Goal: Task Accomplishment & Management: Manage account settings

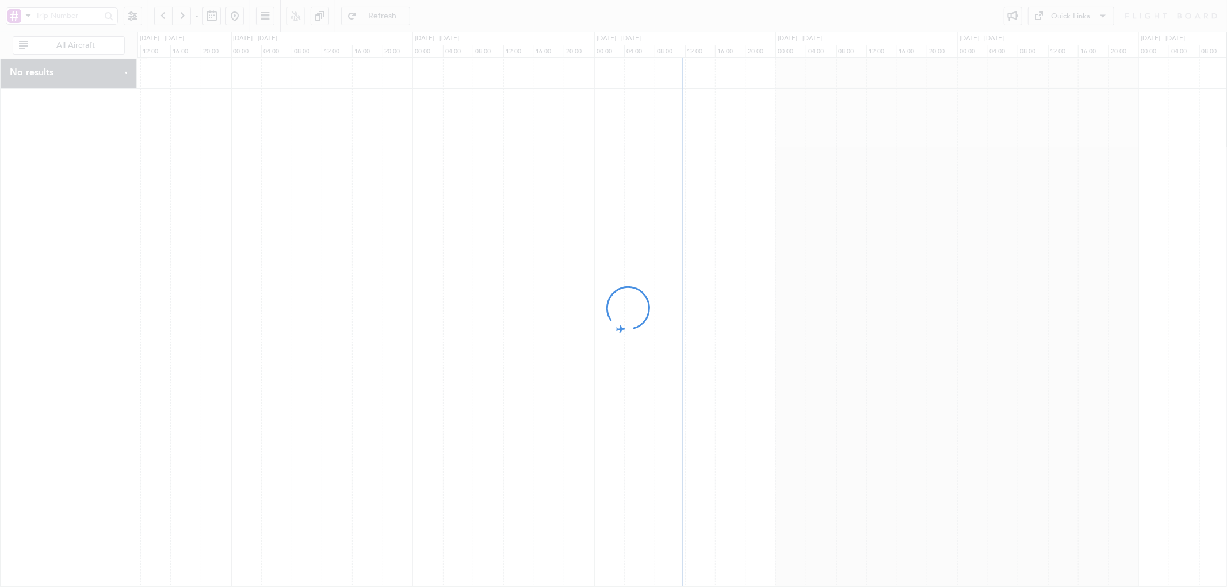
drag, startPoint x: 619, startPoint y: 438, endPoint x: 533, endPoint y: 441, distance: 85.7
click at [533, 441] on div at bounding box center [613, 293] width 1227 height 587
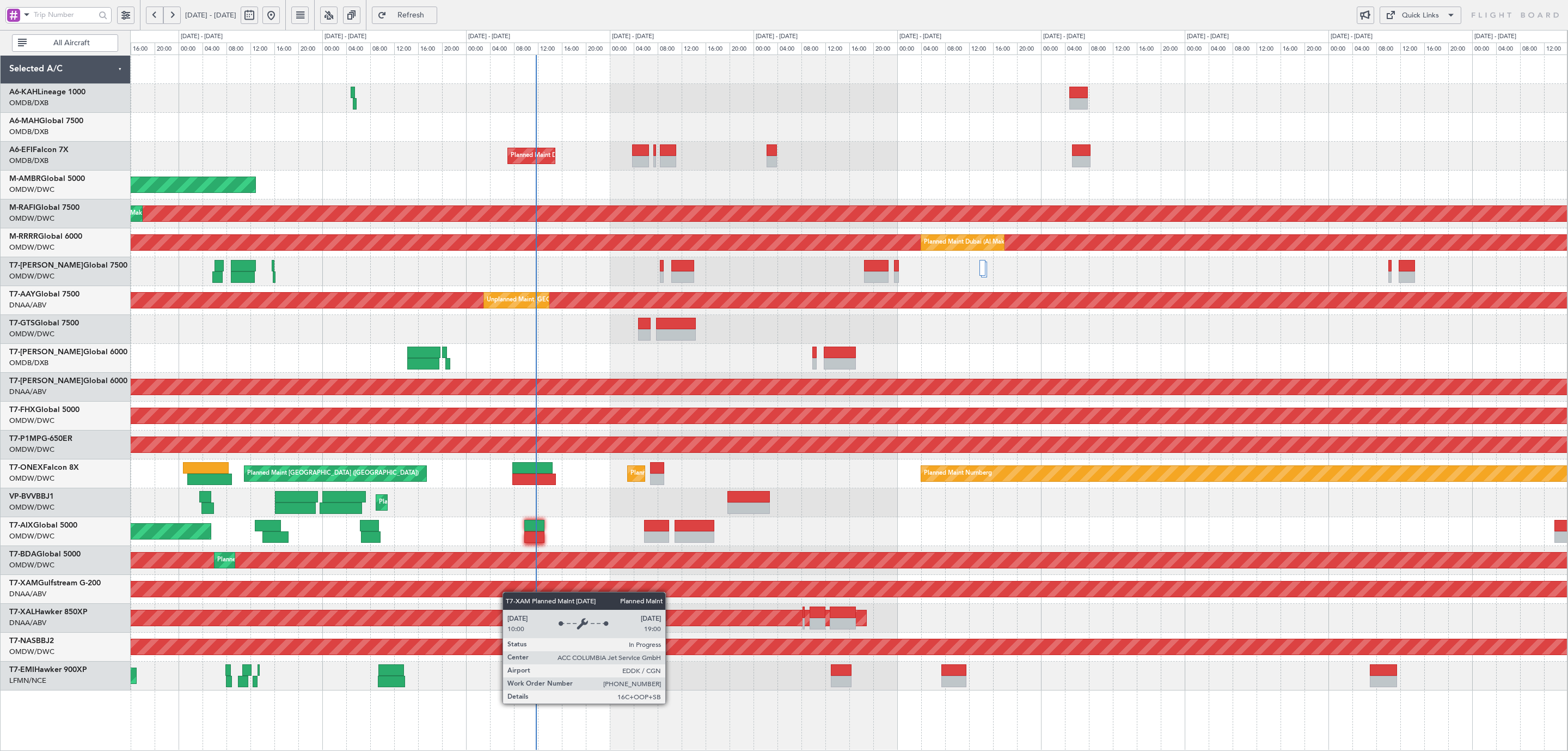
click at [508, 556] on div "Planned Maint Dubai (Al Maktoum Intl) Planned Maint Dubai (Al Maktoum Intl) AOG…" at bounding box center [848, 372] width 1437 height 635
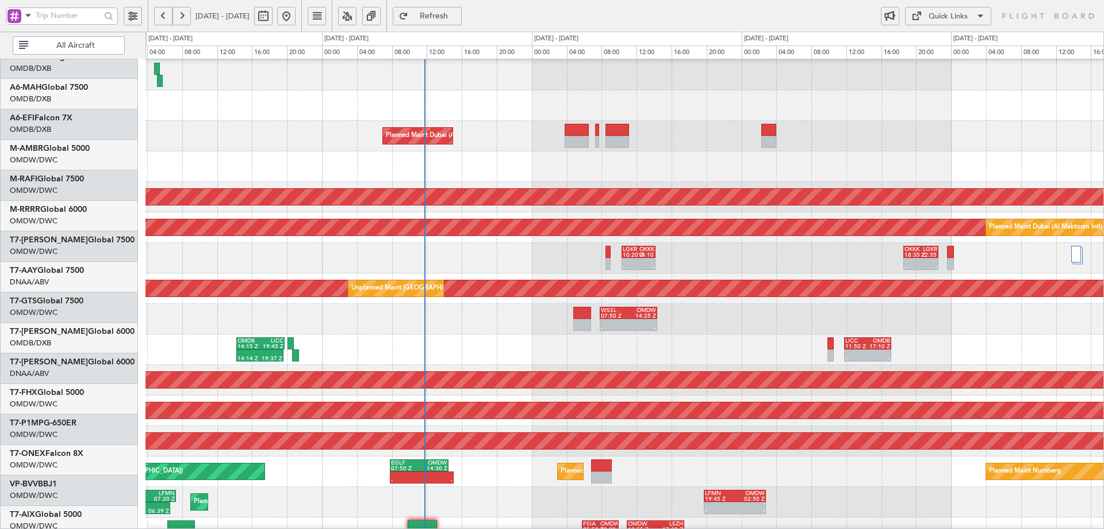
scroll to position [30, 0]
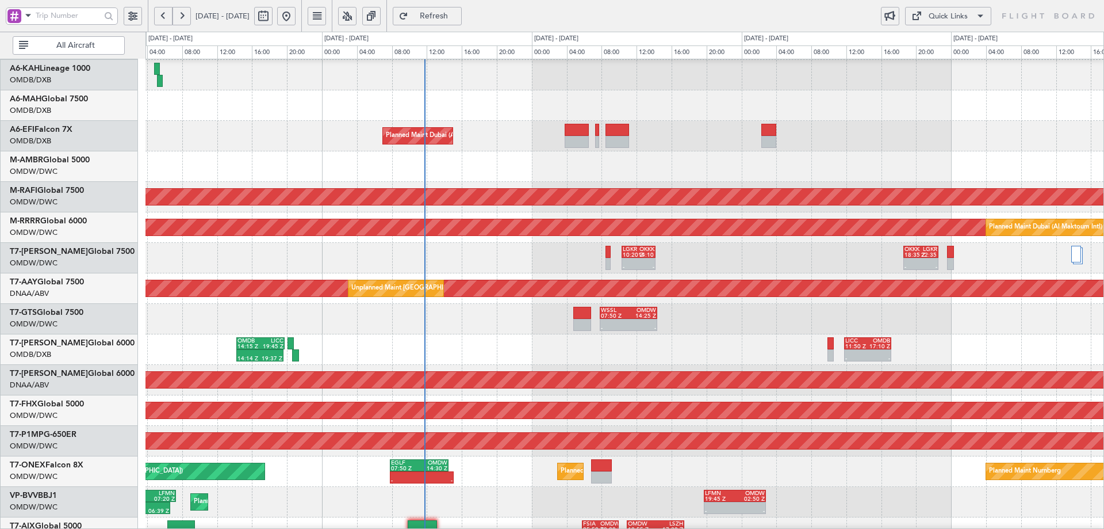
click at [317, 334] on div "14:14 Z 19:37 Z OMDB 14:15 Z LICC 19:45 Z - - LICC 11:50 Z OMDB 17:10 Z" at bounding box center [625, 349] width 958 height 30
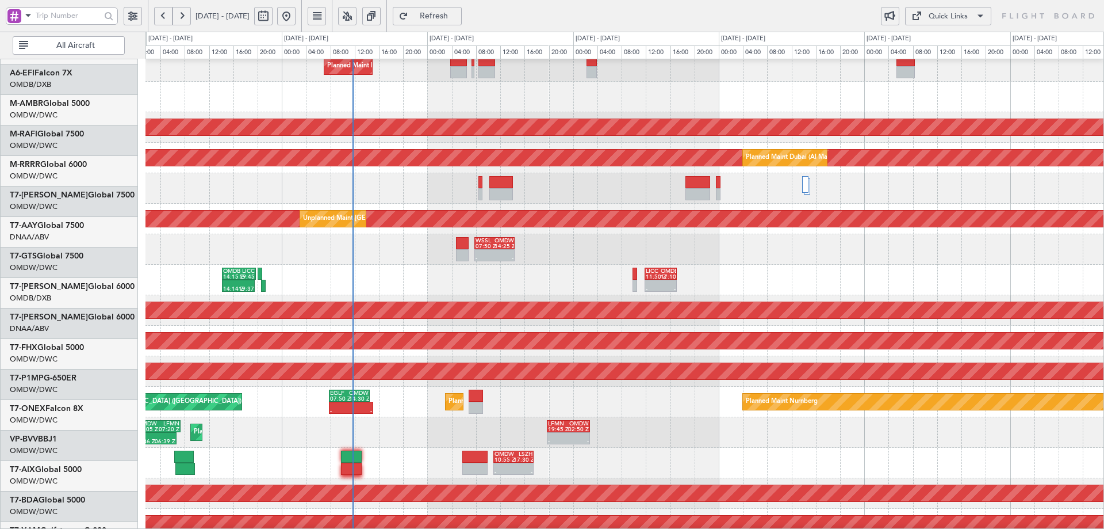
scroll to position [100, 0]
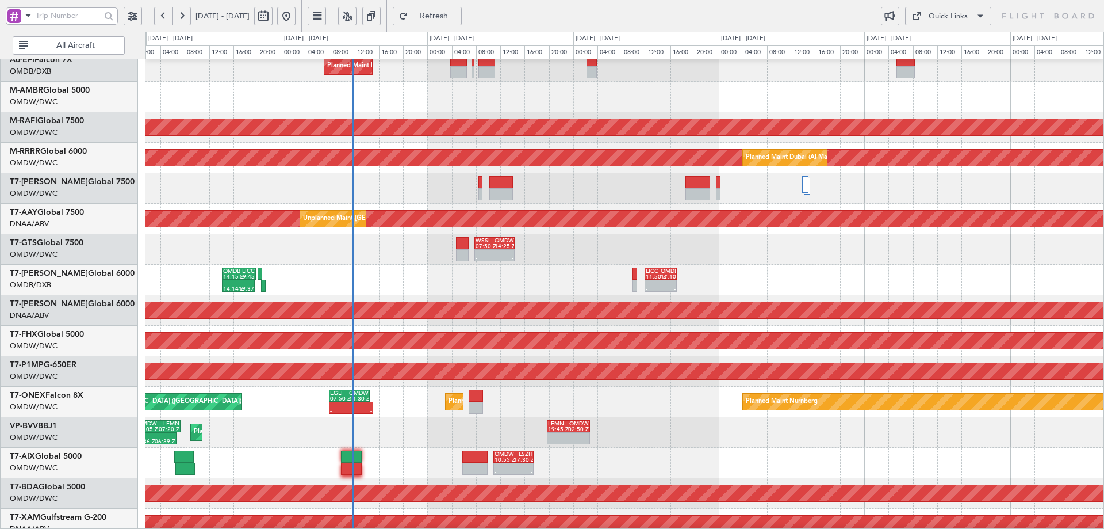
click at [391, 301] on div "Unplanned Maint [GEOGRAPHIC_DATA] (Al Maktoum Intl)" at bounding box center [625, 310] width 958 height 30
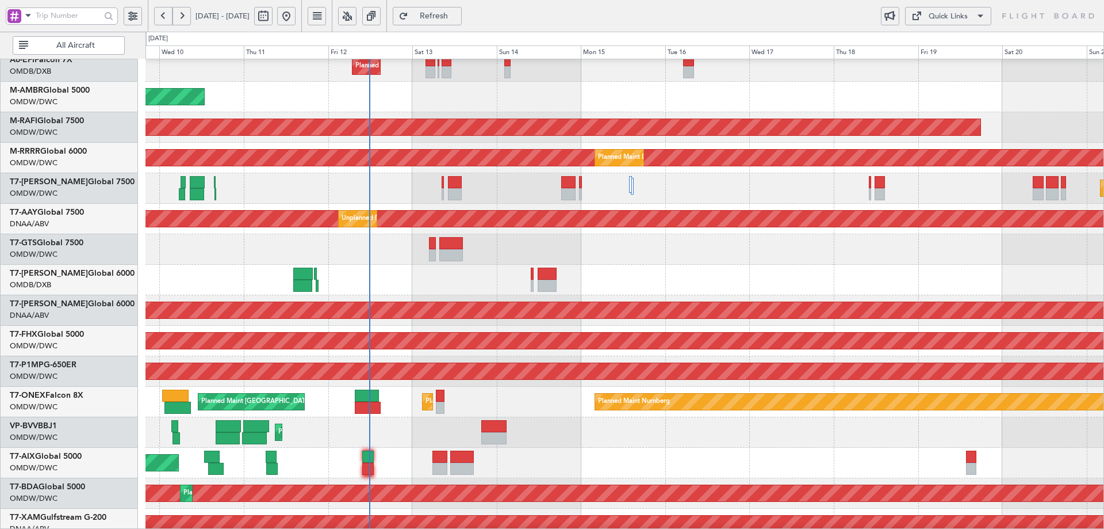
scroll to position [0, 0]
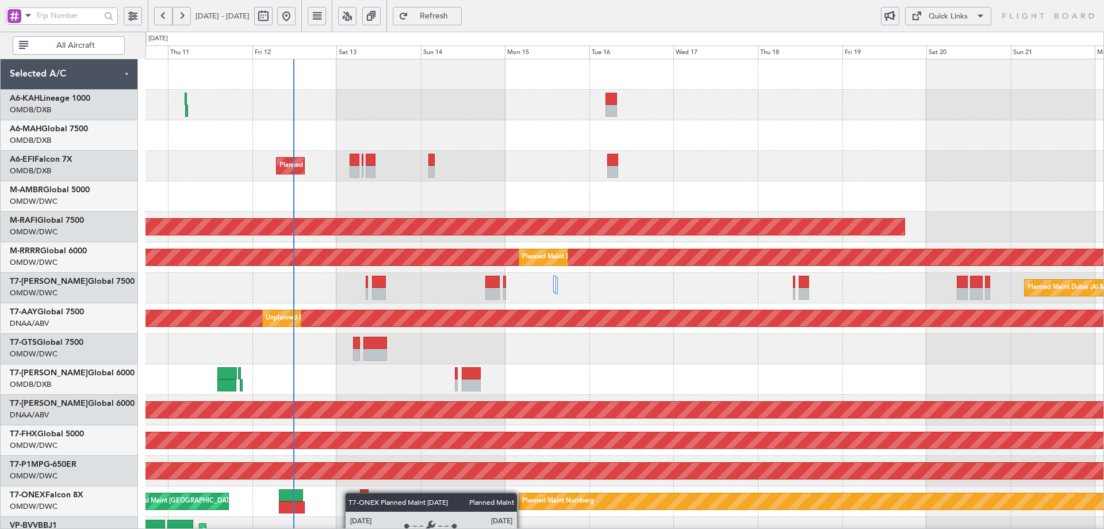
click at [351, 492] on div "Planned Maint Dubai (Al Maktoum Intl) Planned Maint Dubai (Al Maktoum Intl) AOG…" at bounding box center [625, 394] width 958 height 671
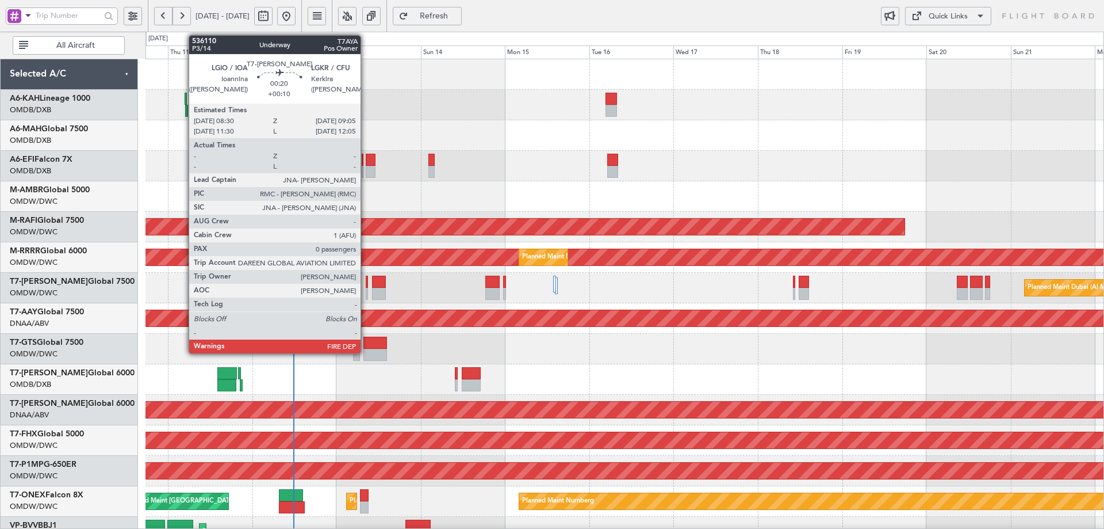
click at [366, 286] on div at bounding box center [367, 282] width 2 height 12
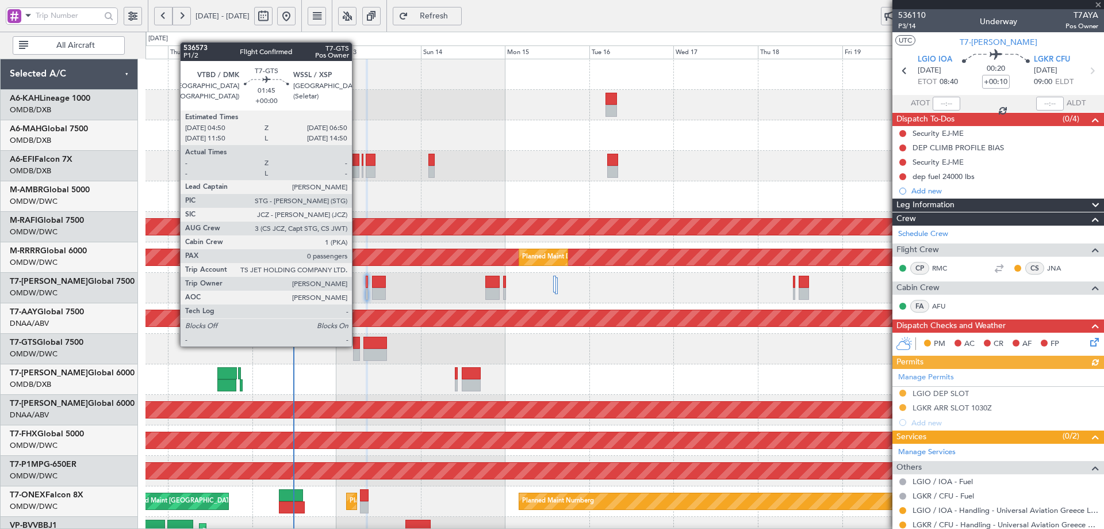
click at [357, 345] on div at bounding box center [356, 342] width 7 height 12
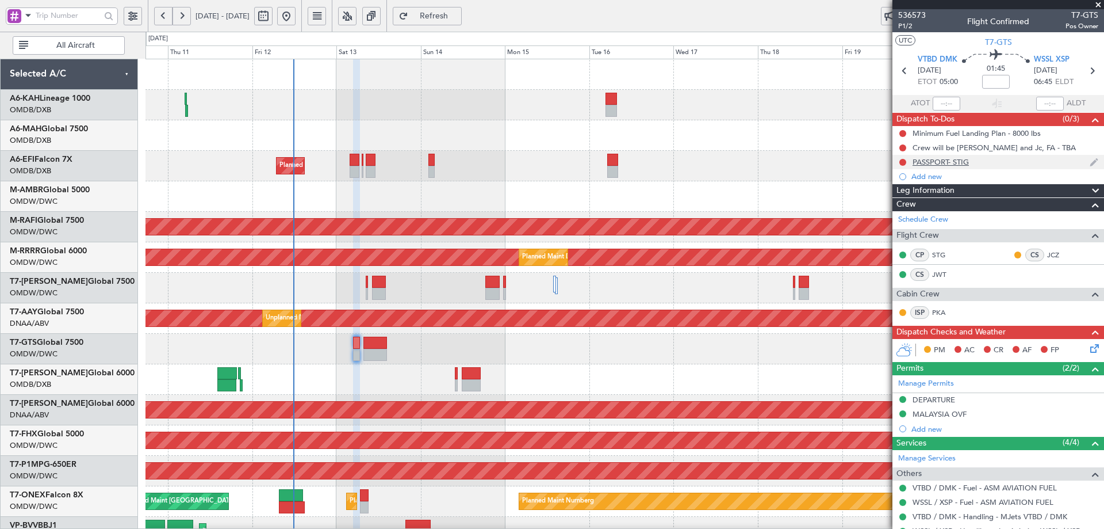
click at [957, 161] on div "PASSPORT- STIG" at bounding box center [941, 162] width 56 height 10
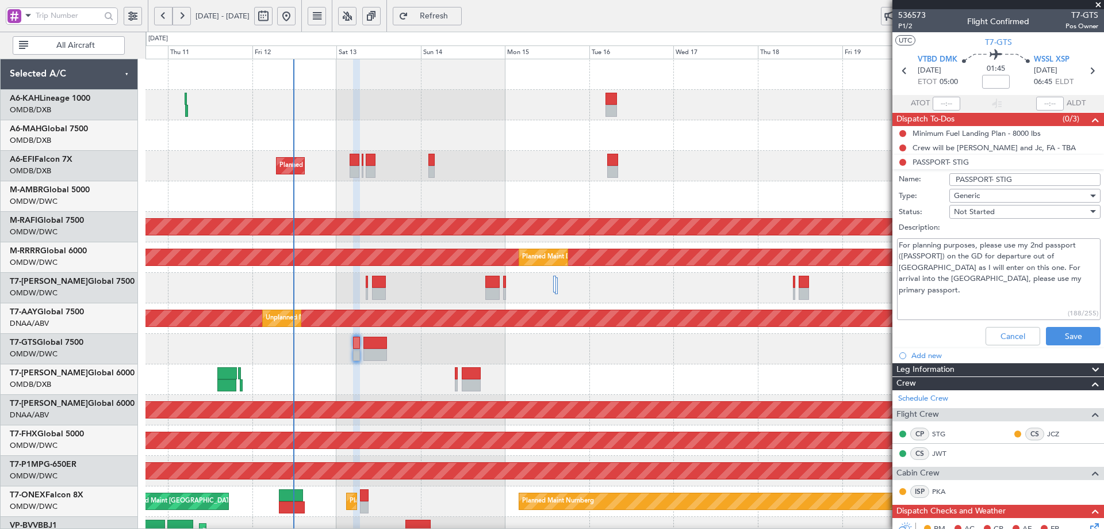
drag, startPoint x: 929, startPoint y: 280, endPoint x: 991, endPoint y: 278, distance: 61.6
click at [991, 278] on textarea "For planning purposes, please use my 2nd passport (CFF523722) on the GD for dep…" at bounding box center [999, 279] width 204 height 82
click at [988, 290] on textarea "For planning purposes, please use my 2nd passport (CFF523722) on the GD for dep…" at bounding box center [999, 279] width 204 height 82
click at [1019, 330] on button "Cancel" at bounding box center [1013, 336] width 55 height 18
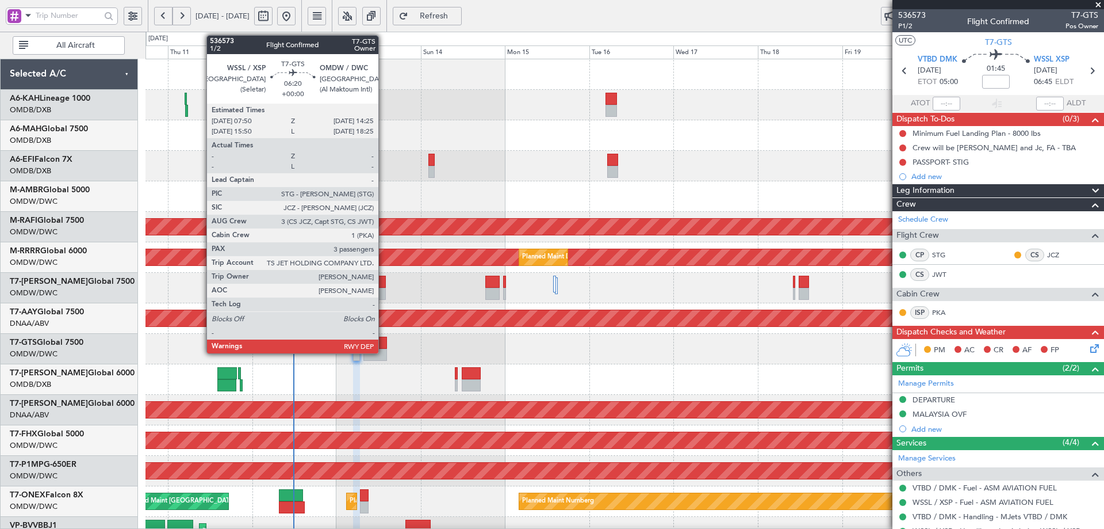
click at [384, 343] on div at bounding box center [376, 342] width 24 height 12
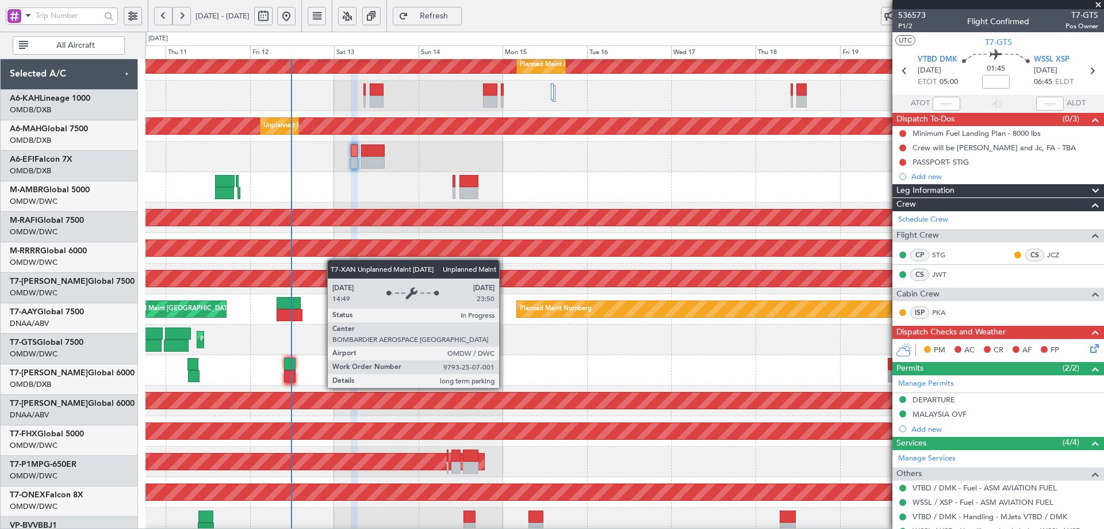
scroll to position [193, 0]
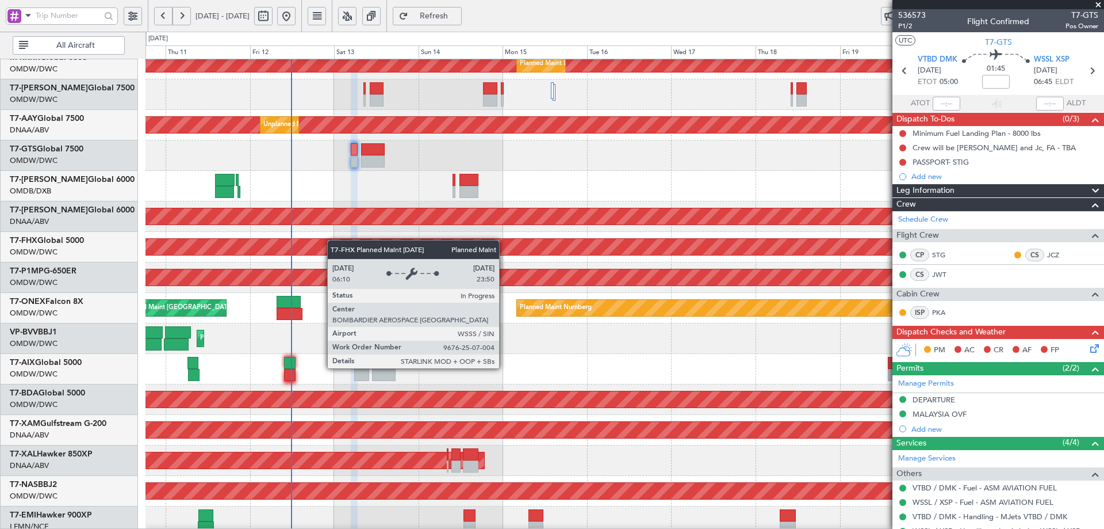
click at [333, 240] on div "Planned Maint [GEOGRAPHIC_DATA] ([GEOGRAPHIC_DATA])" at bounding box center [871, 247] width 2380 height 16
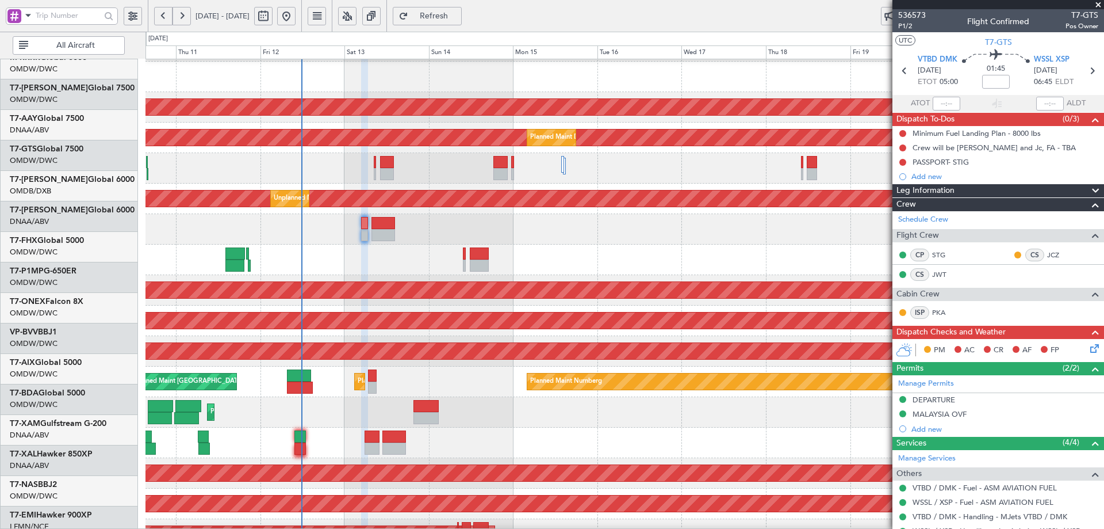
scroll to position [120, 0]
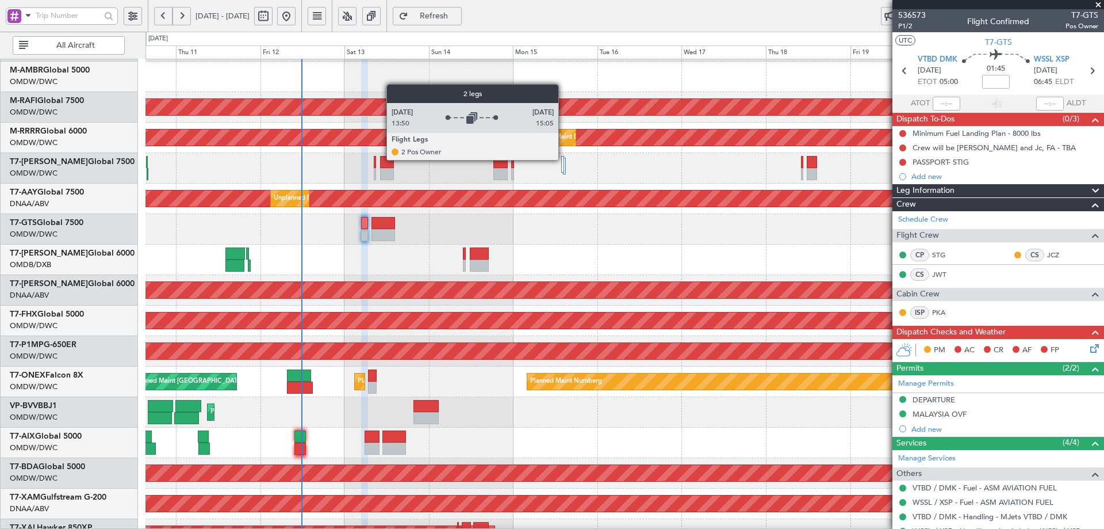
click at [564, 159] on div at bounding box center [562, 164] width 3 height 17
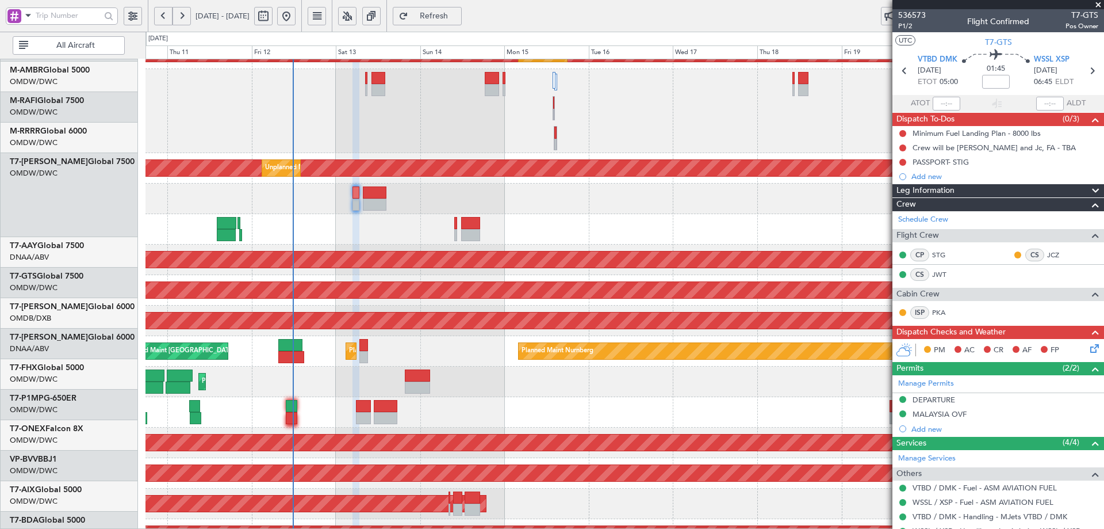
scroll to position [204, 0]
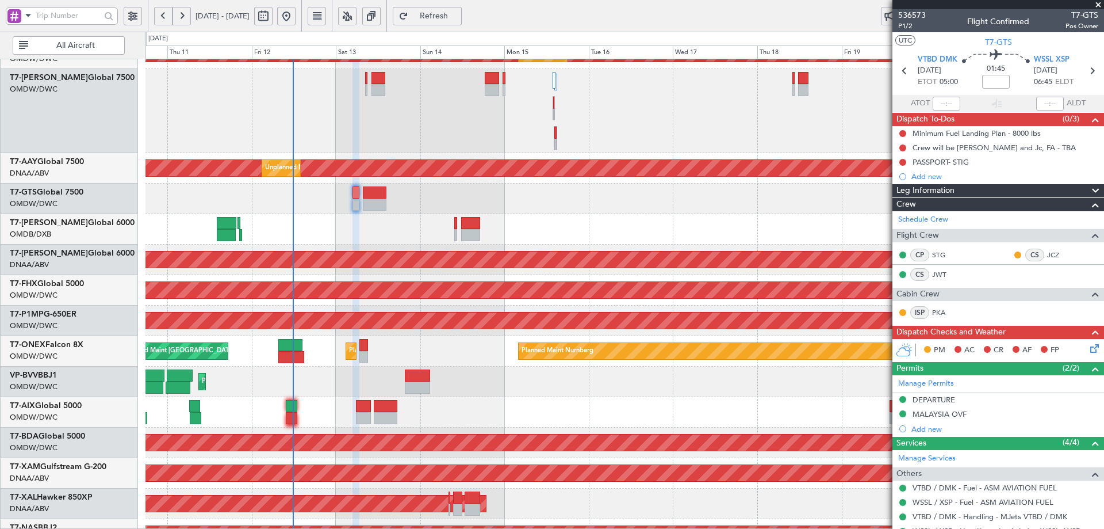
click at [316, 346] on div "Planned Maint Nurnberg Planned Maint Dubai (Al Maktoum Intl) Planned Maint Lond…" at bounding box center [625, 351] width 958 height 30
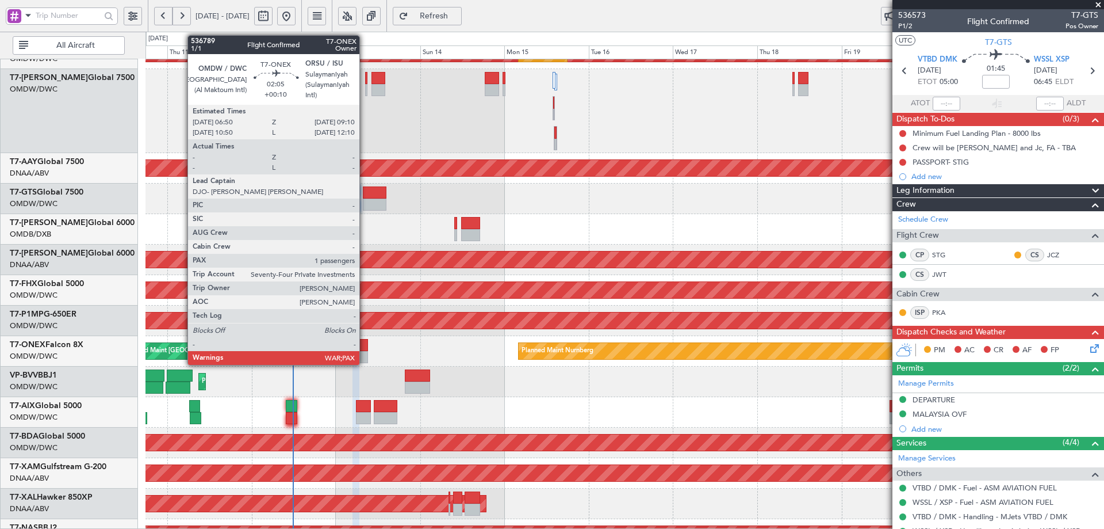
click at [365, 349] on div at bounding box center [363, 345] width 9 height 12
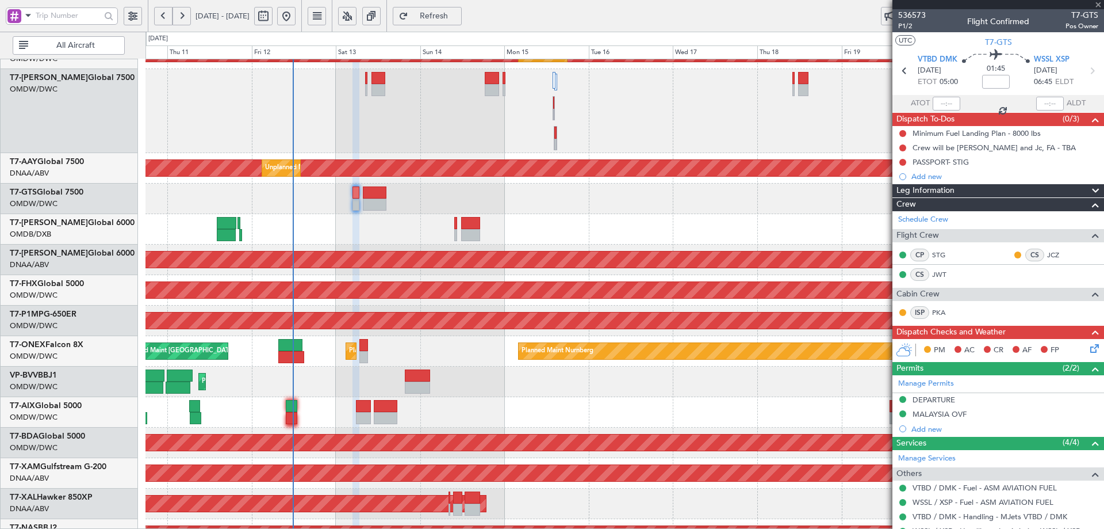
type input "+00:10"
type input "3"
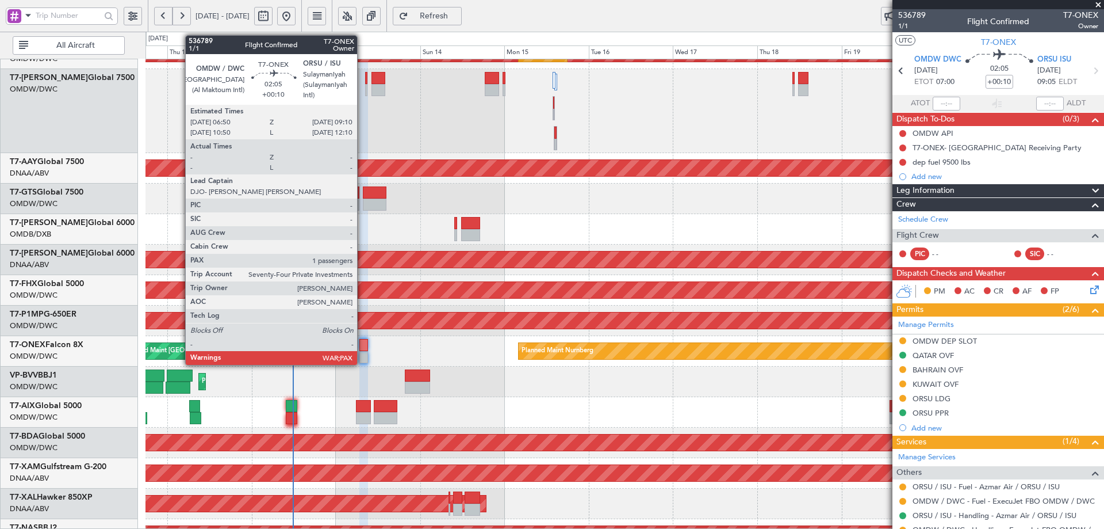
click at [362, 342] on div at bounding box center [363, 345] width 9 height 12
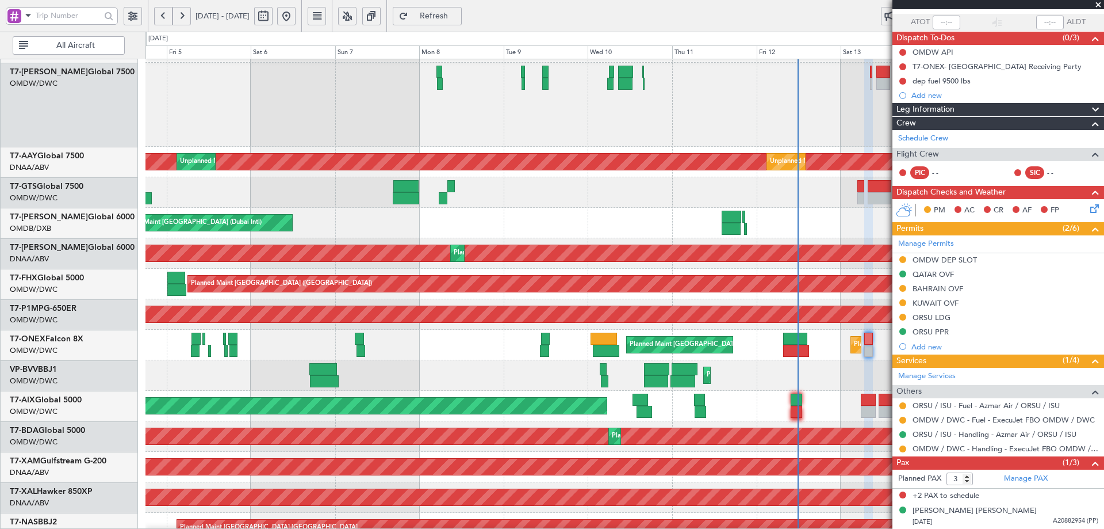
scroll to position [210, 0]
click at [755, 358] on div "Planned Maint Nurnberg Planned Maint Dubai (Al Maktoum Intl) Planned Maint Lond…" at bounding box center [625, 345] width 958 height 30
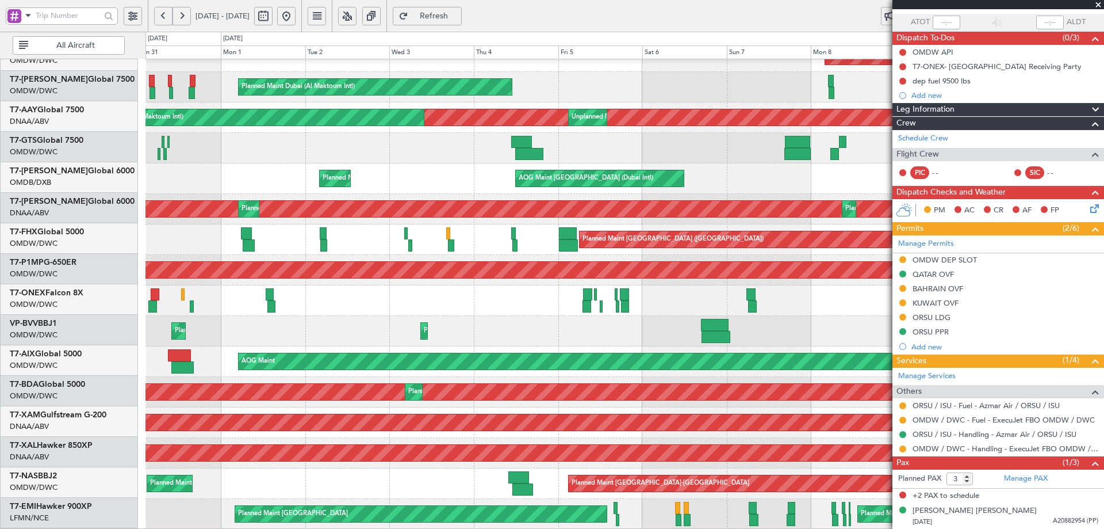
scroll to position [201, 0]
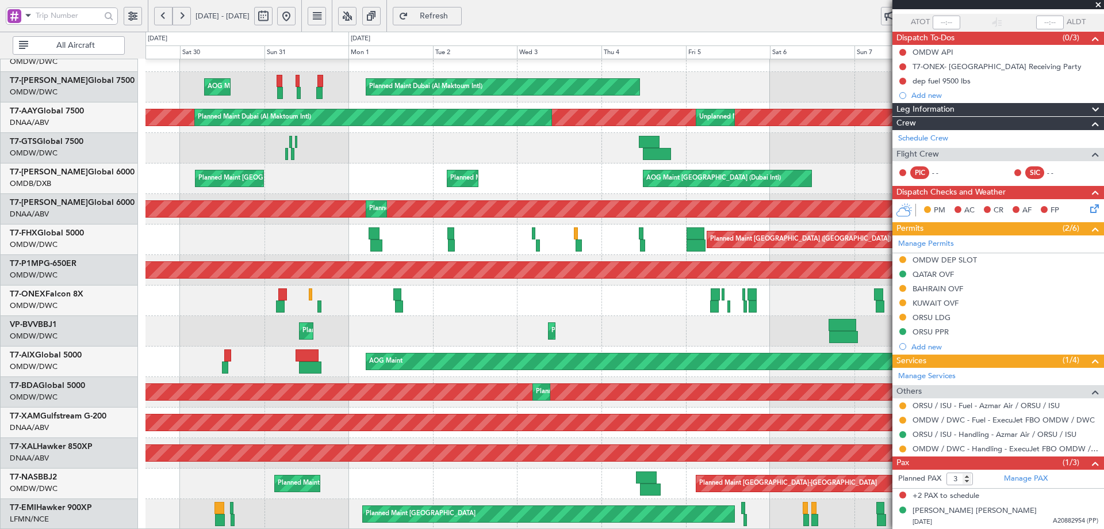
click at [715, 342] on div "Planned Maint Dubai (Al Maktoum Intl) Planned Maint Dubai (Al Maktoum Intl) AOG…" at bounding box center [625, 194] width 958 height 671
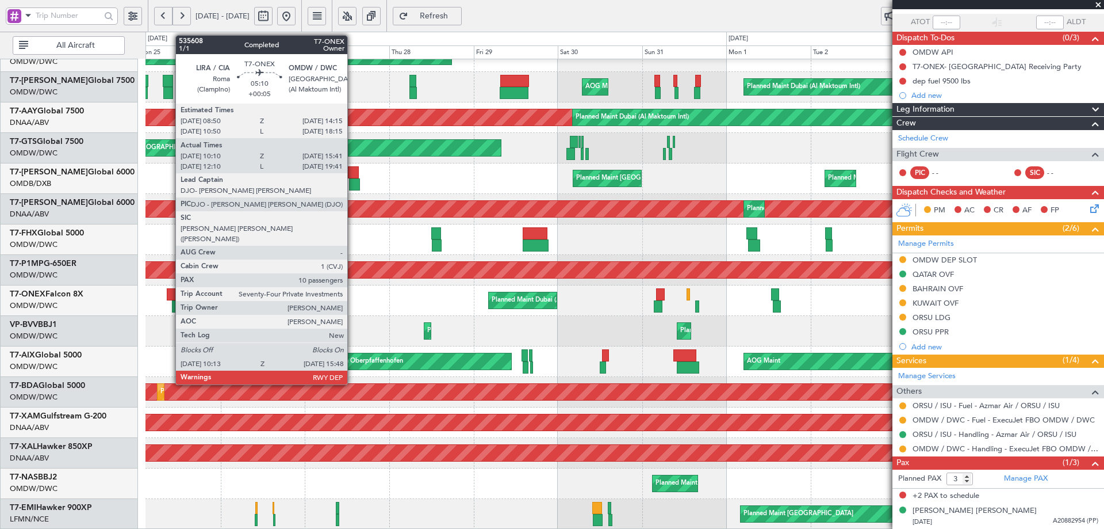
click at [170, 294] on div at bounding box center [177, 294] width 20 height 12
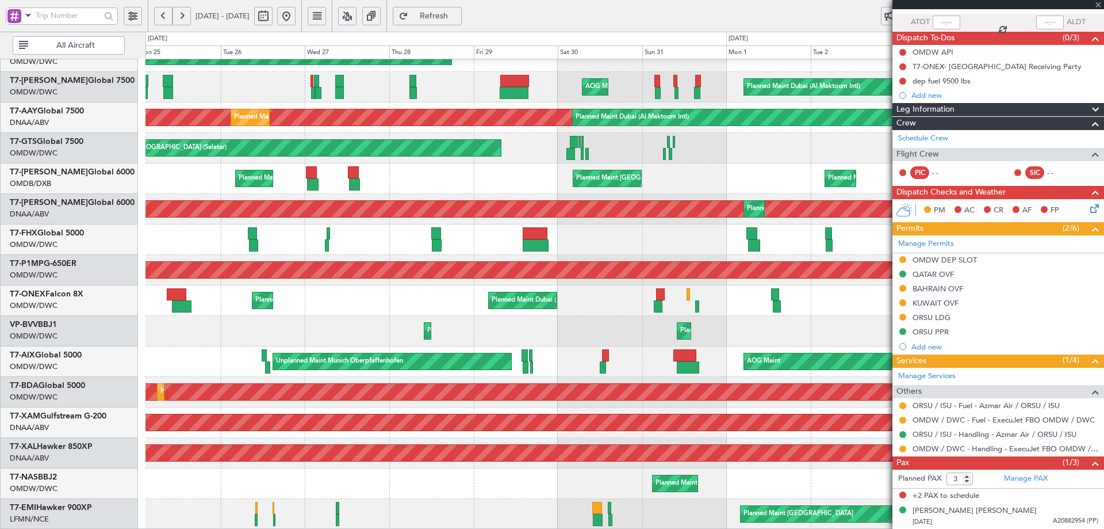
type input "+00:05"
type input "10:20"
type input "15:36"
type input "10"
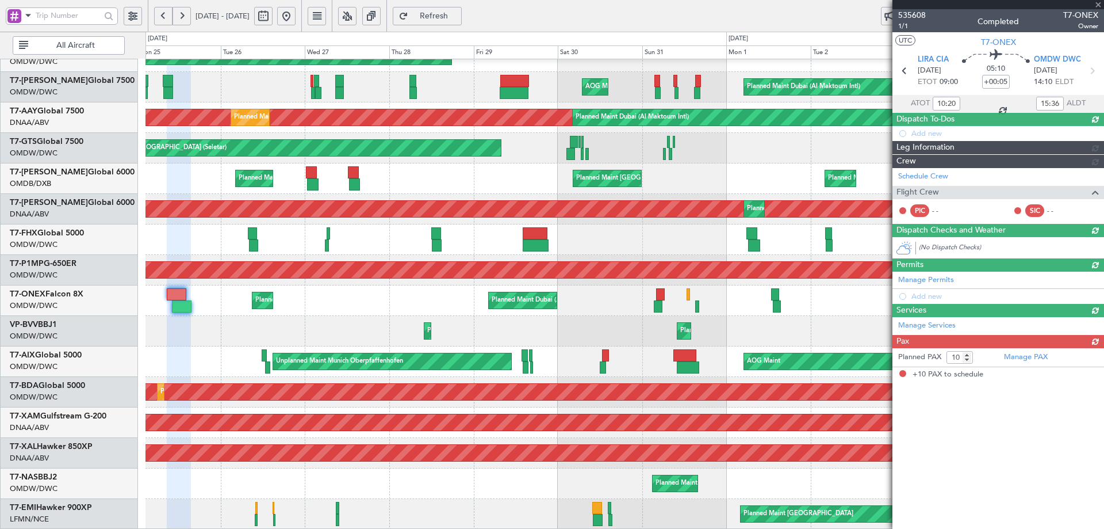
scroll to position [0, 0]
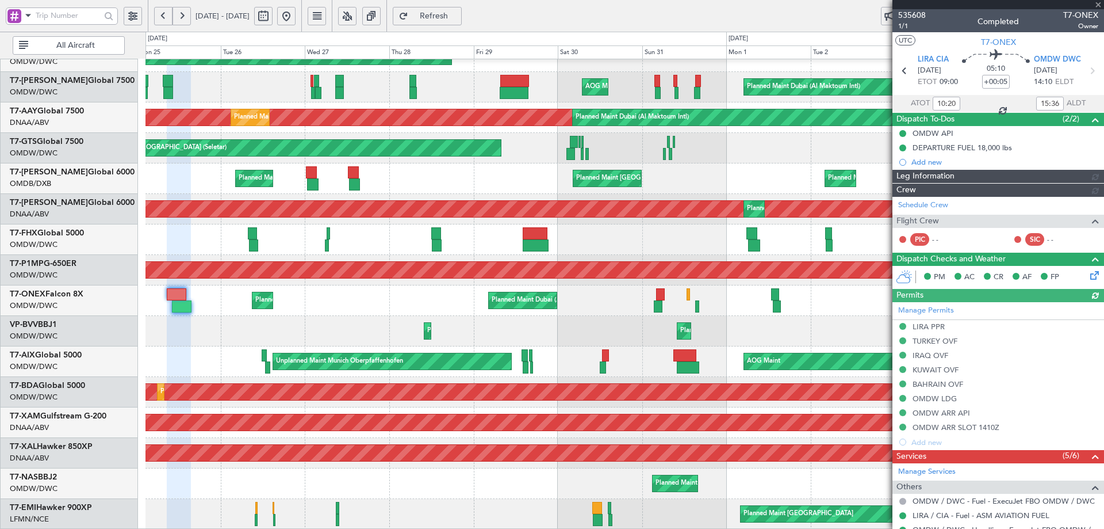
type input "Syed Shakeel (SYS)"
type input "7112"
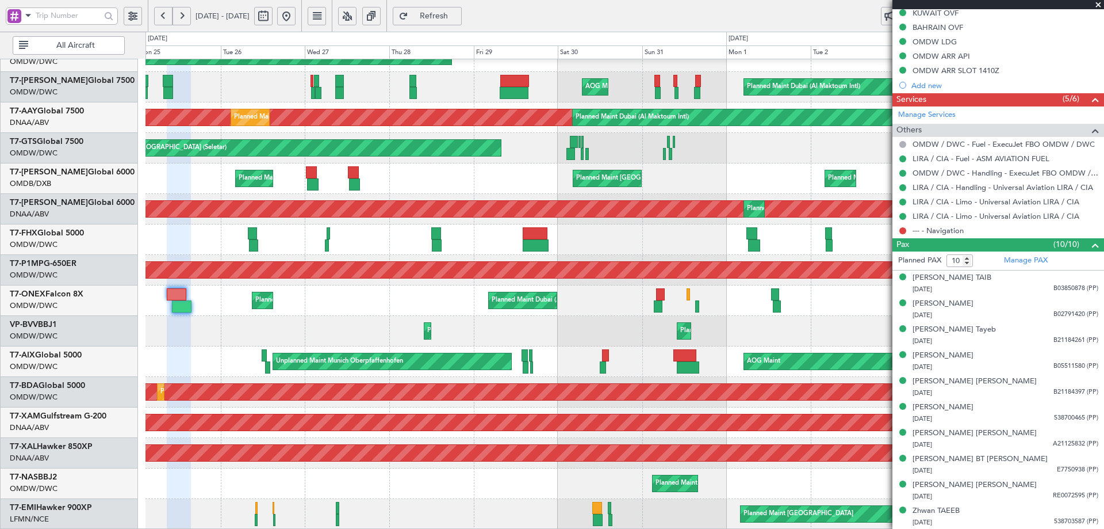
scroll to position [395, 0]
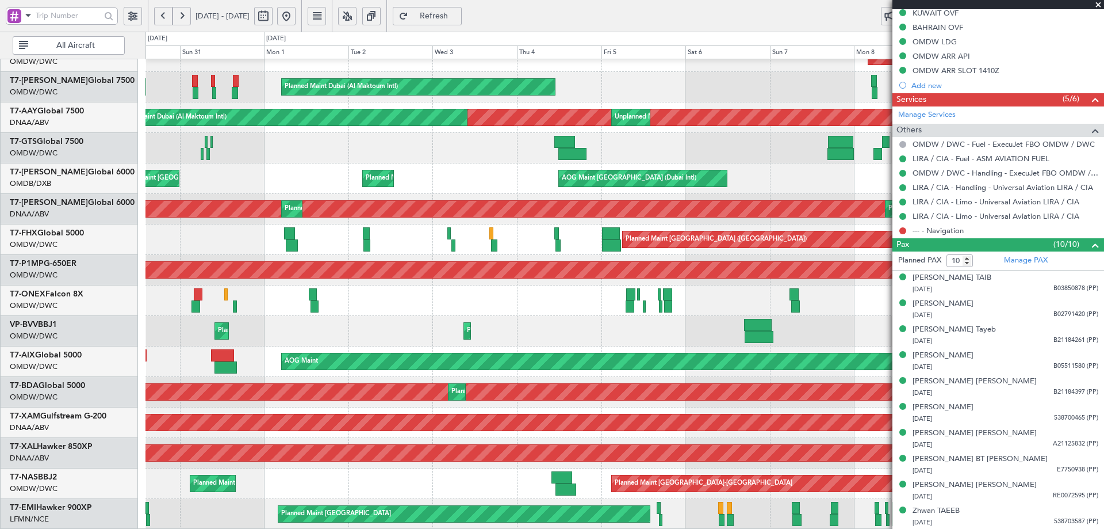
click at [0, 453] on html "25 Aug 2025 - 05 Sep 2025 Refresh Quick Links All Aircraft Planned Maint Dubai …" at bounding box center [552, 264] width 1104 height 529
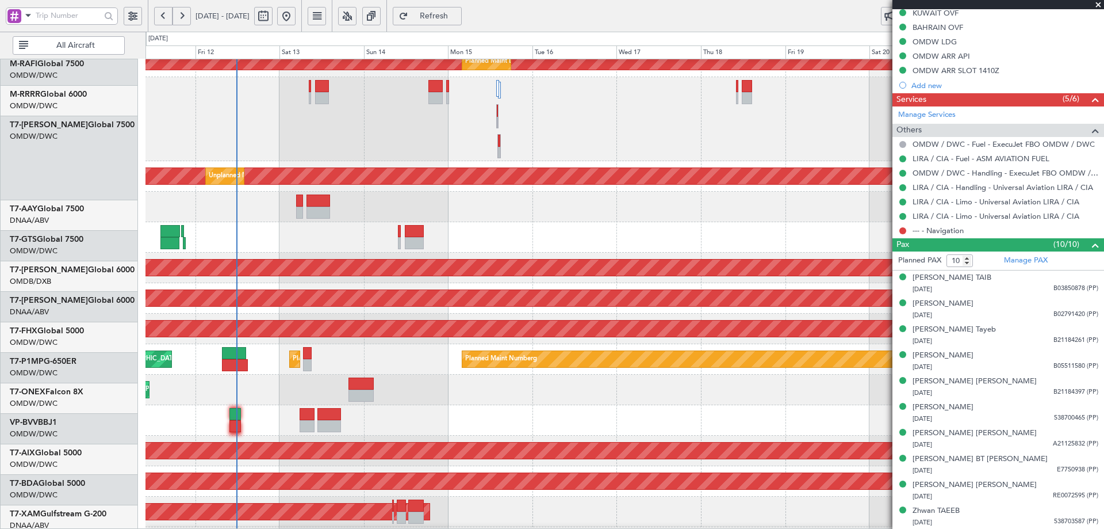
scroll to position [196, 0]
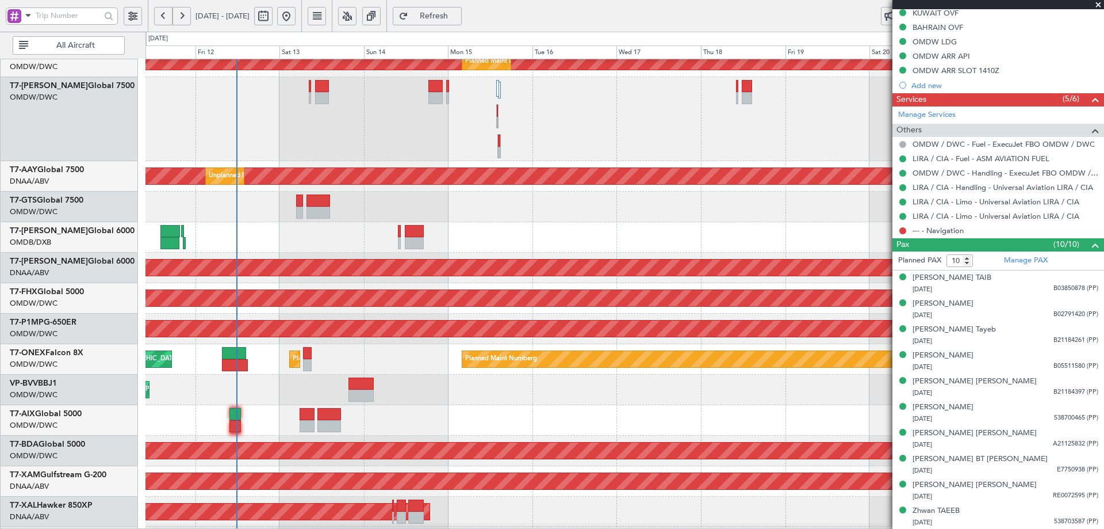
click at [0, 424] on html "25 Aug 2025 - 05 Sep 2025 Refresh Quick Links All Aircraft Planned Maint Dubai …" at bounding box center [552, 264] width 1104 height 529
click at [306, 346] on div "Planned Maint Nurnberg Planned Maint Dubai (Al Maktoum Intl) Planned Maint Lond…" at bounding box center [625, 359] width 958 height 30
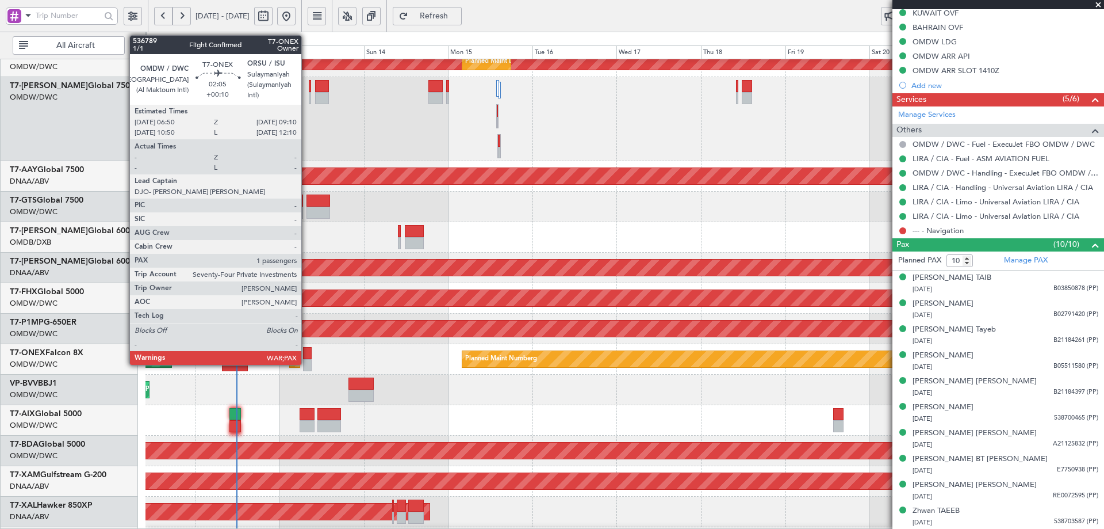
click at [307, 353] on div at bounding box center [307, 353] width 9 height 12
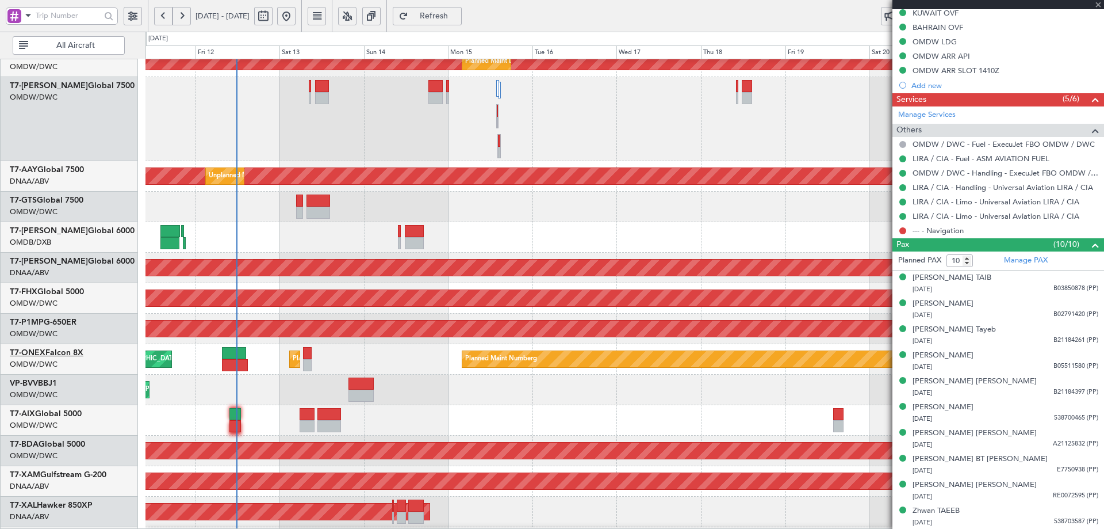
type input "+00:10"
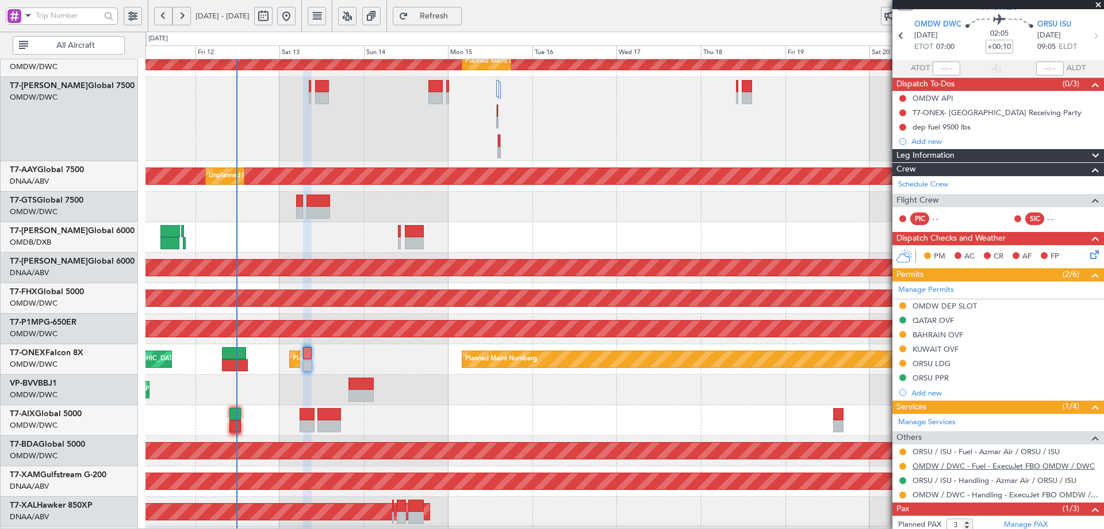
scroll to position [39, 0]
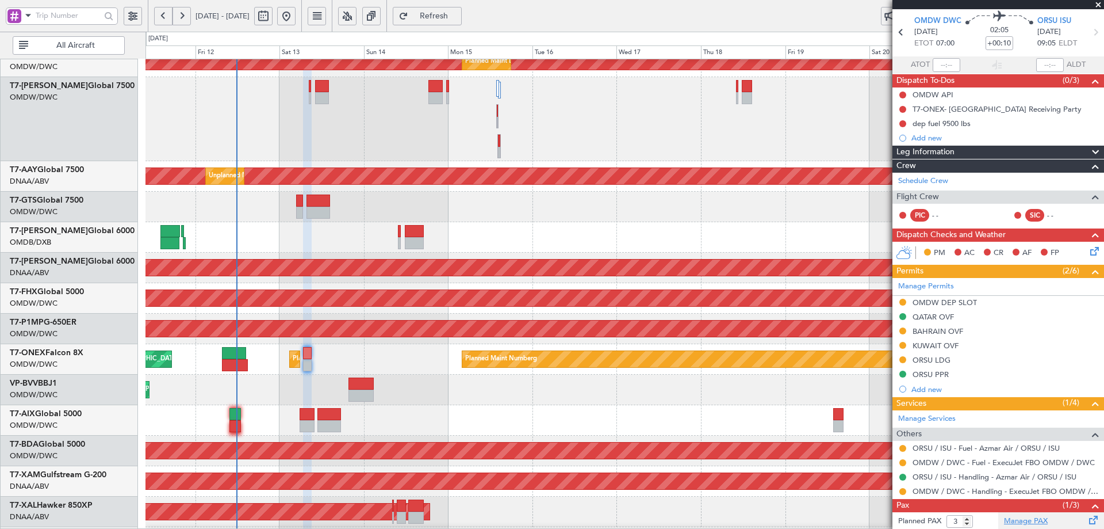
click at [1030, 521] on link "Manage PAX" at bounding box center [1026, 521] width 44 height 12
click at [317, 382] on div "Planned Maint Dubai (Al Maktoum Intl) Planned Maint Dubai (Al Maktoum Intl) Pla…" at bounding box center [625, 226] width 958 height 724
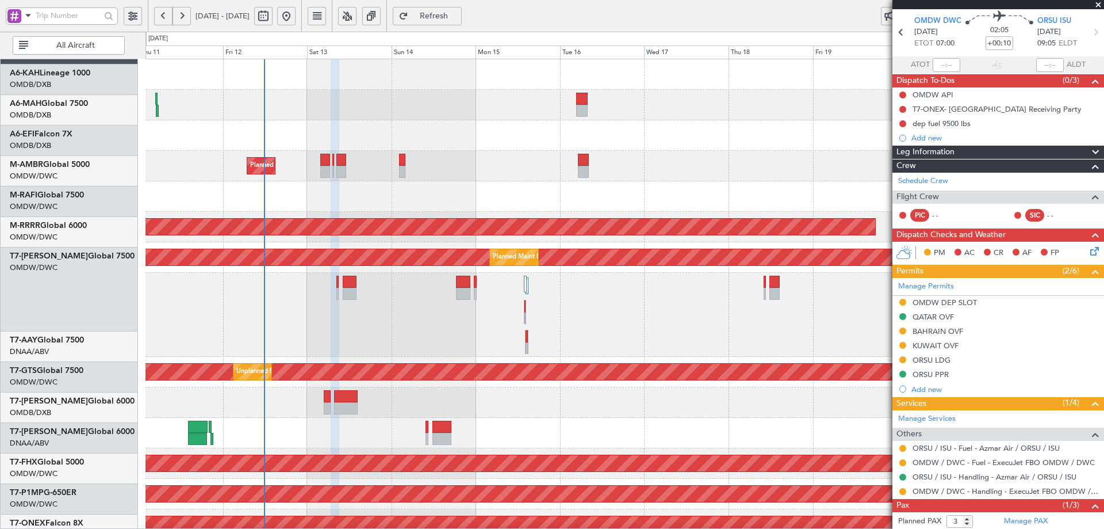
scroll to position [0, 0]
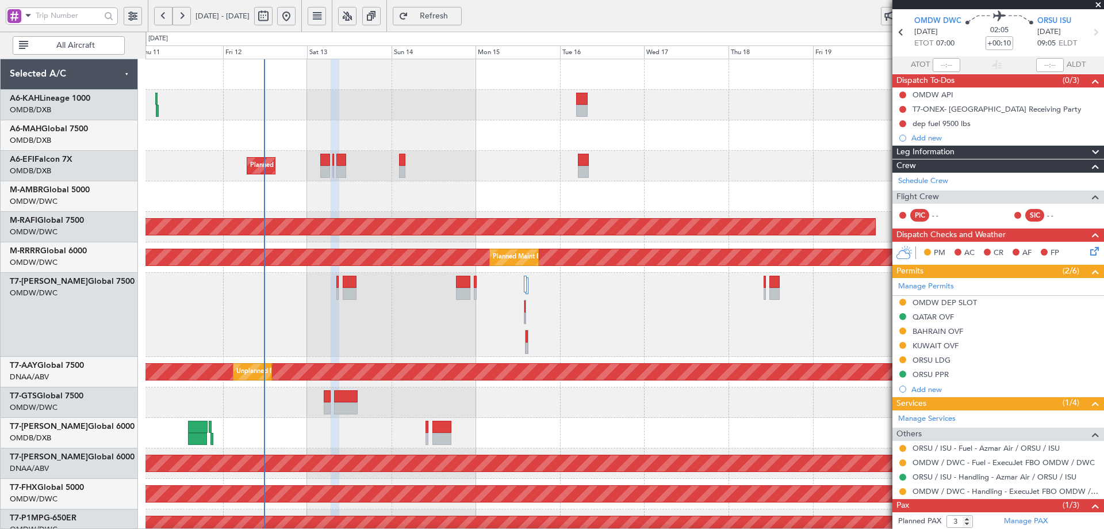
click at [495, 393] on div "Planned Maint Dubai (Al Maktoum Intl) Planned Maint Dubai (Al Maktoum Intl) Pla…" at bounding box center [625, 421] width 958 height 724
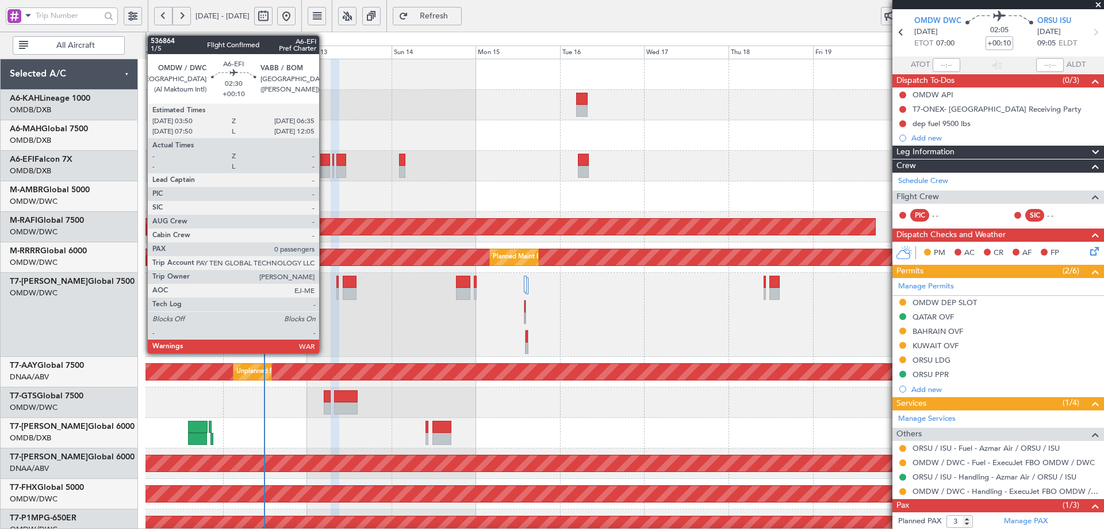
click at [324, 156] on div at bounding box center [325, 160] width 10 height 12
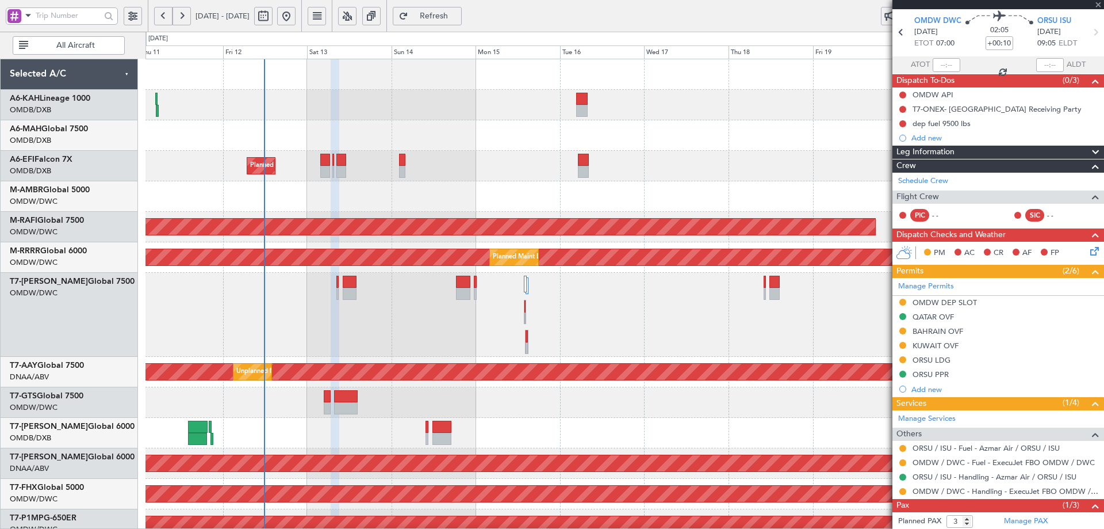
type input "0"
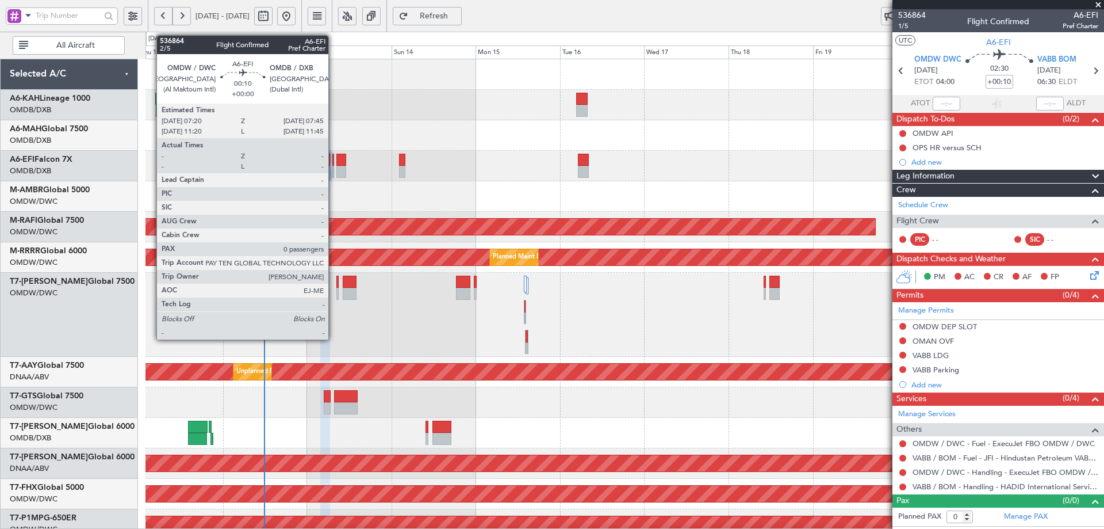
click at [334, 158] on div at bounding box center [333, 160] width 2 height 12
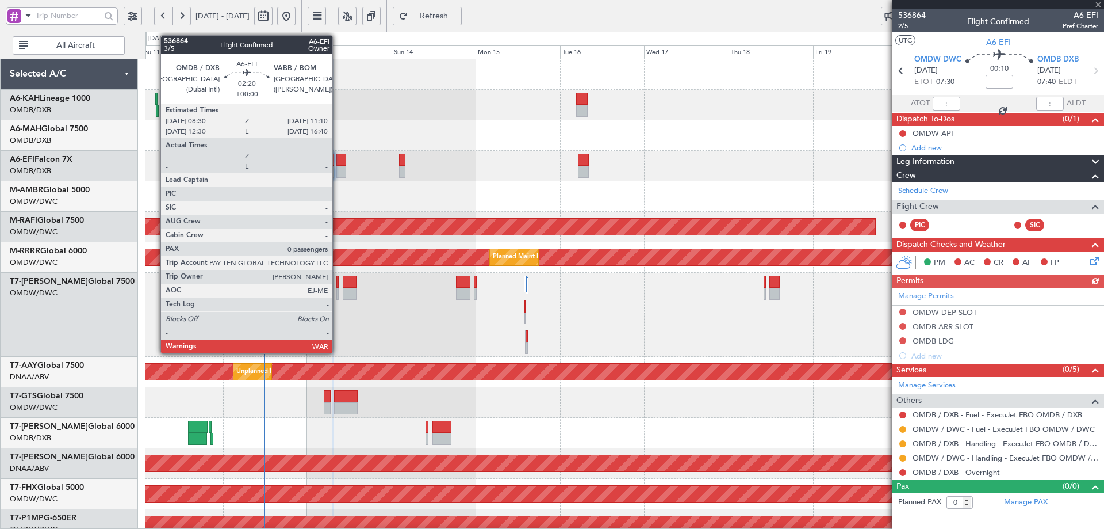
click at [338, 158] on div at bounding box center [341, 160] width 10 height 12
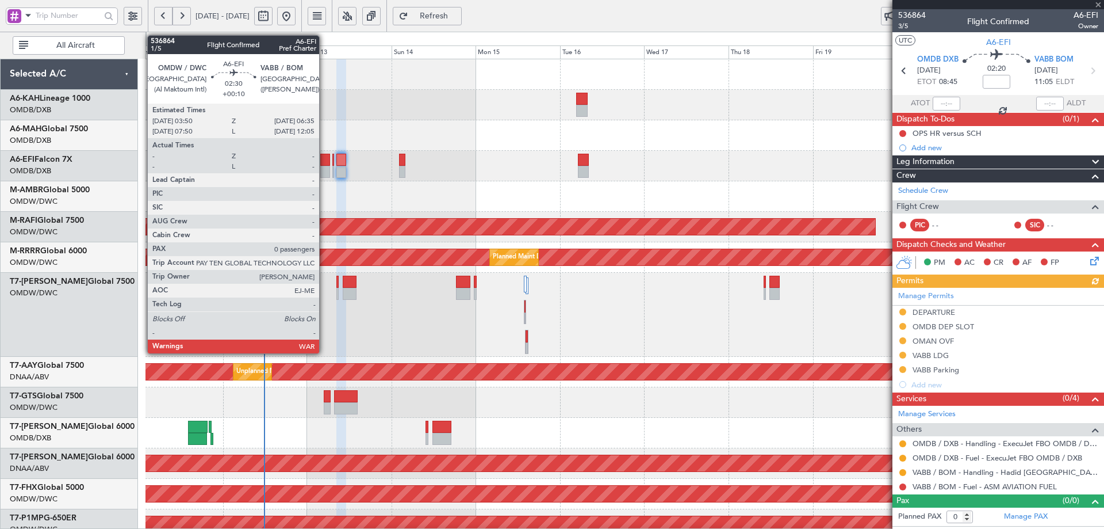
click at [324, 158] on div at bounding box center [325, 160] width 10 height 12
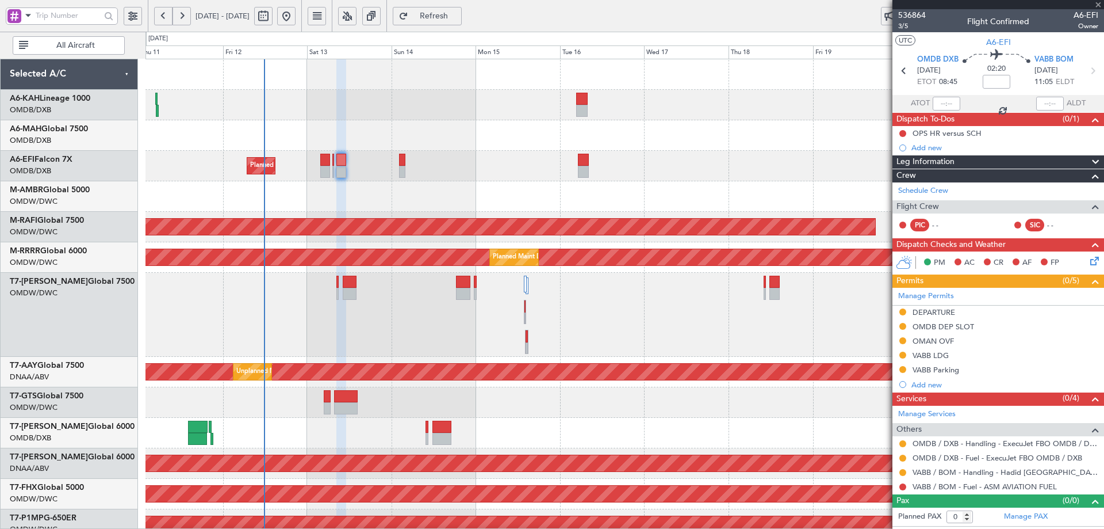
type input "+00:10"
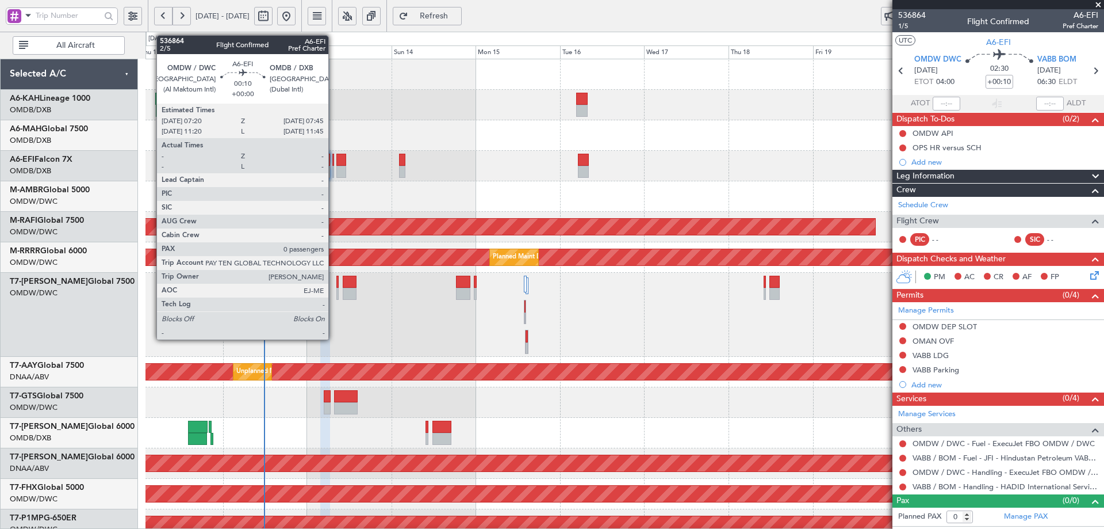
click at [334, 159] on div at bounding box center [333, 160] width 2 height 12
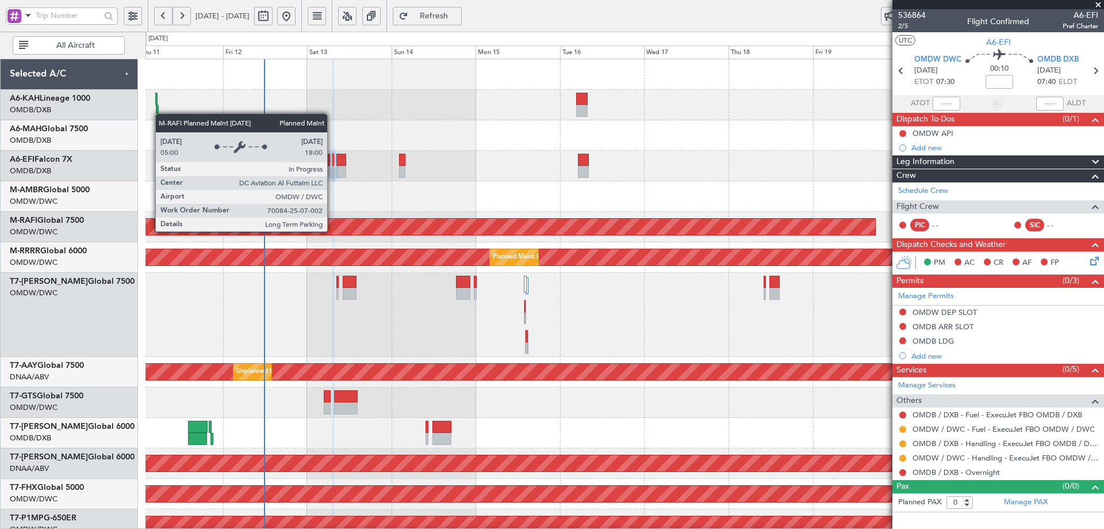
scroll to position [47, 0]
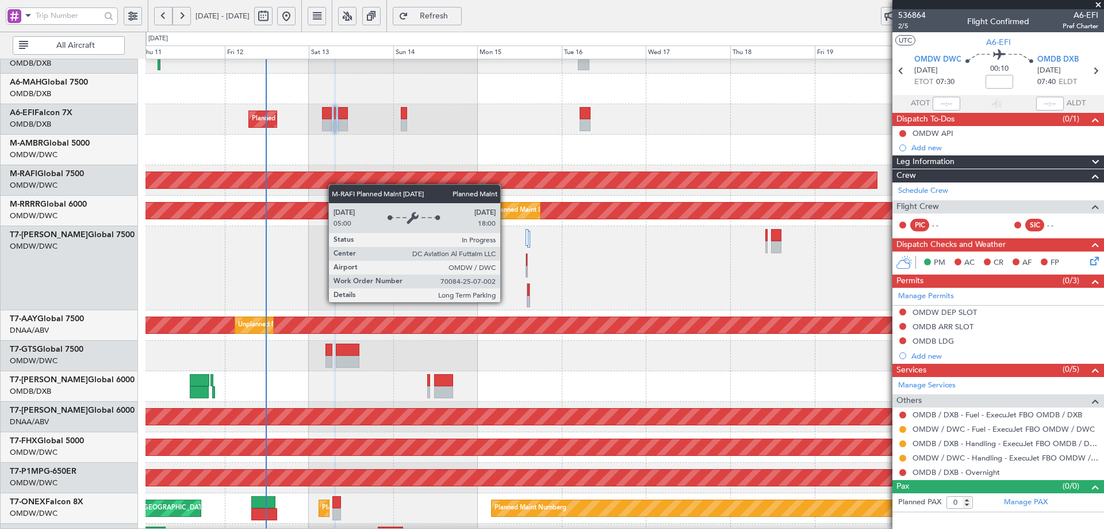
click at [335, 184] on div "Planned Maint Dubai (Al Maktoum Intl)" at bounding box center [32, 180] width 1689 height 16
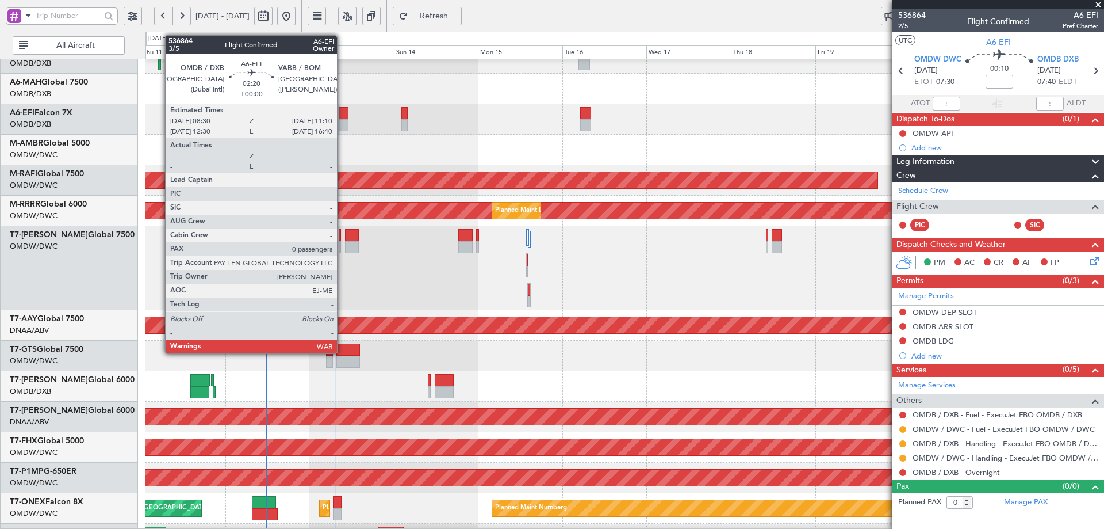
click at [342, 109] on div at bounding box center [344, 113] width 10 height 12
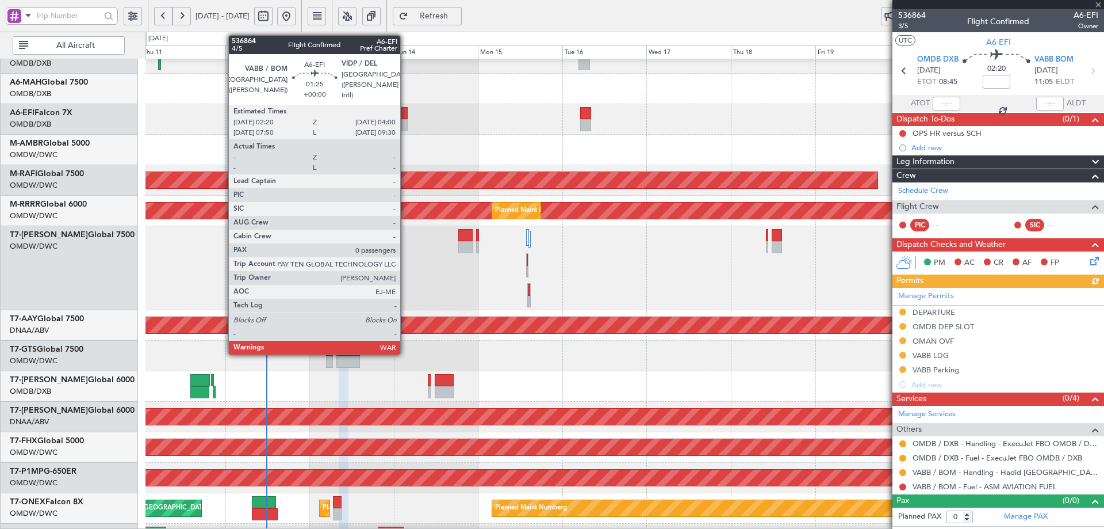
click at [405, 114] on div at bounding box center [404, 113] width 6 height 12
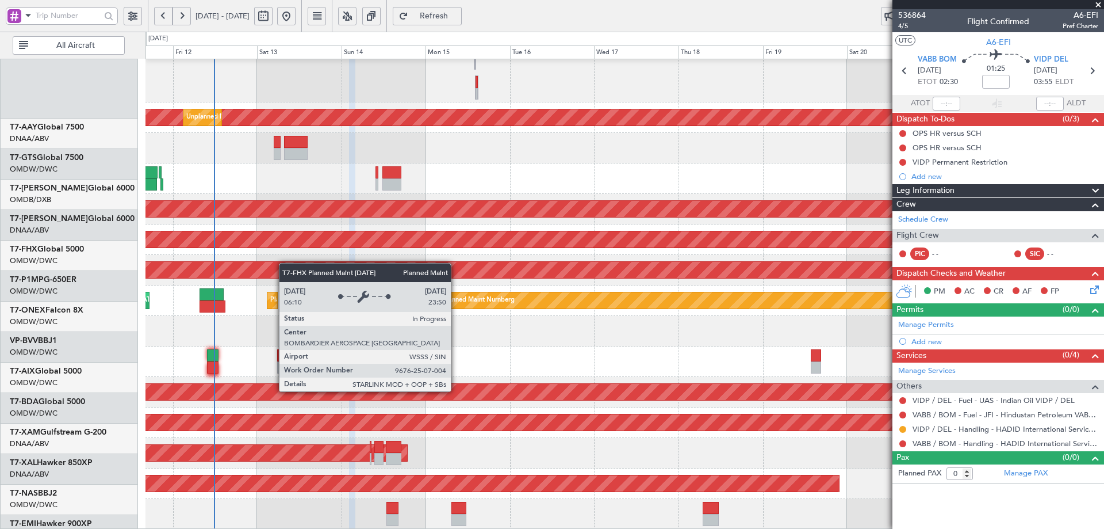
scroll to position [254, 0]
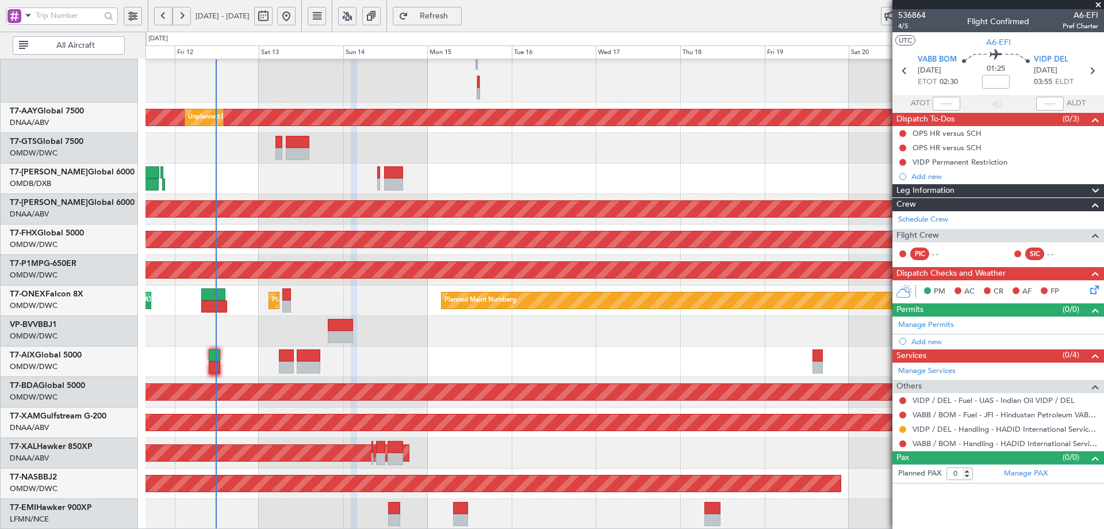
click at [288, 228] on div "Planned Maint [GEOGRAPHIC_DATA] ([GEOGRAPHIC_DATA])" at bounding box center [625, 239] width 958 height 30
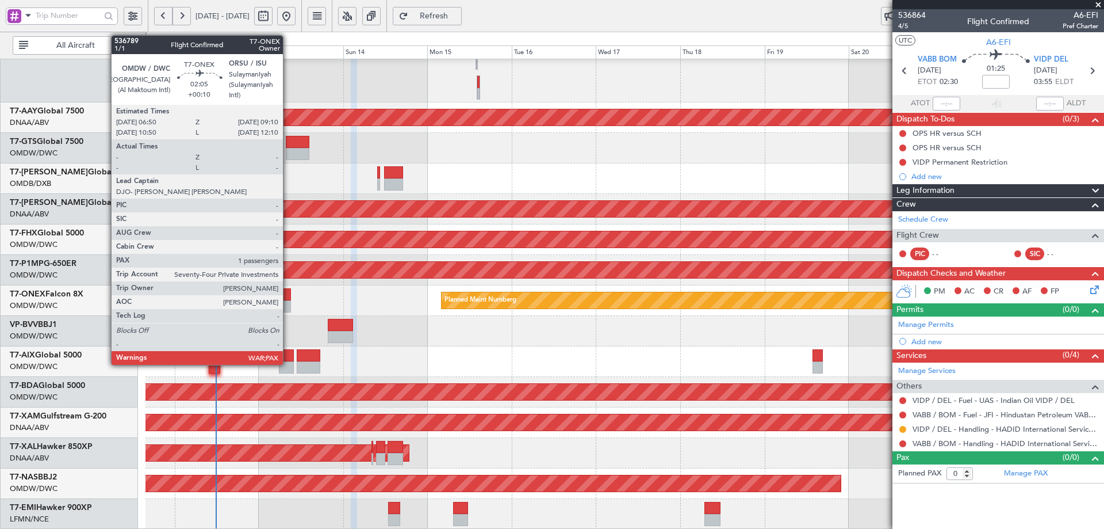
click at [288, 298] on div at bounding box center [286, 294] width 9 height 12
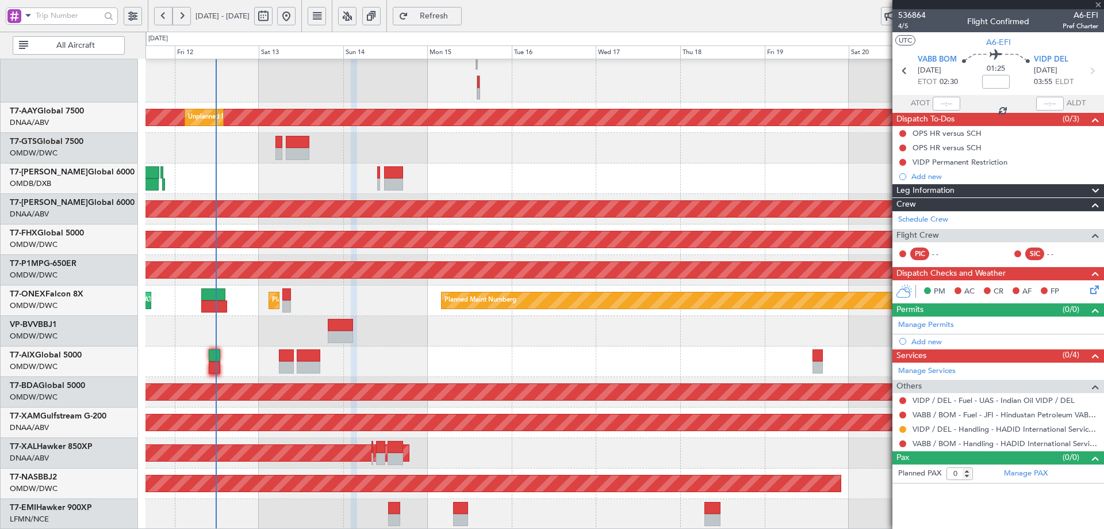
type input "+00:10"
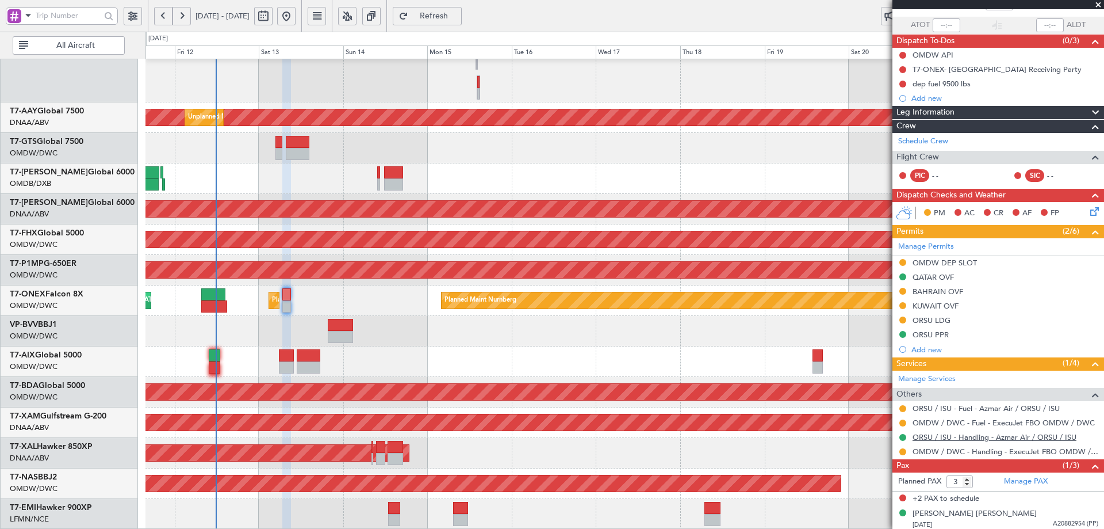
scroll to position [81, 0]
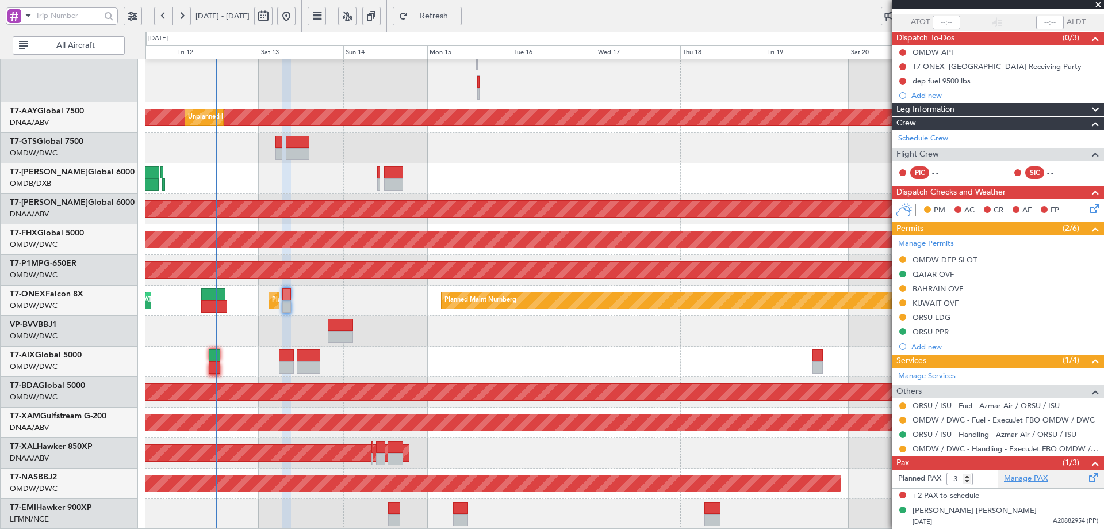
click at [1011, 479] on link "Manage PAX" at bounding box center [1026, 479] width 44 height 12
click at [449, 18] on span "Refresh" at bounding box center [434, 16] width 47 height 8
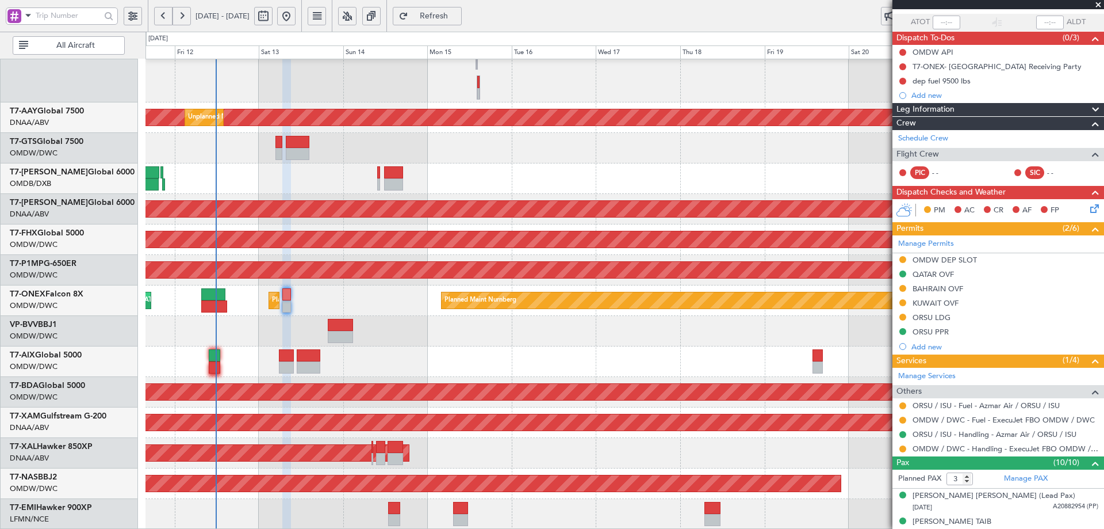
click at [458, 14] on span "Refresh" at bounding box center [434, 16] width 47 height 8
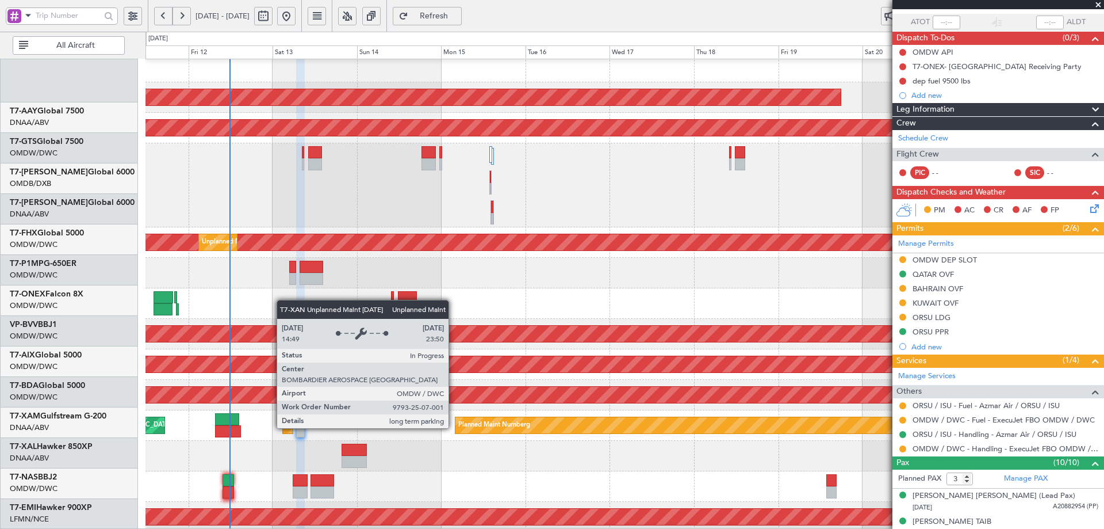
scroll to position [108, 0]
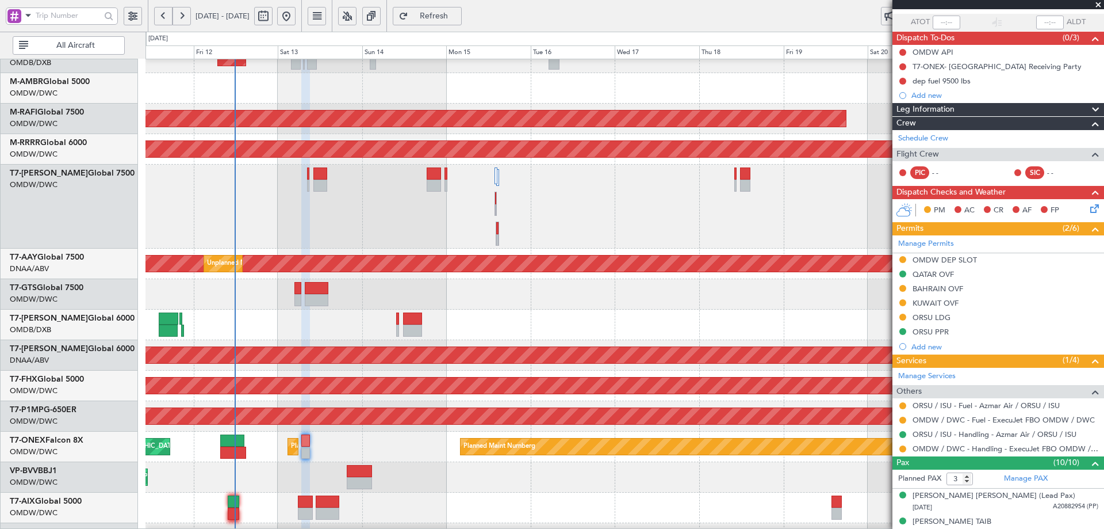
click at [292, 337] on div at bounding box center [625, 324] width 958 height 30
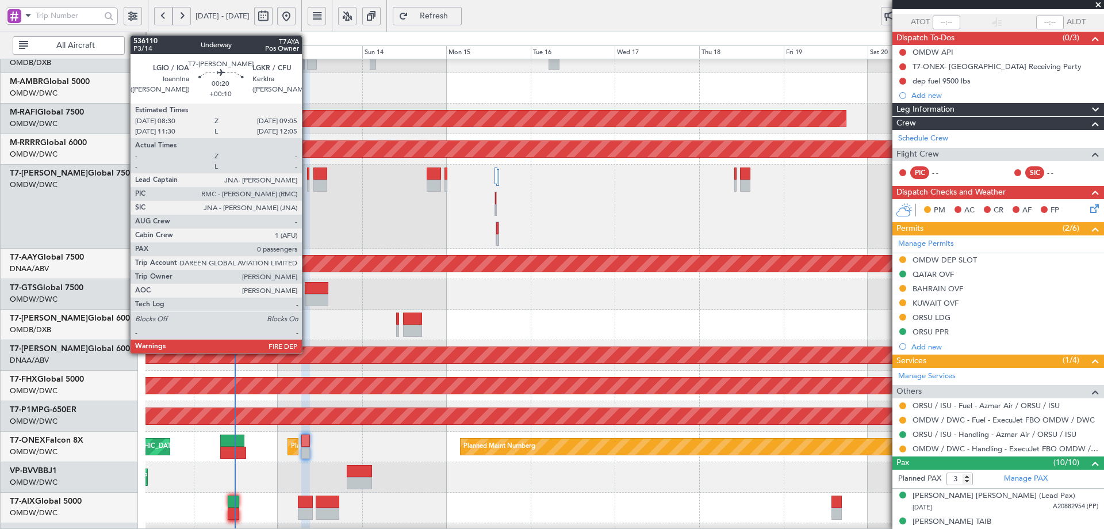
click at [307, 175] on div at bounding box center [308, 173] width 2 height 12
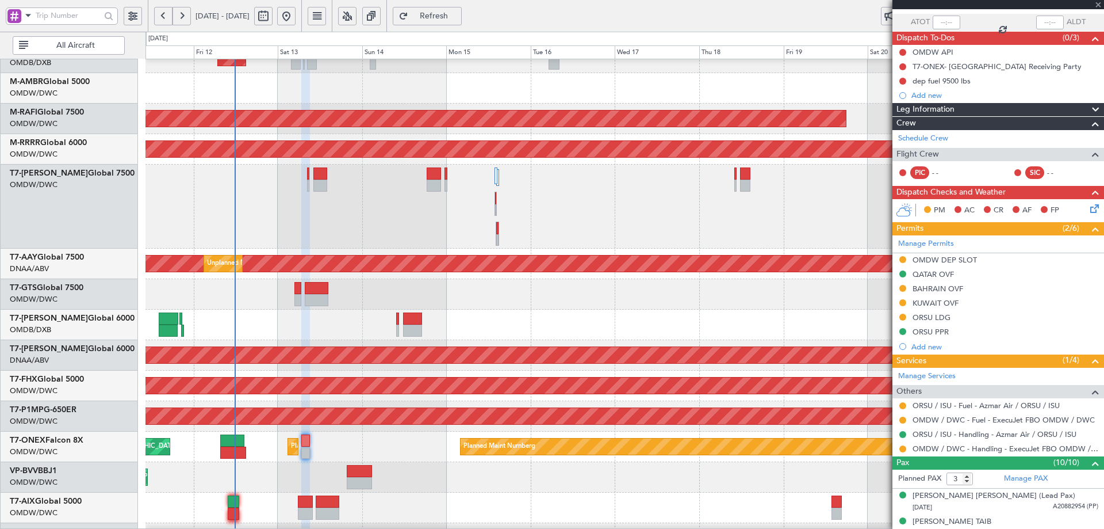
type input "0"
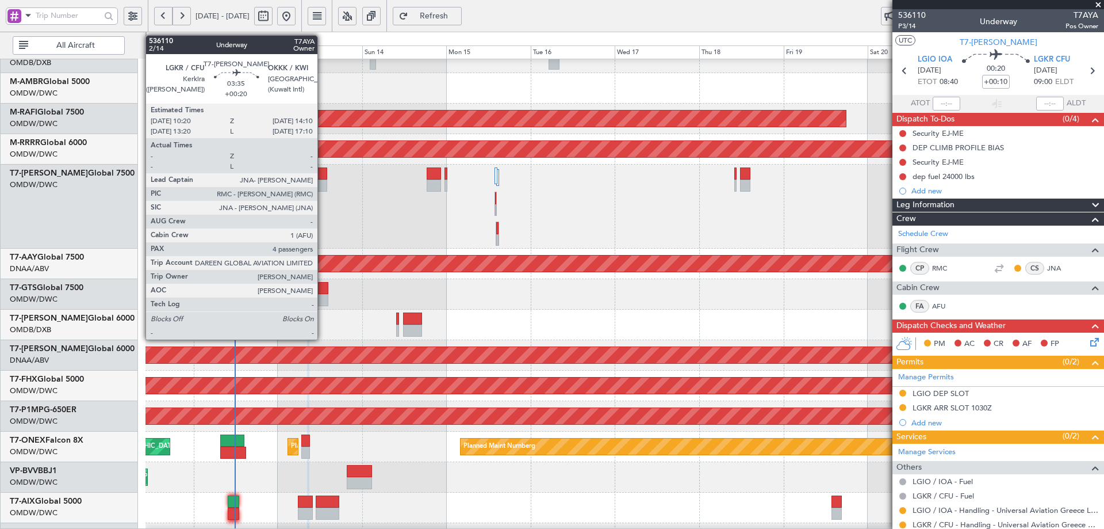
click at [323, 173] on div at bounding box center [320, 173] width 14 height 12
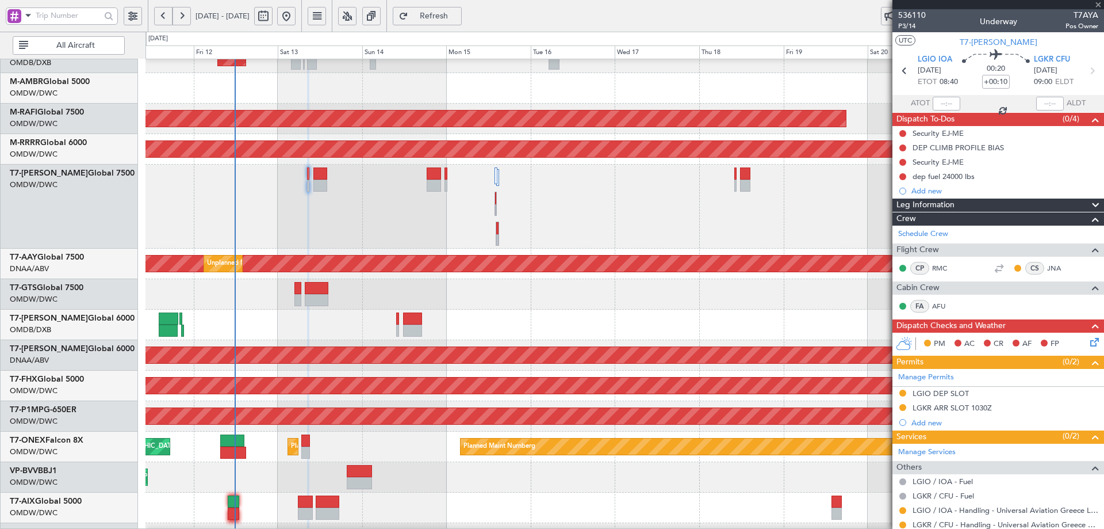
type input "+00:20"
type input "4"
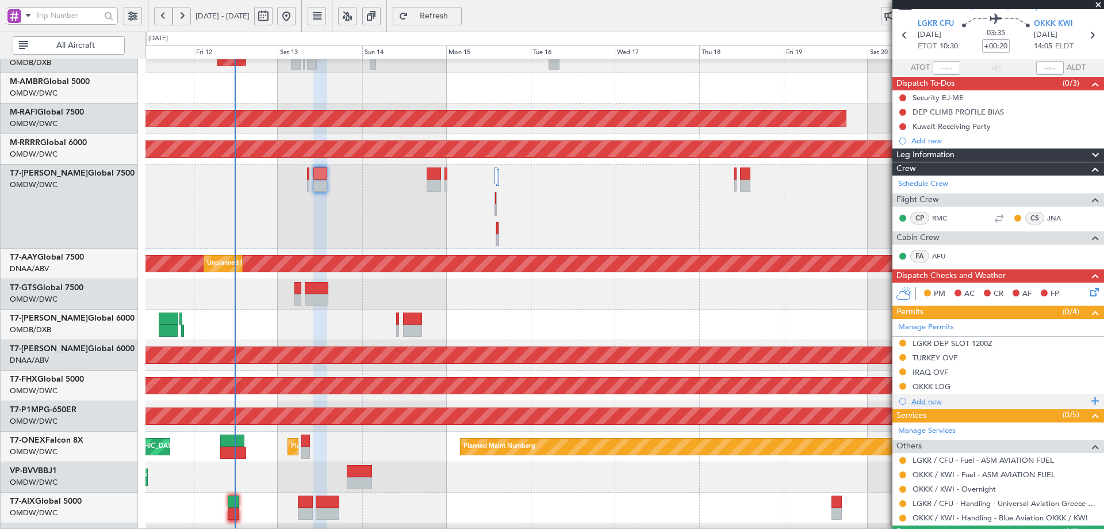
scroll to position [115, 0]
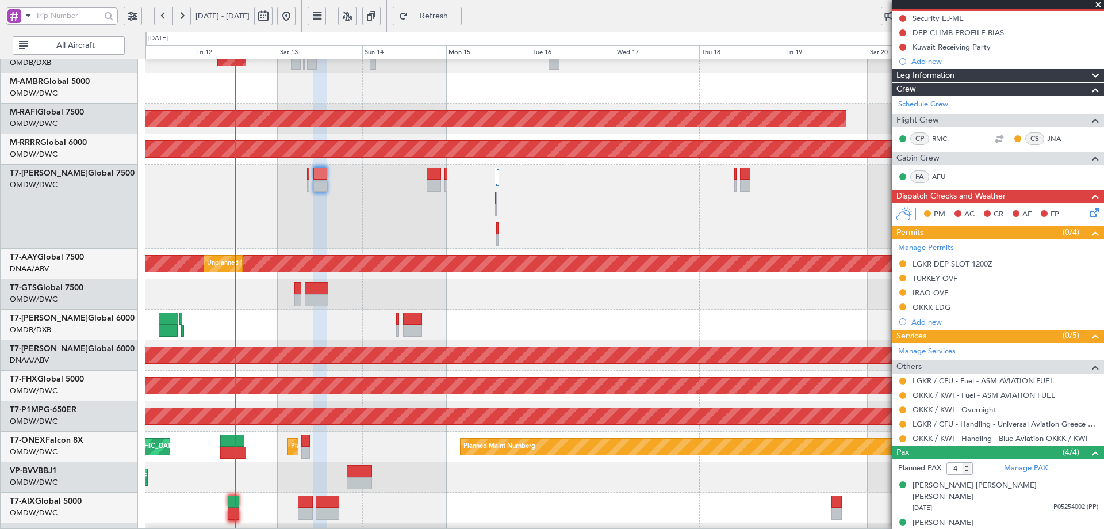
click at [935, 309] on div "OKKK LDG" at bounding box center [932, 307] width 38 height 10
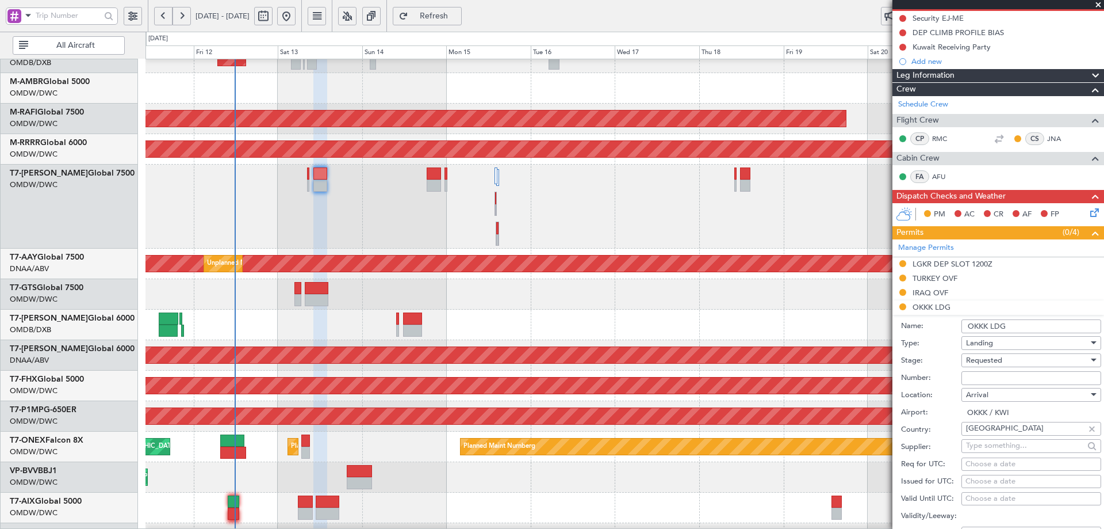
click at [988, 377] on input "Number:" at bounding box center [1032, 378] width 140 height 14
paste input "1281-AP/25"
type input "1281-AP/25"
click at [1002, 359] on span "Requested" at bounding box center [984, 360] width 36 height 10
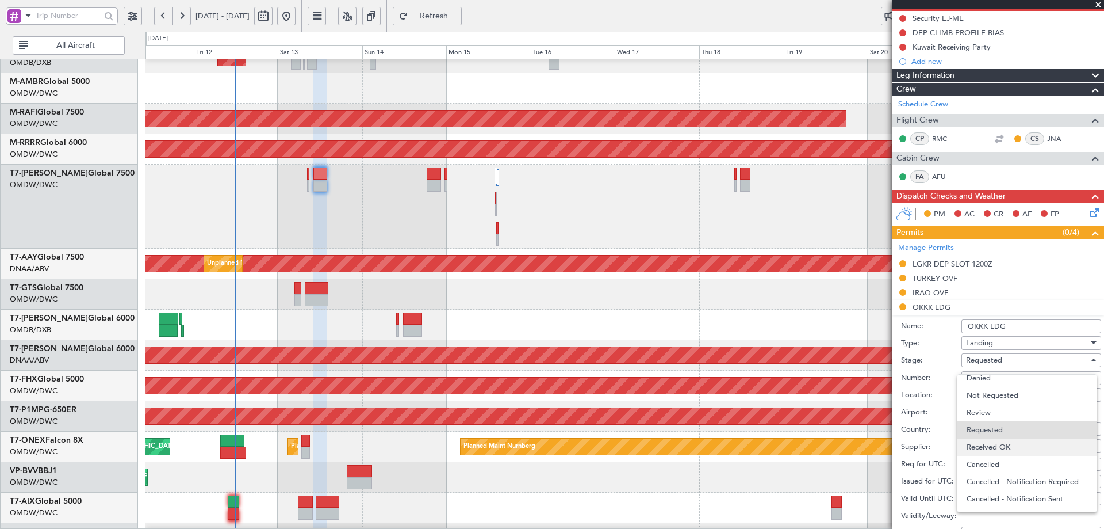
click at [1011, 443] on span "Received OK" at bounding box center [1027, 446] width 121 height 17
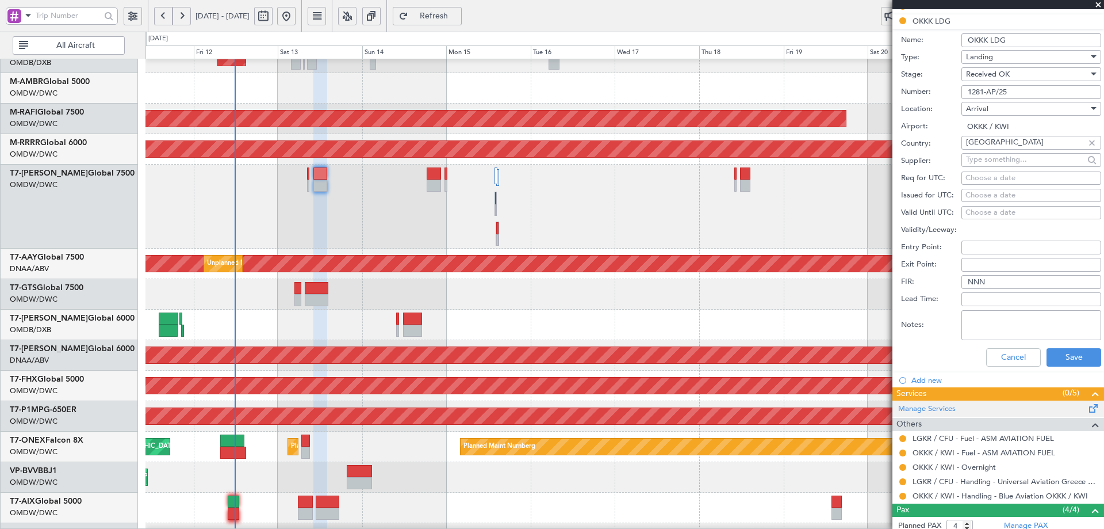
scroll to position [422, 0]
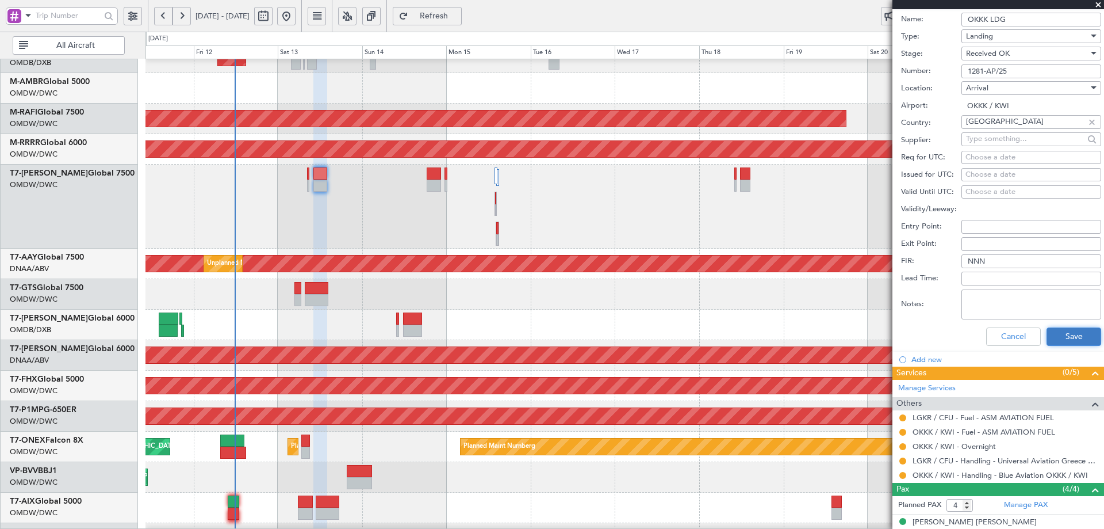
click at [1076, 334] on button "Save" at bounding box center [1074, 336] width 55 height 18
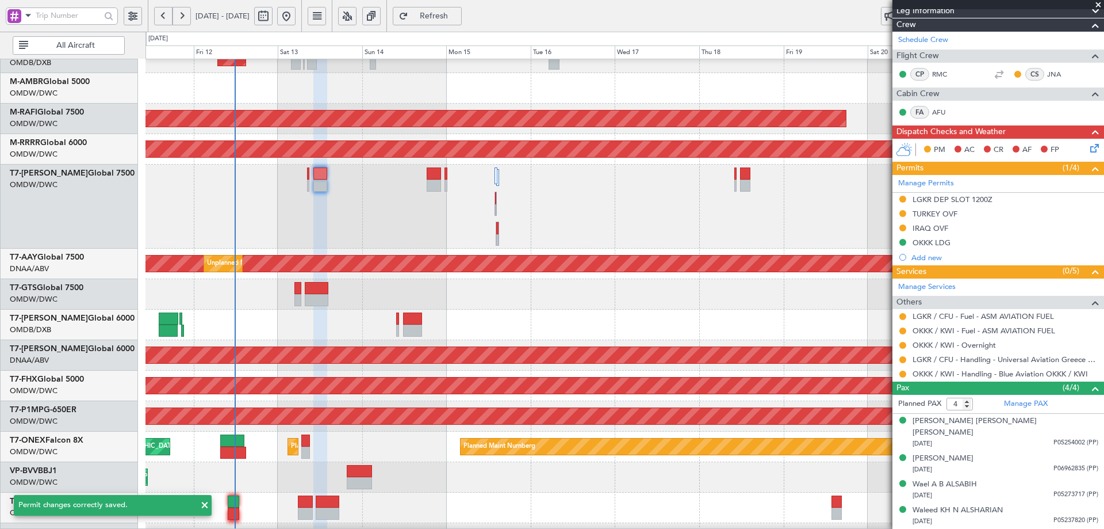
scroll to position [78, 0]
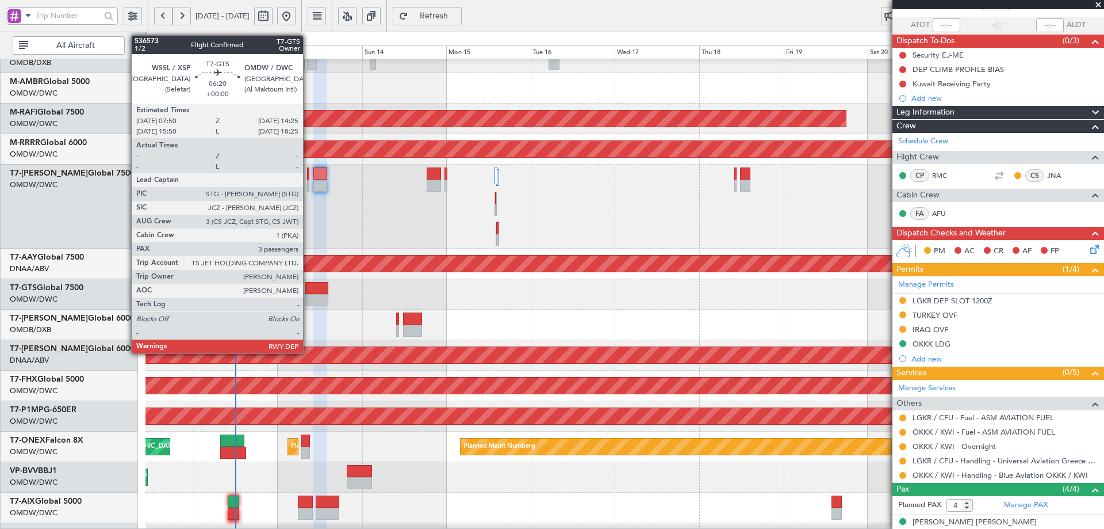
click at [308, 290] on div at bounding box center [317, 288] width 24 height 12
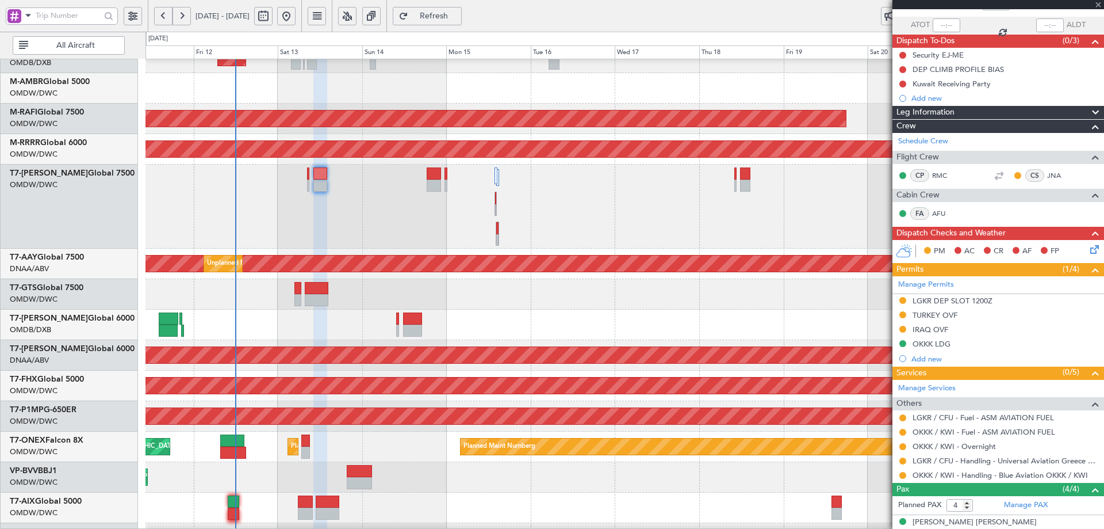
type input "3"
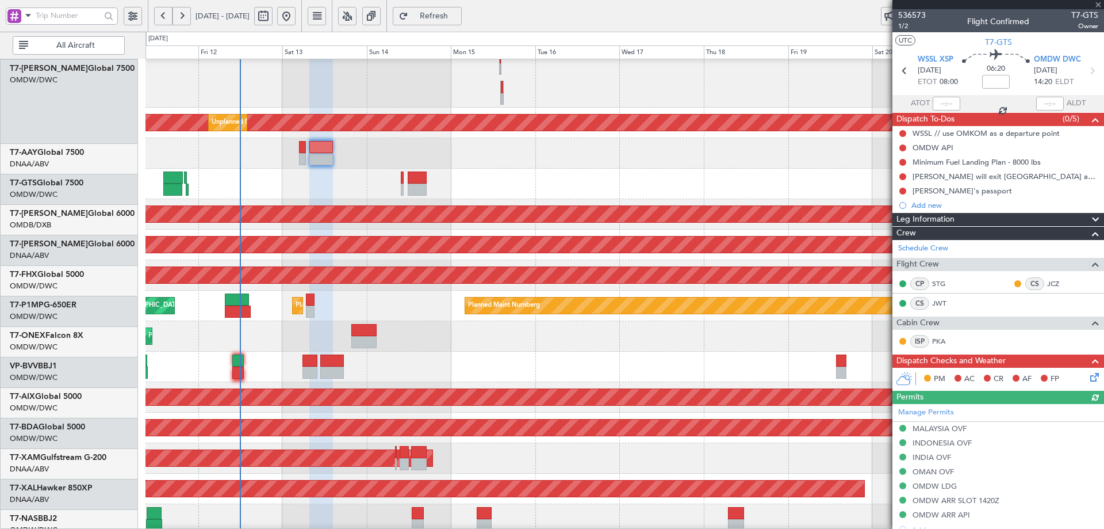
scroll to position [254, 0]
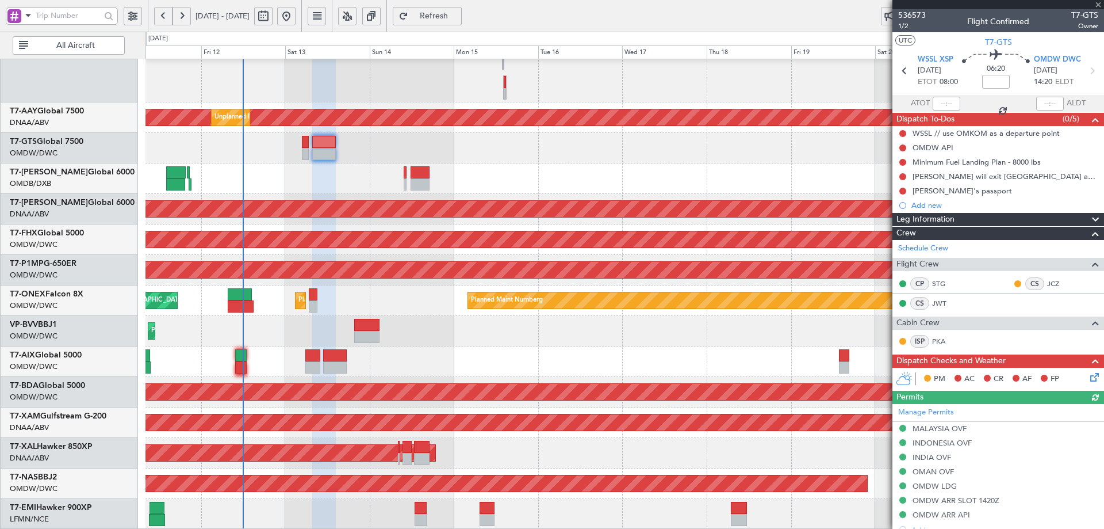
click at [273, 319] on div "Planned Maint Dubai (Al Maktoum Intl) Unplanned Maint Dubai (Al Maktoum Intl) U…" at bounding box center [625, 167] width 958 height 724
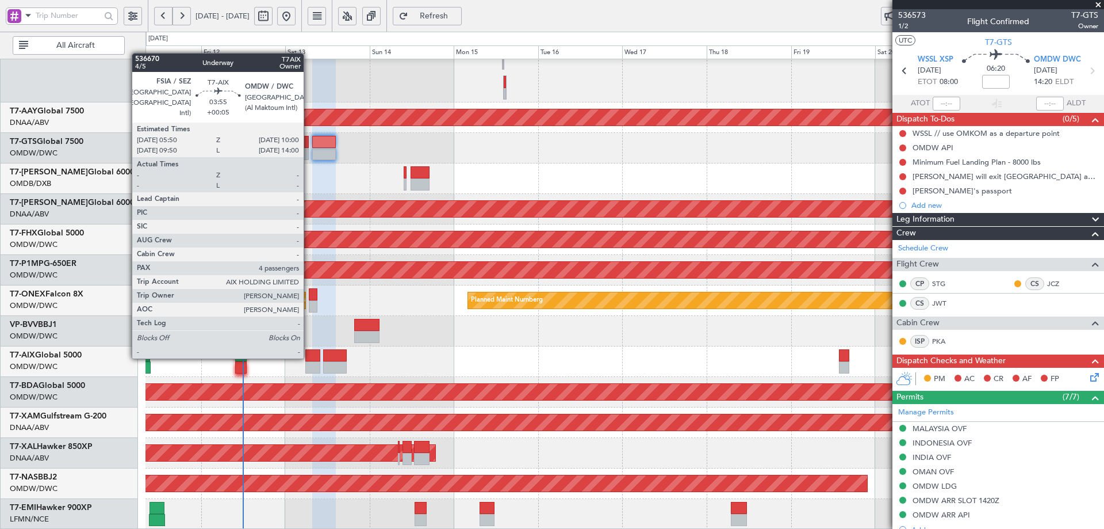
click at [309, 356] on div at bounding box center [312, 355] width 15 height 12
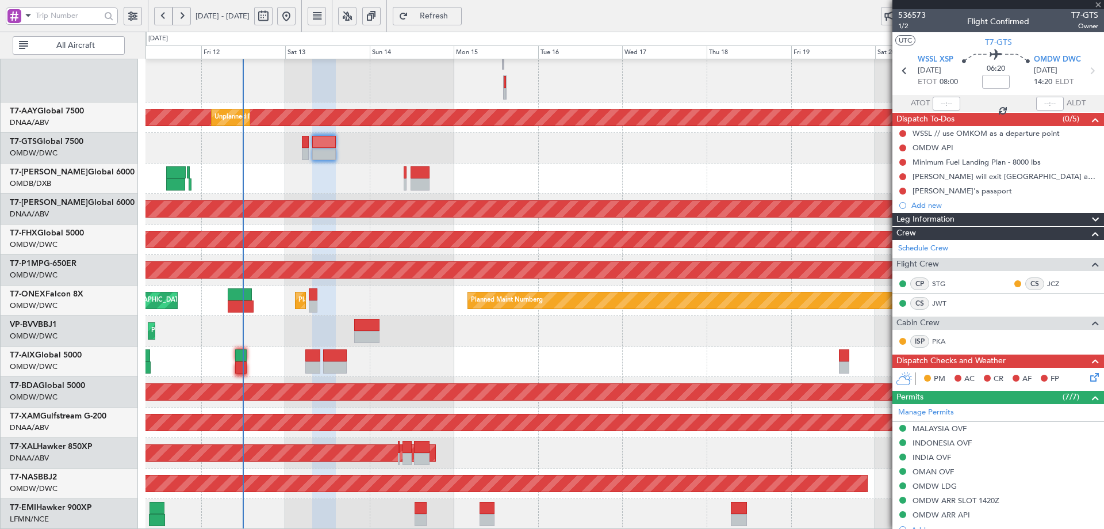
type input "+00:05"
type input "4"
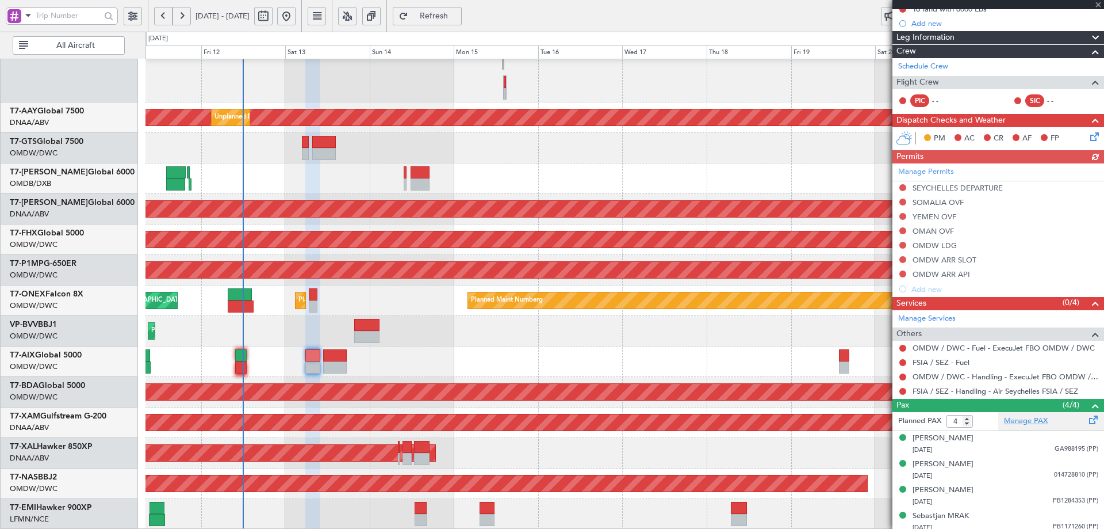
scroll to position [154, 0]
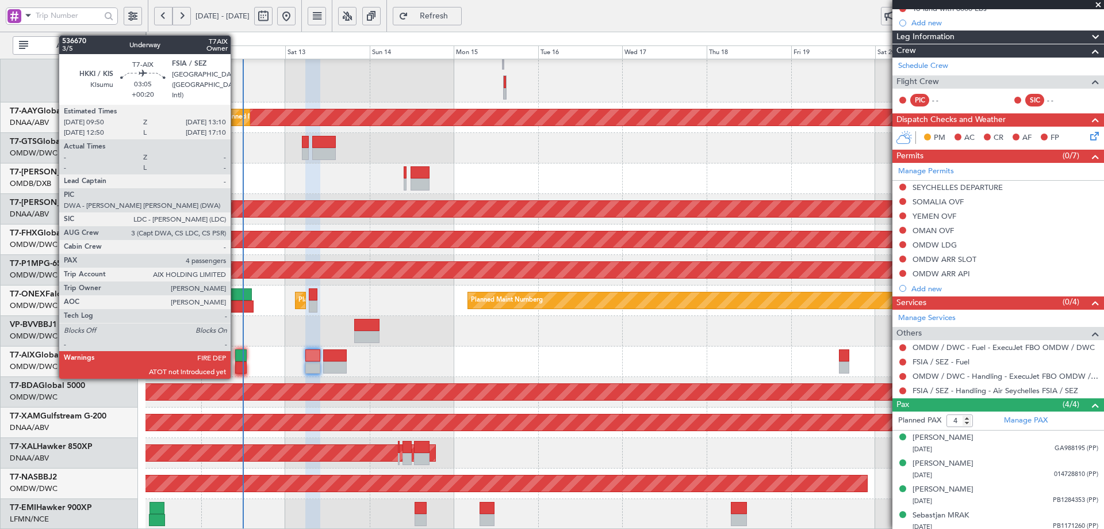
click at [236, 357] on div at bounding box center [241, 355] width 12 height 12
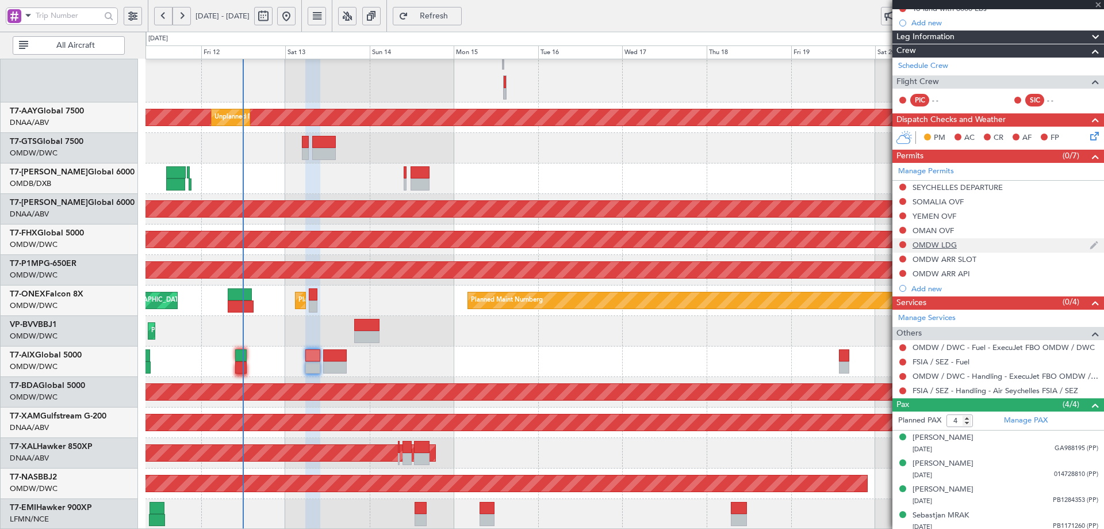
type input "+00:20"
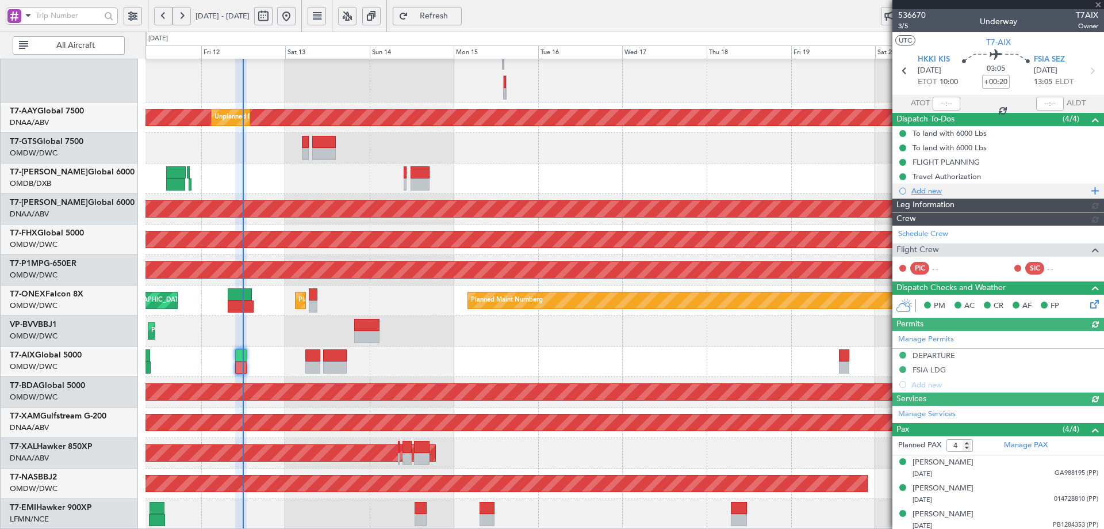
type input "Dherander Fithani (DHF)"
type input "7267"
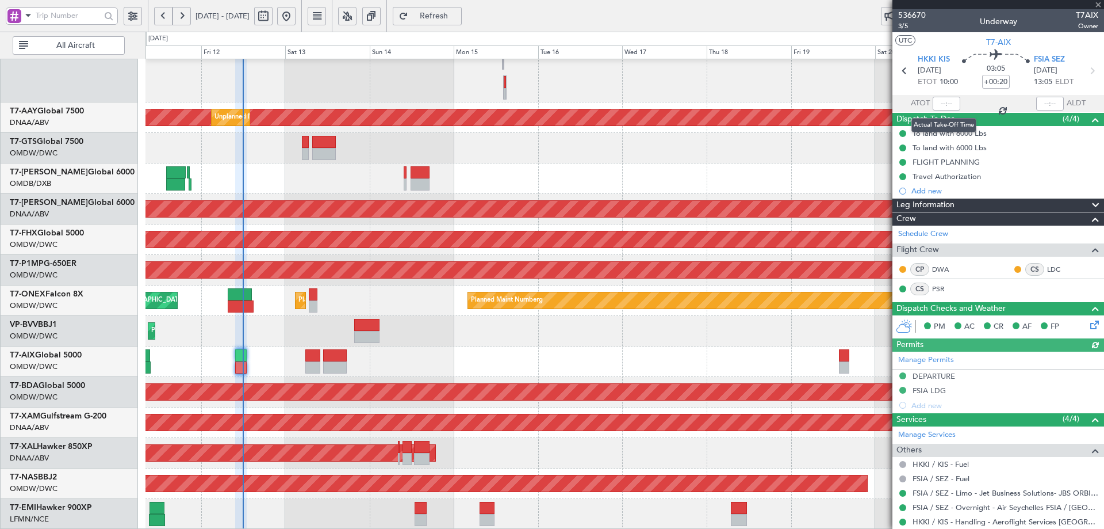
click at [940, 102] on div at bounding box center [947, 104] width 28 height 14
click at [941, 100] on input "text" at bounding box center [947, 104] width 28 height 14
click at [722, 188] on div at bounding box center [625, 178] width 958 height 30
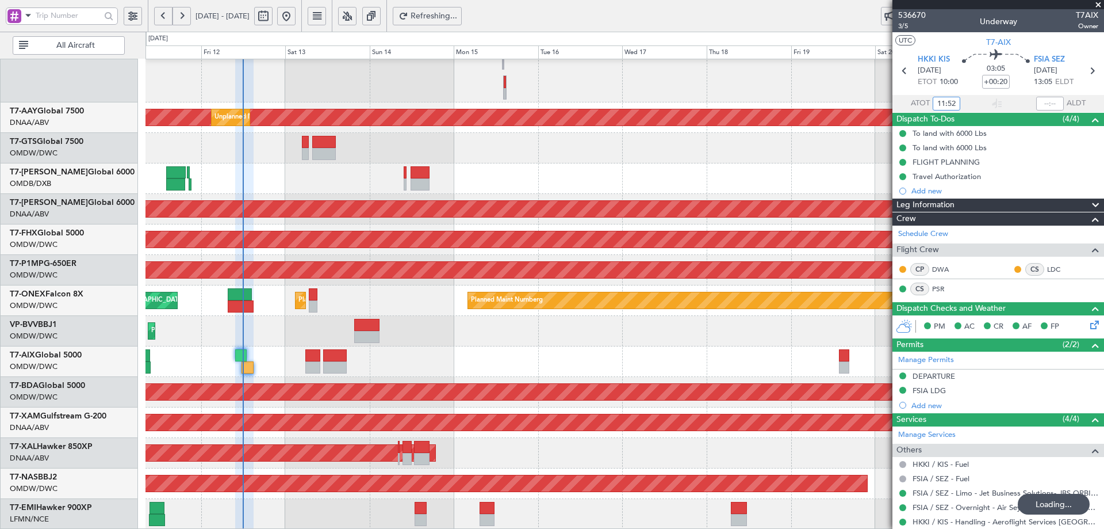
type input "11:52"
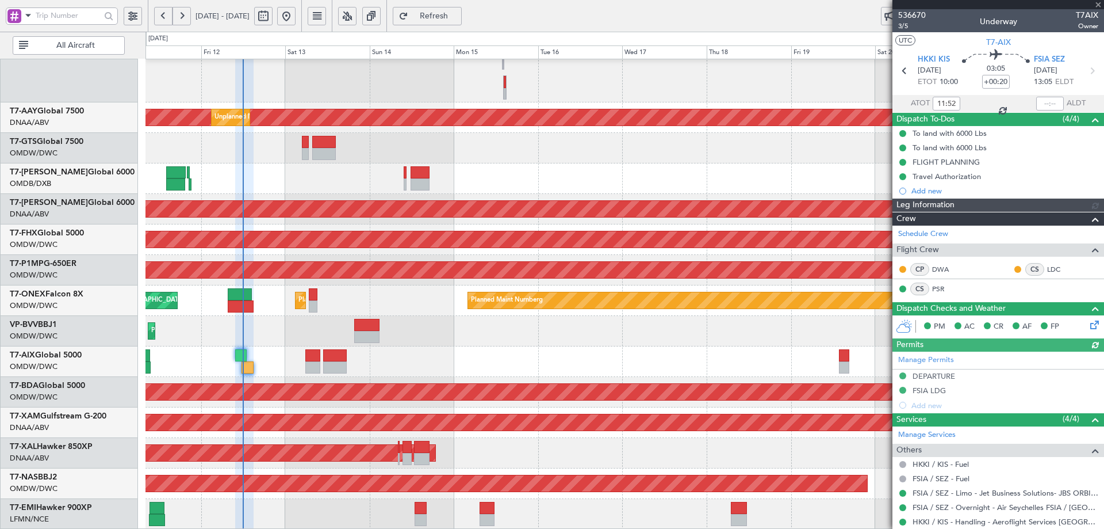
type input "Dherander Fithani (DHF)"
type input "7267"
click at [464, 355] on div "AOG Maint" at bounding box center [625, 361] width 958 height 30
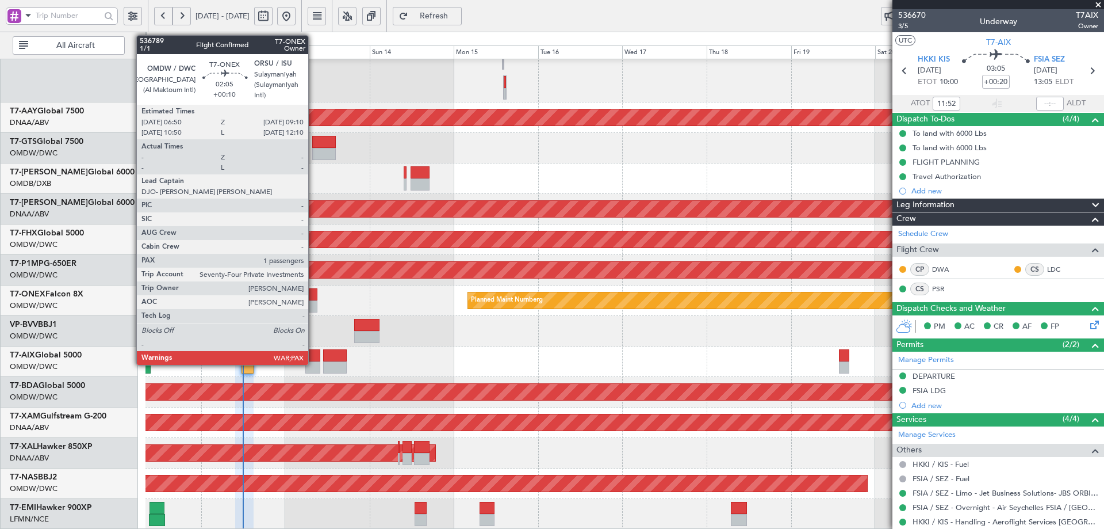
click at [313, 300] on div at bounding box center [313, 294] width 9 height 12
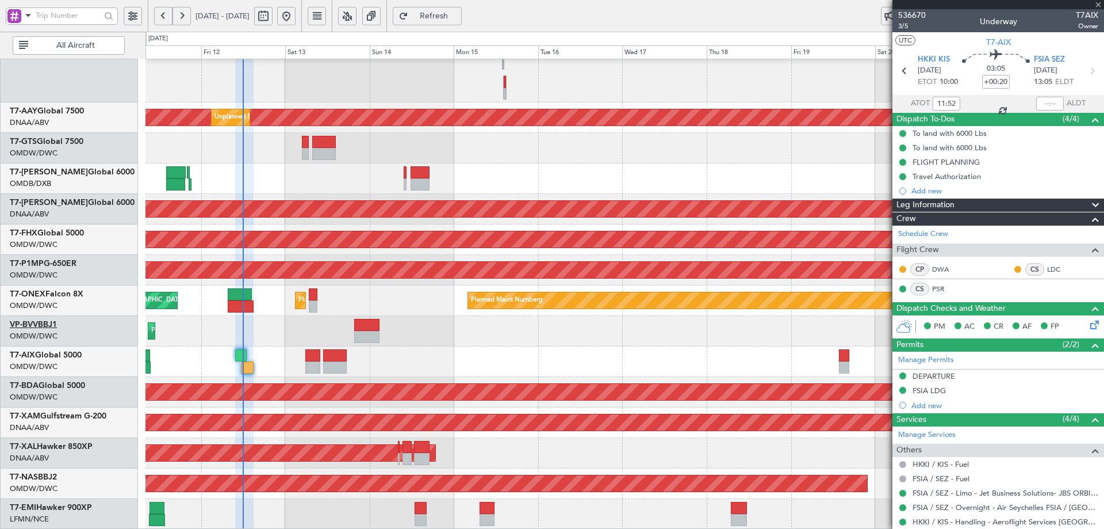
type input "+00:10"
type input "3"
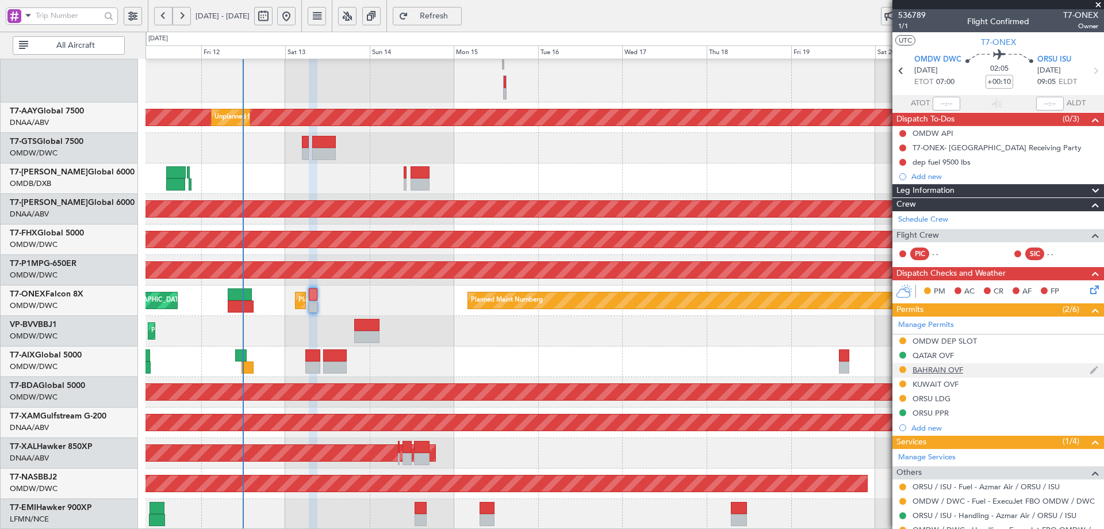
click at [926, 367] on div "BAHRAIN OVF" at bounding box center [938, 370] width 51 height 10
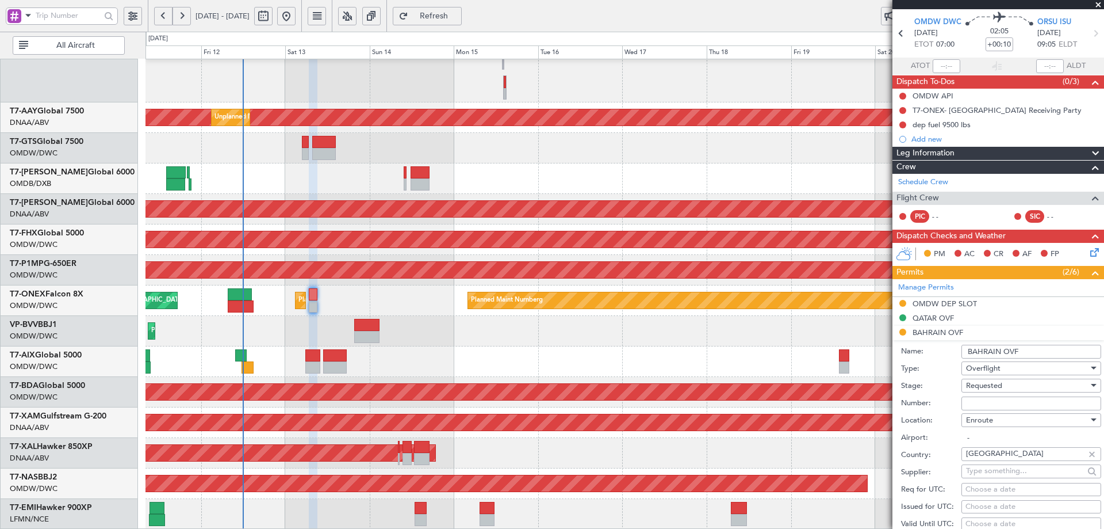
scroll to position [39, 0]
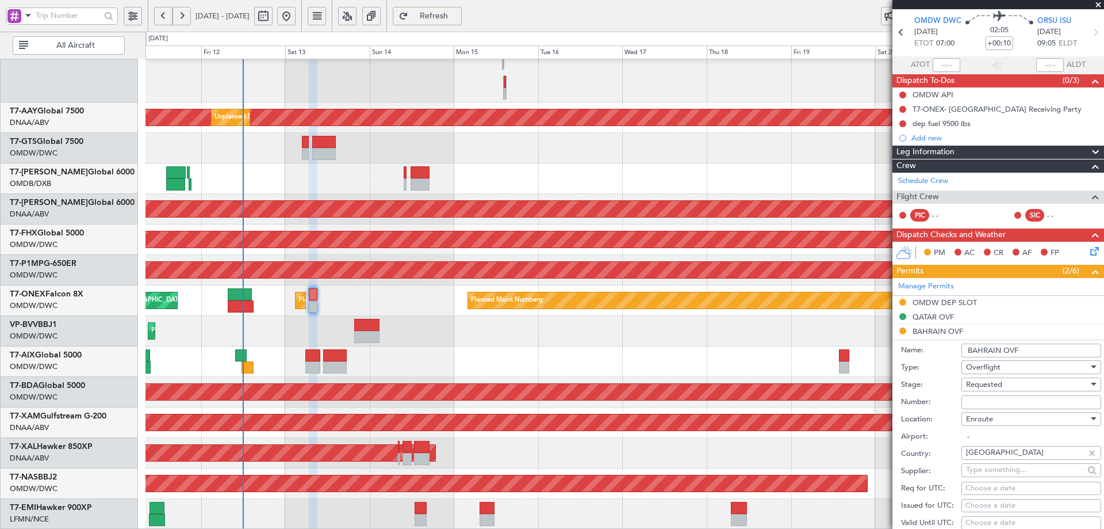
click at [995, 400] on input "Number:" at bounding box center [1032, 402] width 140 height 14
paste input "AT/P/25-09/ON/000628"
type input "AT/P/25-09/ON/000628"
click at [1022, 385] on div "Requested" at bounding box center [1027, 384] width 123 height 17
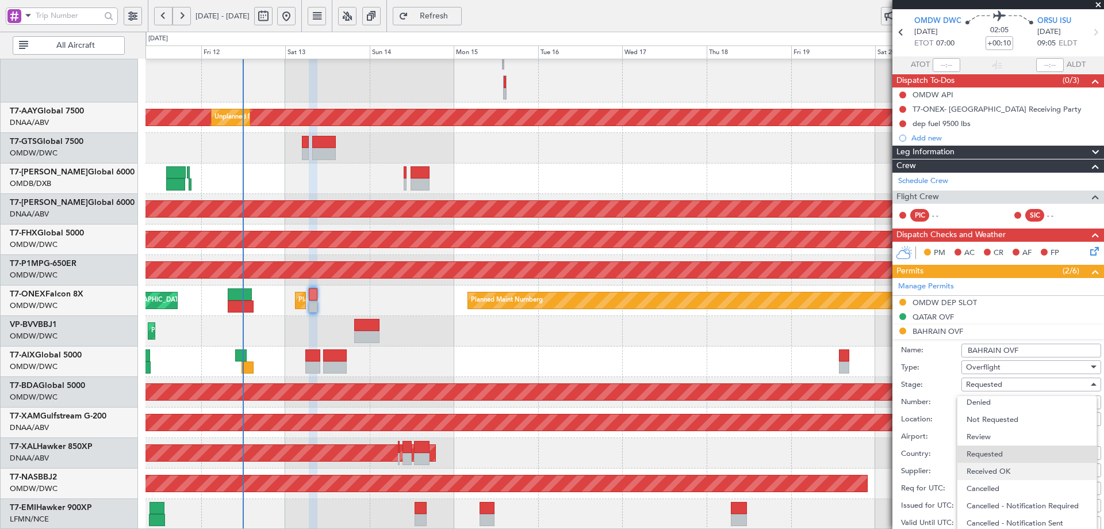
click at [1002, 469] on span "Received OK" at bounding box center [1027, 470] width 121 height 17
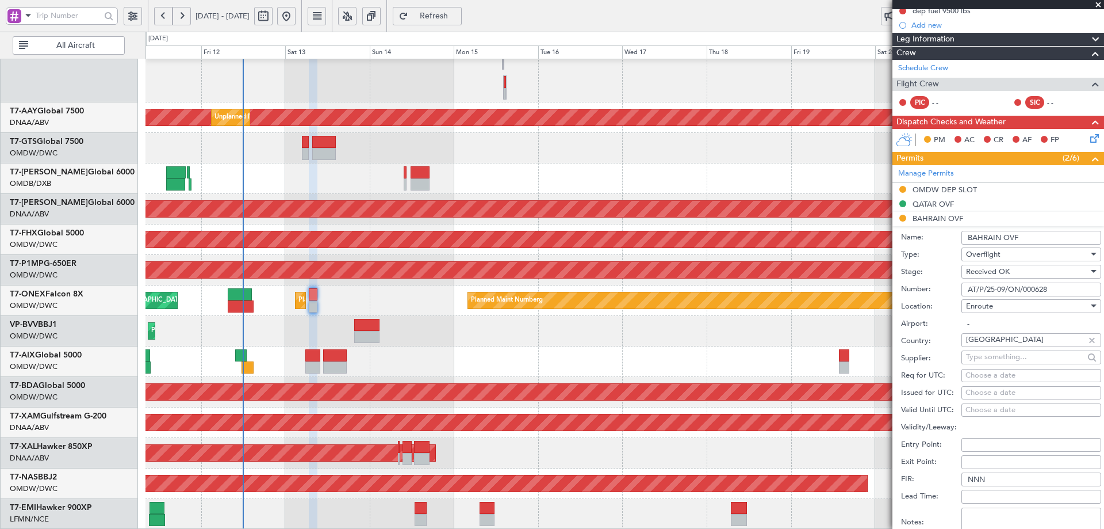
scroll to position [192, 0]
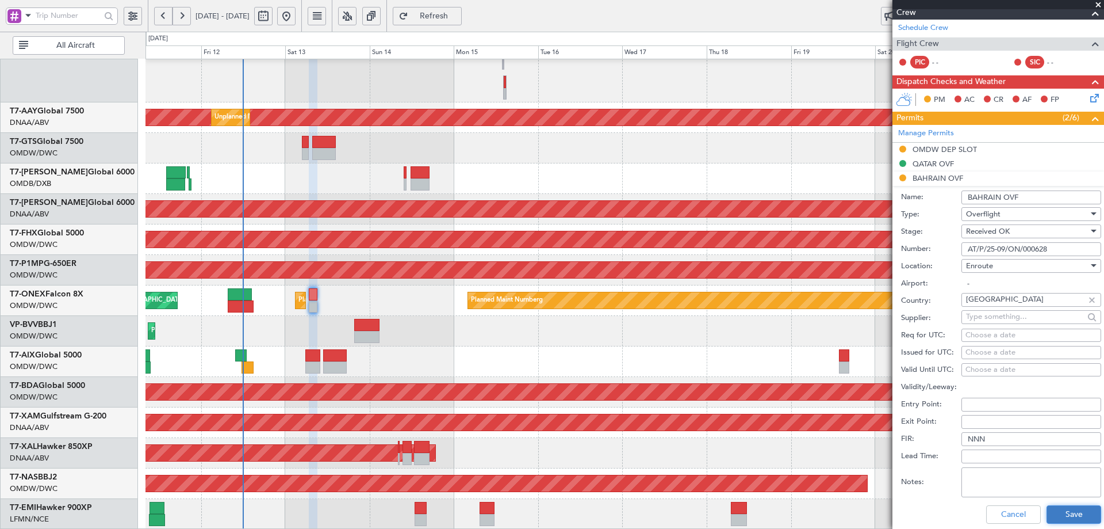
click at [1050, 512] on button "Save" at bounding box center [1074, 514] width 55 height 18
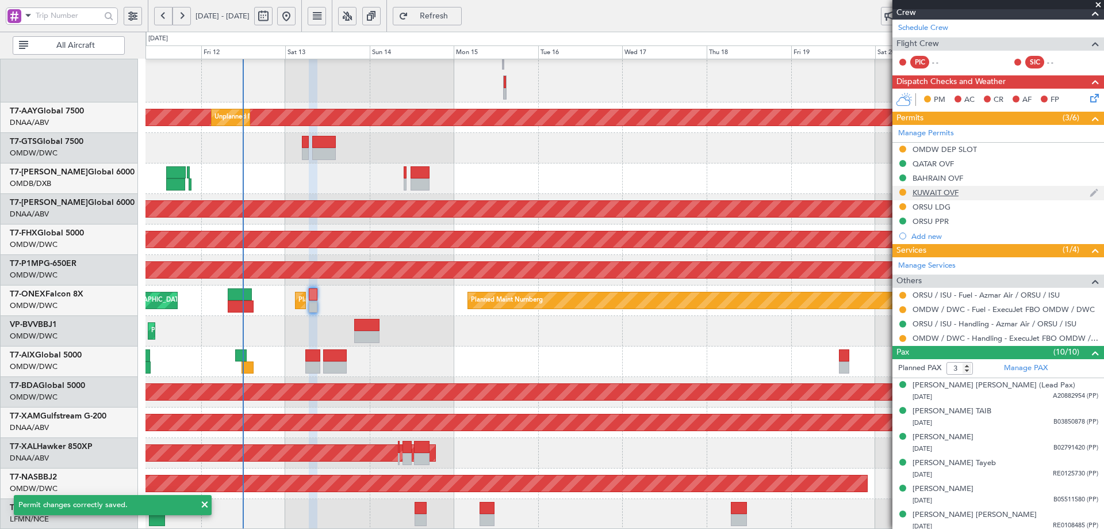
click at [937, 194] on div "KUWAIT OVF" at bounding box center [936, 193] width 46 height 10
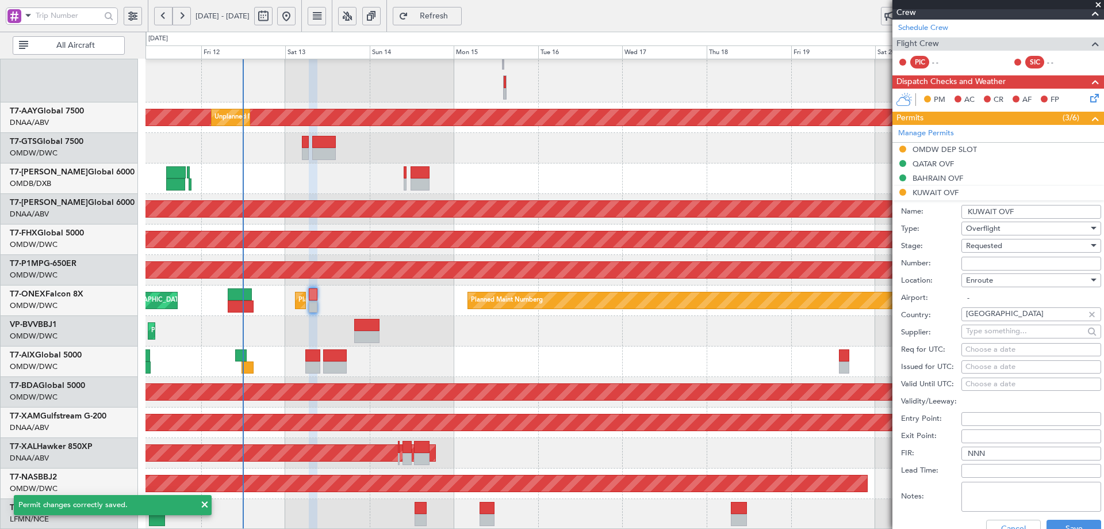
click at [985, 266] on input "Number:" at bounding box center [1032, 264] width 140 height 14
paste input "7870-ATO/25"
type input "7870-ATO/25"
click at [1000, 243] on span "Requested" at bounding box center [984, 245] width 36 height 10
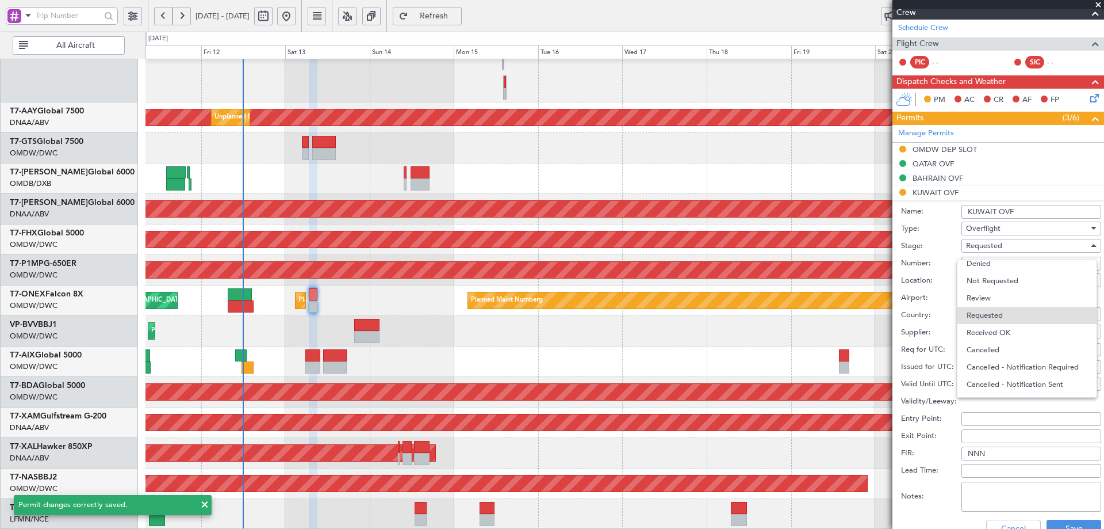
click at [999, 332] on span "Received OK" at bounding box center [1027, 332] width 121 height 17
click at [1074, 524] on button "Save" at bounding box center [1074, 528] width 55 height 18
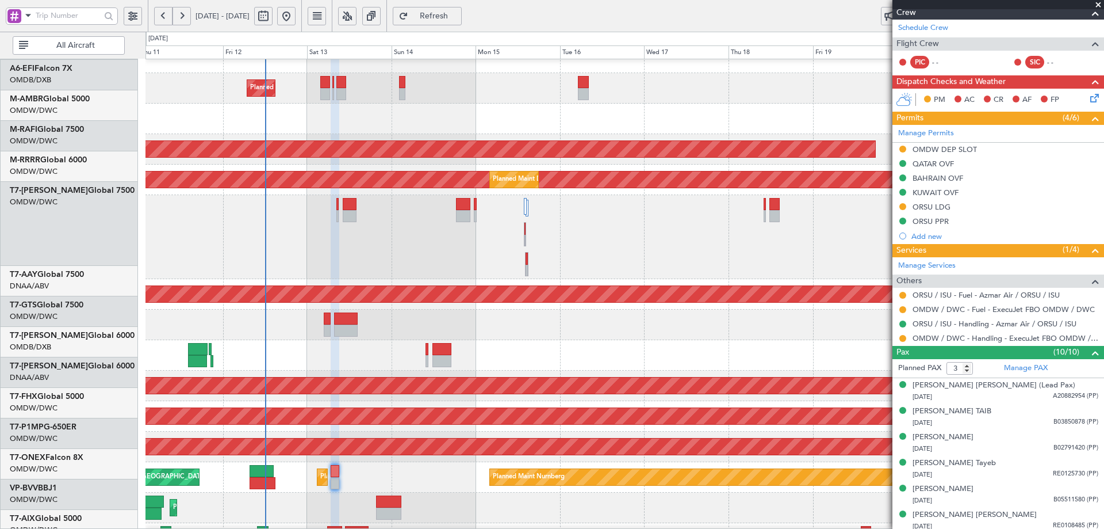
scroll to position [78, 0]
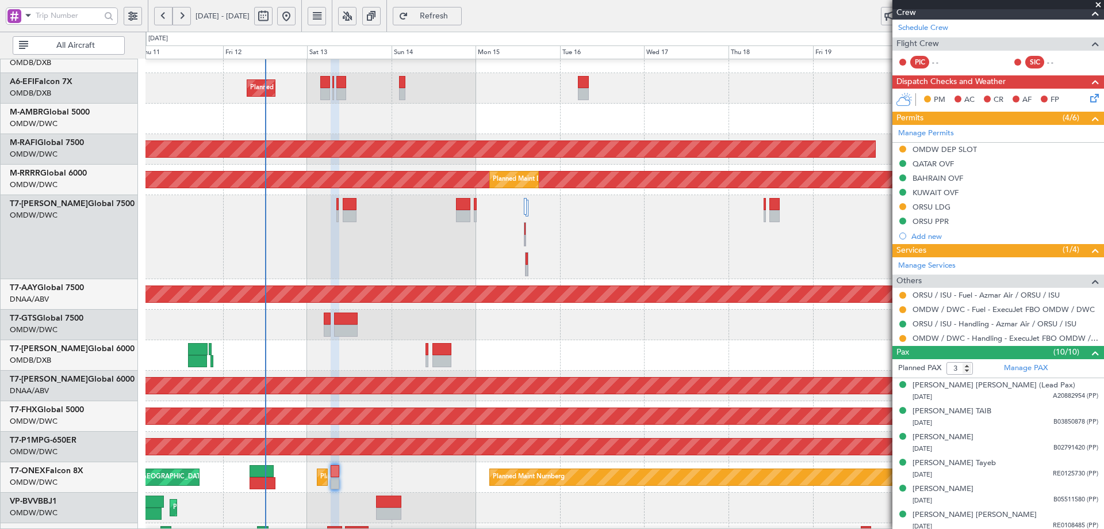
click at [292, 327] on div at bounding box center [625, 324] width 958 height 30
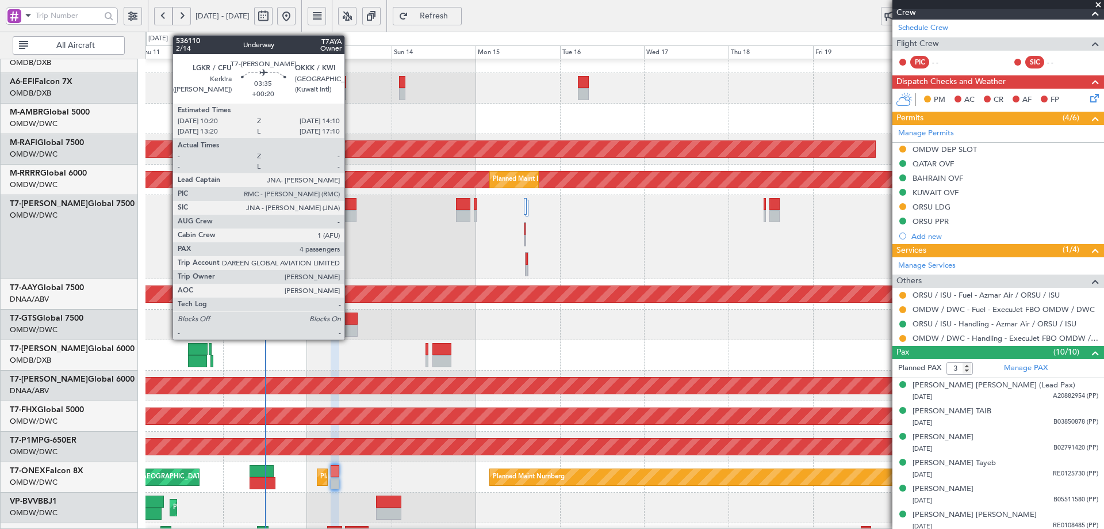
click at [350, 202] on div at bounding box center [350, 204] width 14 height 12
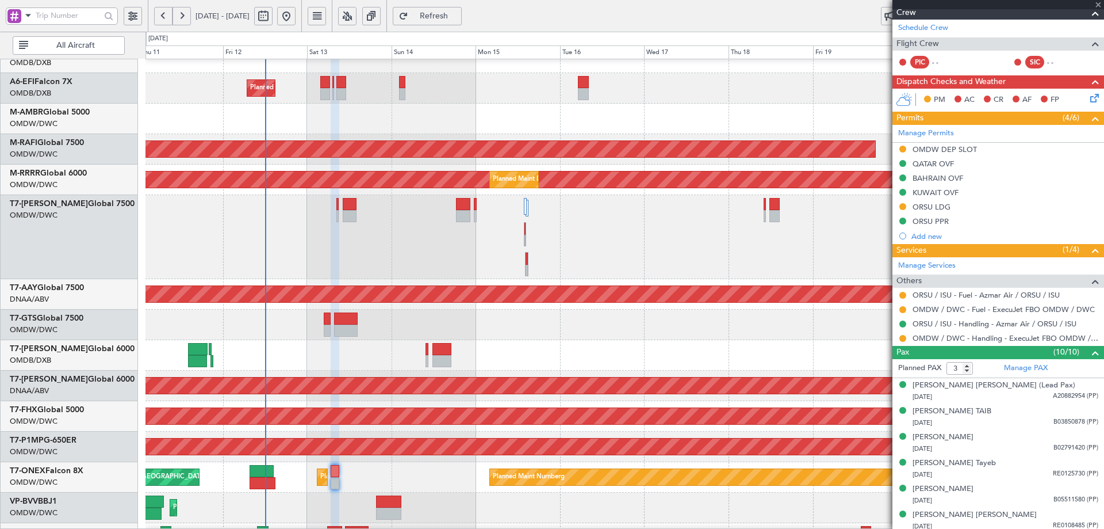
type input "+00:20"
type input "4"
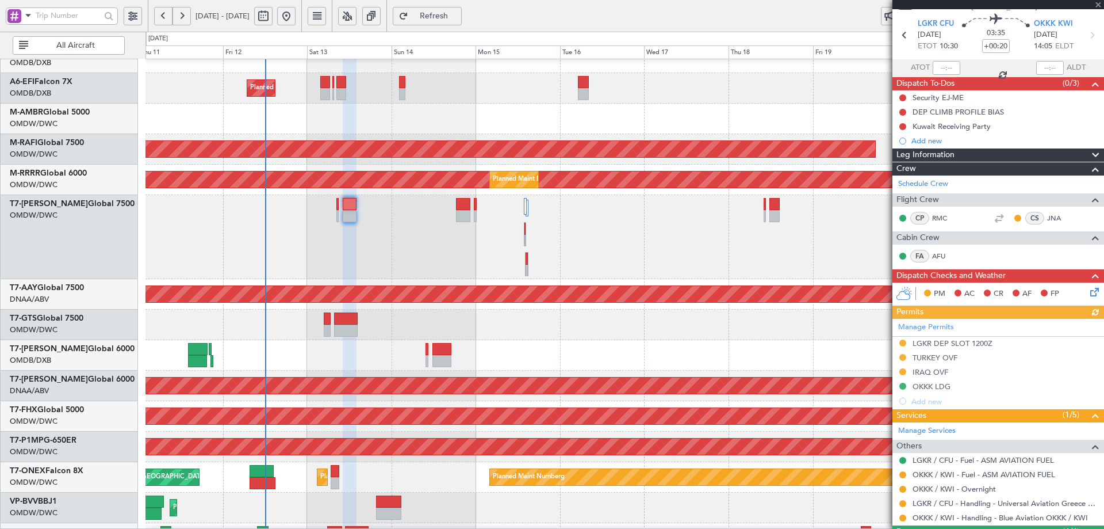
scroll to position [76, 0]
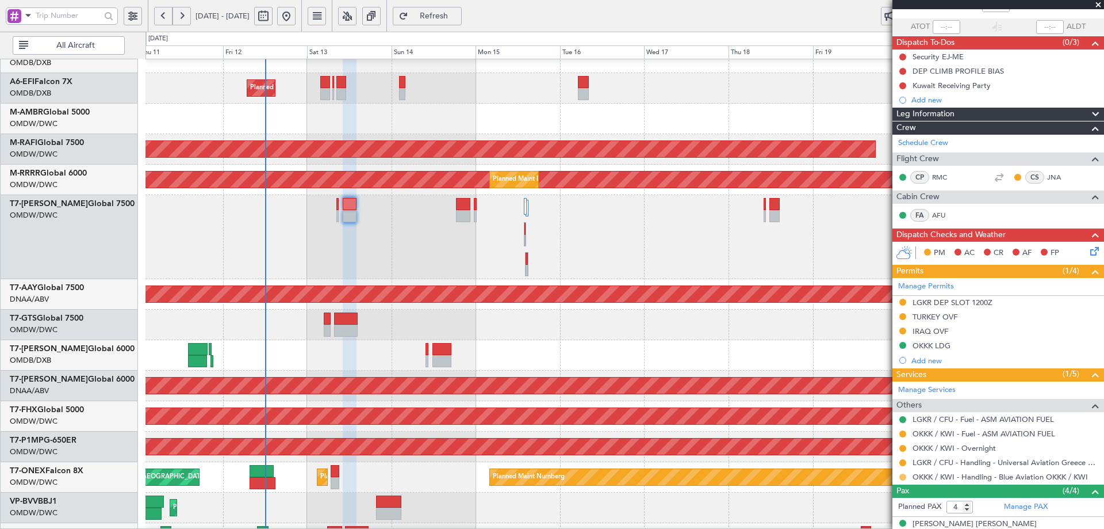
click at [904, 476] on button at bounding box center [903, 476] width 7 height 7
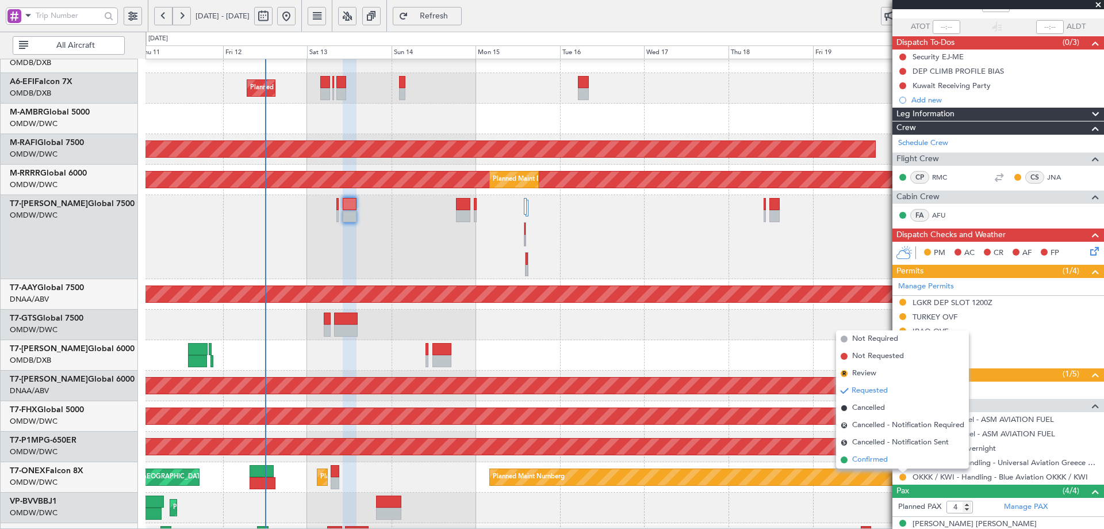
click at [873, 464] on span "Confirmed" at bounding box center [870, 460] width 36 height 12
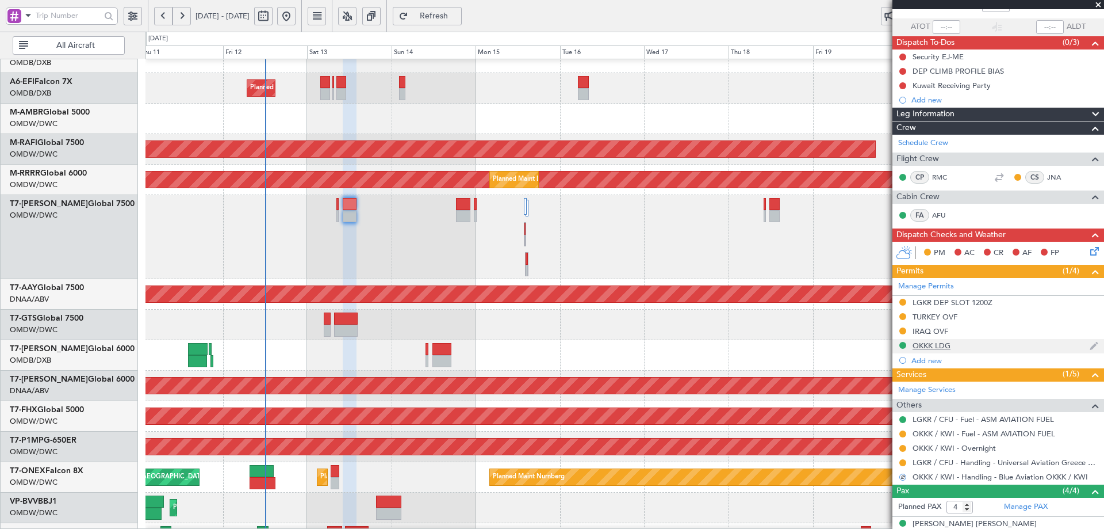
click at [936, 346] on div "OKKK LDG" at bounding box center [932, 346] width 38 height 10
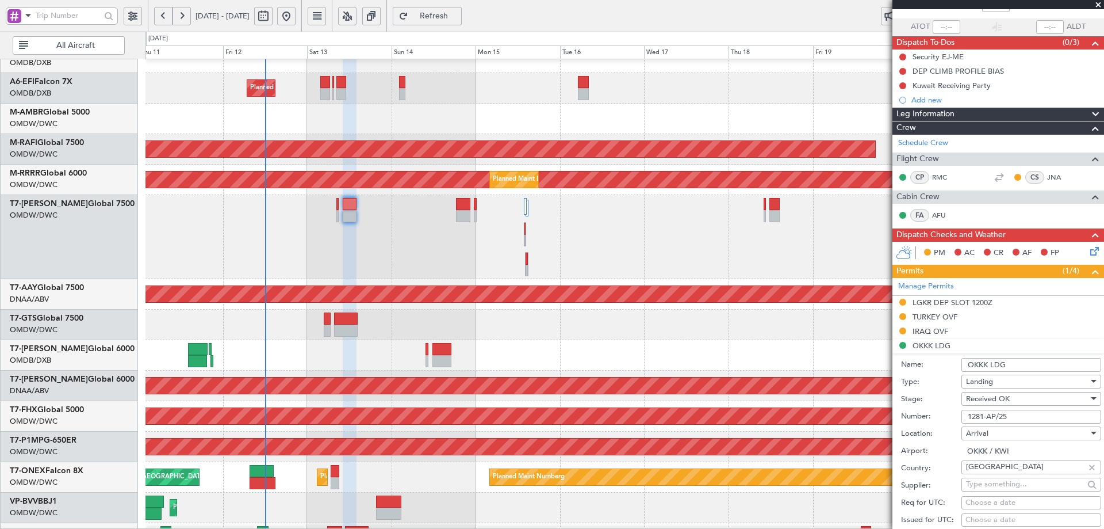
drag, startPoint x: 1039, startPoint y: 414, endPoint x: 890, endPoint y: 427, distance: 148.9
click at [890, 427] on fb-app "11 Sep 2025 - 22 Sep 2025 Refresh Quick Links All Aircraft Planned Maint Dubai …" at bounding box center [552, 271] width 1104 height 515
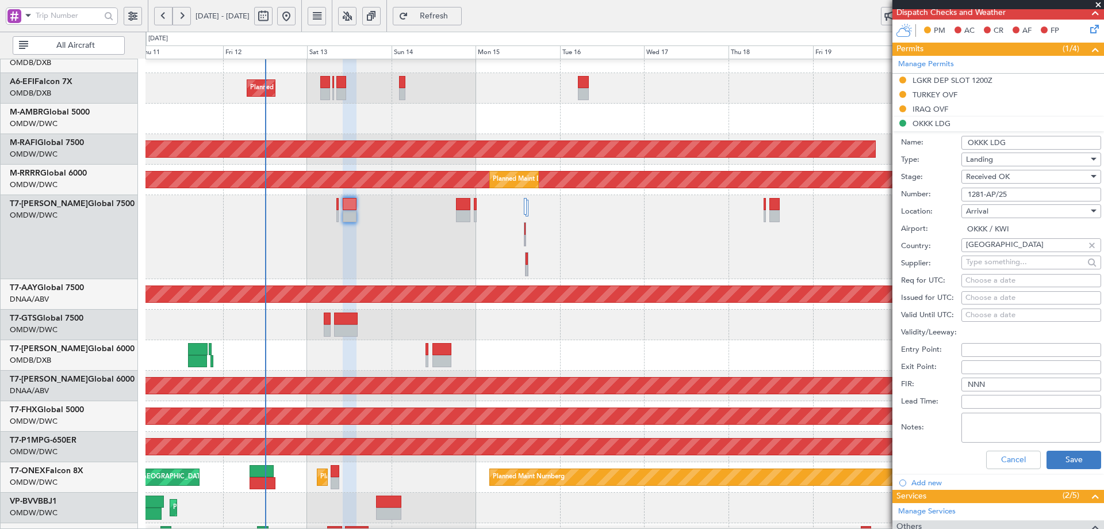
scroll to position [307, 0]
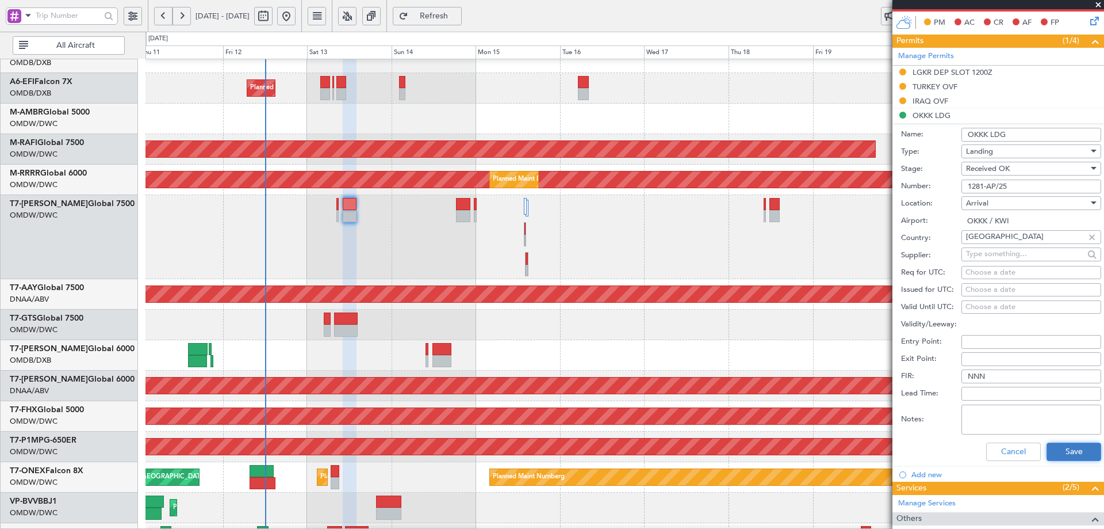
click at [1047, 449] on button "Save" at bounding box center [1074, 451] width 55 height 18
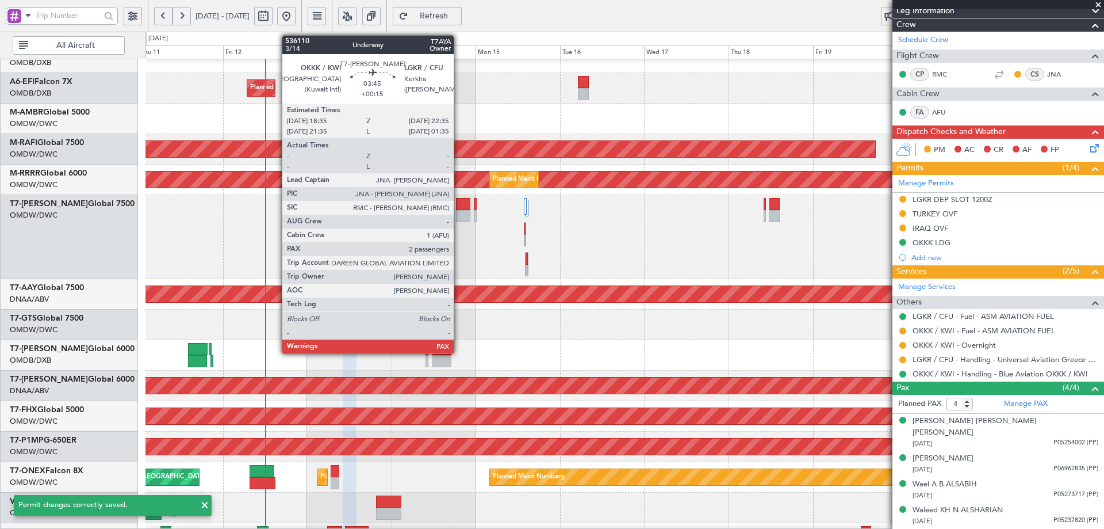
scroll to position [167, 0]
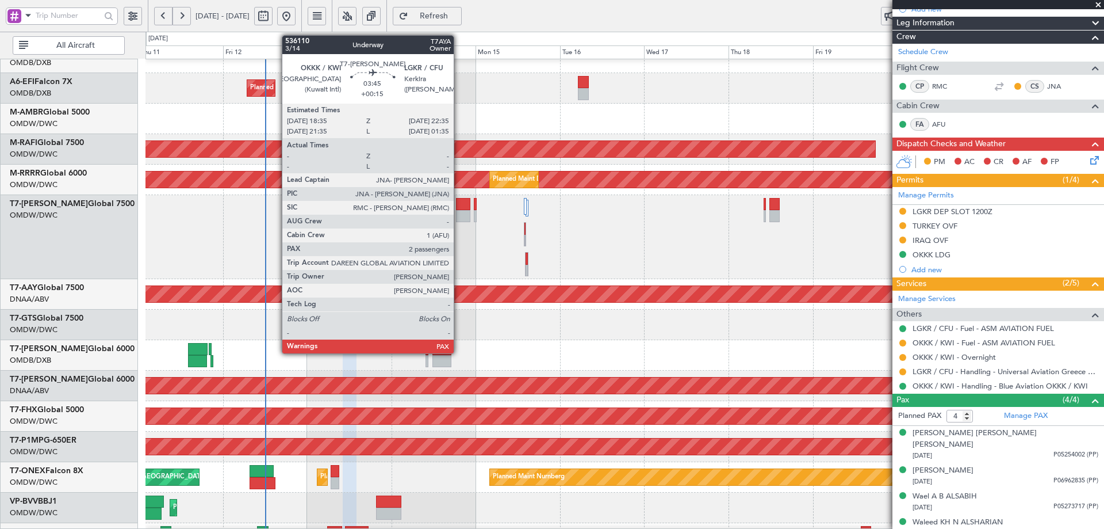
click at [459, 209] on div at bounding box center [463, 204] width 14 height 12
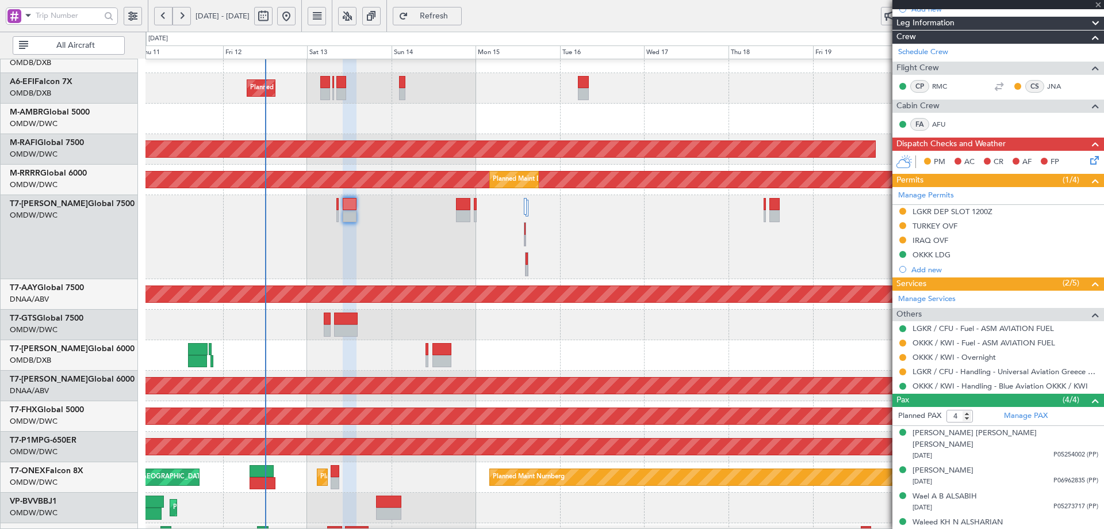
type input "+00:15"
type input "2"
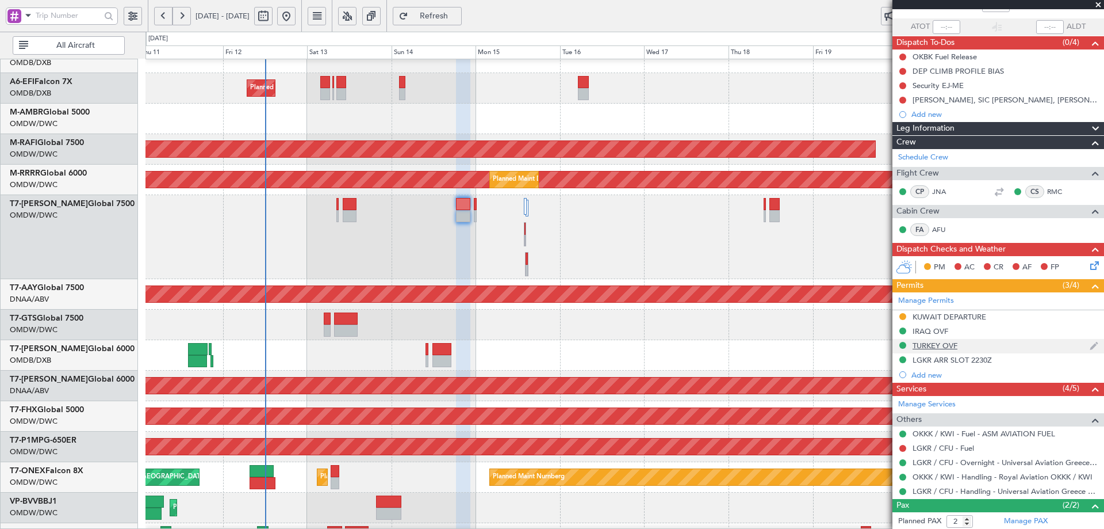
scroll to position [91, 0]
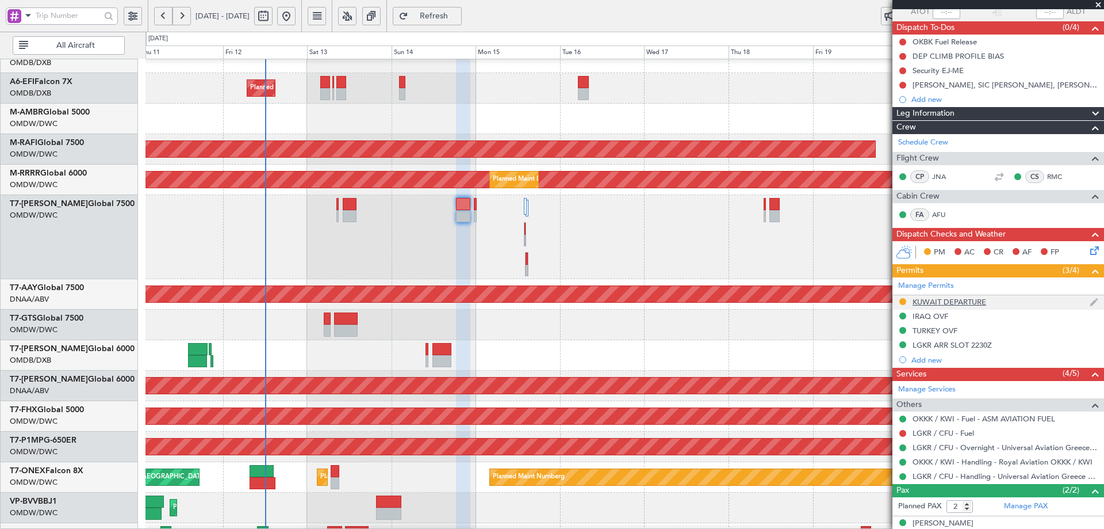
click at [938, 297] on div "KUWAIT DEPARTURE" at bounding box center [950, 302] width 74 height 10
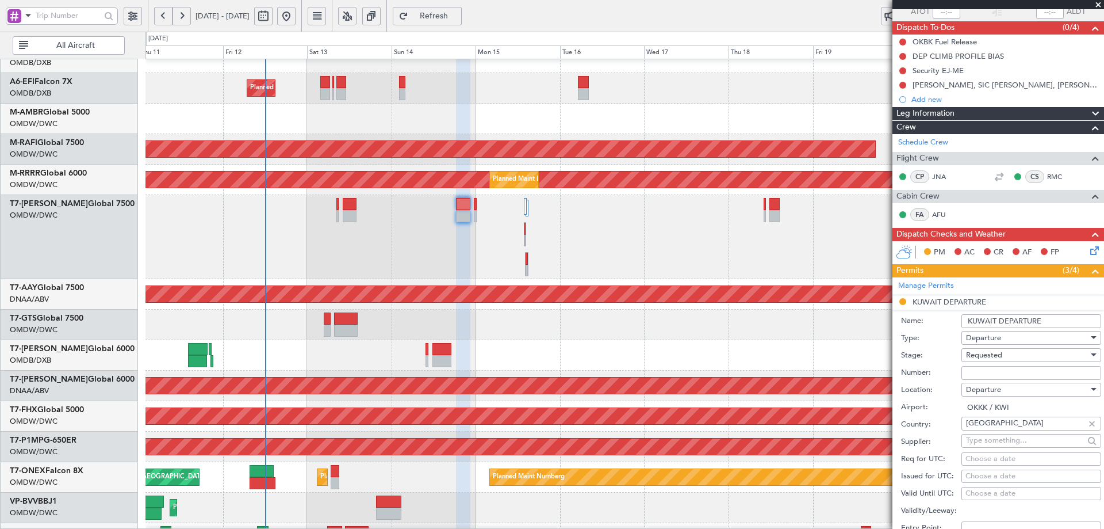
click at [985, 370] on input "Number:" at bounding box center [1032, 373] width 140 height 14
paste input "1281-AP/25"
type input "1281-AP/25"
click at [994, 355] on span "Requested" at bounding box center [984, 355] width 36 height 10
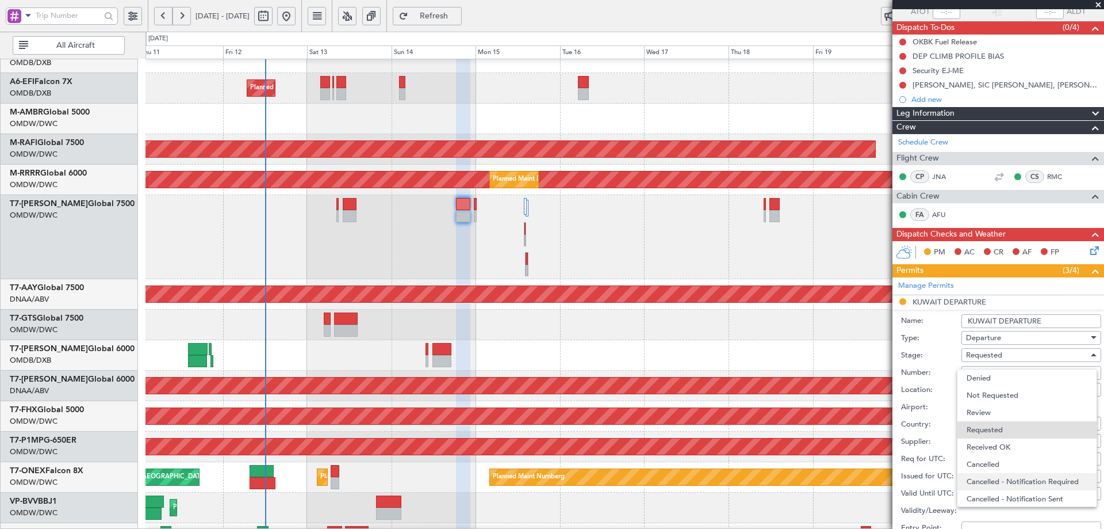
scroll to position [5, 0]
click at [988, 443] on span "Received OK" at bounding box center [1027, 441] width 121 height 17
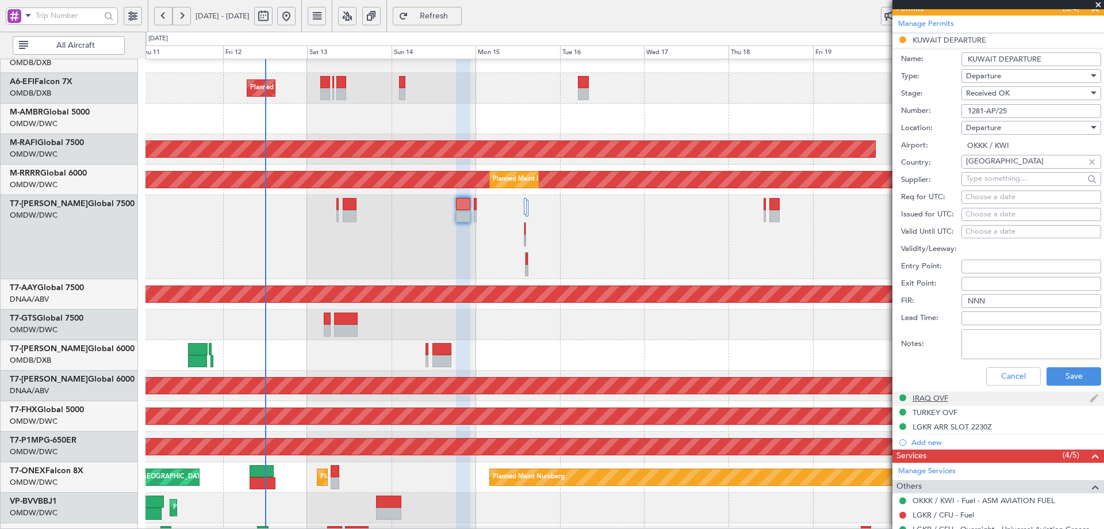
scroll to position [360, 0]
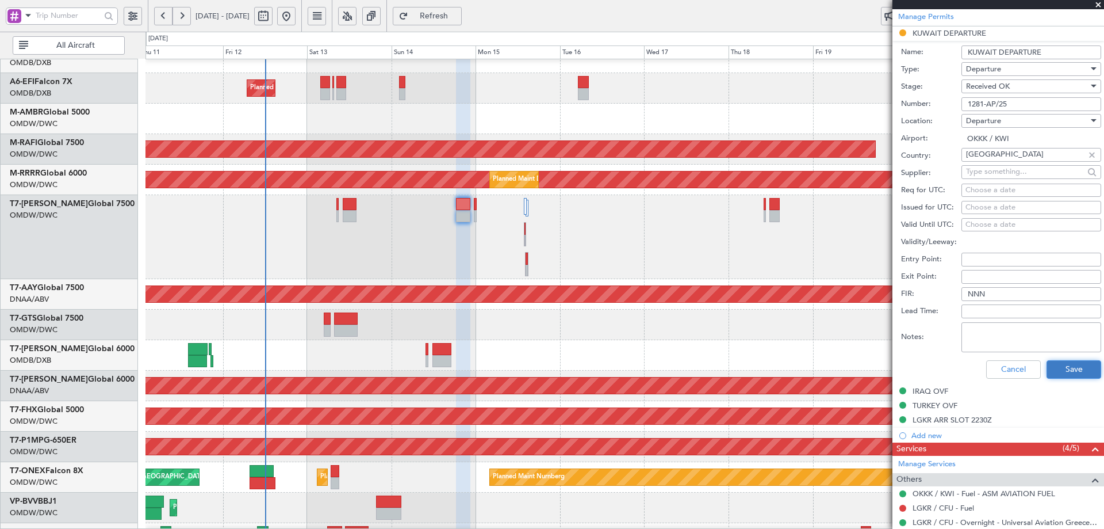
click at [1057, 368] on button "Save" at bounding box center [1074, 369] width 55 height 18
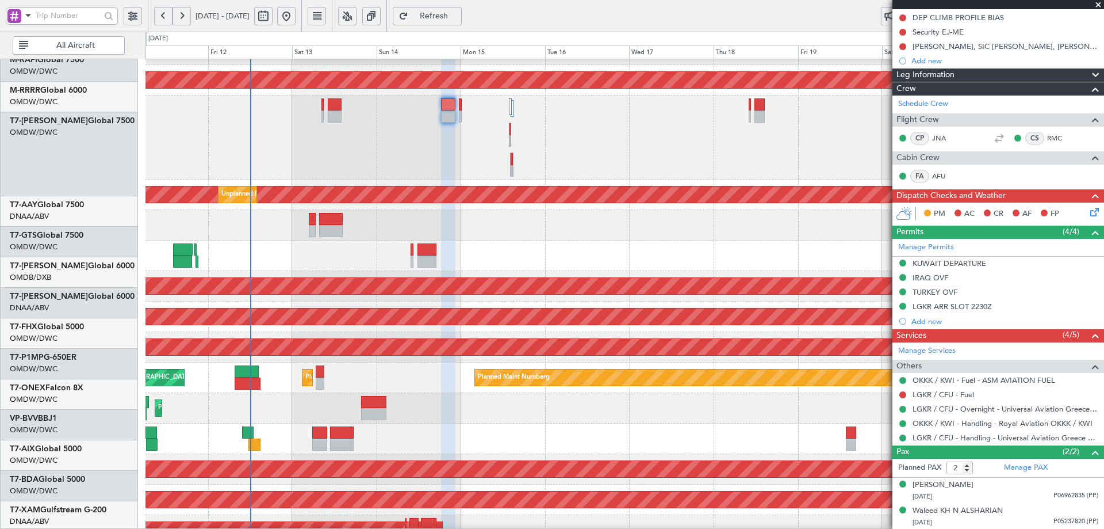
scroll to position [177, 0]
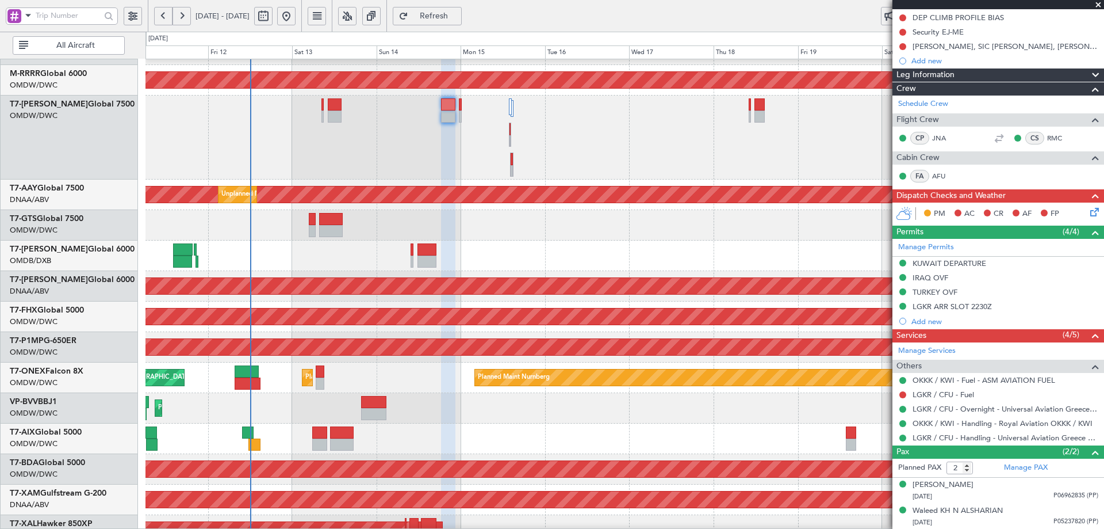
click at [296, 387] on div "Planned Maint Nurnberg Planned Maint Dubai (Al Maktoum Intl) Planned Maint Lond…" at bounding box center [625, 377] width 958 height 30
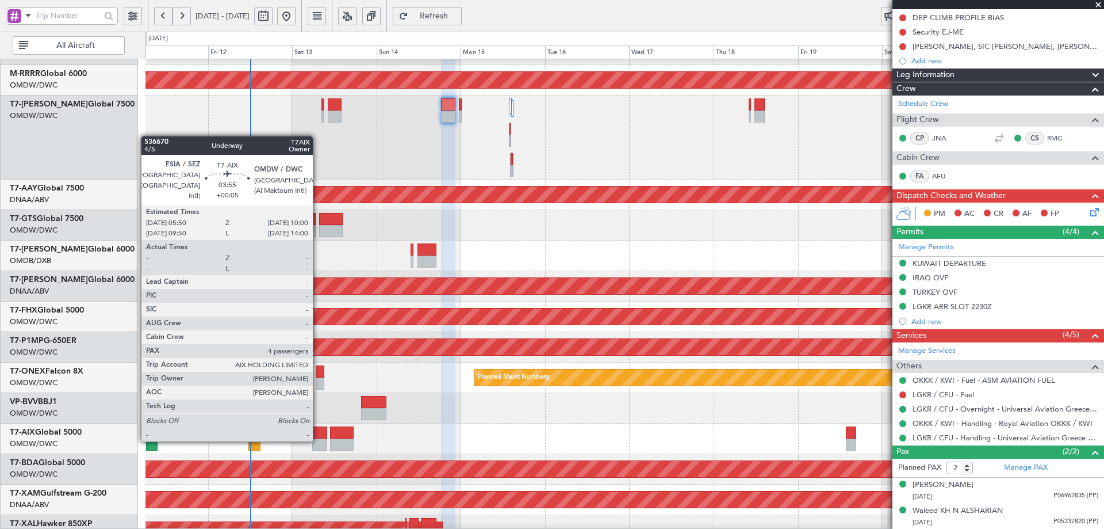
click at [318, 438] on div at bounding box center [319, 444] width 15 height 12
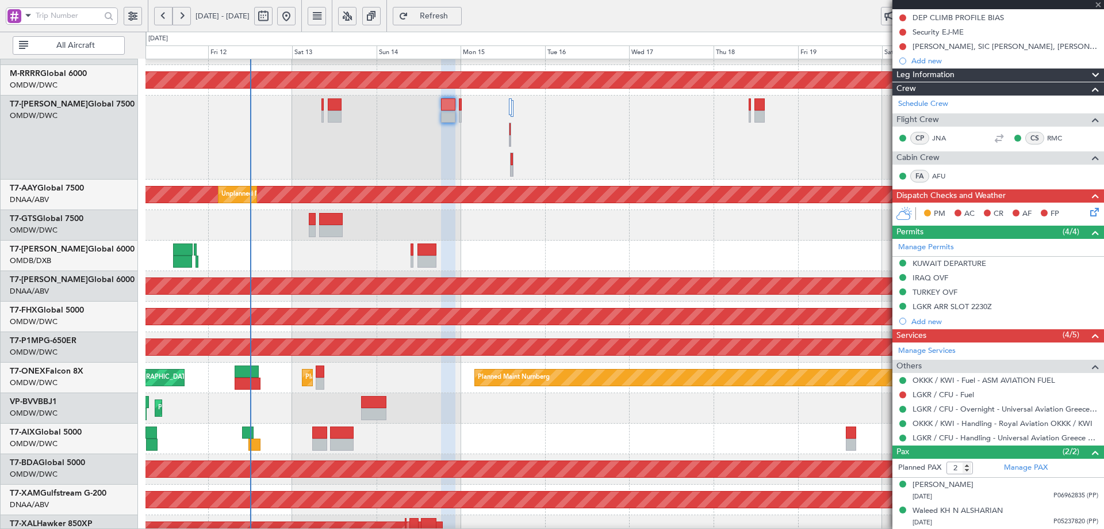
type input "+00:05"
type input "4"
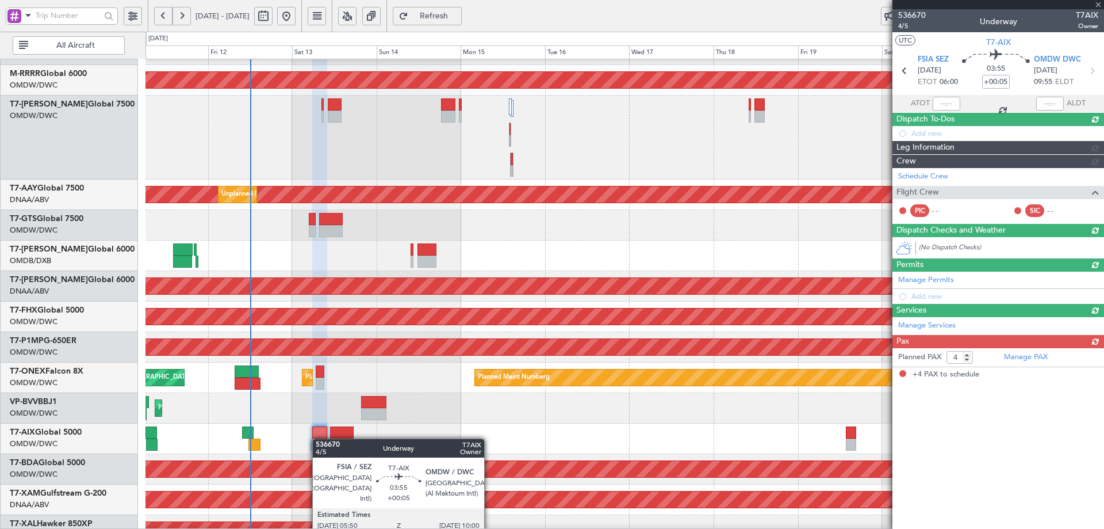
scroll to position [0, 0]
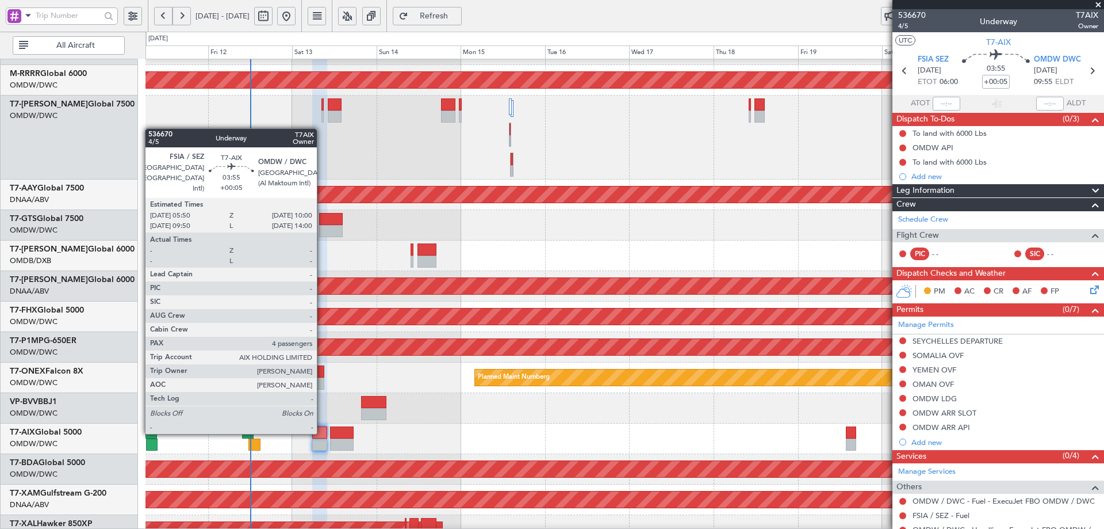
click at [322, 431] on div at bounding box center [319, 432] width 15 height 12
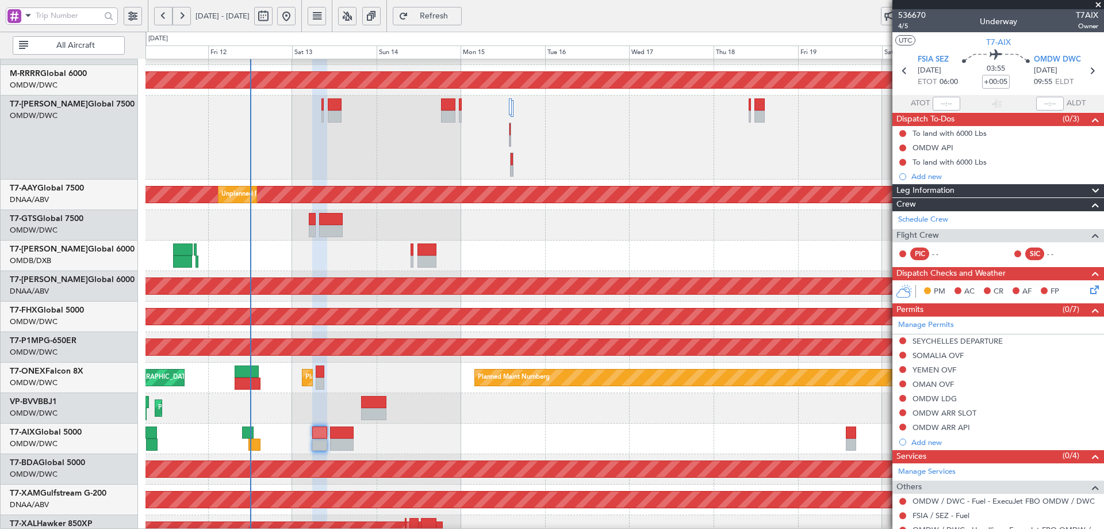
click at [456, 19] on span "Refresh" at bounding box center [434, 16] width 47 height 8
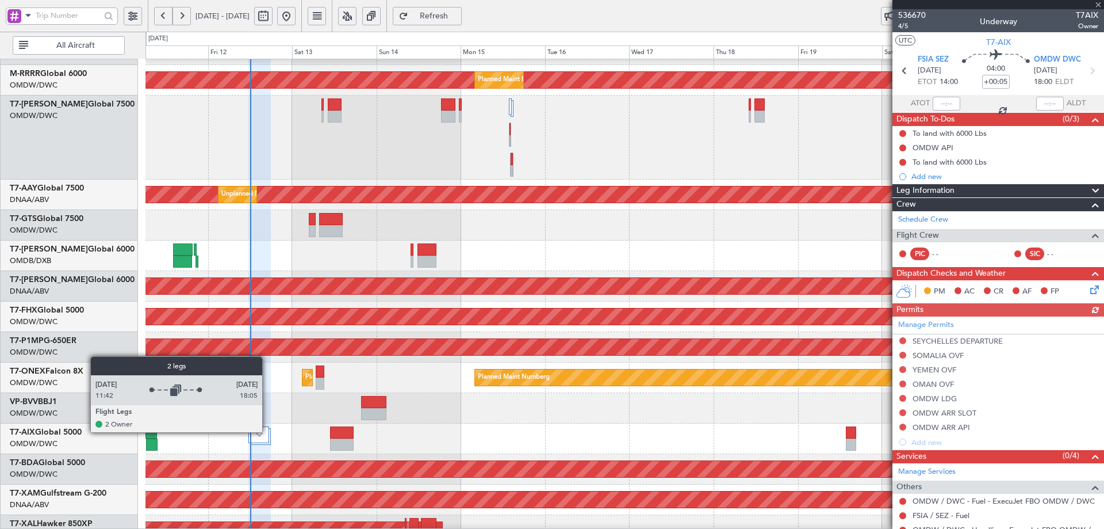
click at [267, 431] on div at bounding box center [258, 434] width 21 height 17
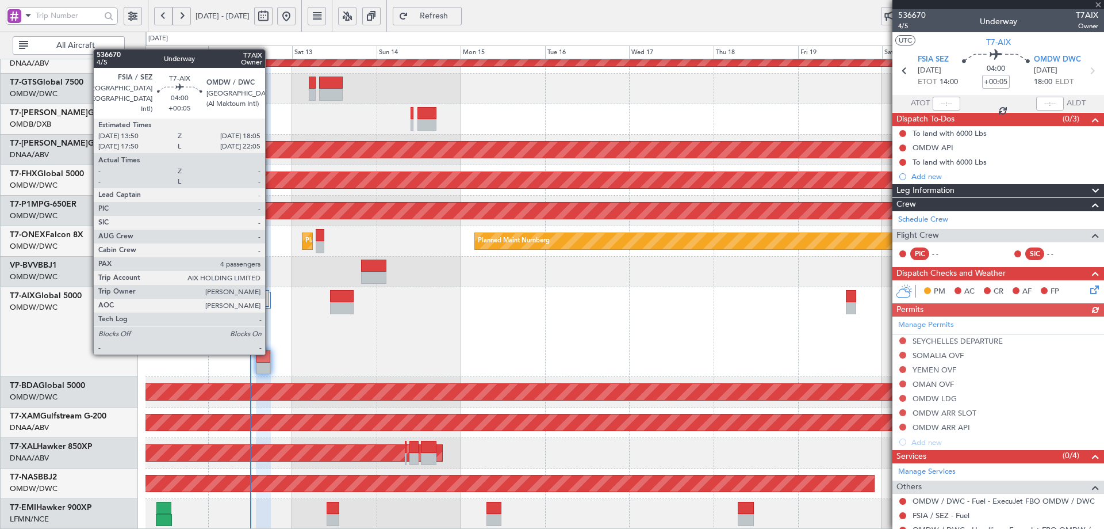
click at [262, 358] on div at bounding box center [264, 356] width 14 height 12
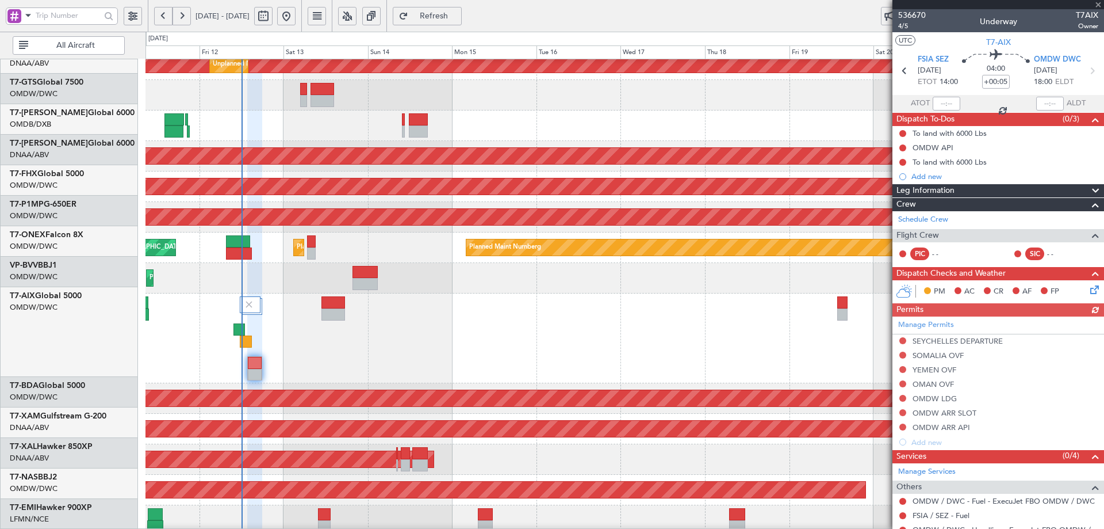
scroll to position [307, 0]
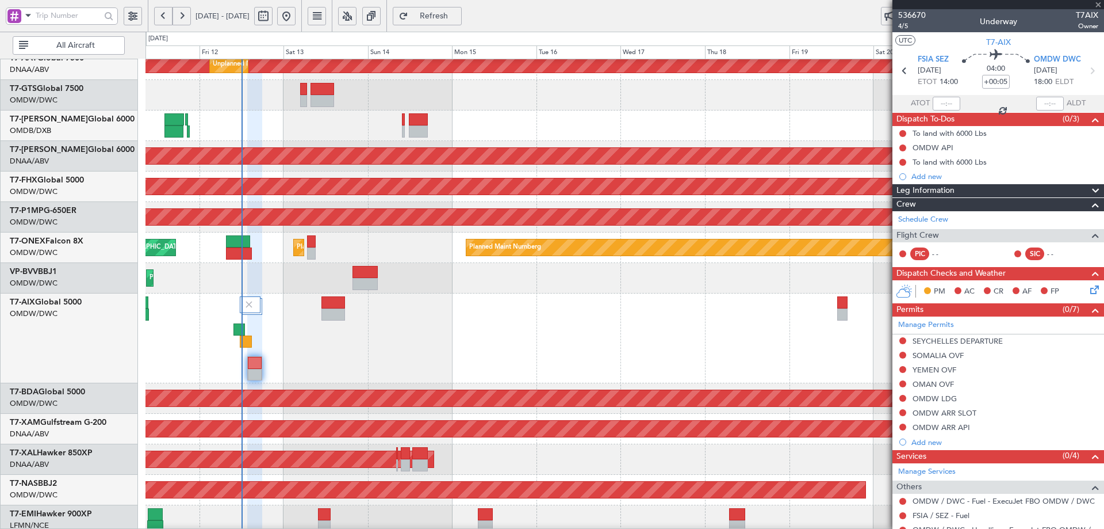
click at [256, 362] on div at bounding box center [255, 363] width 14 height 12
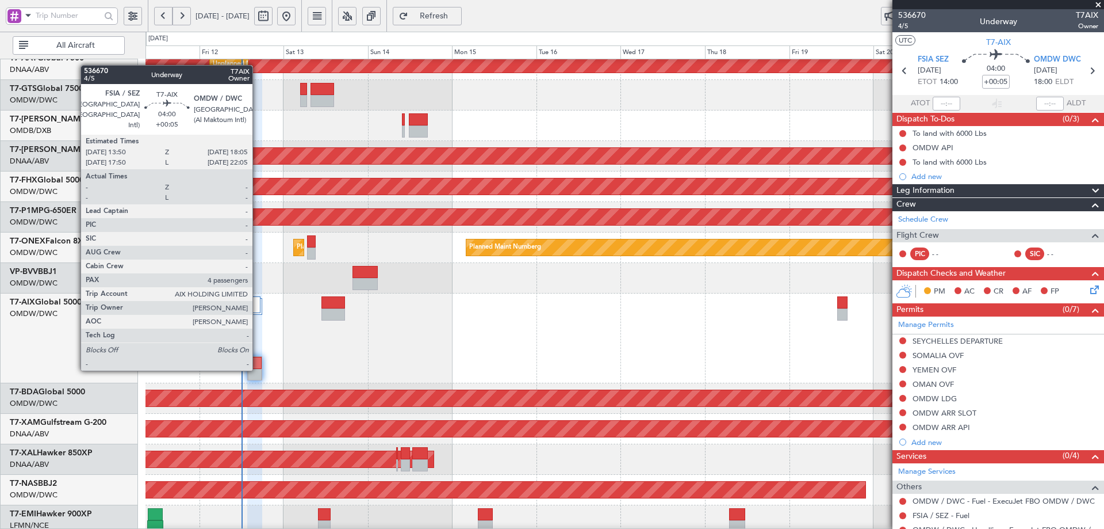
click at [258, 368] on div at bounding box center [255, 363] width 14 height 12
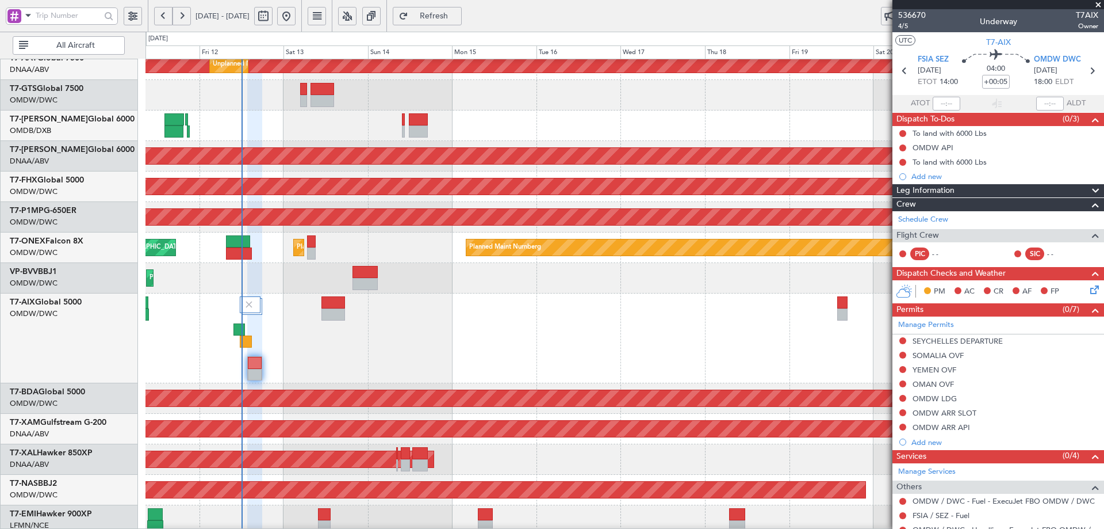
click at [468, 5] on fb-refresh-button "Refresh" at bounding box center [427, 16] width 81 height 32
click at [458, 12] on span "Refresh" at bounding box center [434, 16] width 47 height 8
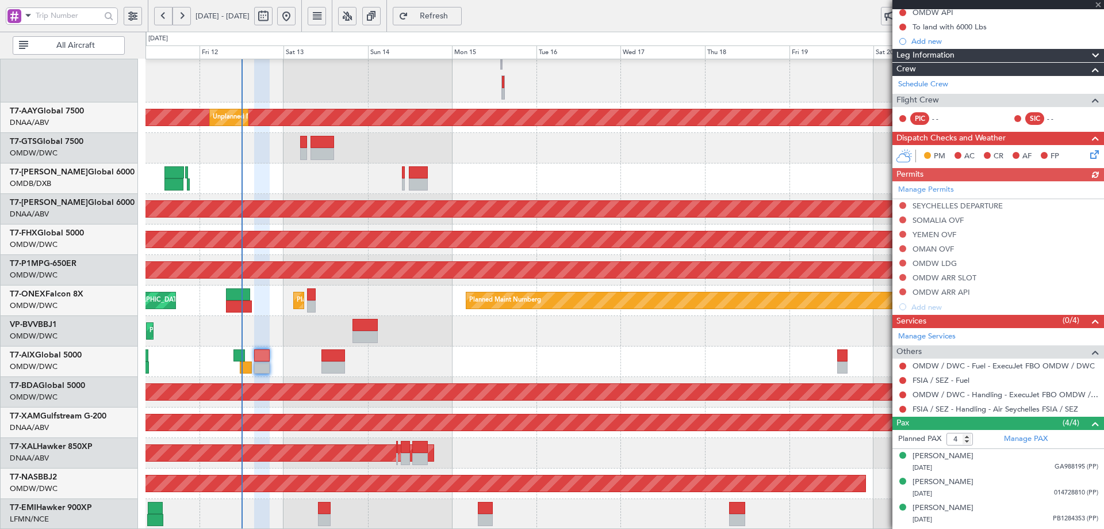
scroll to position [154, 0]
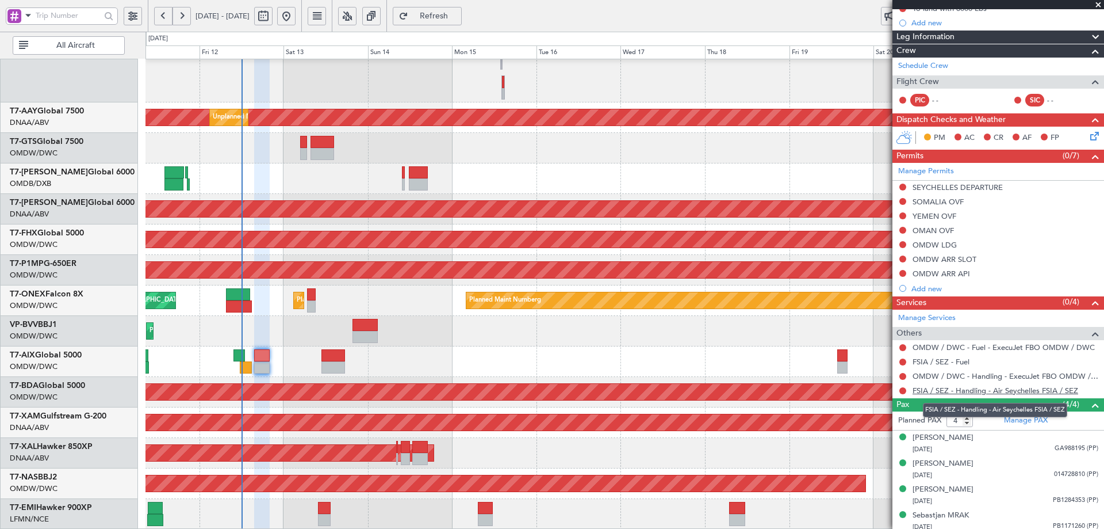
click at [989, 387] on link "FSIA / SEZ - Handling - Air Seychelles FSIA / SEZ" at bounding box center [996, 390] width 166 height 10
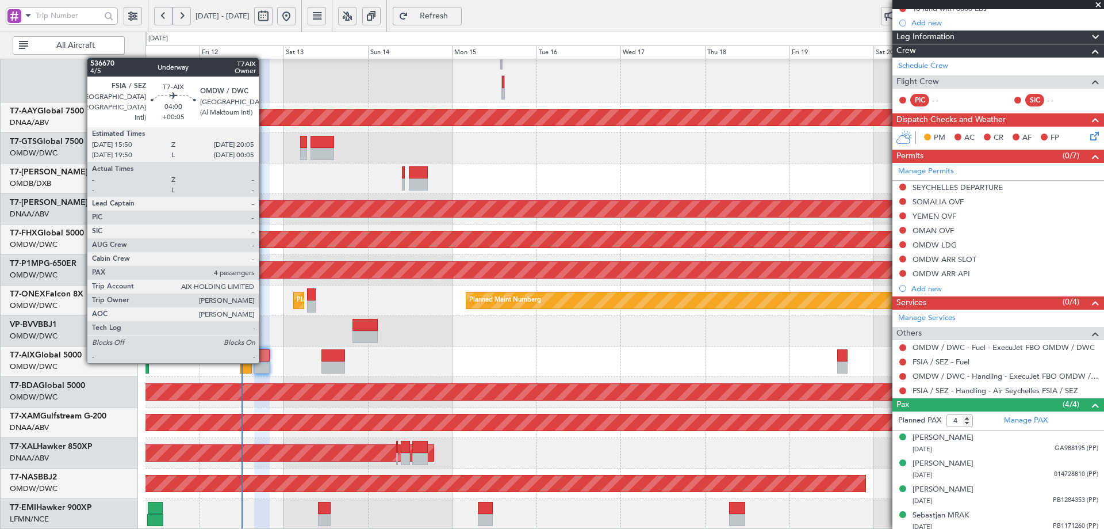
click at [264, 361] on div at bounding box center [261, 355] width 15 height 12
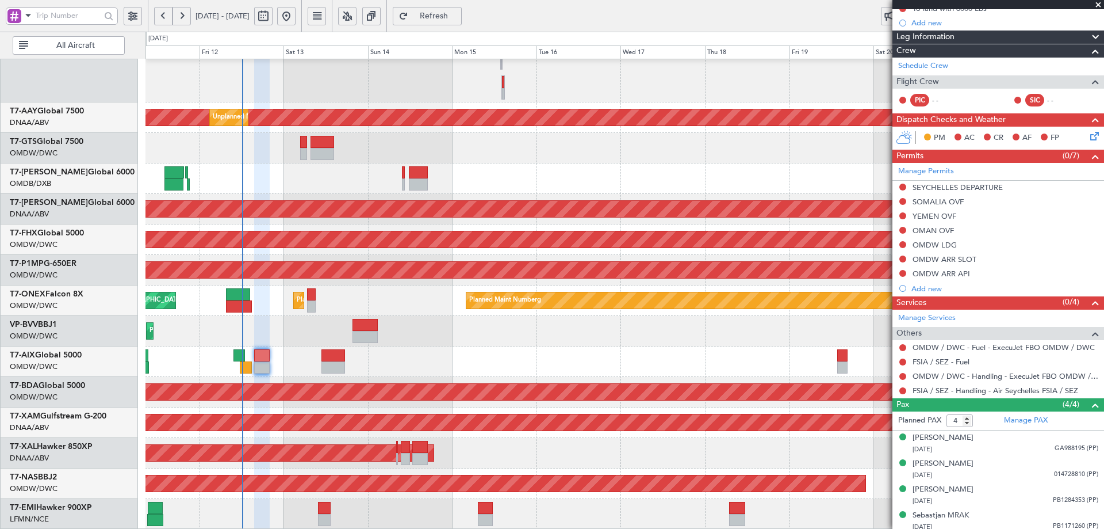
click at [458, 16] on span "Refresh" at bounding box center [434, 16] width 47 height 8
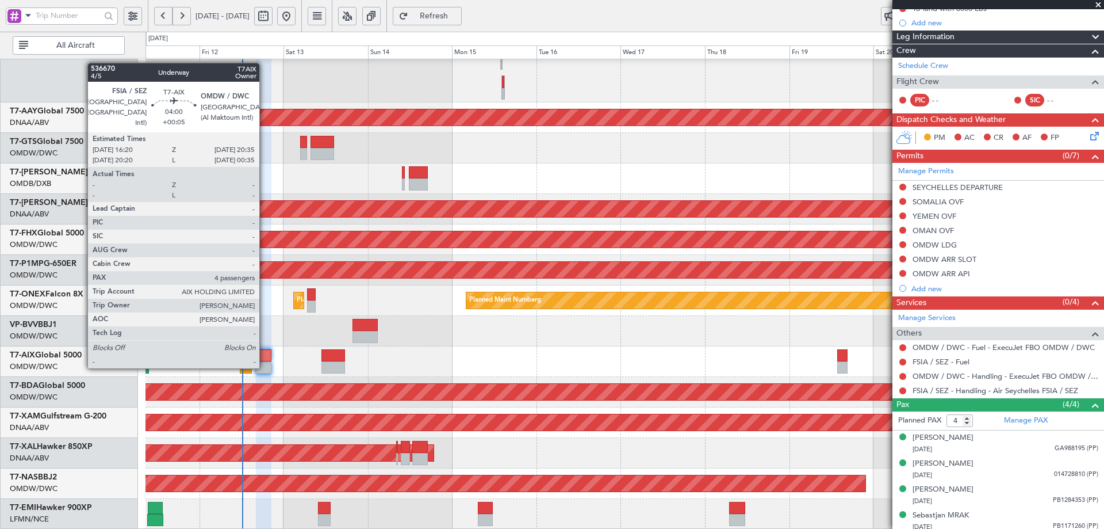
click at [265, 366] on div at bounding box center [263, 367] width 15 height 12
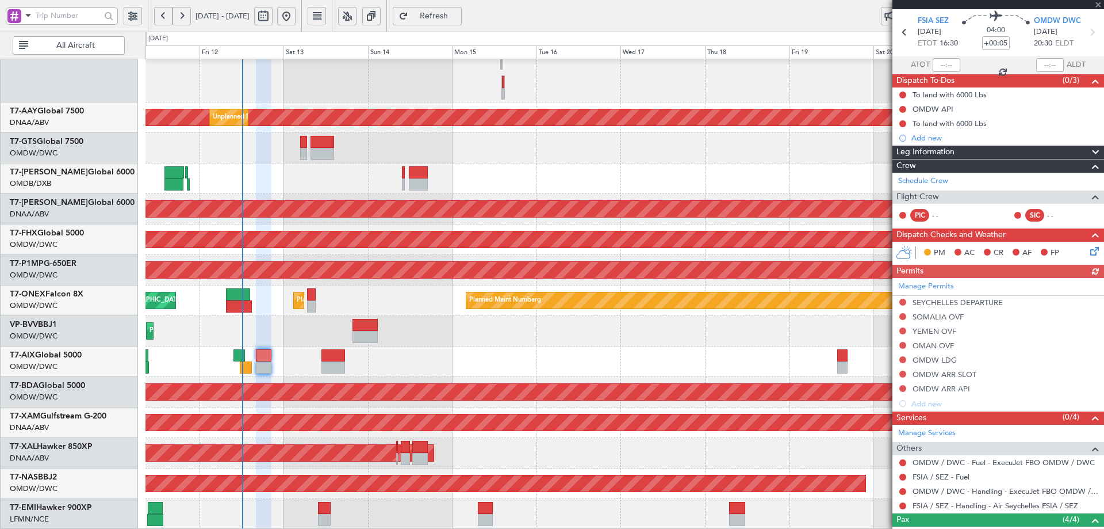
scroll to position [76, 0]
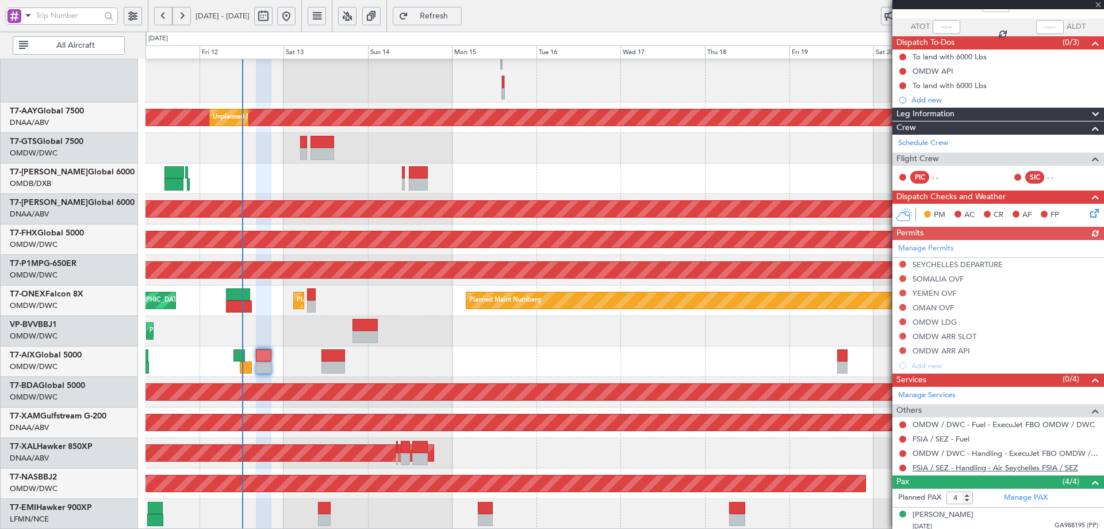
click at [985, 469] on link "FSIA / SEZ - Handling - Air Seychelles FSIA / SEZ" at bounding box center [996, 467] width 166 height 10
click at [902, 277] on button at bounding box center [903, 278] width 7 height 7
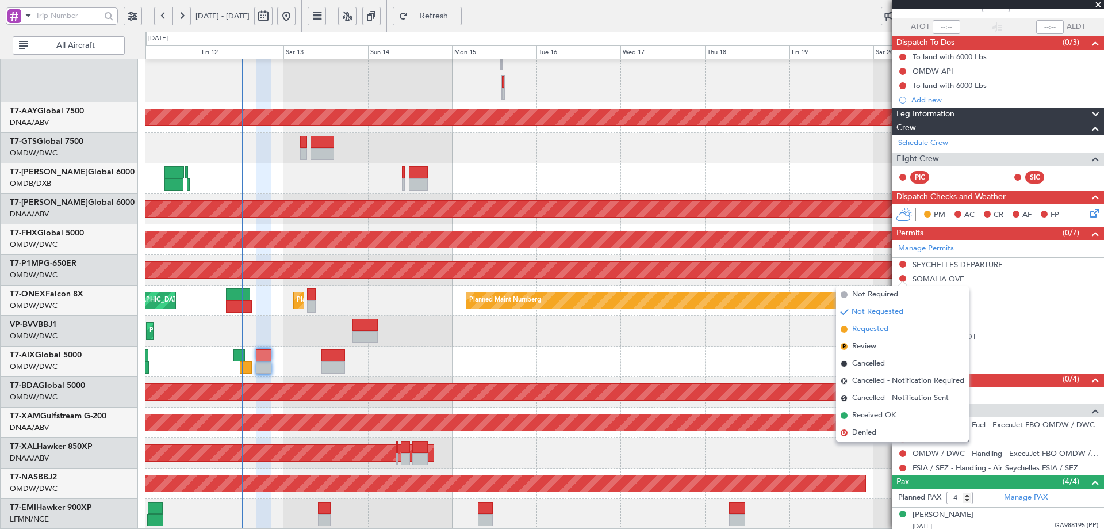
click at [860, 324] on span "Requested" at bounding box center [870, 329] width 36 height 12
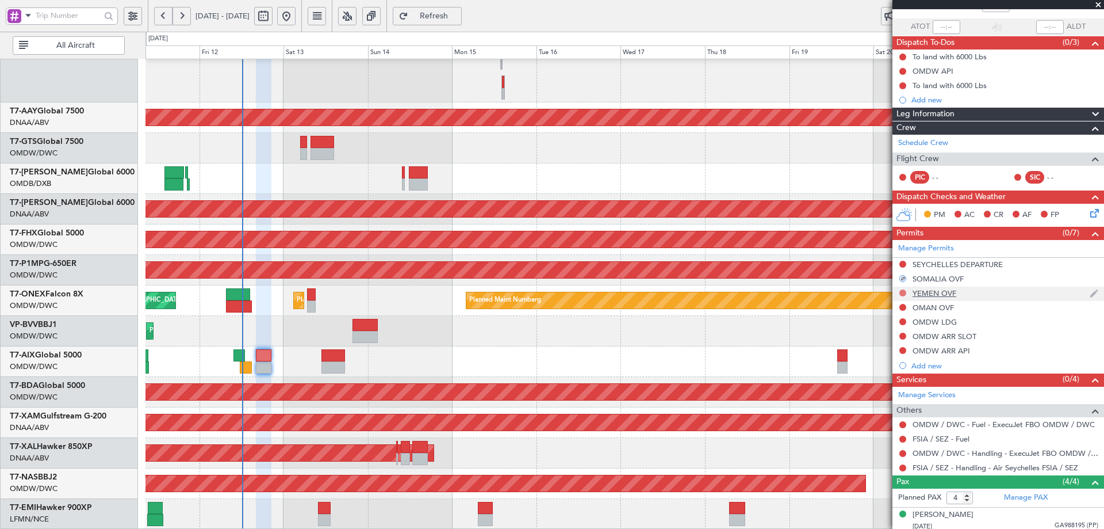
click at [902, 289] on button at bounding box center [903, 292] width 7 height 7
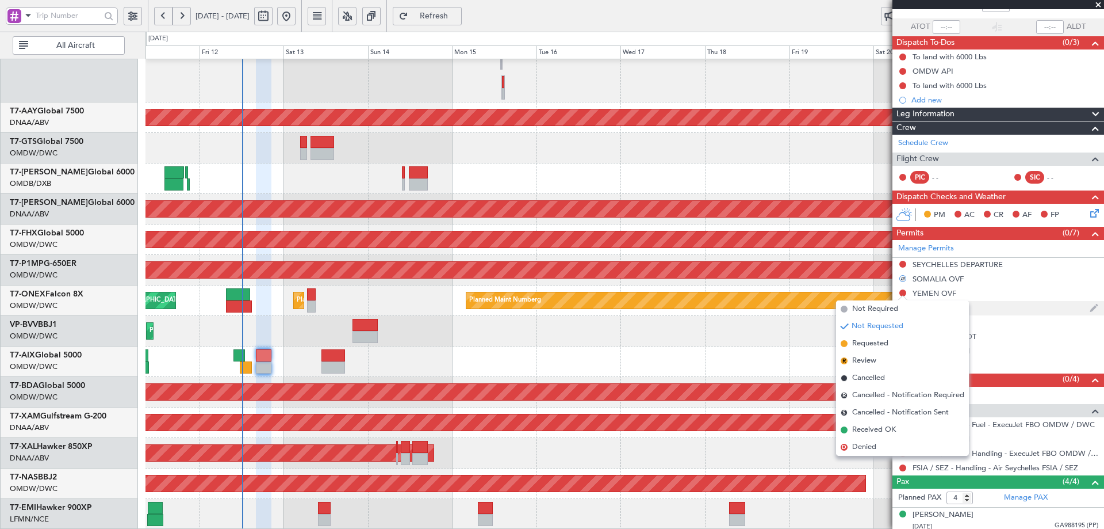
drag, startPoint x: 863, startPoint y: 346, endPoint x: 893, endPoint y: 313, distance: 44.8
click at [863, 345] on span "Requested" at bounding box center [870, 344] width 36 height 12
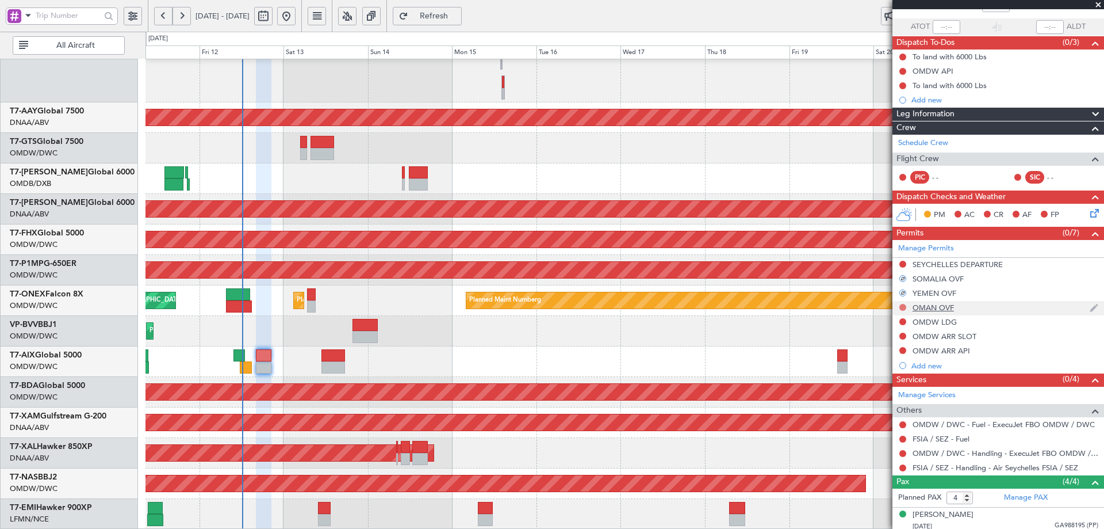
click at [903, 308] on button at bounding box center [903, 307] width 7 height 7
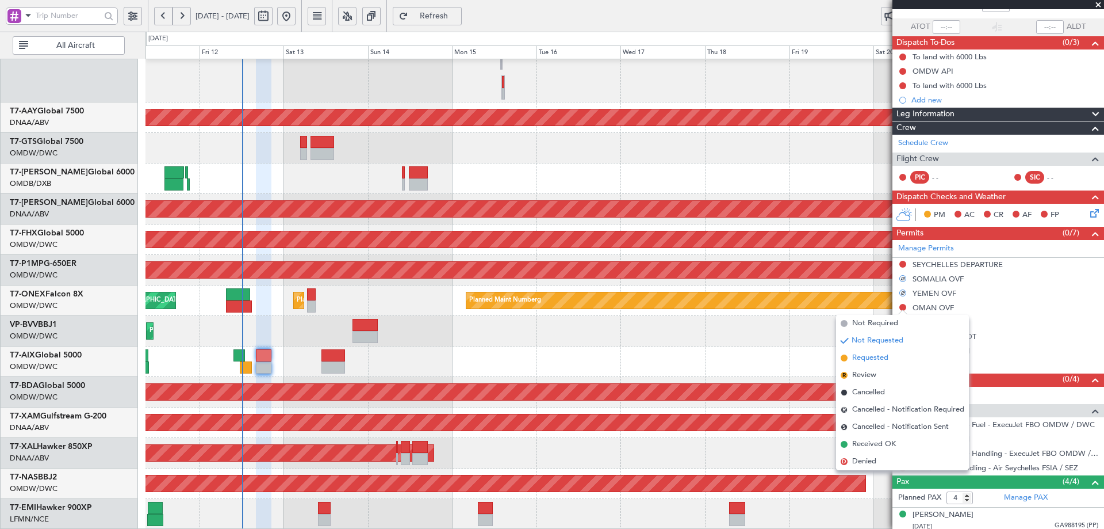
click at [873, 356] on span "Requested" at bounding box center [870, 358] width 36 height 12
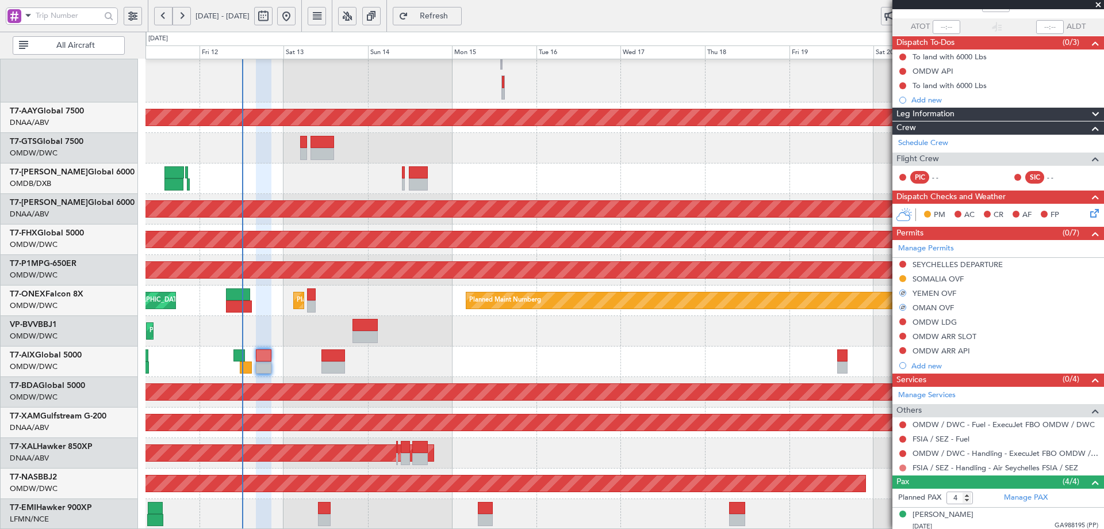
click at [904, 466] on button at bounding box center [903, 467] width 7 height 7
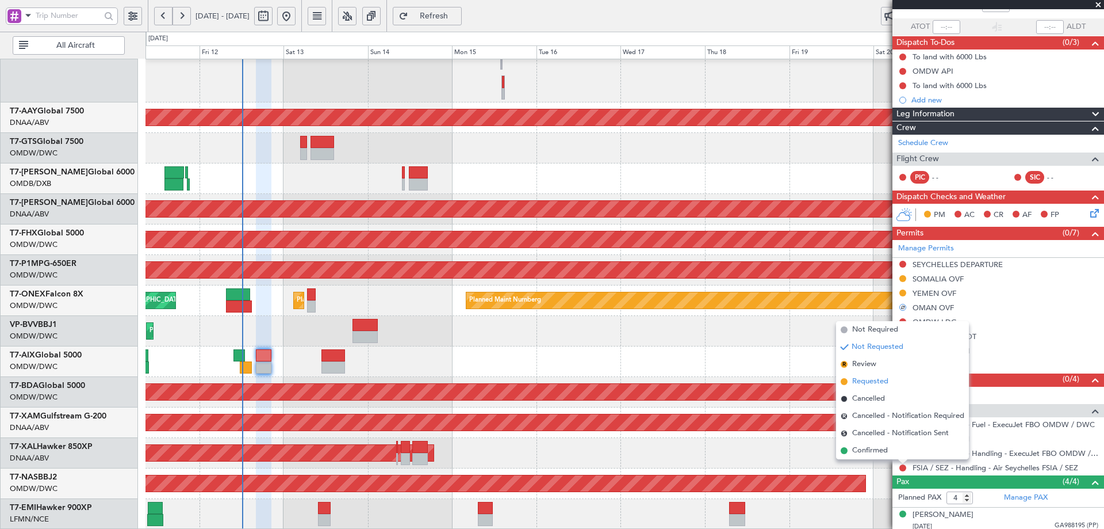
click at [869, 380] on span "Requested" at bounding box center [870, 382] width 36 height 12
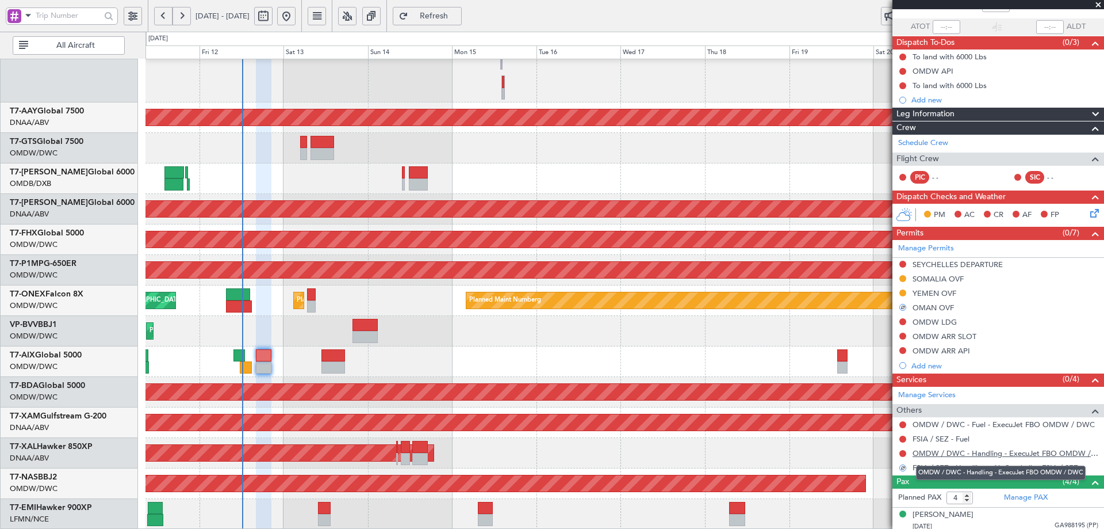
click at [967, 453] on link "OMDW / DWC - Handling - ExecuJet FBO OMDW / DWC" at bounding box center [1006, 453] width 186 height 10
click at [458, 16] on span "Refresh" at bounding box center [434, 16] width 47 height 8
click at [905, 423] on button at bounding box center [903, 424] width 7 height 7
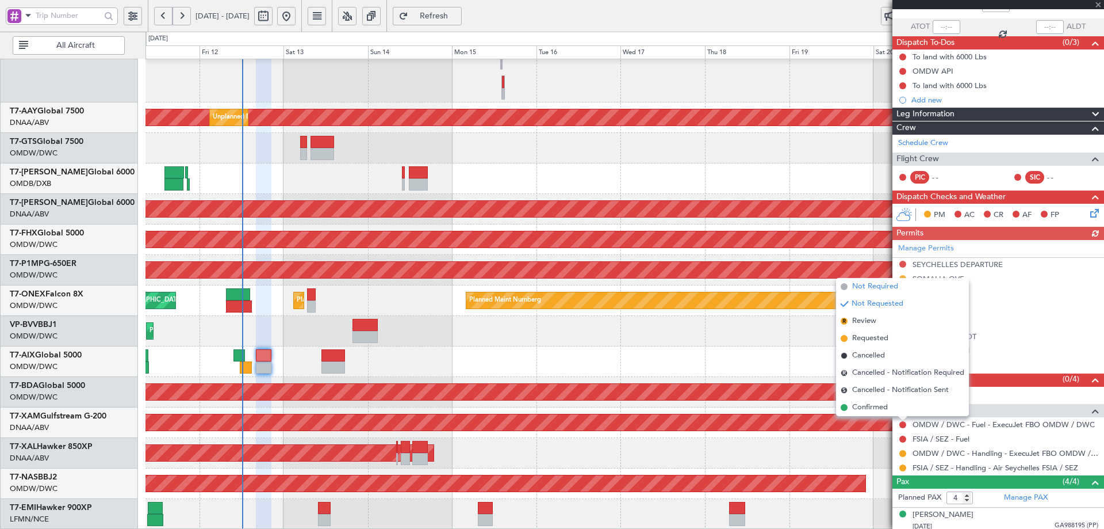
click at [866, 285] on span "Not Required" at bounding box center [875, 287] width 46 height 12
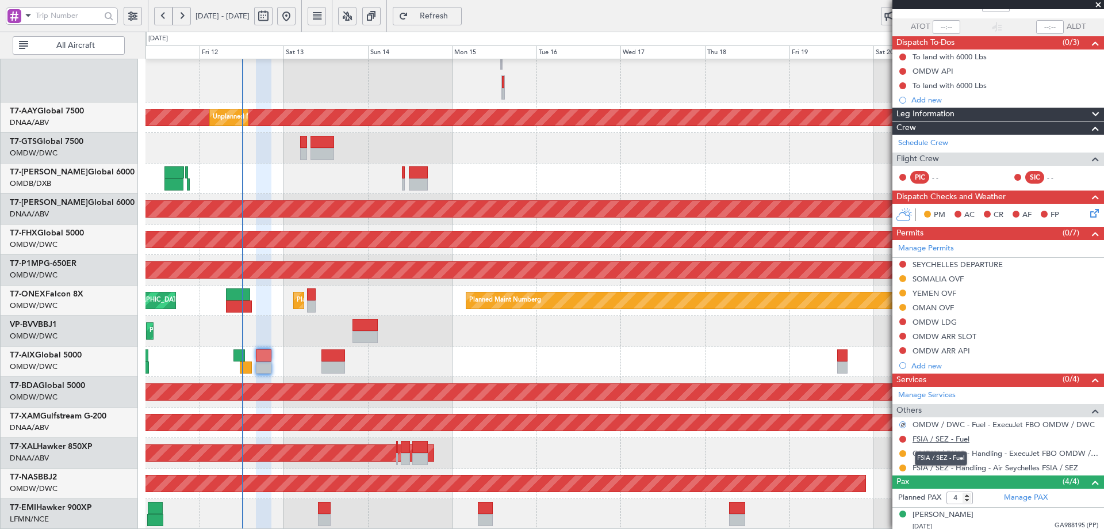
click at [952, 438] on link "FSIA / SEZ - Fuel" at bounding box center [941, 439] width 57 height 10
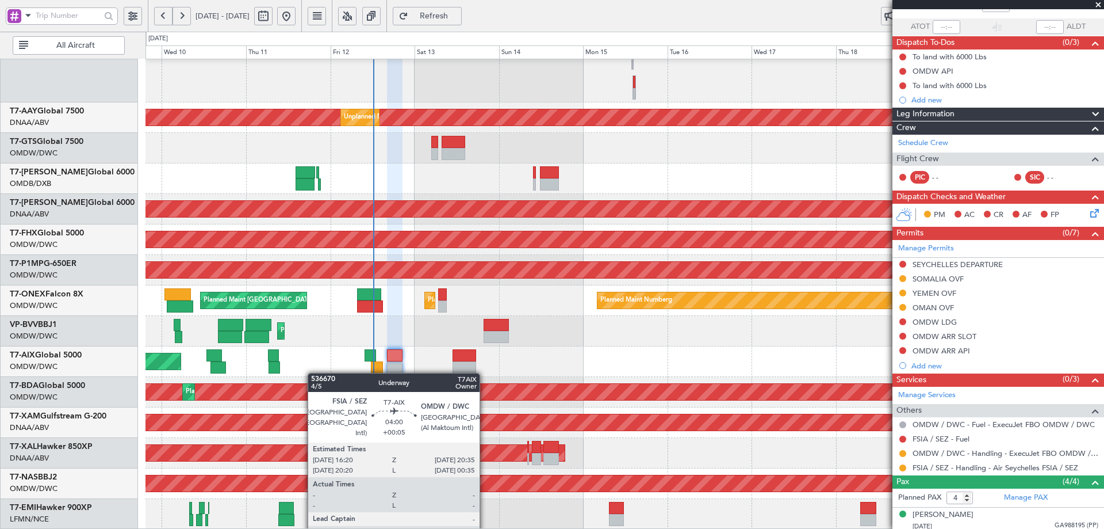
click at [477, 365] on div "AOG Maint" at bounding box center [625, 361] width 958 height 30
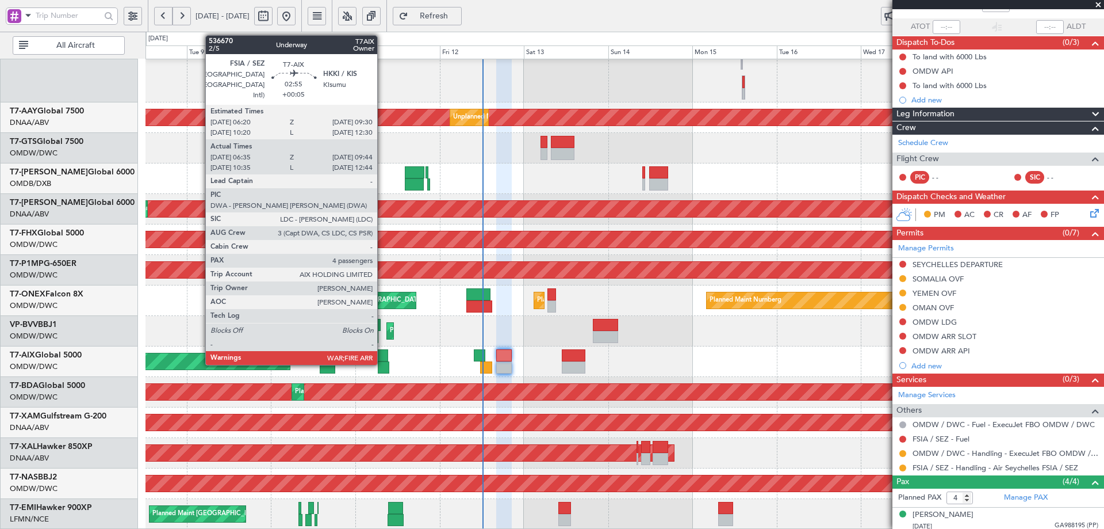
click at [382, 352] on div at bounding box center [383, 355] width 12 height 12
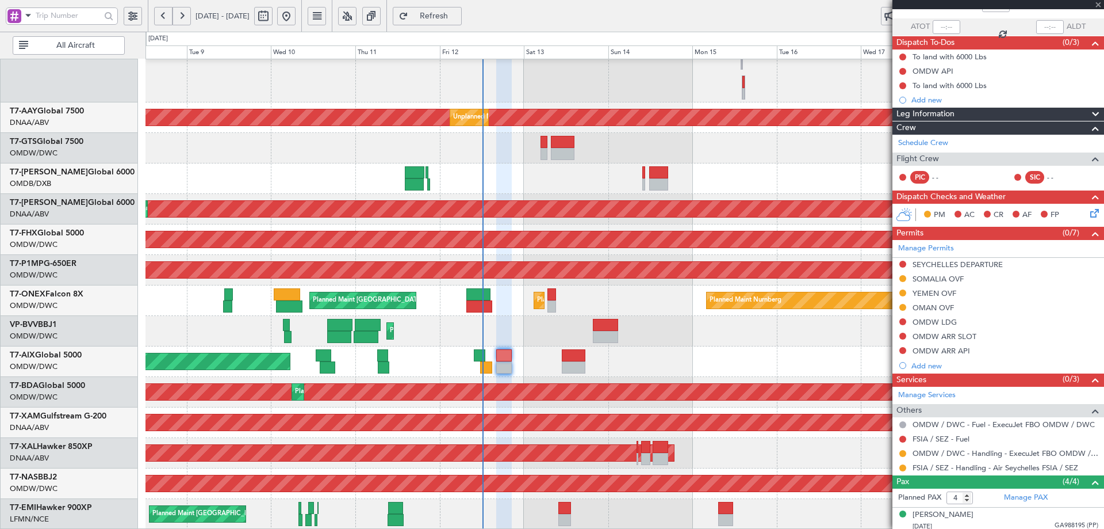
type input "06:45"
type input "09:39"
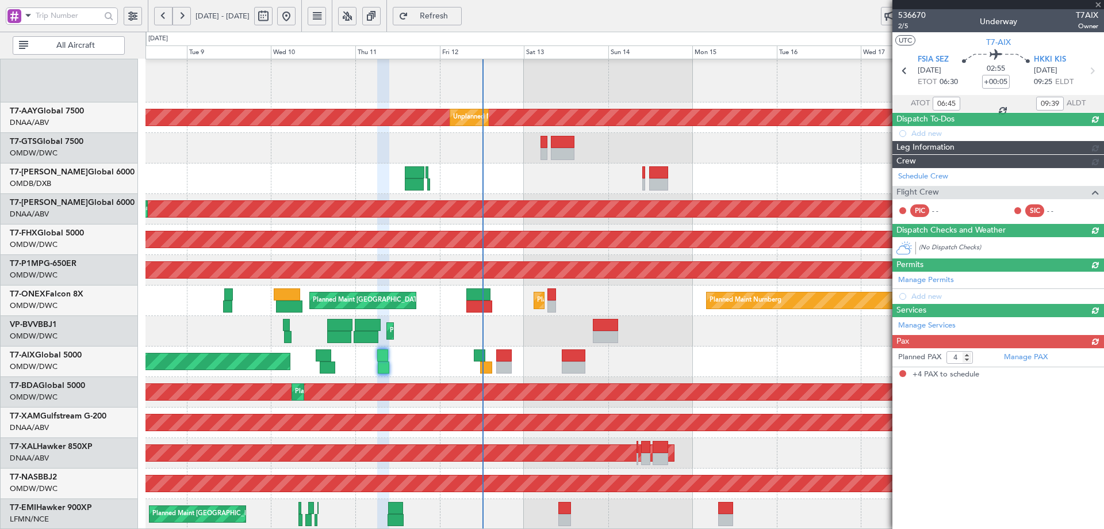
scroll to position [0, 0]
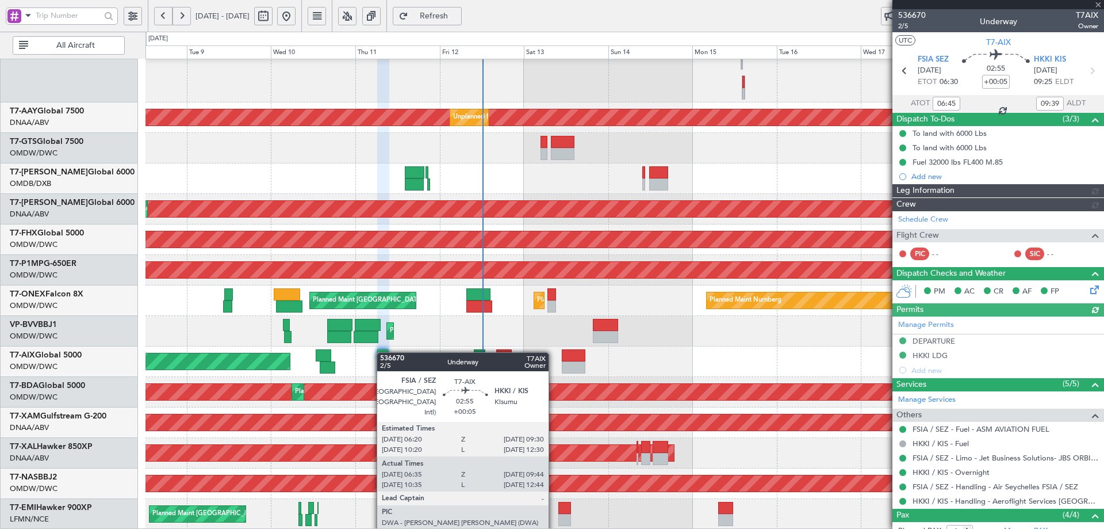
type input "[PERSON_NAME] ([PERSON_NAME])"
type input "7266"
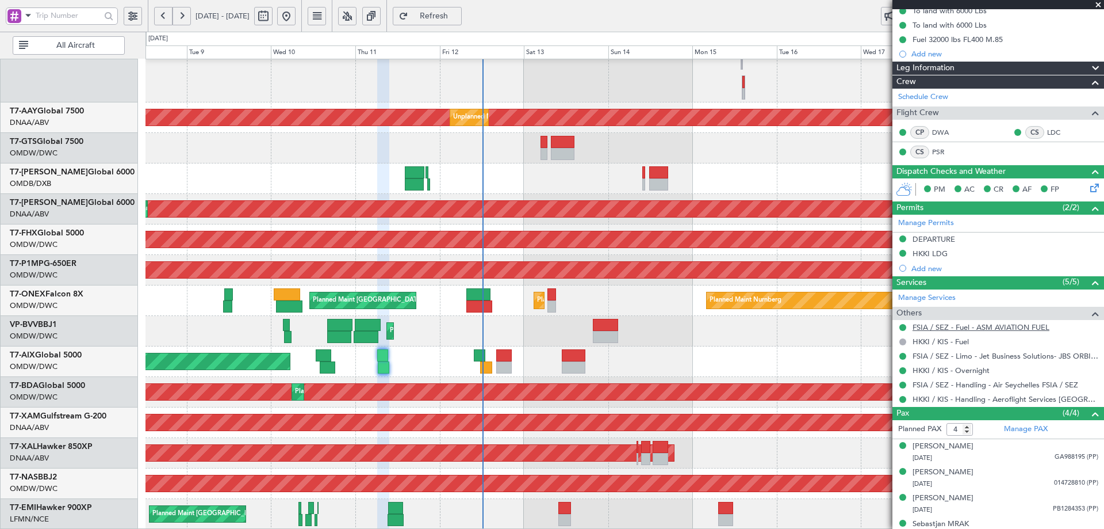
scroll to position [136, 0]
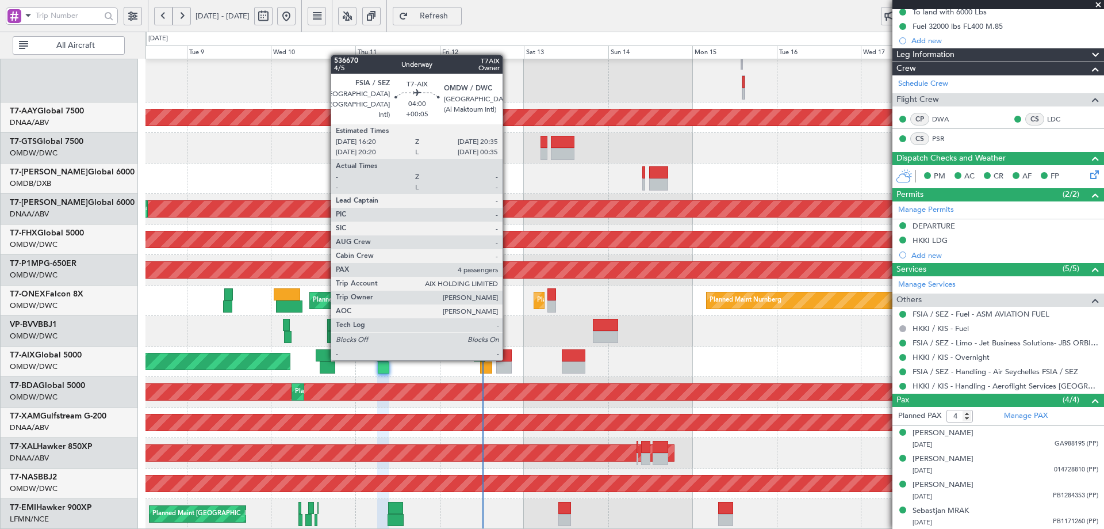
click at [508, 358] on div at bounding box center [503, 355] width 15 height 12
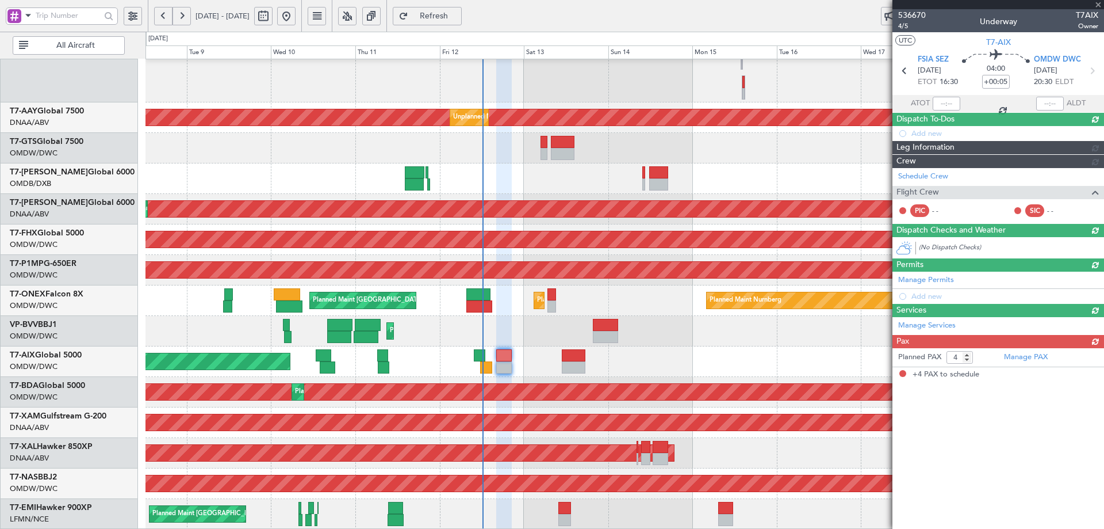
scroll to position [0, 0]
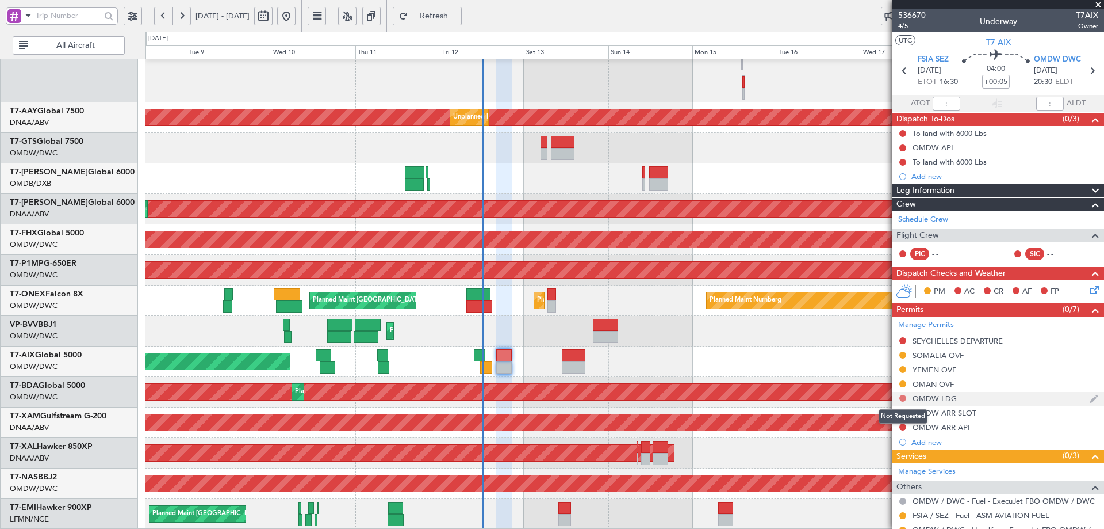
click at [904, 396] on button at bounding box center [903, 398] width 7 height 7
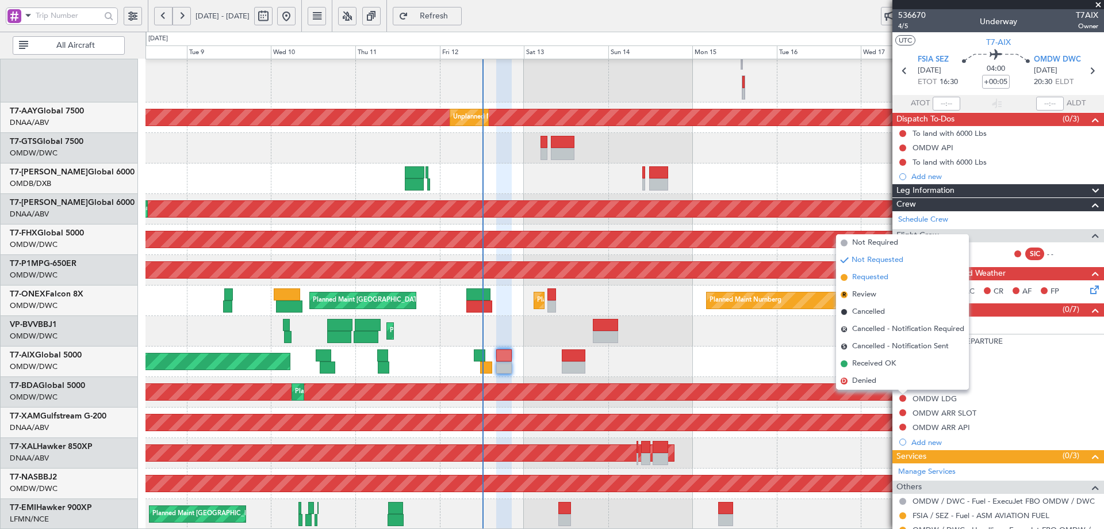
click at [867, 278] on span "Requested" at bounding box center [870, 277] width 36 height 12
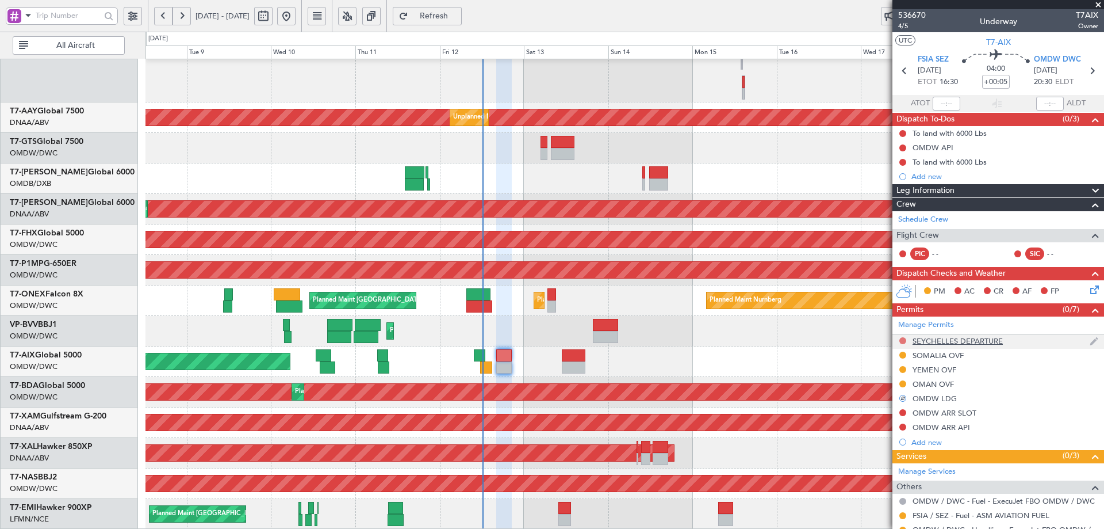
click at [901, 342] on button at bounding box center [903, 340] width 7 height 7
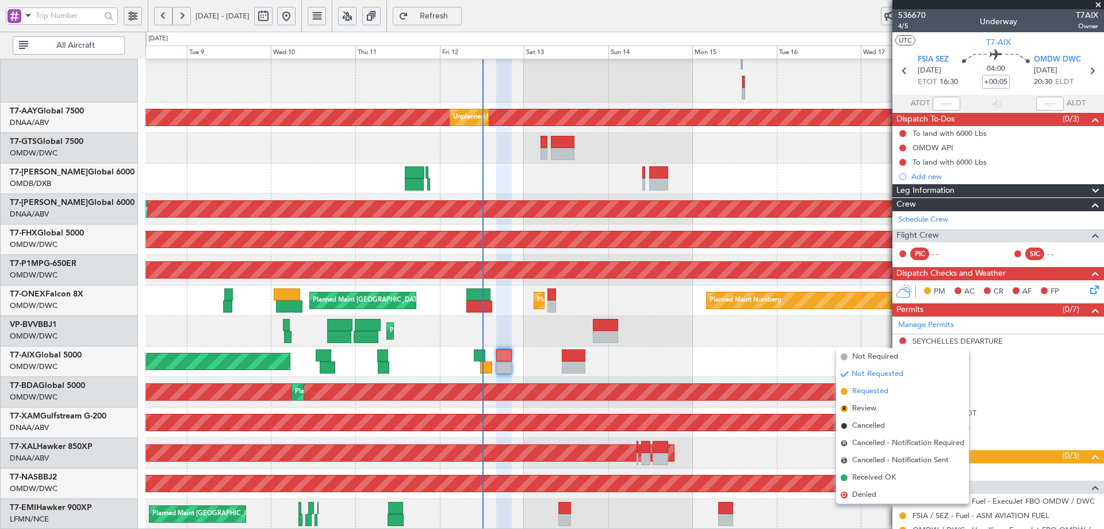
click at [856, 389] on span "Requested" at bounding box center [870, 391] width 36 height 12
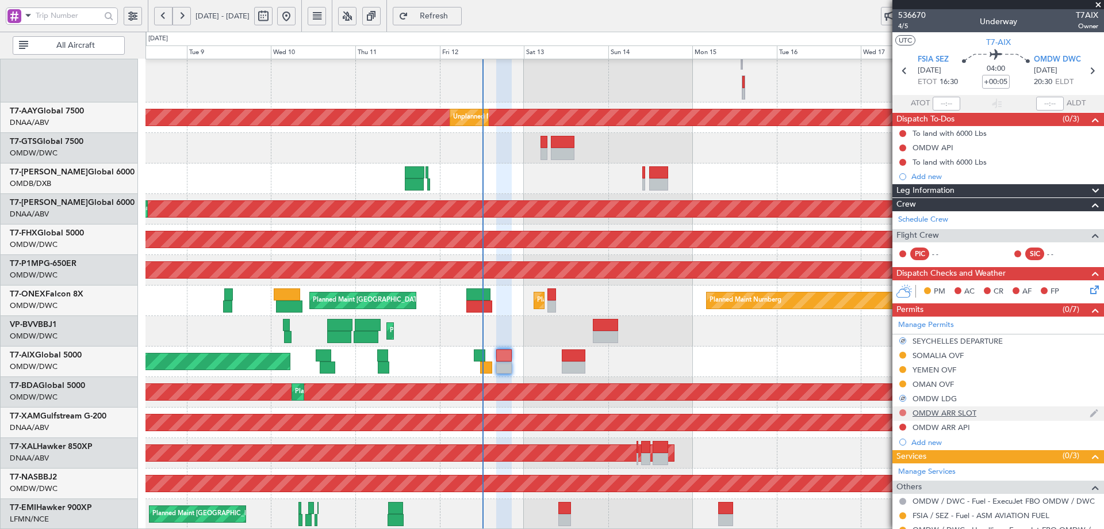
click at [904, 412] on button at bounding box center [903, 412] width 7 height 7
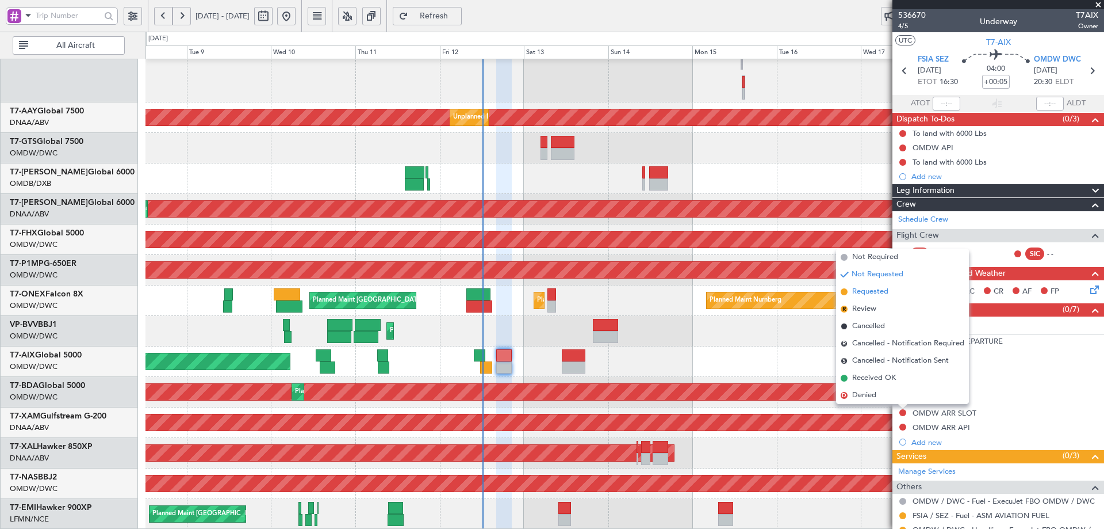
click at [871, 297] on li "Requested" at bounding box center [902, 291] width 133 height 17
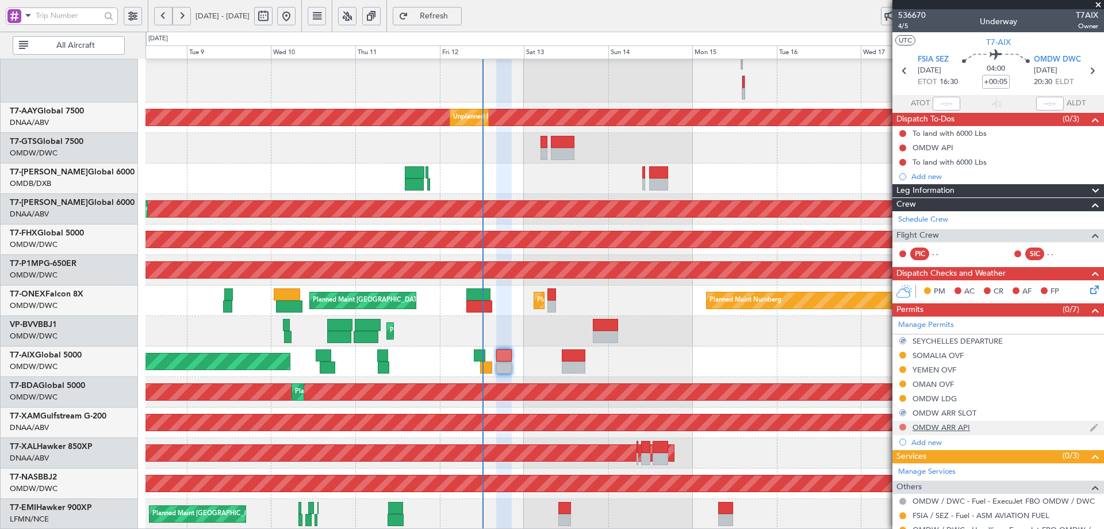
click at [902, 428] on button at bounding box center [903, 426] width 7 height 7
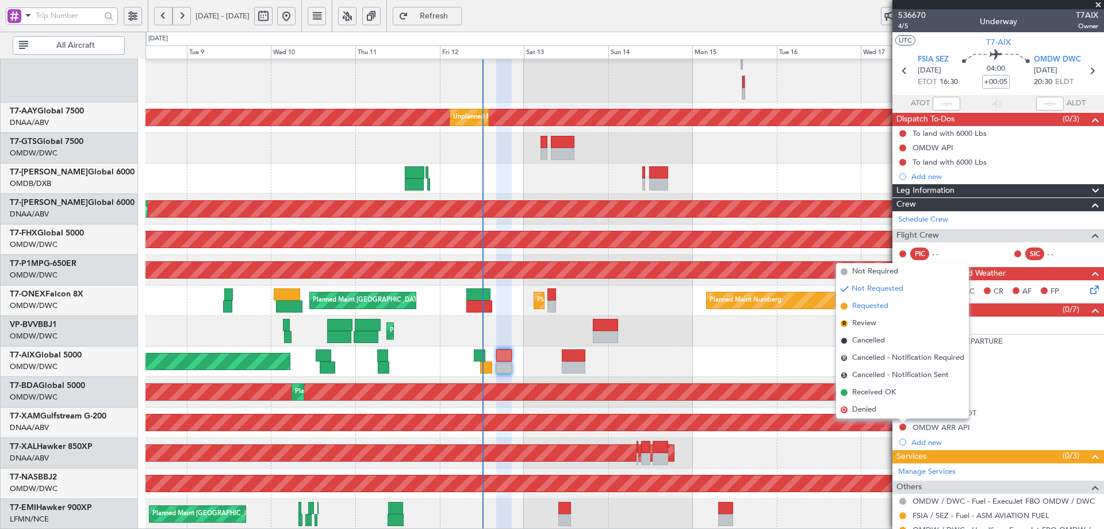
click at [862, 310] on span "Requested" at bounding box center [870, 306] width 36 height 12
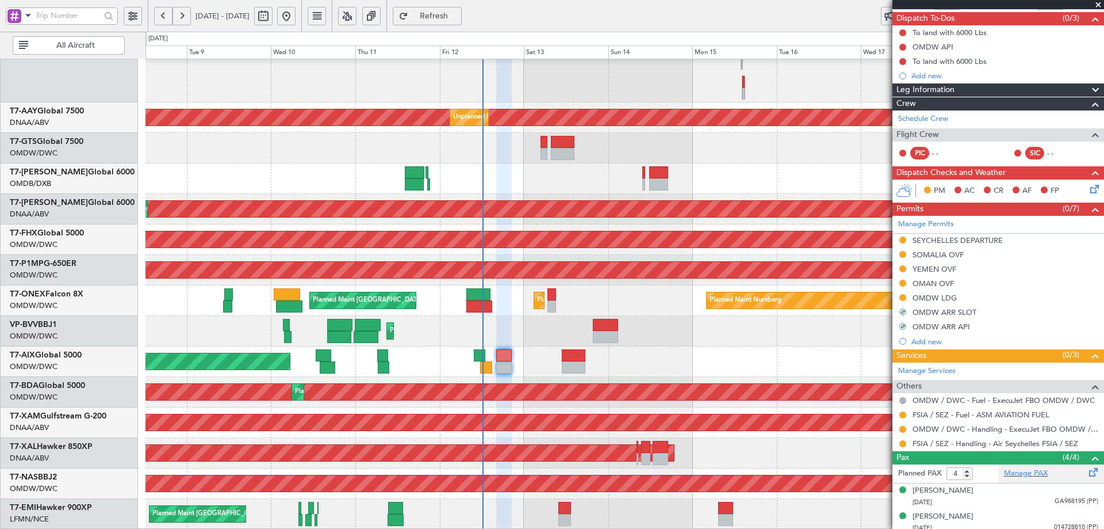
scroll to position [154, 0]
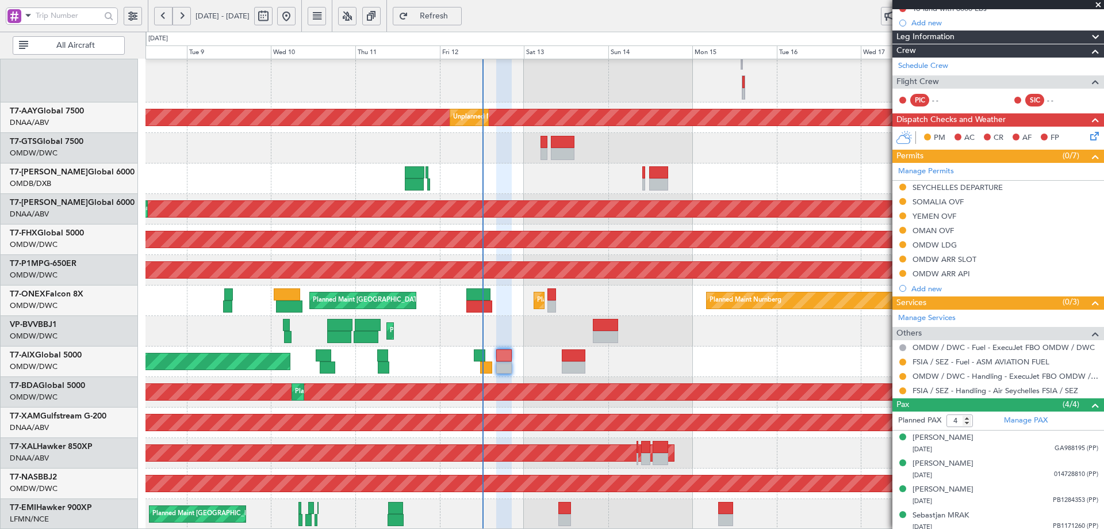
click at [458, 13] on span "Refresh" at bounding box center [434, 16] width 47 height 8
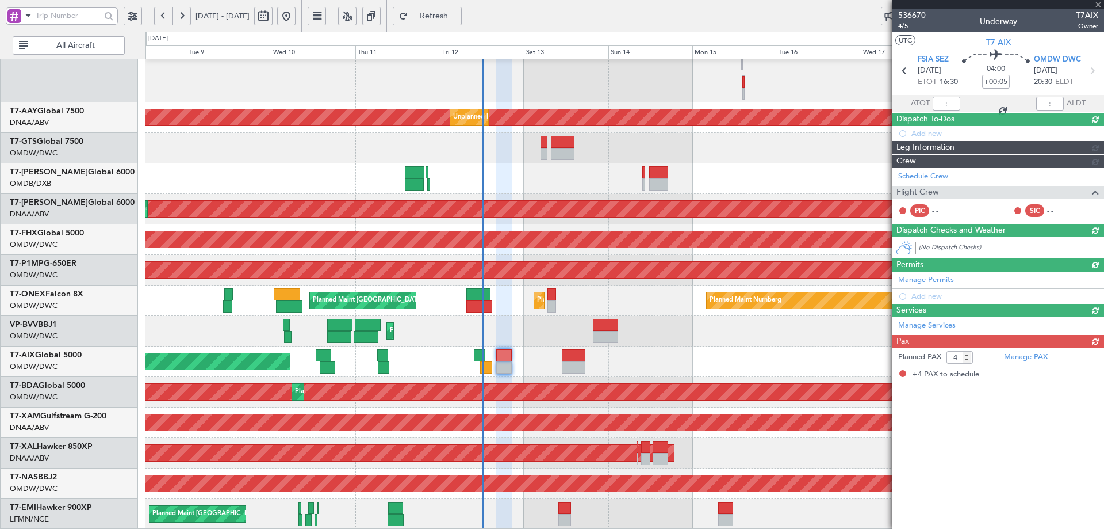
scroll to position [0, 0]
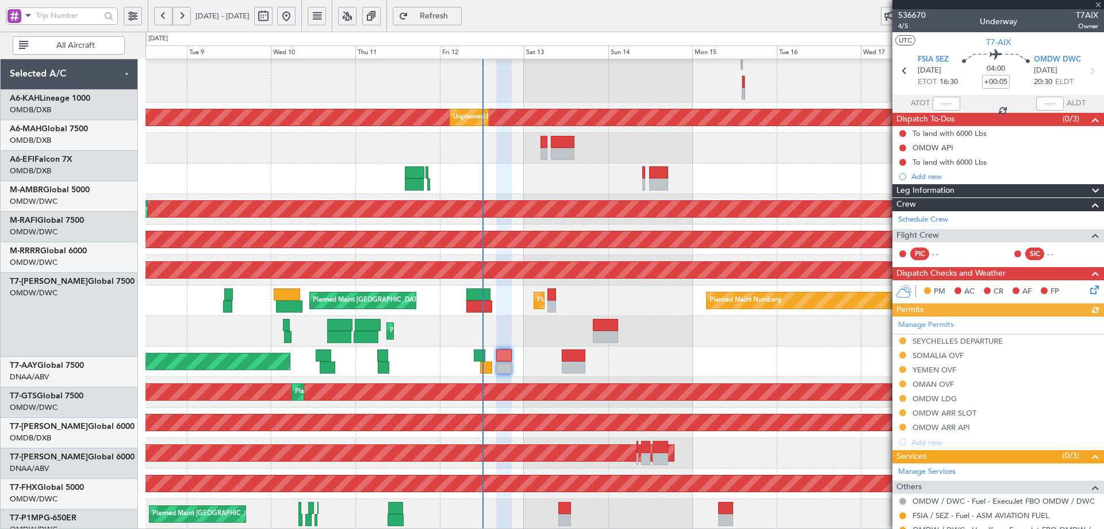
scroll to position [254, 0]
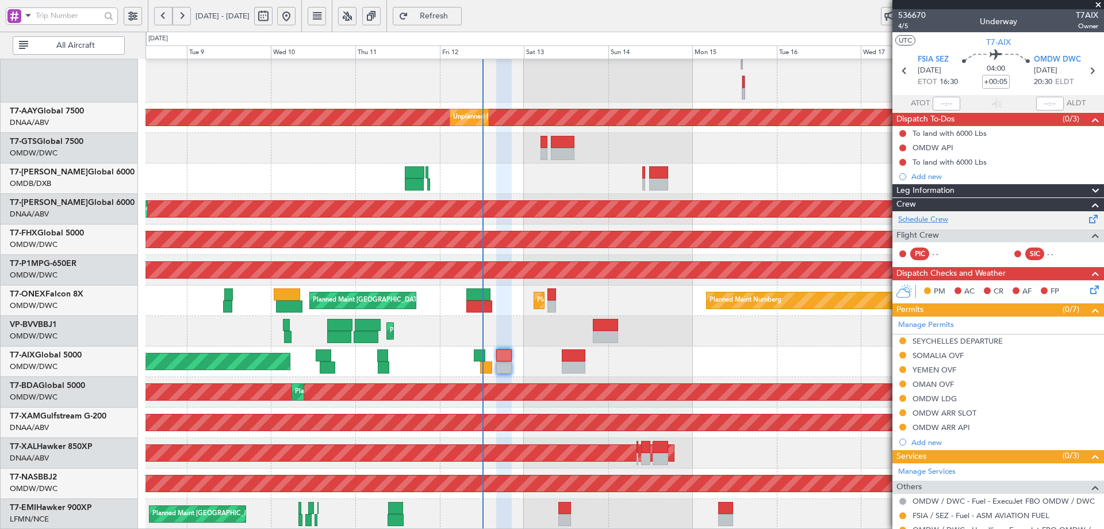
click at [940, 220] on link "Schedule Crew" at bounding box center [923, 220] width 50 height 12
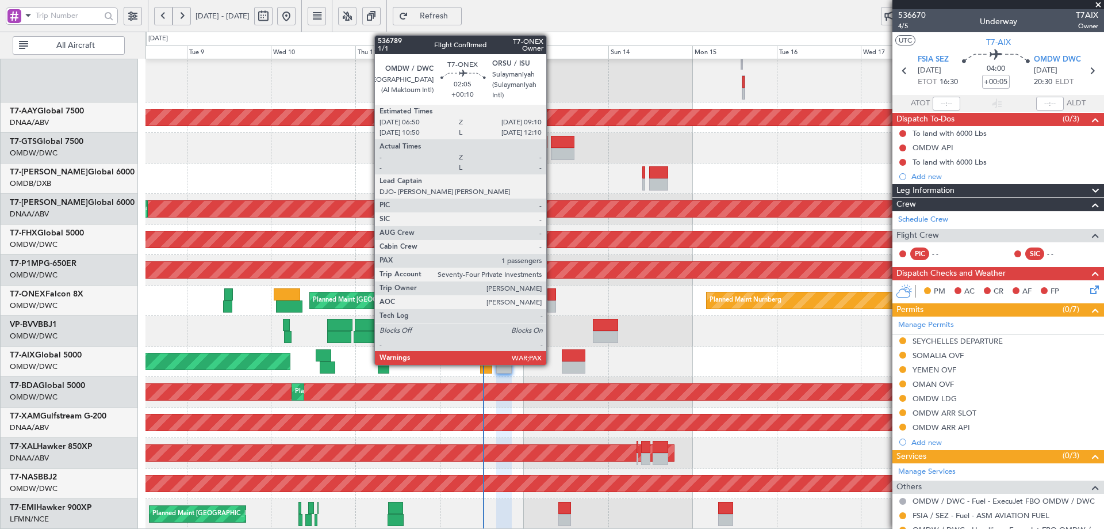
click at [552, 293] on div at bounding box center [552, 294] width 9 height 12
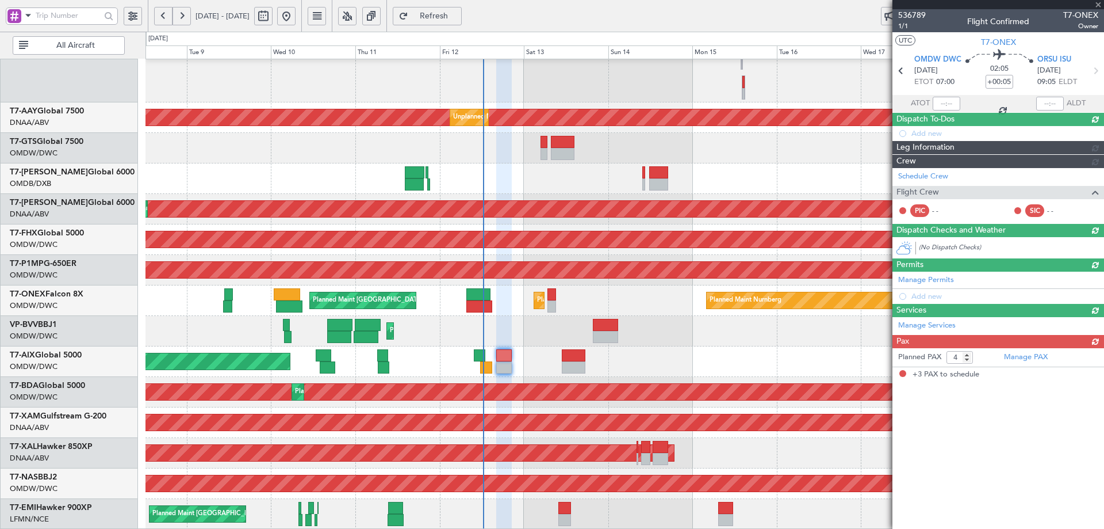
type input "+00:10"
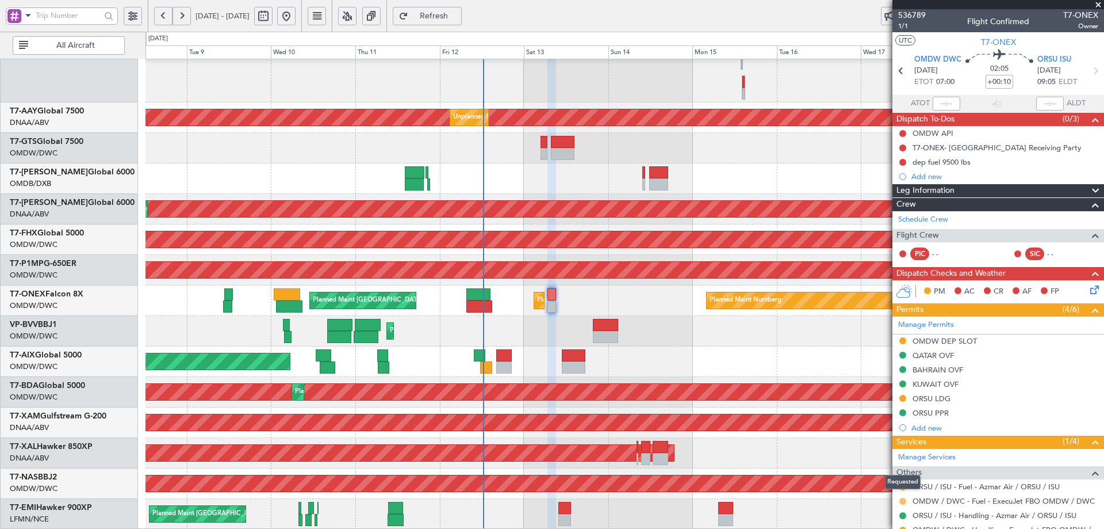
click at [904, 499] on button at bounding box center [903, 501] width 7 height 7
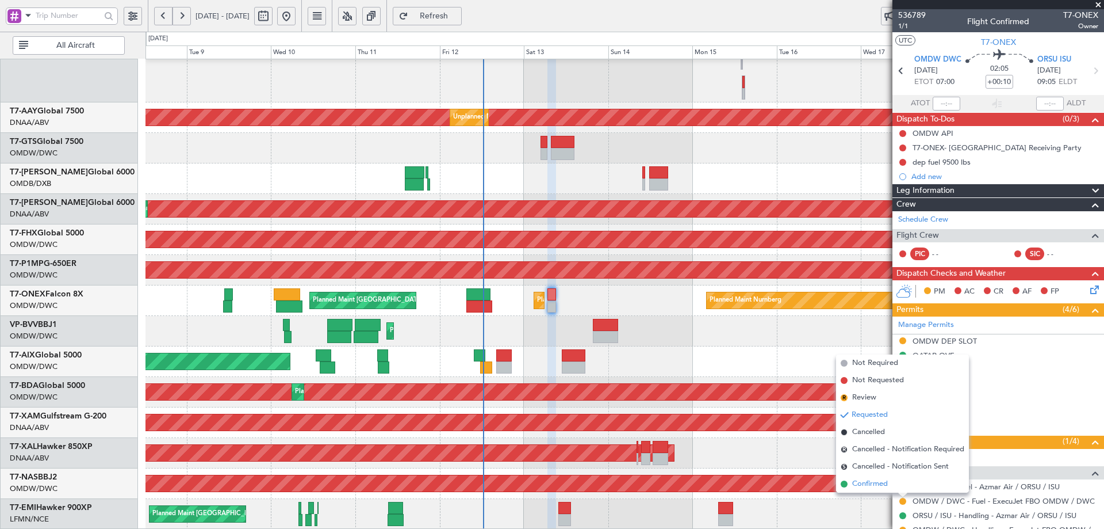
click at [883, 488] on span "Confirmed" at bounding box center [870, 484] width 36 height 12
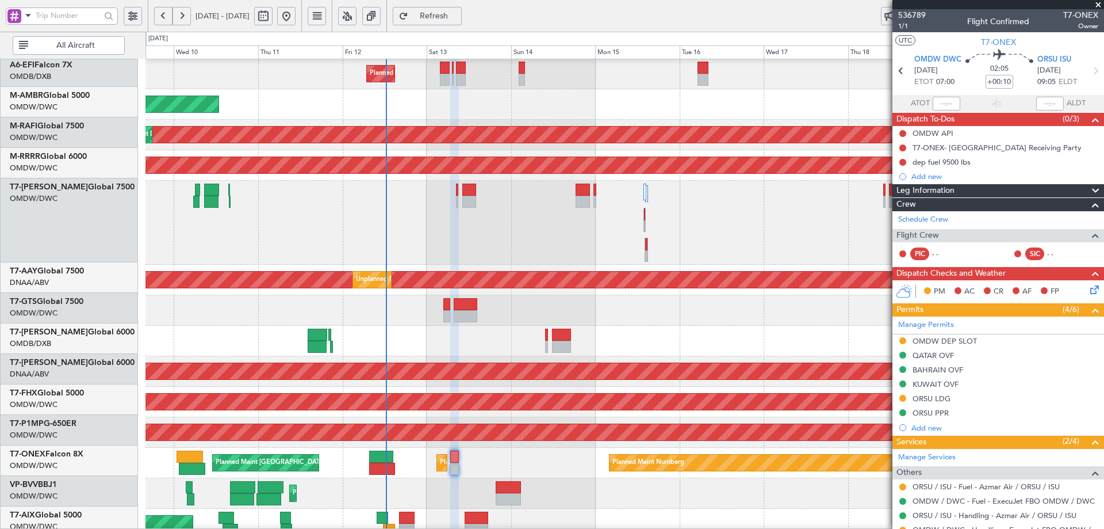
scroll to position [83, 0]
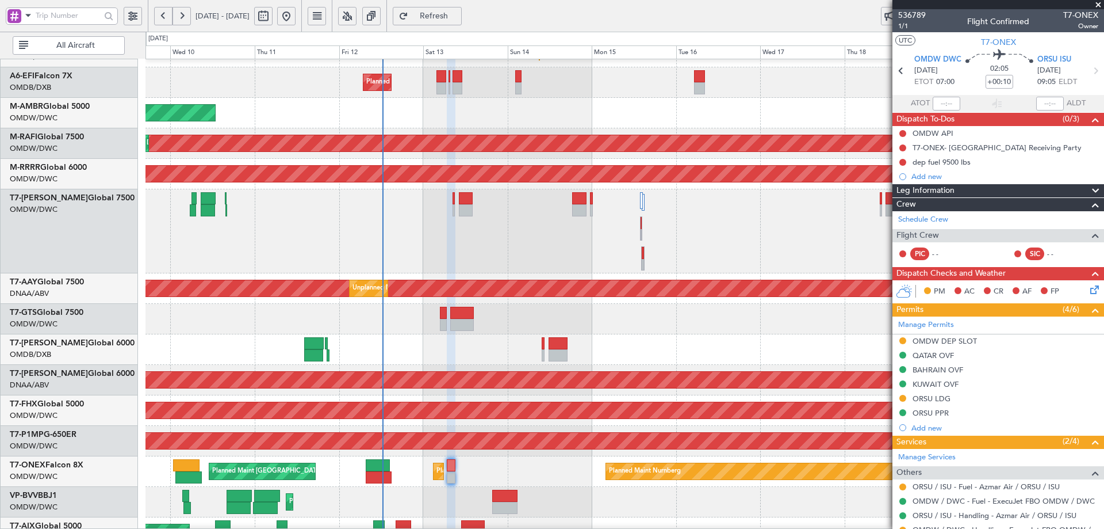
click at [346, 397] on div "Planned Maint [GEOGRAPHIC_DATA] ([GEOGRAPHIC_DATA])" at bounding box center [625, 410] width 958 height 30
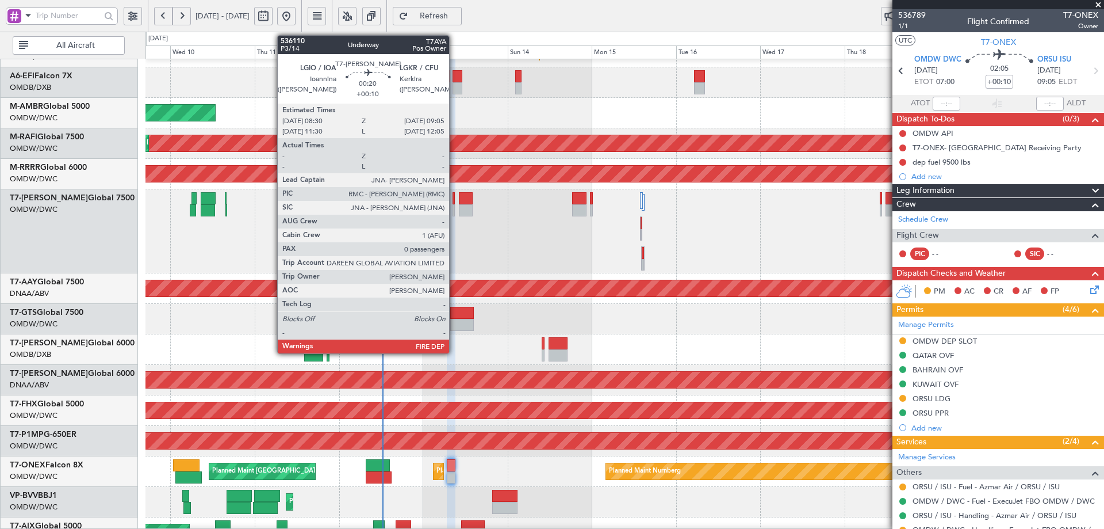
click at [454, 198] on div at bounding box center [454, 198] width 2 height 12
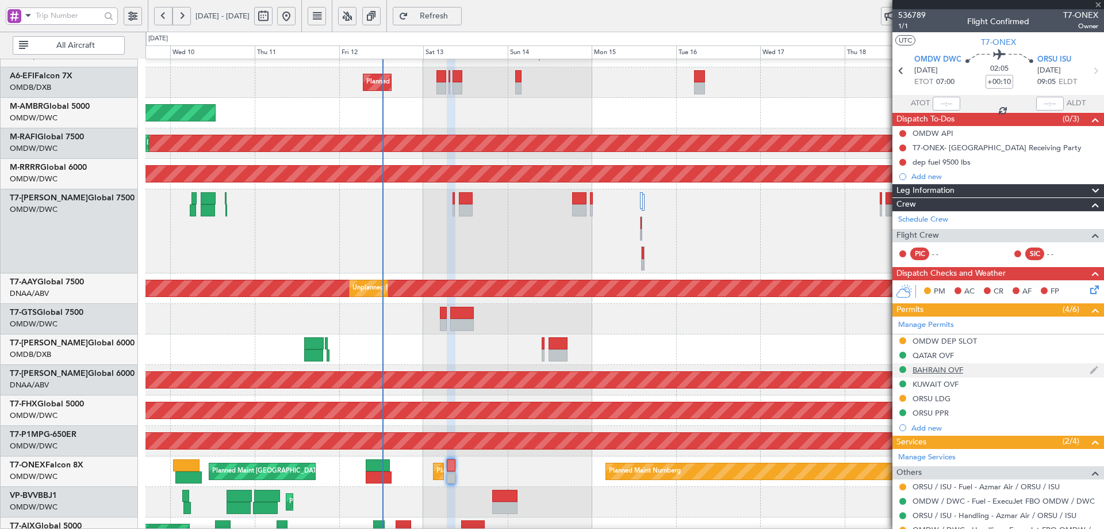
type input "0"
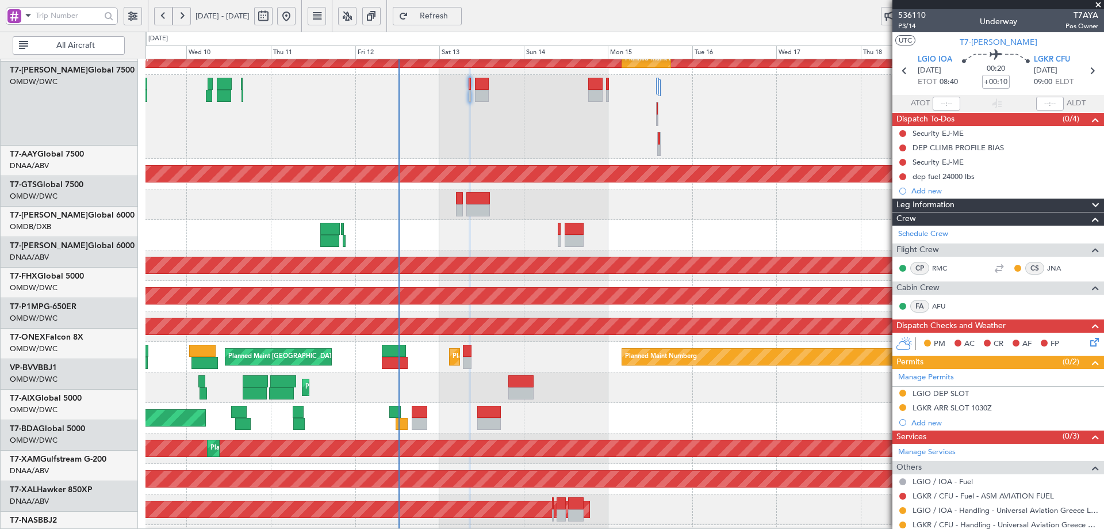
scroll to position [222, 0]
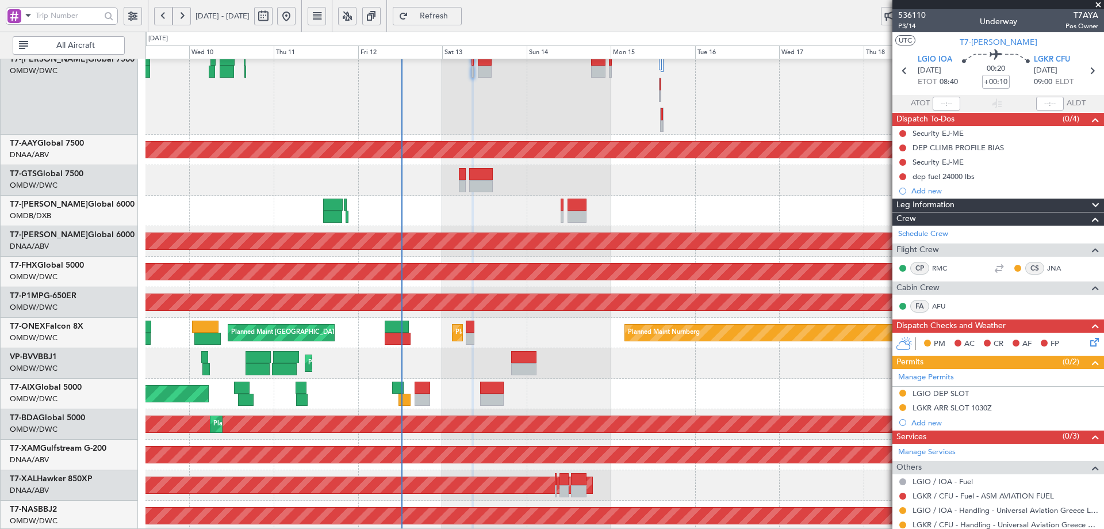
click at [422, 359] on div "Planned Maint Nice ([GEOGRAPHIC_DATA])" at bounding box center [625, 363] width 958 height 30
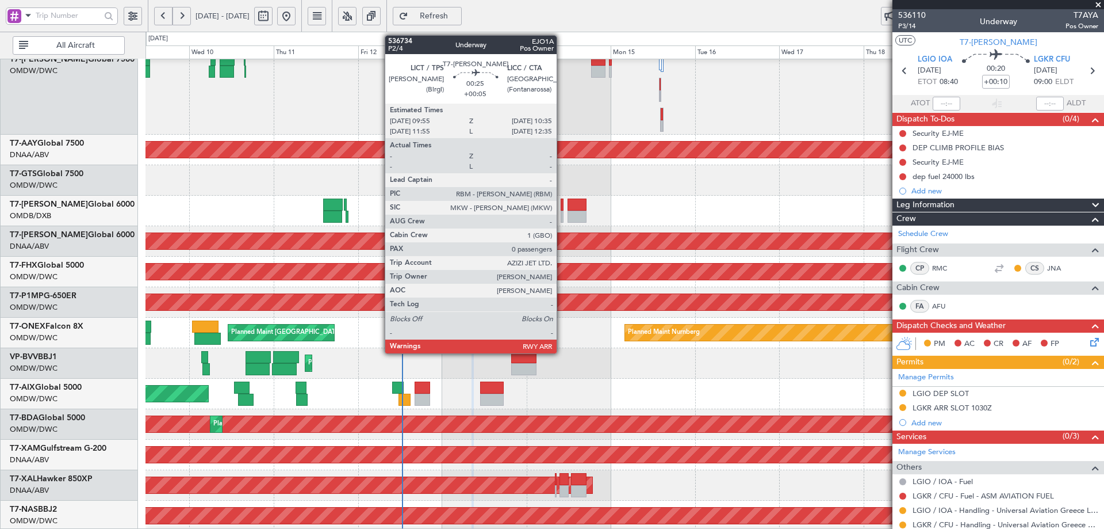
click at [562, 204] on div at bounding box center [562, 204] width 3 height 12
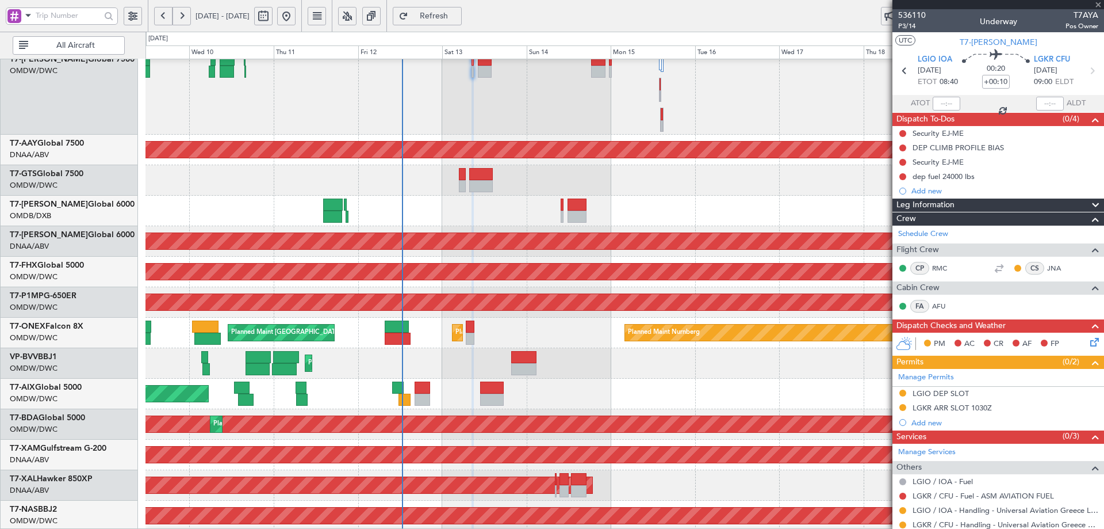
type input "+00:05"
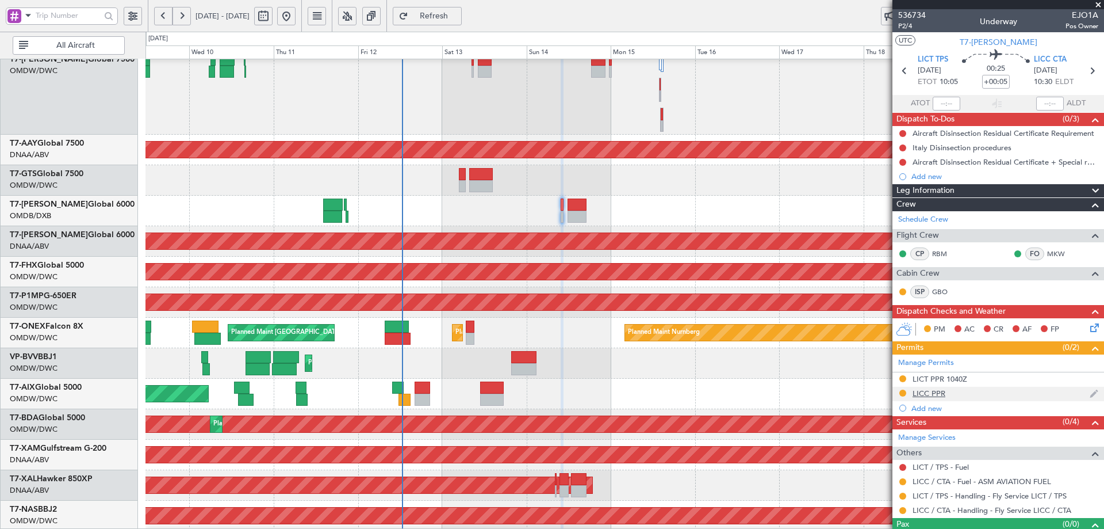
click at [925, 395] on div "LICC PPR" at bounding box center [929, 393] width 33 height 10
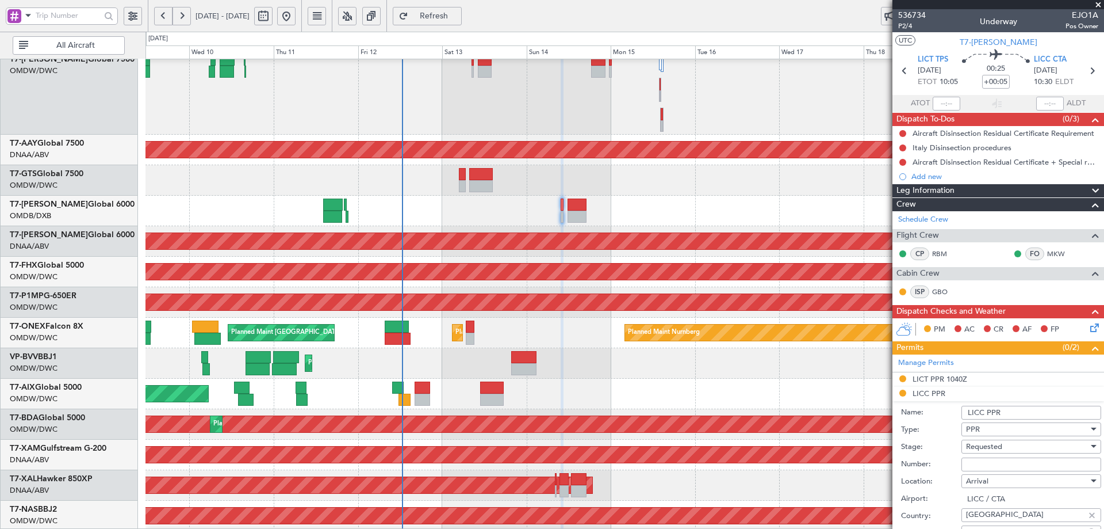
drag, startPoint x: 974, startPoint y: 468, endPoint x: 1007, endPoint y: 457, distance: 34.4
click at [973, 468] on input "Number:" at bounding box center [1032, 464] width 140 height 14
paste input "2393/25"
type input "2393/25"
click at [1010, 443] on div "Requested" at bounding box center [1027, 446] width 123 height 17
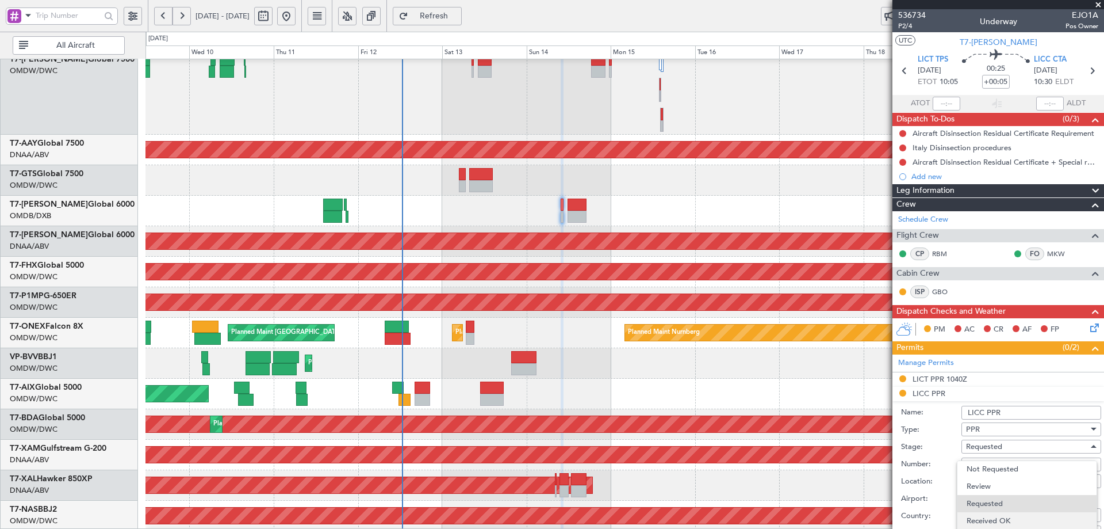
scroll to position [18, 0]
drag, startPoint x: 1011, startPoint y: 517, endPoint x: 1011, endPoint y: 495, distance: 21.9
click at [1009, 517] on span "Received OK" at bounding box center [1027, 519] width 121 height 17
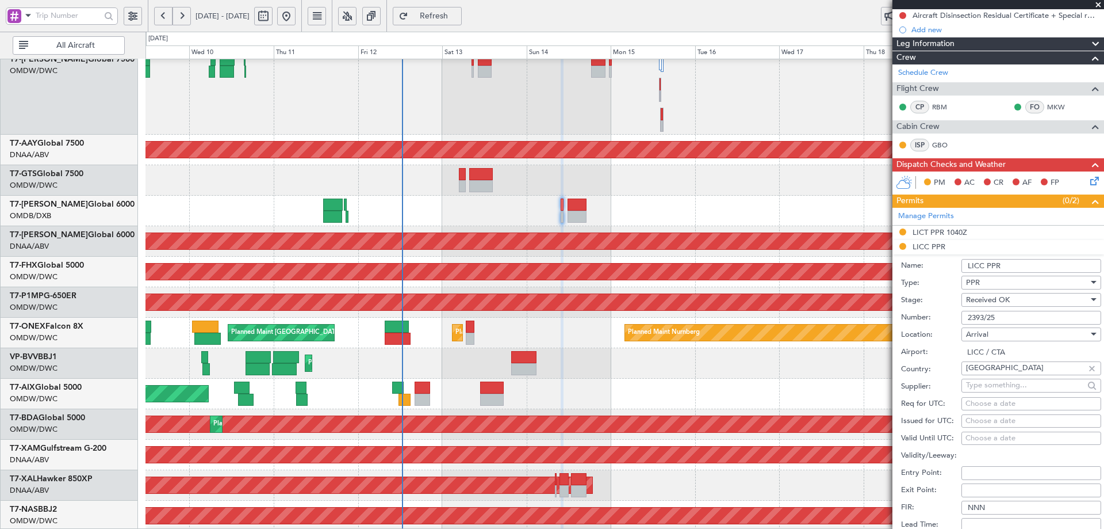
scroll to position [154, 0]
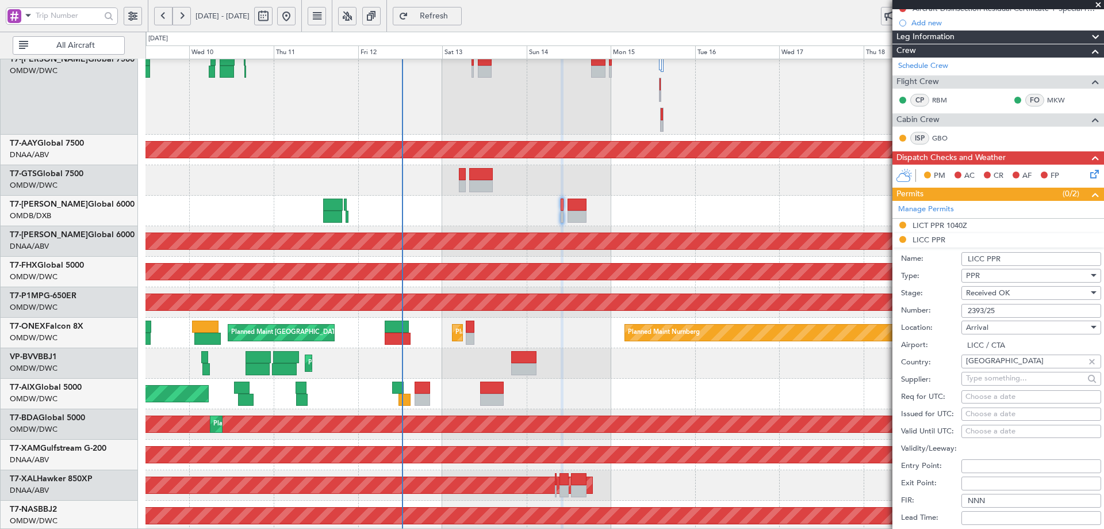
click at [976, 396] on div "Choose a date" at bounding box center [1032, 397] width 132 height 12
select select "9"
select select "2025"
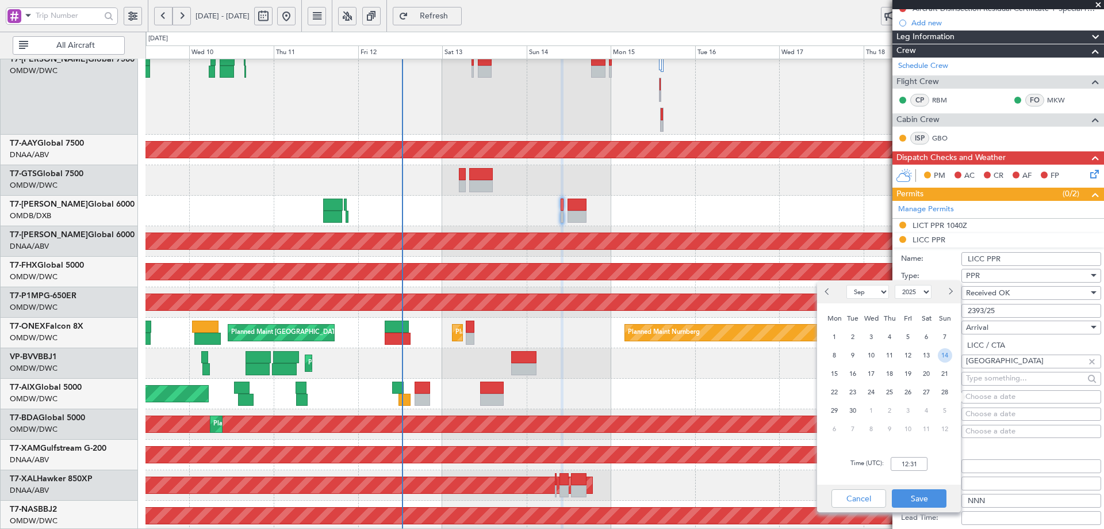
click at [948, 354] on span "14" at bounding box center [945, 355] width 14 height 14
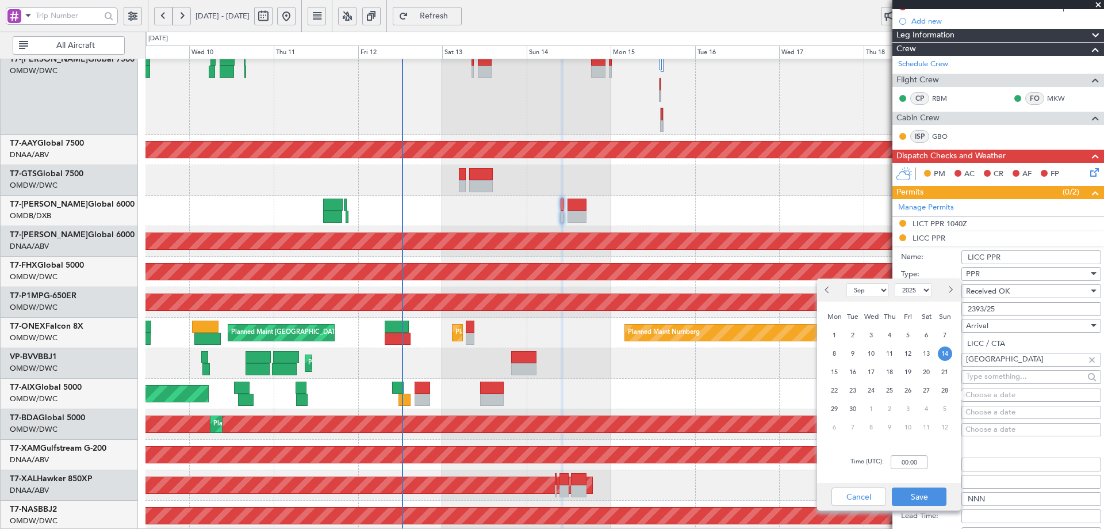
scroll to position [269, 0]
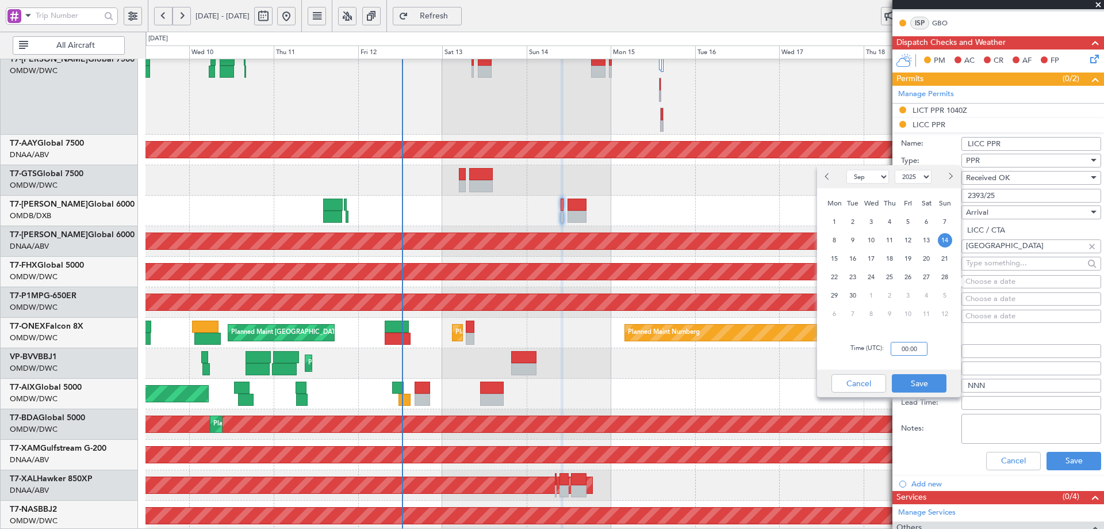
click at [909, 354] on input "00:00" at bounding box center [909, 349] width 37 height 14
type input "10:30"
click at [916, 384] on button "Save" at bounding box center [919, 383] width 55 height 18
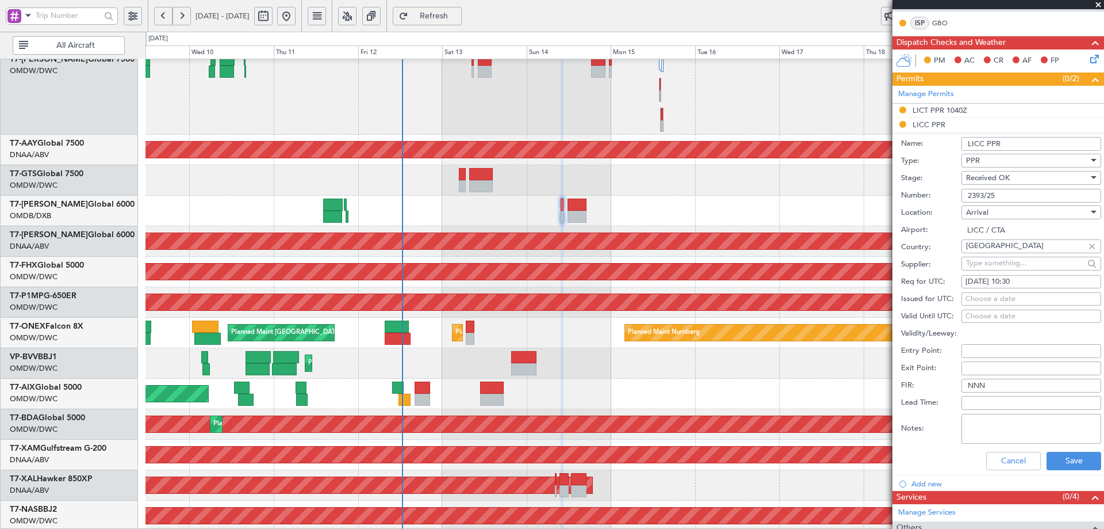
click at [979, 295] on div "Choose a date" at bounding box center [1032, 299] width 132 height 12
select select "9"
select select "2025"
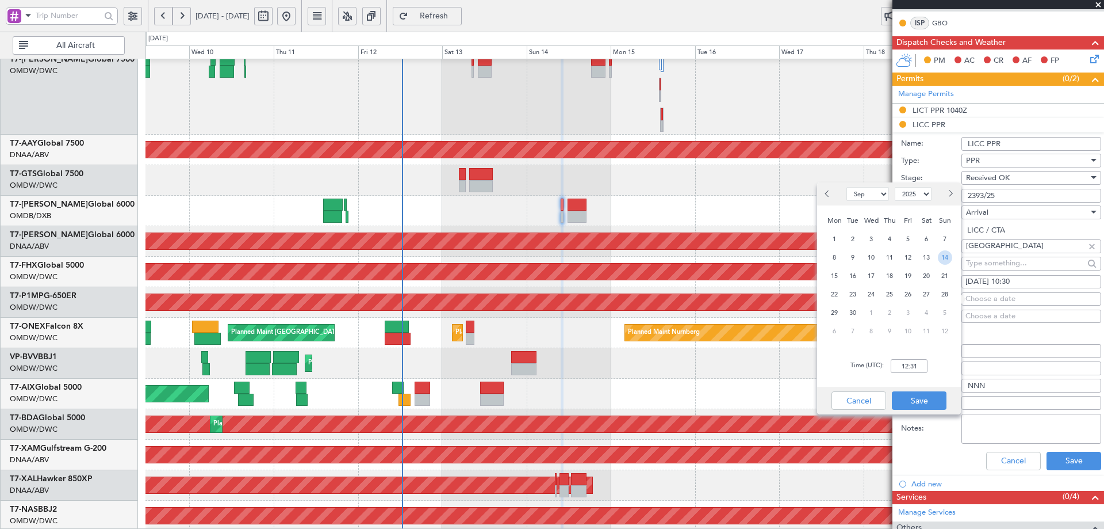
click at [942, 255] on span "14" at bounding box center [945, 257] width 14 height 14
click at [915, 367] on input "00:00" at bounding box center [909, 366] width 37 height 14
type input "10:30"
click at [927, 393] on button "Save" at bounding box center [919, 400] width 55 height 18
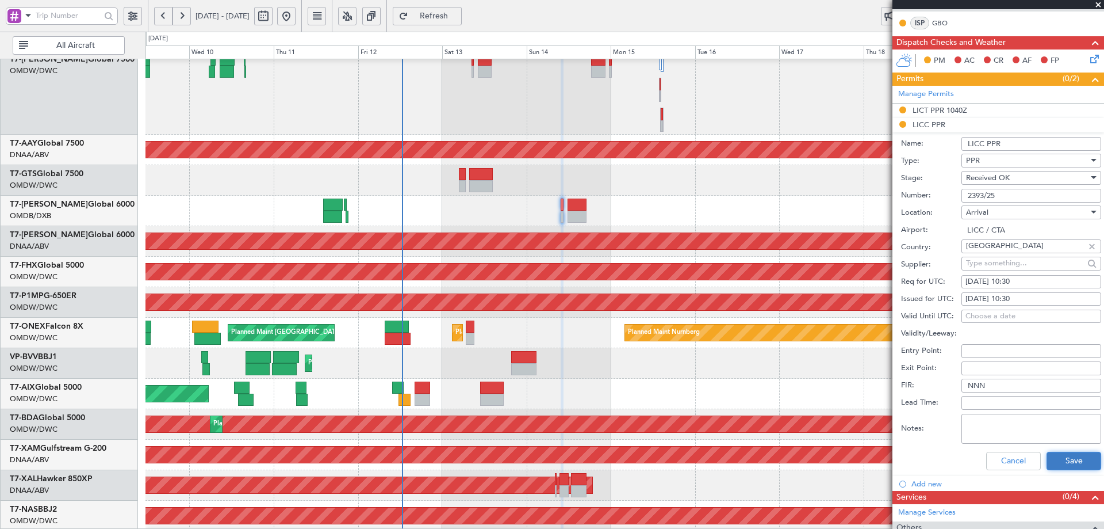
click at [1059, 459] on button "Save" at bounding box center [1074, 461] width 55 height 18
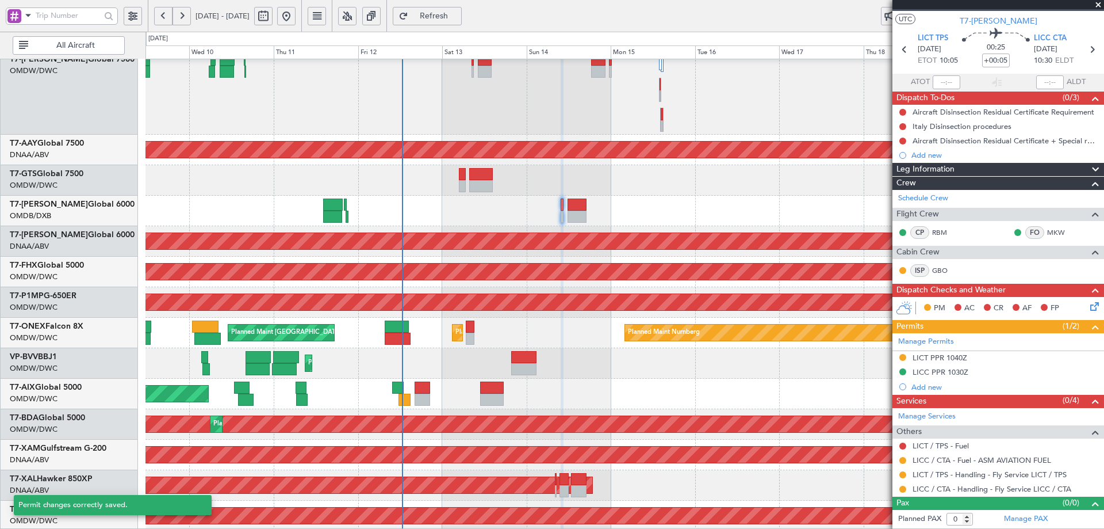
scroll to position [21, 0]
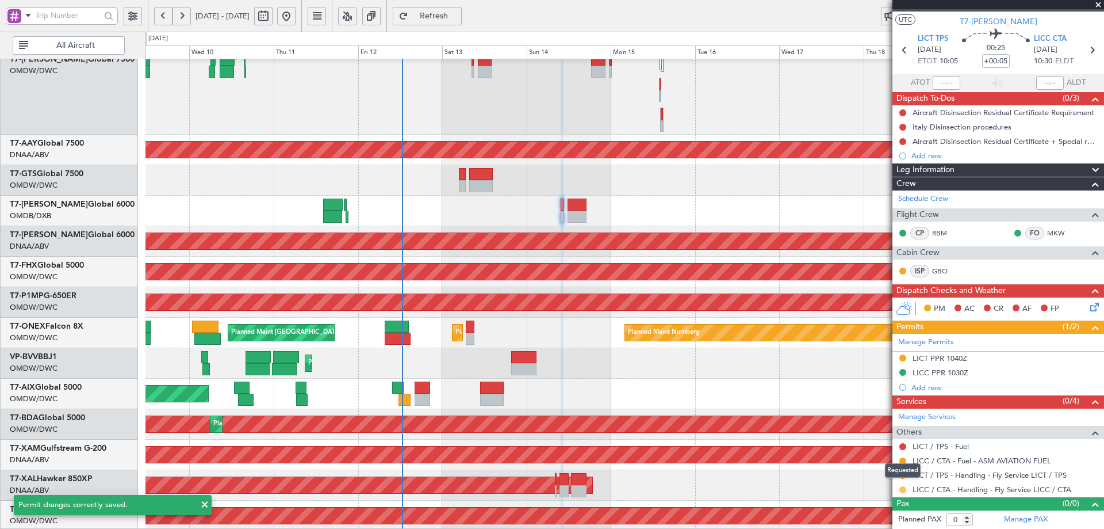
click at [904, 489] on button at bounding box center [903, 489] width 7 height 7
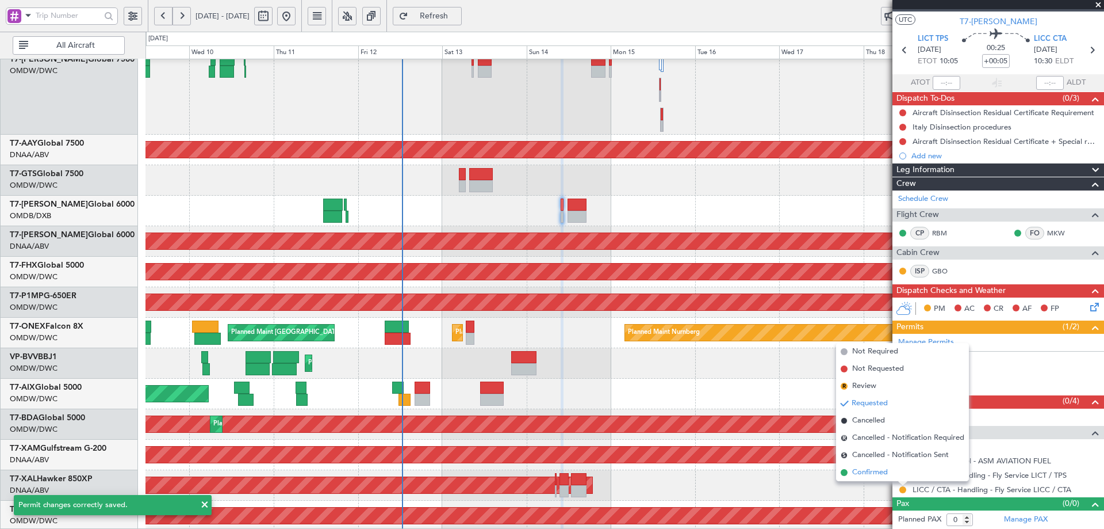
click at [884, 475] on span "Confirmed" at bounding box center [870, 472] width 36 height 12
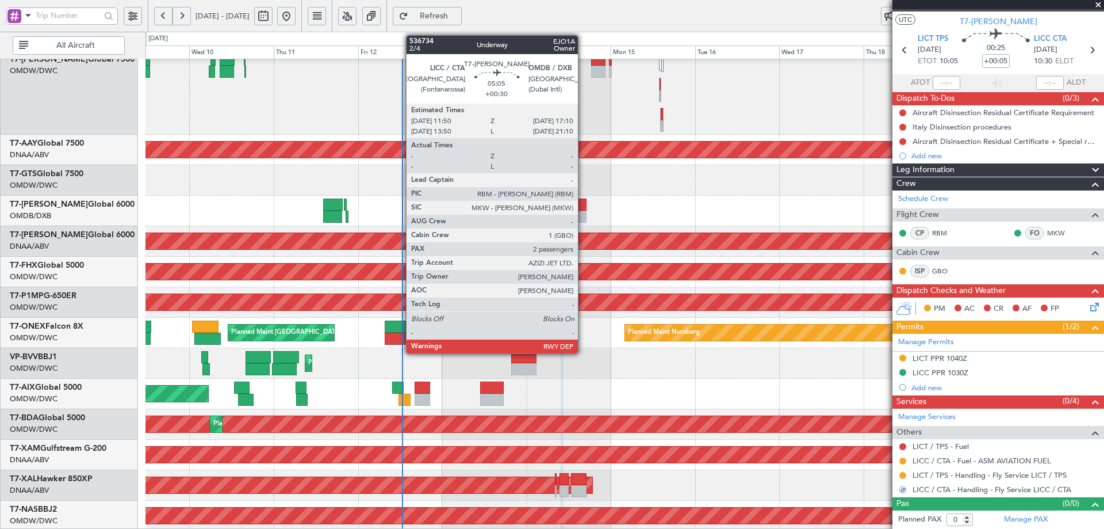
click at [583, 212] on div at bounding box center [577, 217] width 19 height 12
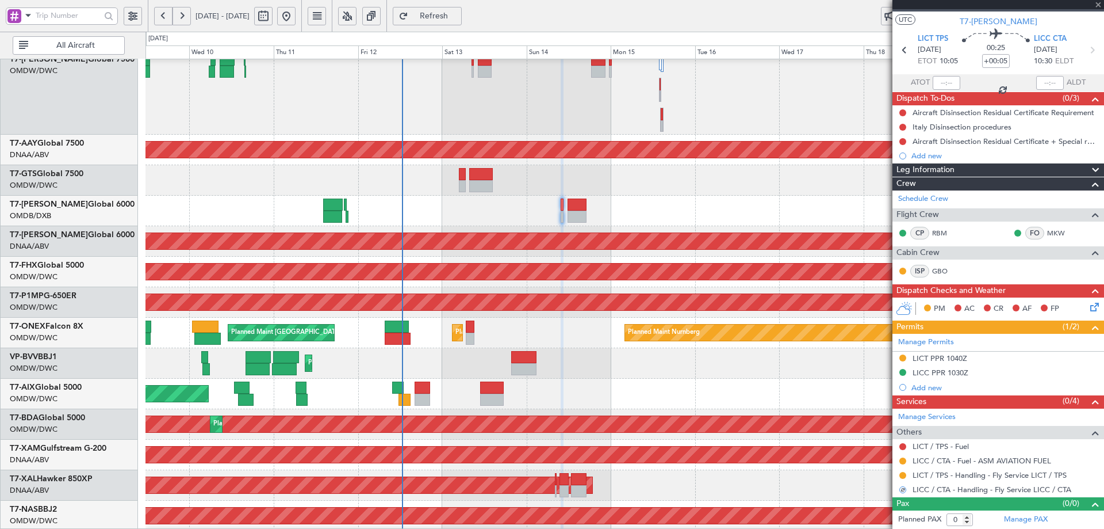
type input "+00:30"
type input "2"
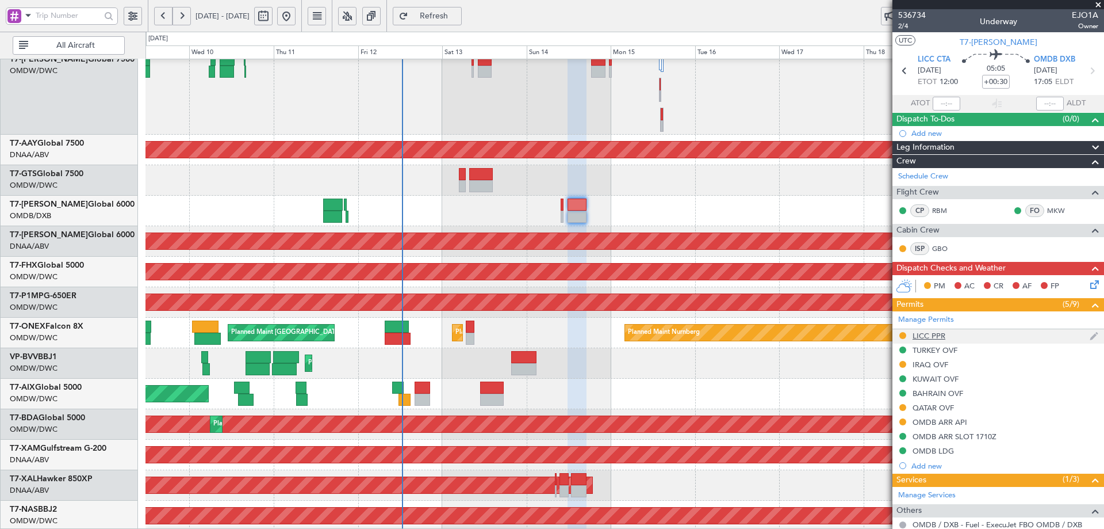
click at [939, 340] on div "LICC PPR" at bounding box center [999, 336] width 212 height 14
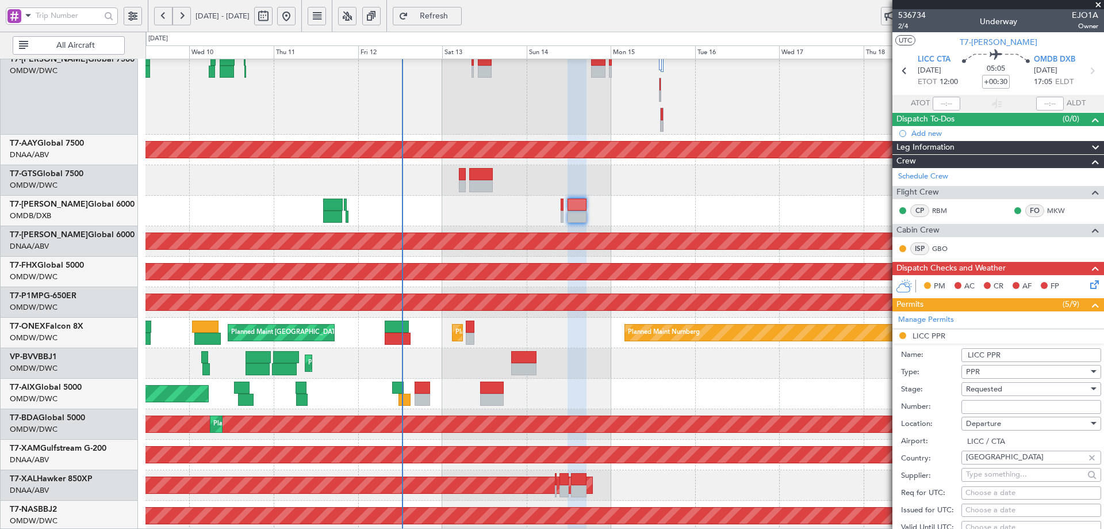
click at [978, 400] on input "Number:" at bounding box center [1032, 407] width 140 height 14
paste input "2393/25"
type input "2393/25"
click at [1012, 388] on div "Requested" at bounding box center [1027, 388] width 123 height 17
click at [1003, 478] on span "Received OK" at bounding box center [1027, 480] width 121 height 17
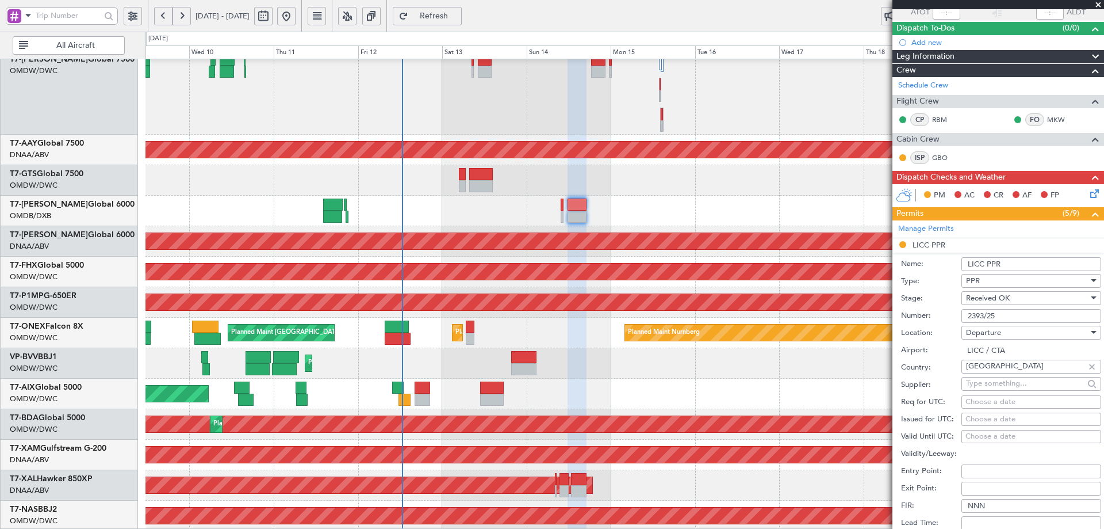
scroll to position [115, 0]
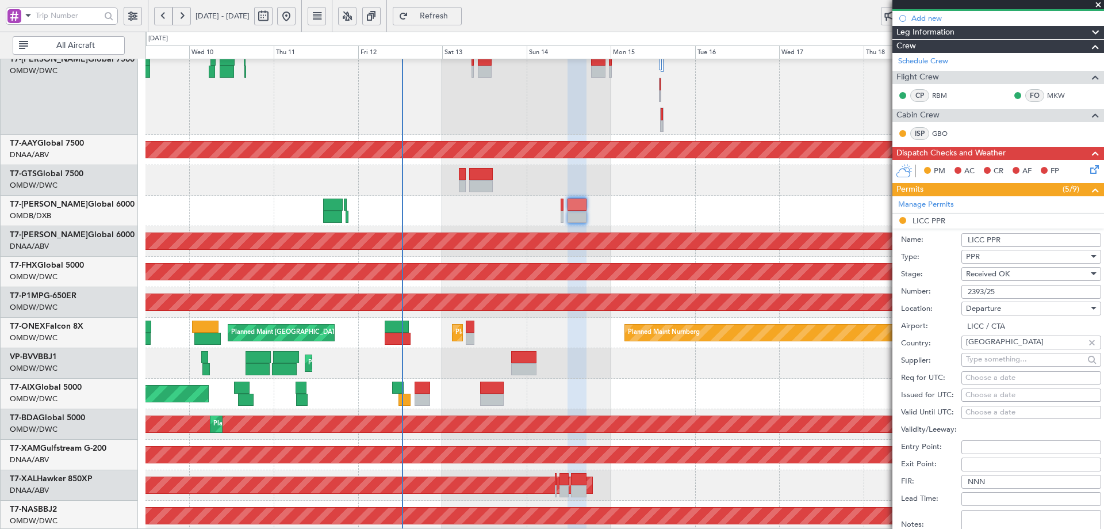
click at [983, 374] on div "Choose a date" at bounding box center [1032, 378] width 132 height 12
select select "9"
select select "2025"
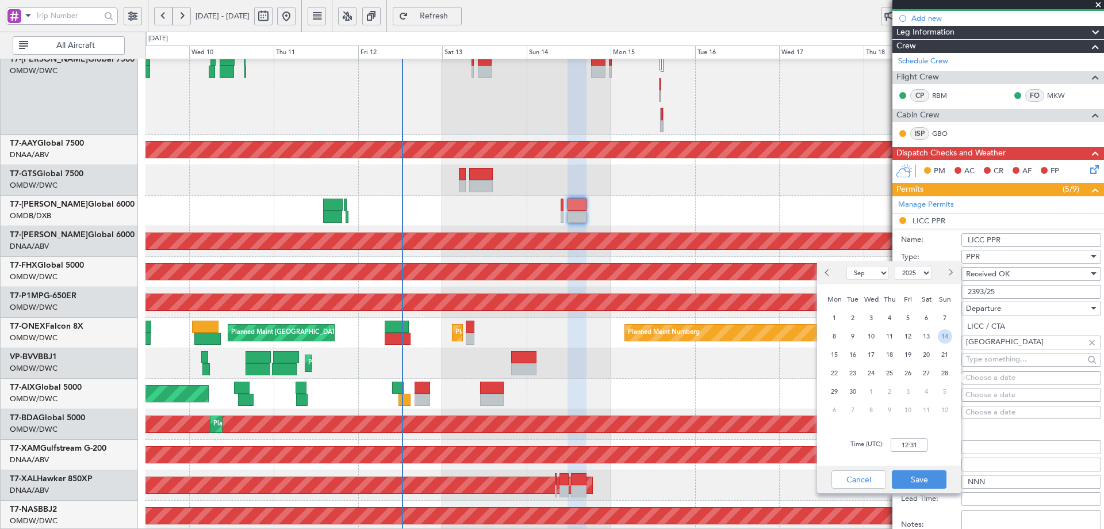
click at [950, 335] on span "14" at bounding box center [945, 336] width 14 height 14
click at [911, 448] on input "00:00" at bounding box center [909, 445] width 37 height 14
type input "12:00"
click at [924, 476] on button "Save" at bounding box center [919, 479] width 55 height 18
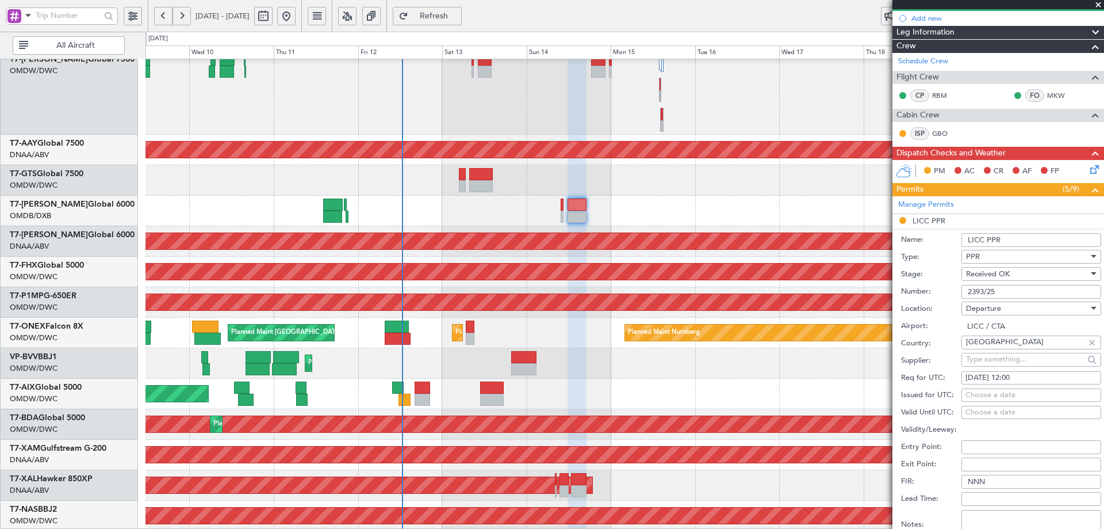
click at [992, 390] on div "Choose a date" at bounding box center [1032, 395] width 132 height 12
select select "9"
select select "2025"
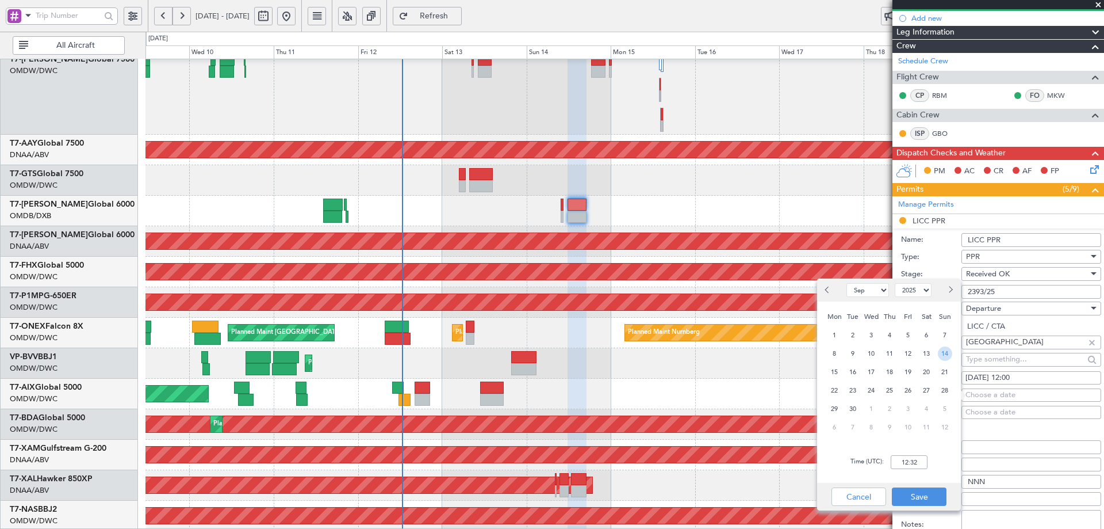
click at [940, 351] on span "14" at bounding box center [945, 353] width 14 height 14
click at [915, 464] on input "00:00" at bounding box center [909, 462] width 37 height 14
type input "12:00"
click at [924, 492] on button "Save" at bounding box center [919, 496] width 55 height 18
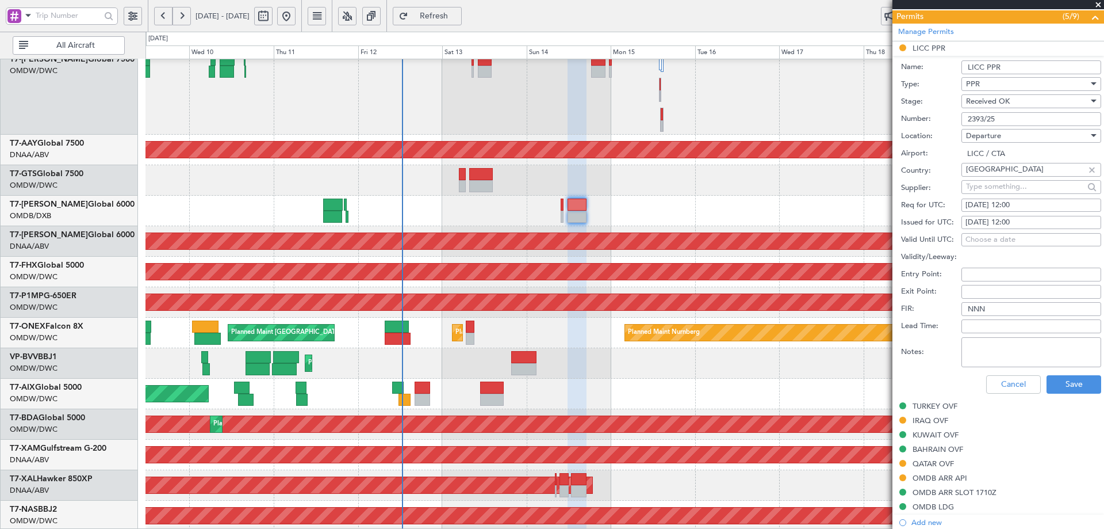
scroll to position [384, 0]
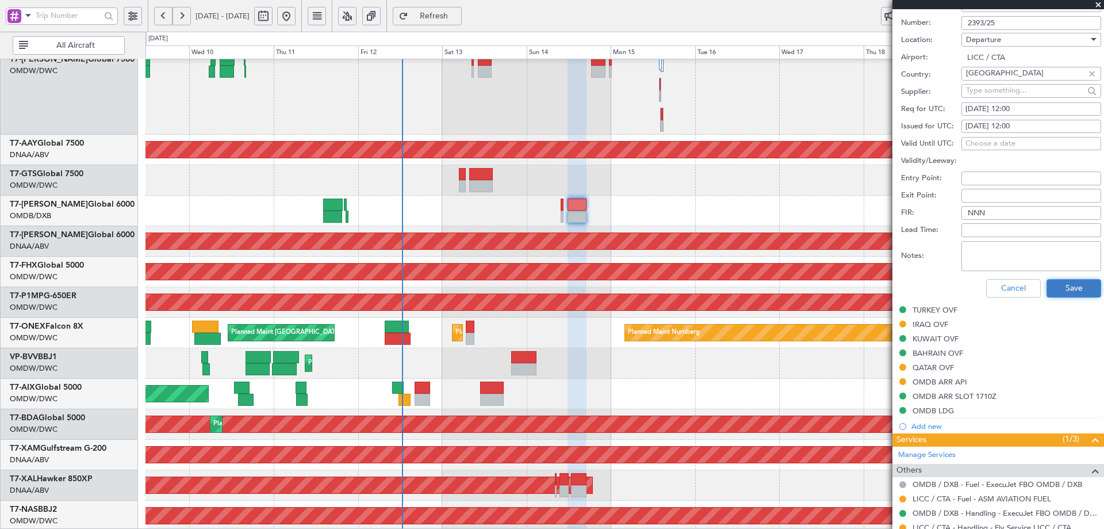
click at [1069, 285] on button "Save" at bounding box center [1074, 288] width 55 height 18
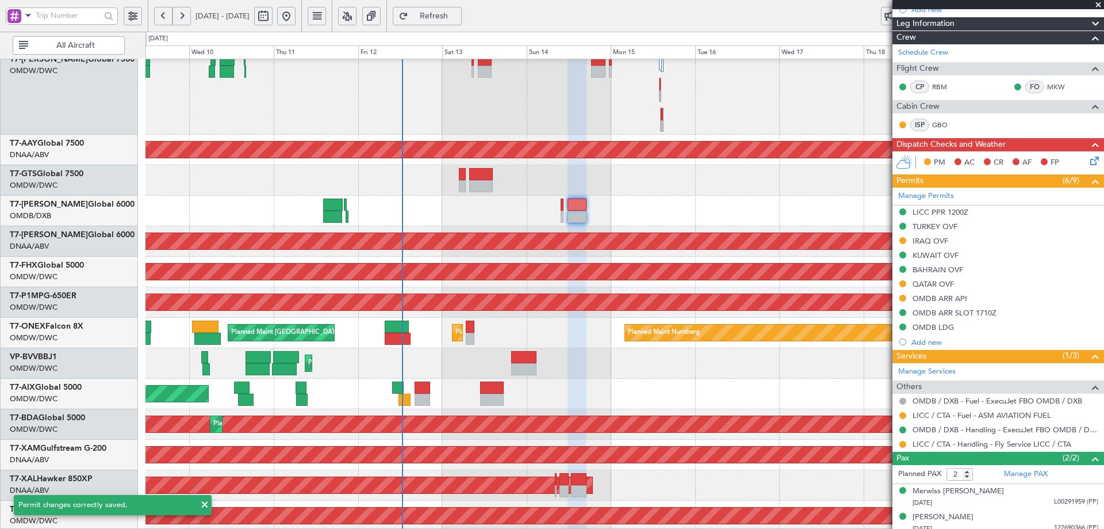
scroll to position [130, 0]
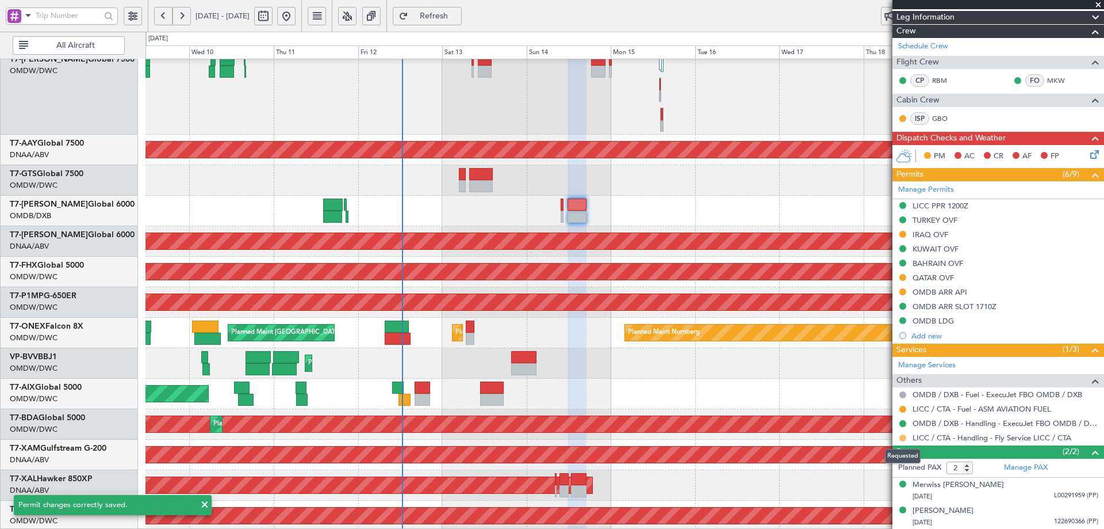
click at [903, 437] on button at bounding box center [903, 437] width 7 height 7
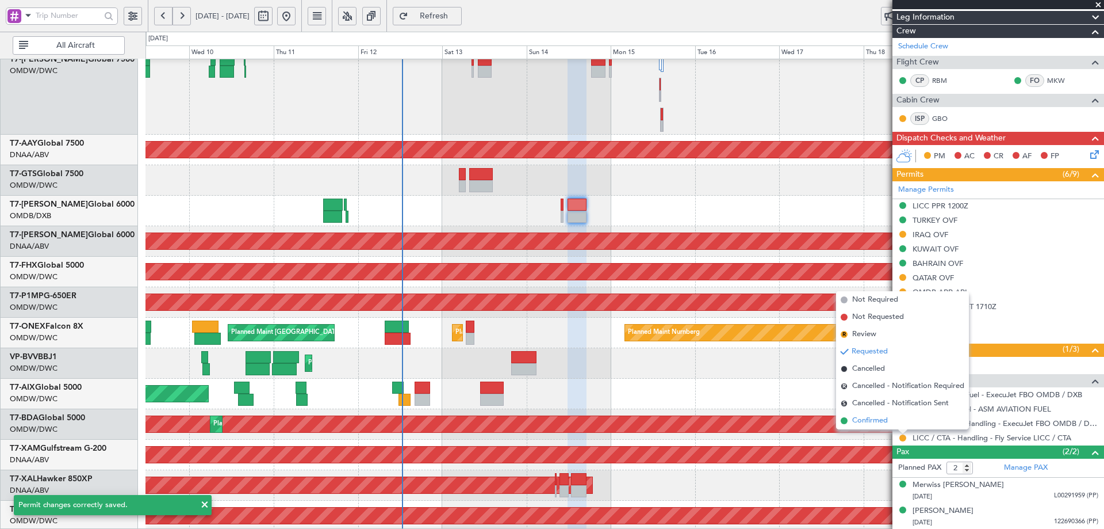
click at [857, 422] on span "Confirmed" at bounding box center [870, 421] width 36 height 12
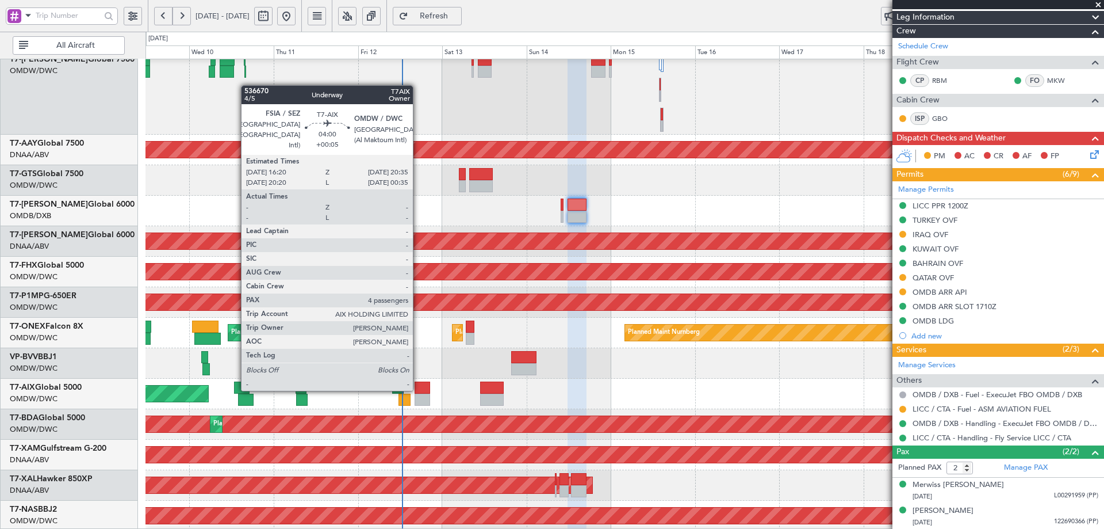
click at [418, 388] on div at bounding box center [422, 387] width 15 height 12
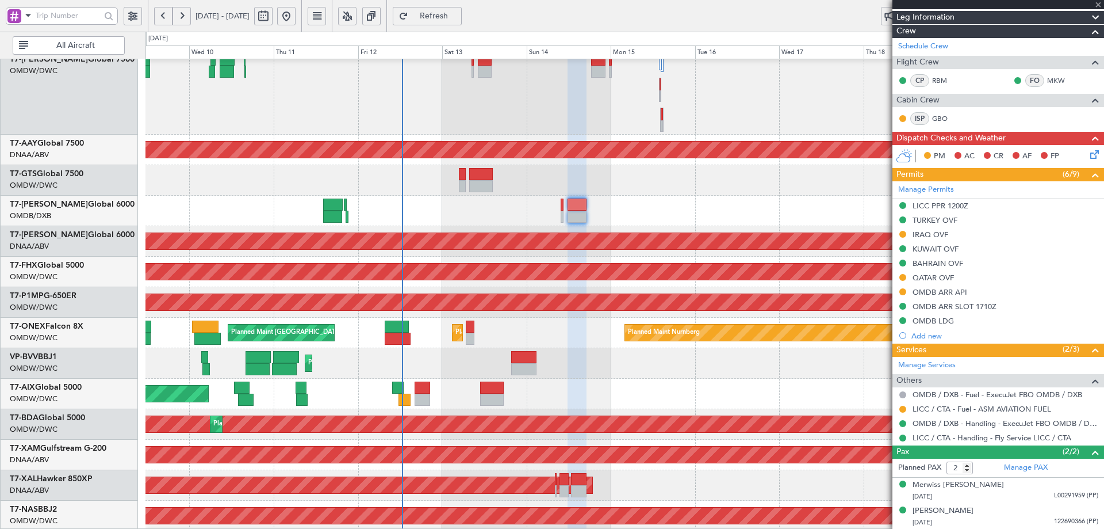
type input "+00:05"
type input "4"
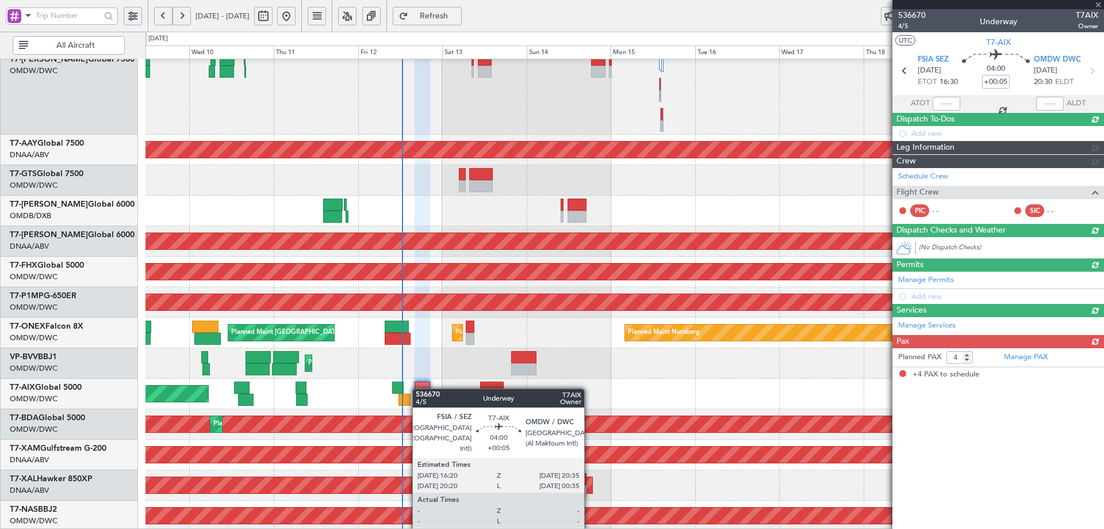
scroll to position [0, 0]
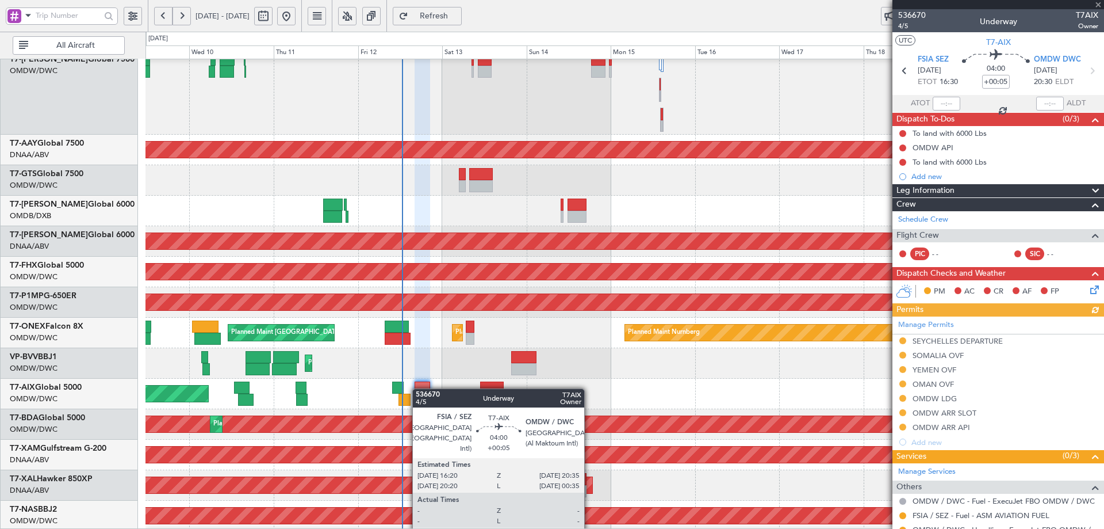
click at [418, 388] on div at bounding box center [422, 387] width 15 height 12
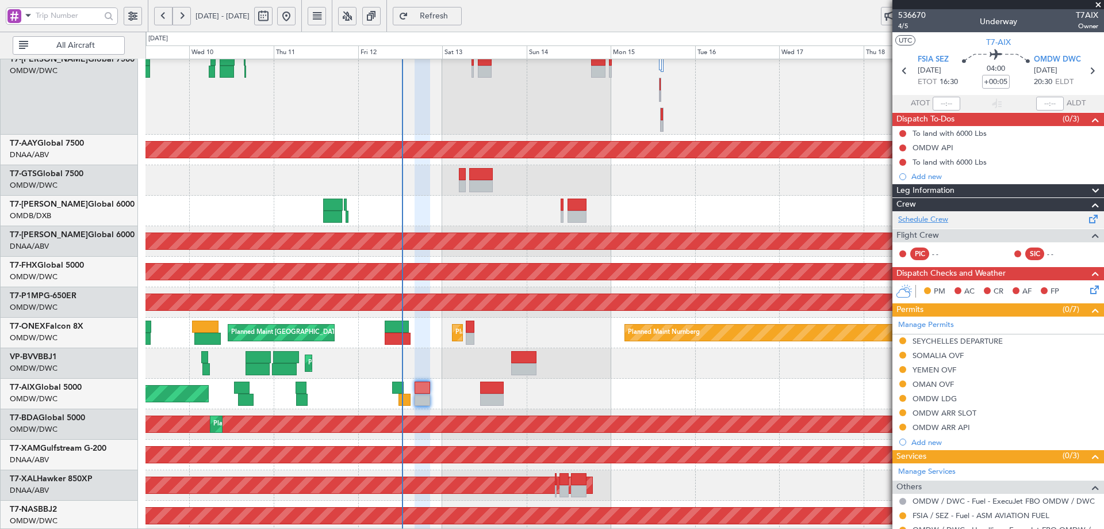
click at [932, 217] on link "Schedule Crew" at bounding box center [923, 220] width 50 height 12
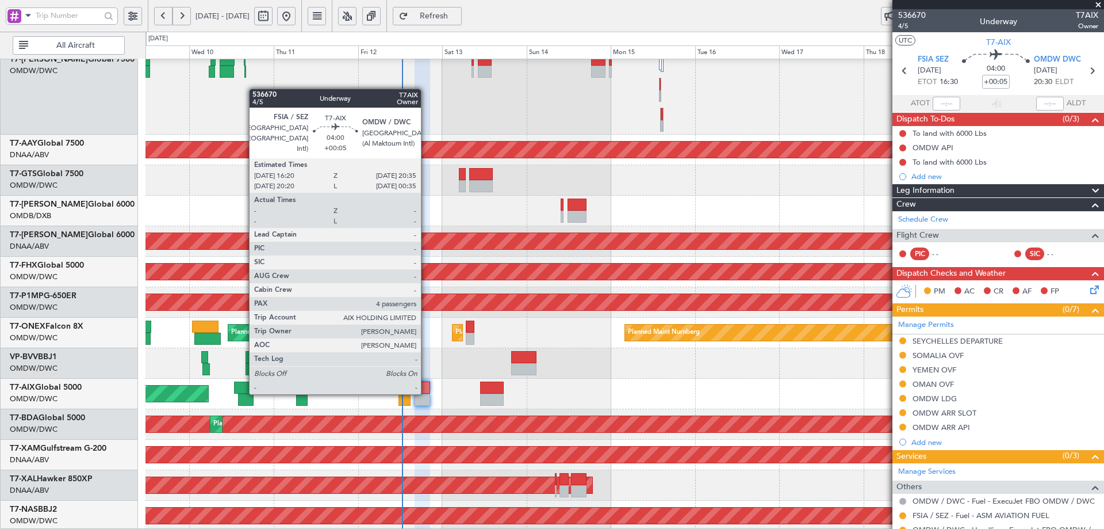
click at [427, 390] on div at bounding box center [422, 387] width 15 height 12
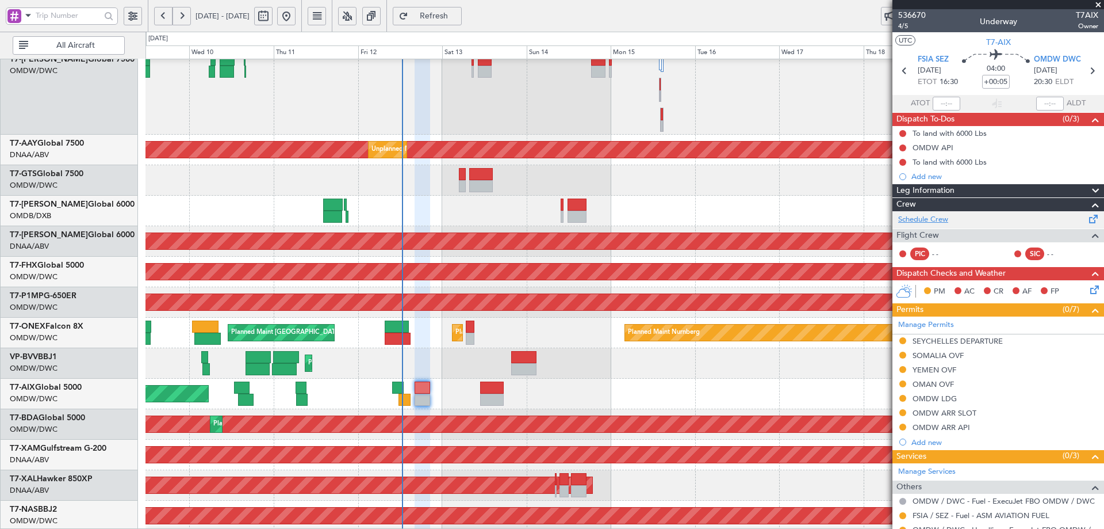
click at [935, 217] on link "Schedule Crew" at bounding box center [923, 220] width 50 height 12
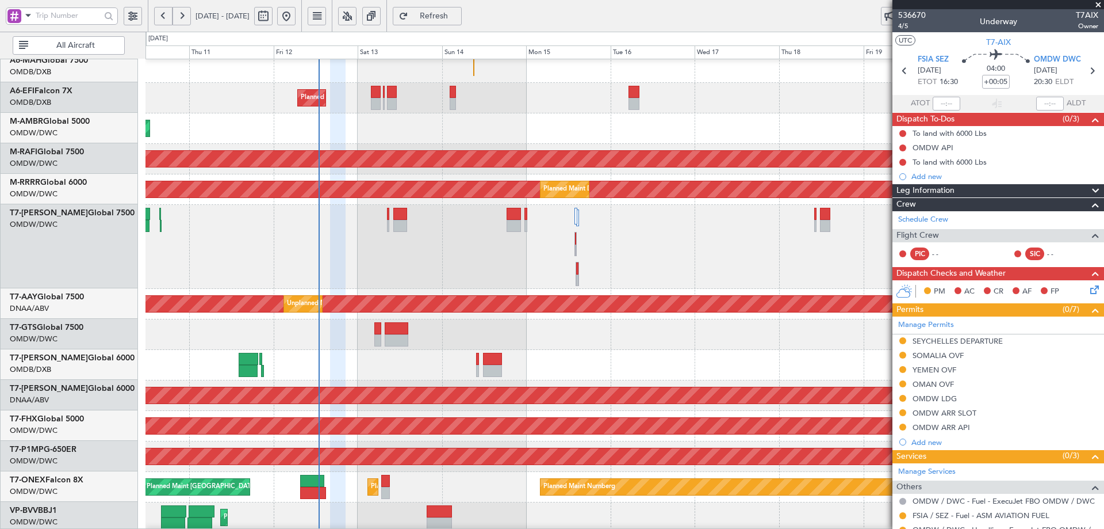
scroll to position [68, 0]
click at [337, 321] on div at bounding box center [625, 334] width 958 height 30
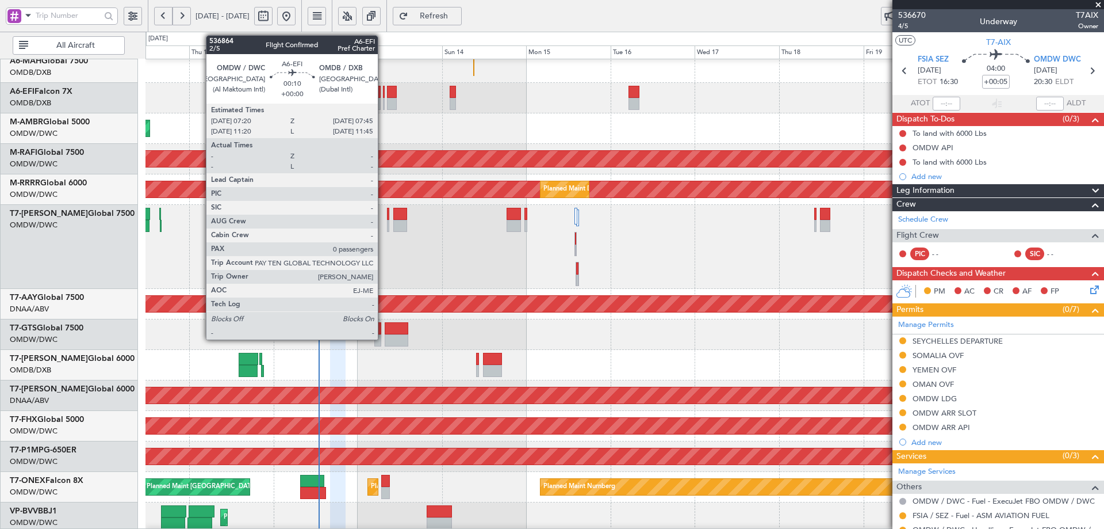
click at [383, 94] on div at bounding box center [384, 92] width 2 height 12
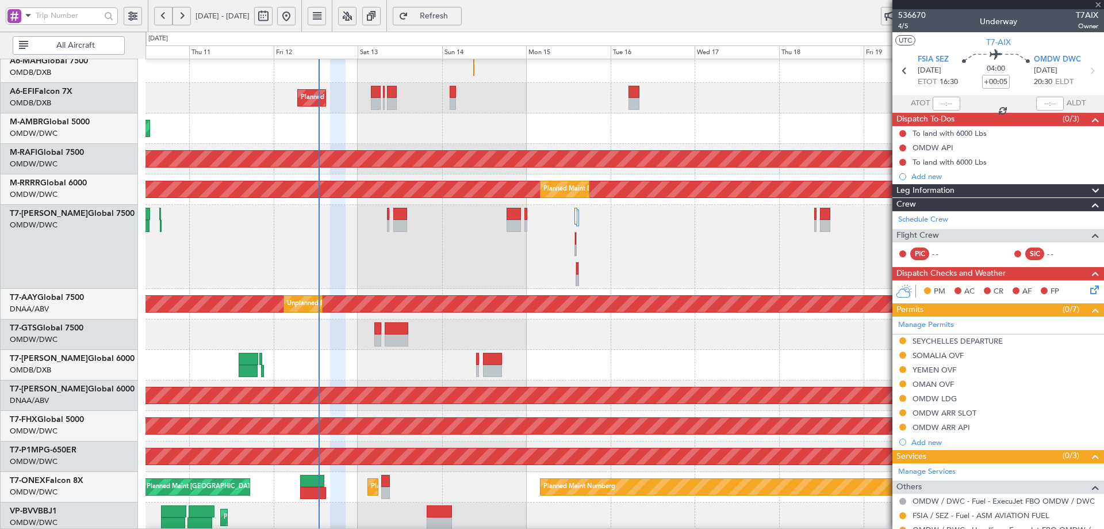
type input "0"
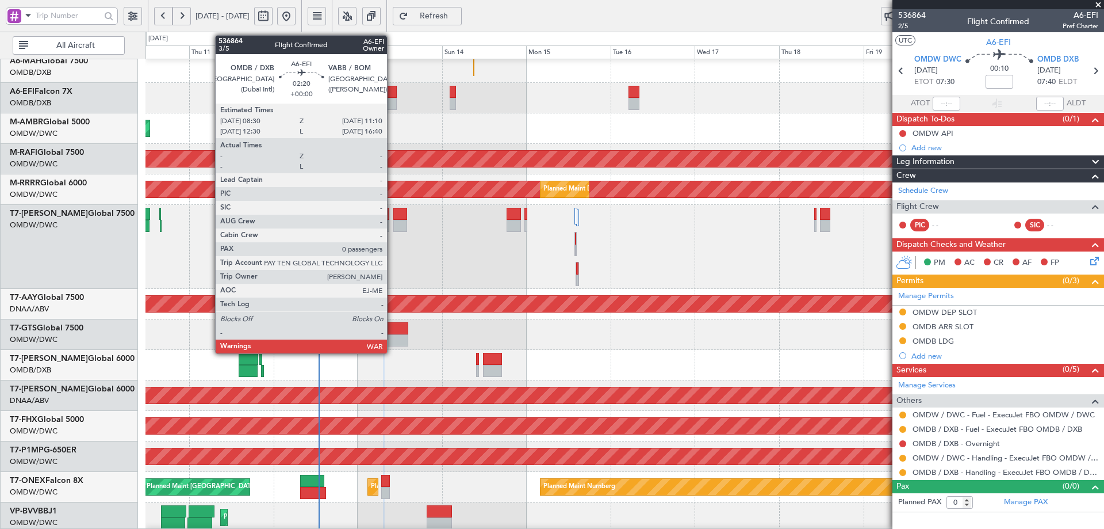
click at [392, 89] on div at bounding box center [392, 92] width 10 height 12
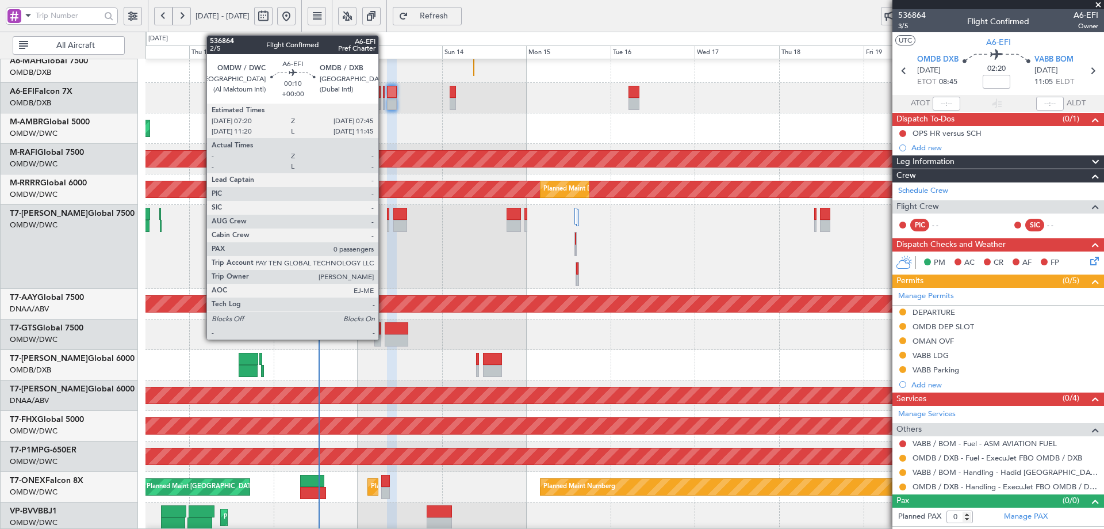
click at [384, 94] on div at bounding box center [384, 92] width 2 height 12
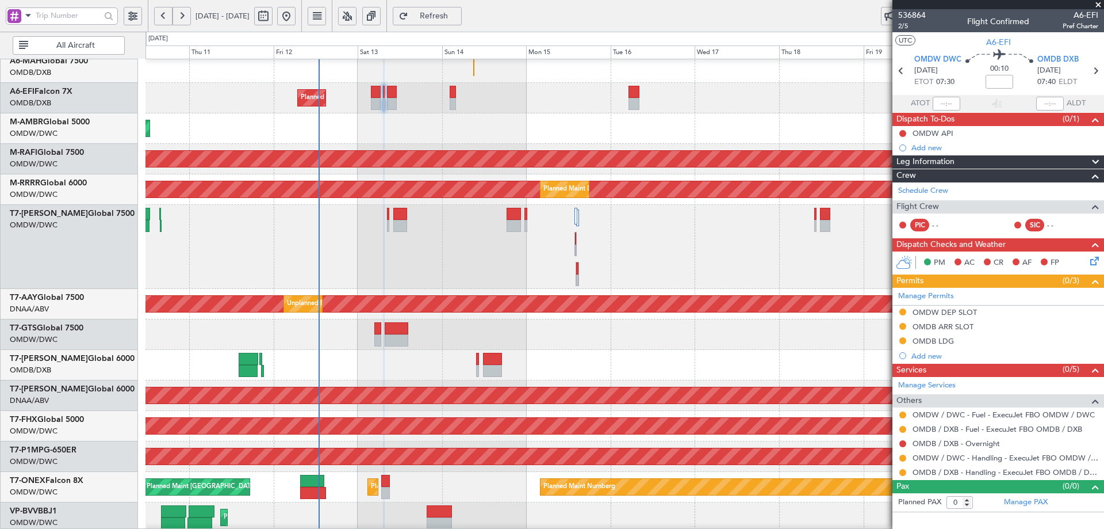
scroll to position [0, 0]
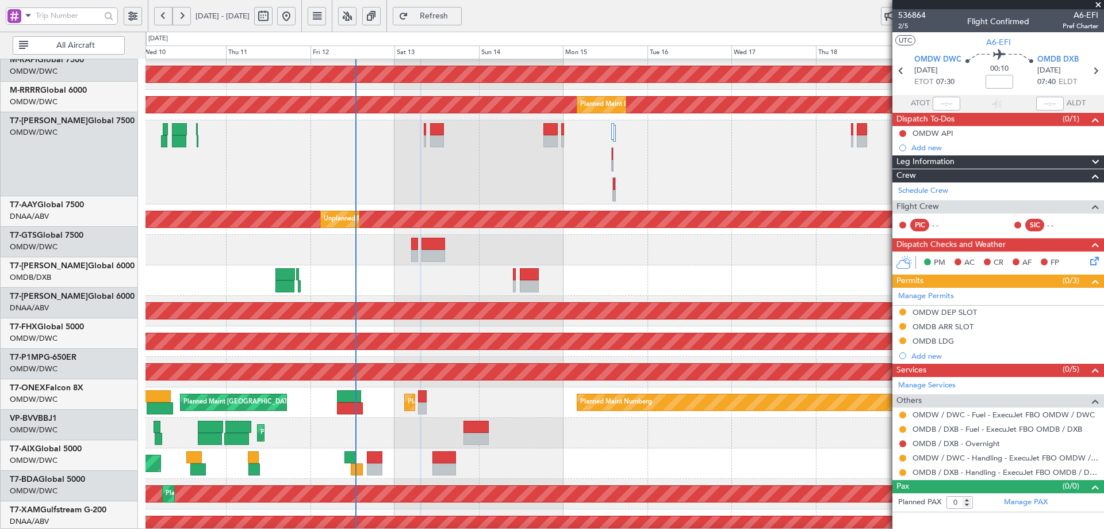
click at [398, 38] on div "AOG Maint Dubai (Al Maktoum Intl) Planned Maint [GEOGRAPHIC_DATA] (Al Maktoum I…" at bounding box center [552, 280] width 1104 height 497
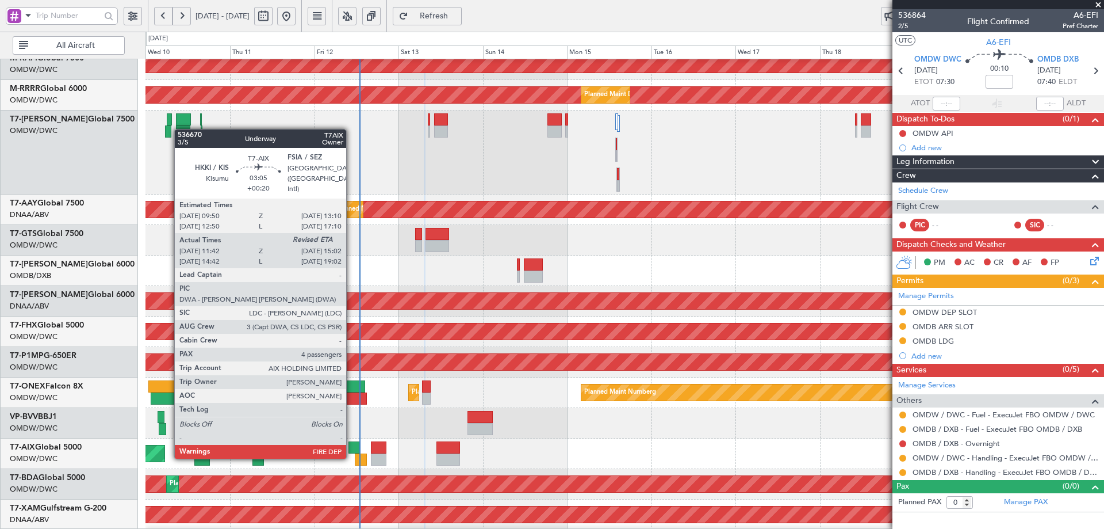
click at [351, 446] on div at bounding box center [355, 447] width 12 height 12
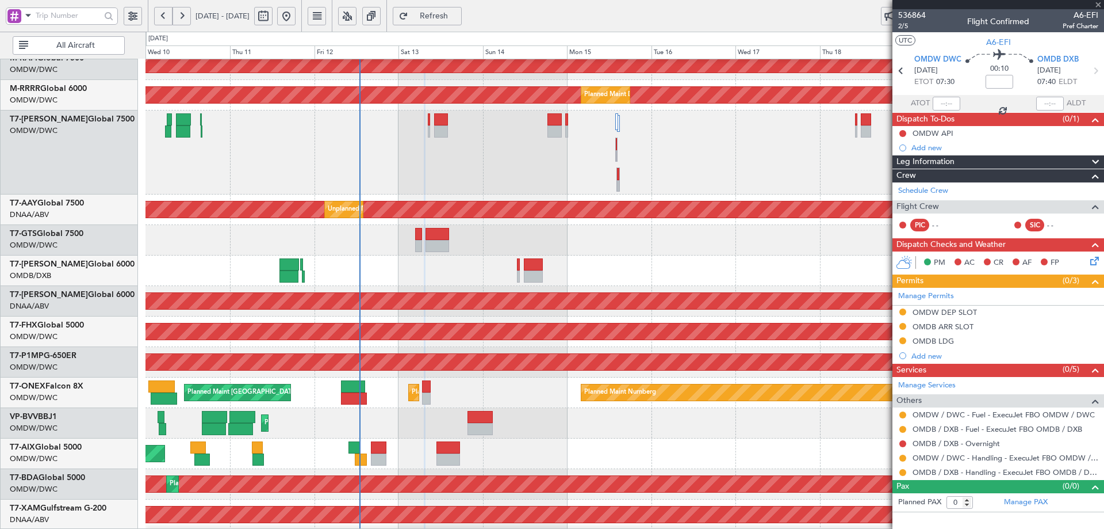
type input "+00:20"
type input "11:52"
type input "4"
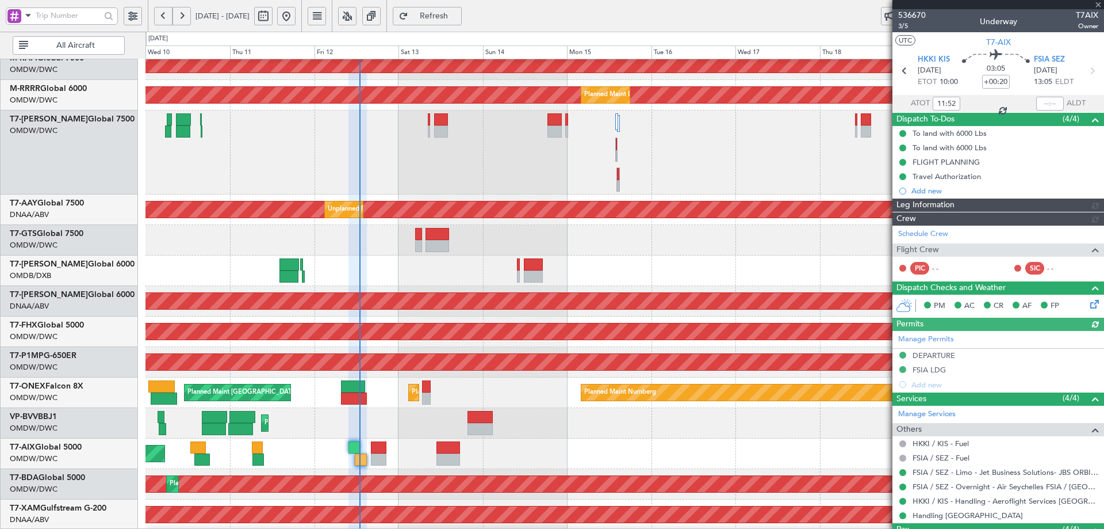
type input "Dherander Fithani (DHF)"
type input "7267"
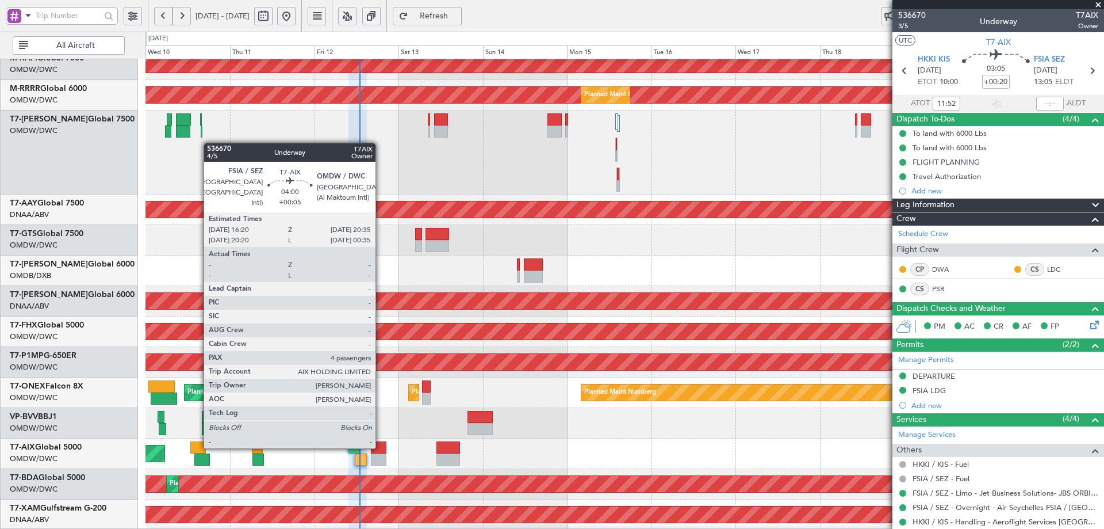
click at [381, 446] on div at bounding box center [378, 447] width 15 height 12
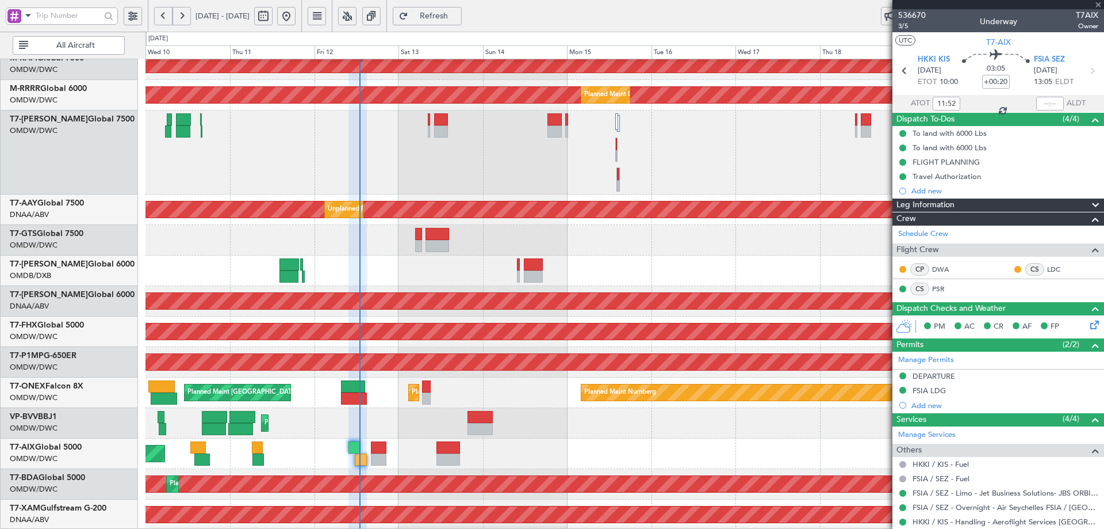
type input "+00:05"
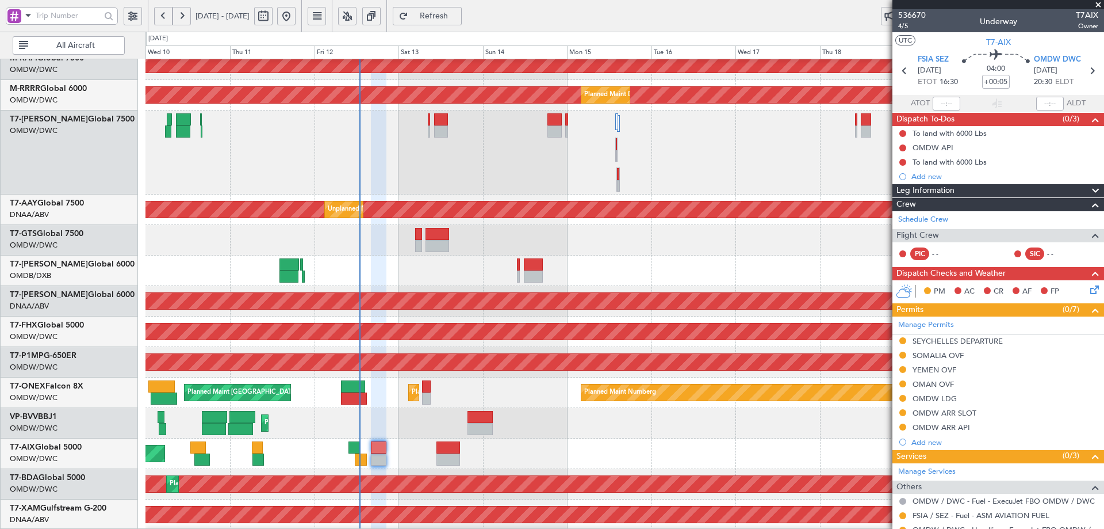
drag, startPoint x: 947, startPoint y: 401, endPoint x: 958, endPoint y: 422, distance: 23.9
click at [947, 401] on div "OMDW LDG" at bounding box center [935, 398] width 44 height 10
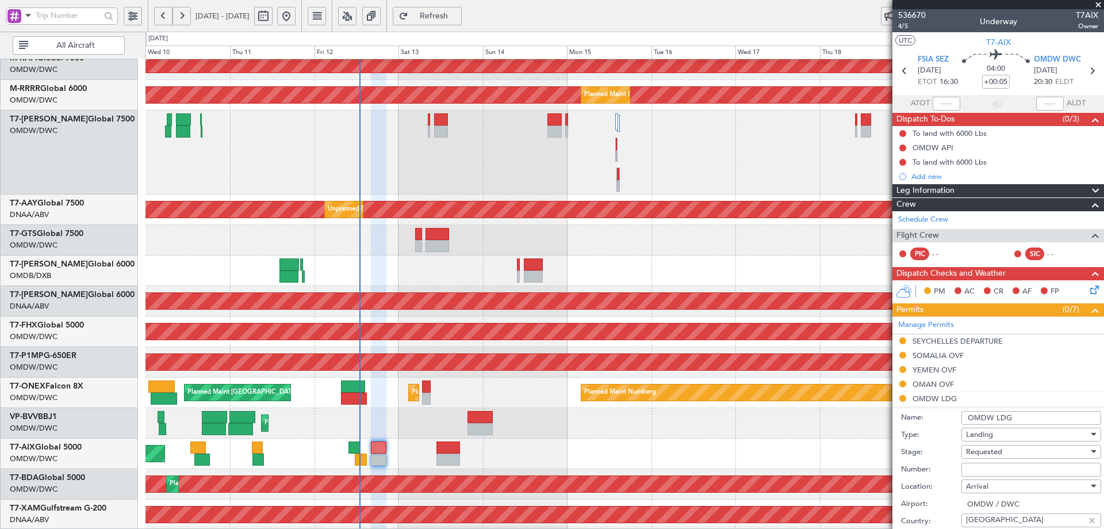
click at [989, 467] on input "Number:" at bounding box center [1032, 469] width 140 height 14
paste input "LP/2025/12503"
type input "LP/2025/12503"
click at [1008, 452] on div "Requested" at bounding box center [1027, 451] width 123 height 17
click at [986, 521] on span "Requested" at bounding box center [1027, 526] width 121 height 17
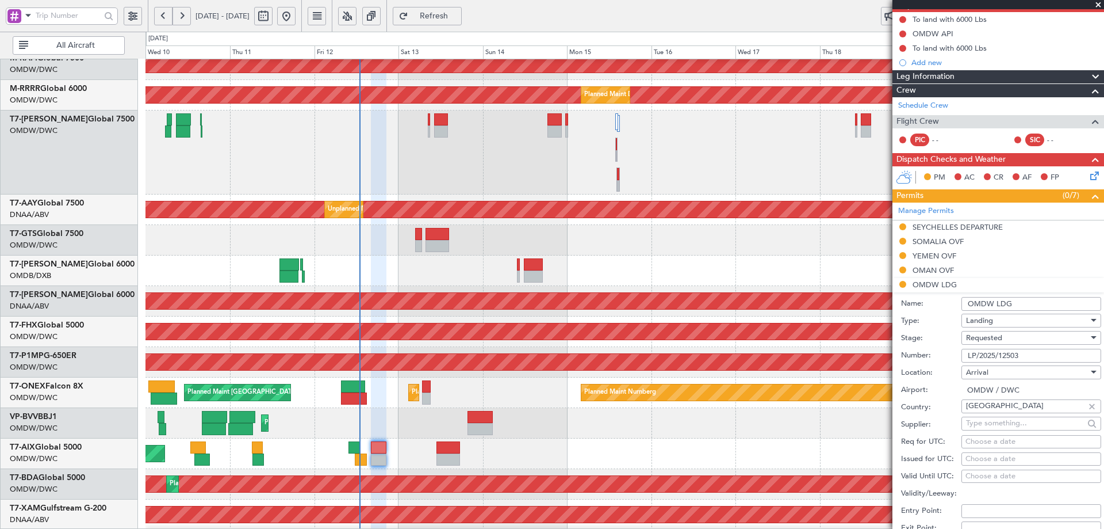
scroll to position [115, 0]
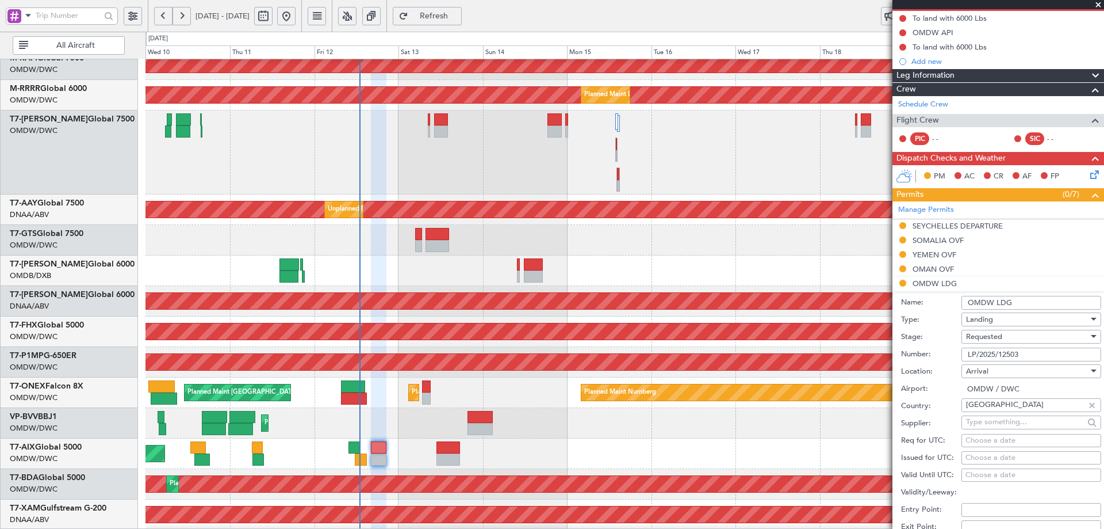
click at [1000, 335] on span "Requested" at bounding box center [984, 336] width 36 height 10
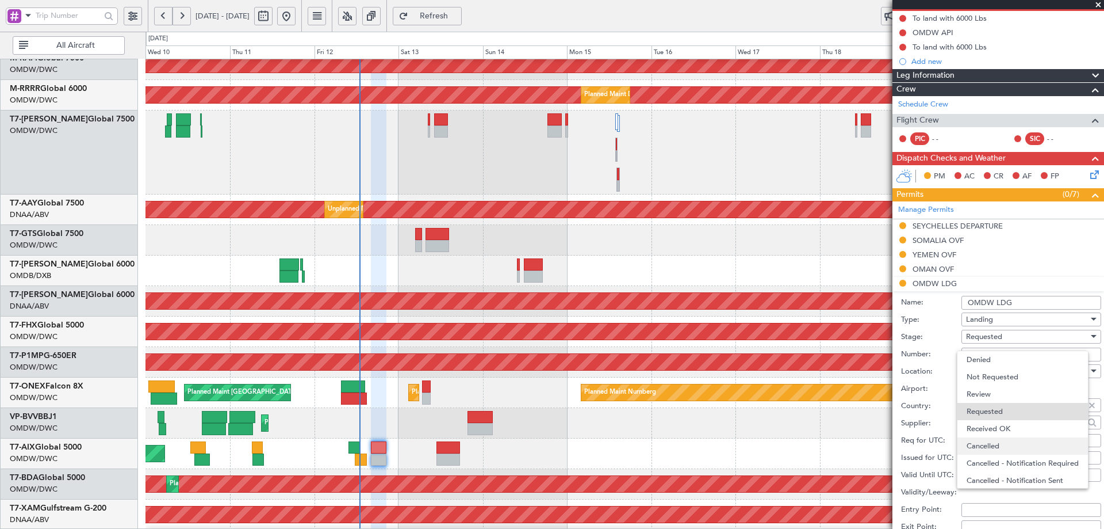
scroll to position [5, 0]
click at [996, 417] on span "Received OK" at bounding box center [1027, 423] width 121 height 17
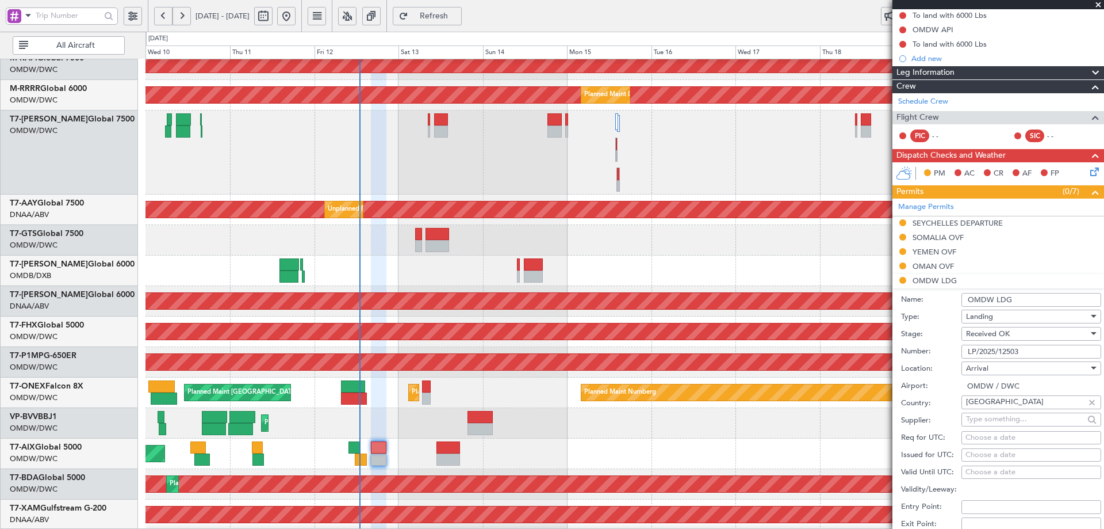
scroll to position [230, 0]
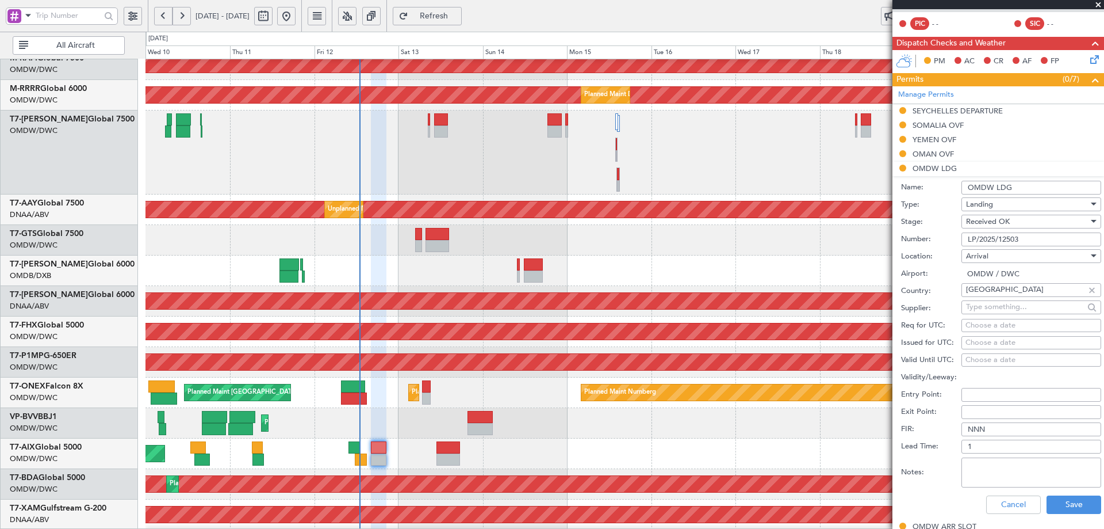
click at [996, 324] on div "Choose a date" at bounding box center [1032, 326] width 132 height 12
select select "9"
select select "2025"
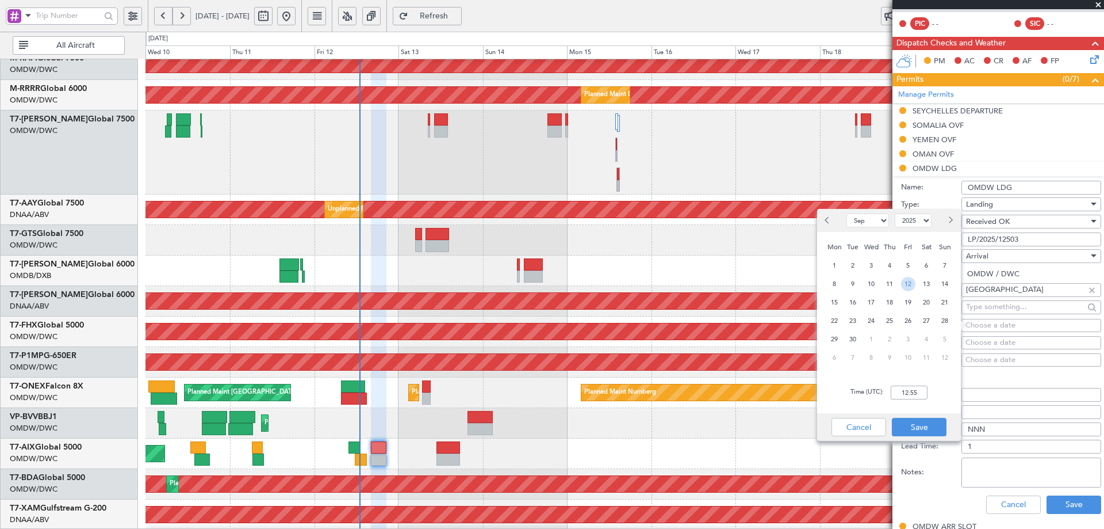
click at [912, 284] on span "12" at bounding box center [908, 284] width 14 height 14
click at [926, 391] on input "00:00" at bounding box center [909, 392] width 37 height 14
type input "20:30"
click at [915, 433] on button "Save" at bounding box center [919, 427] width 55 height 18
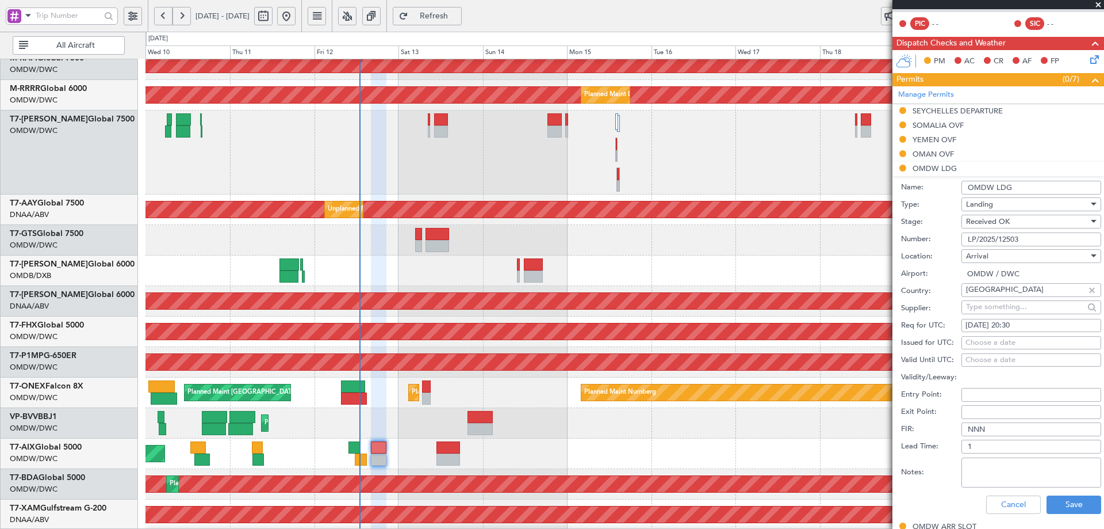
click at [1002, 339] on div "Choose a date" at bounding box center [1032, 343] width 132 height 12
select select "9"
select select "2025"
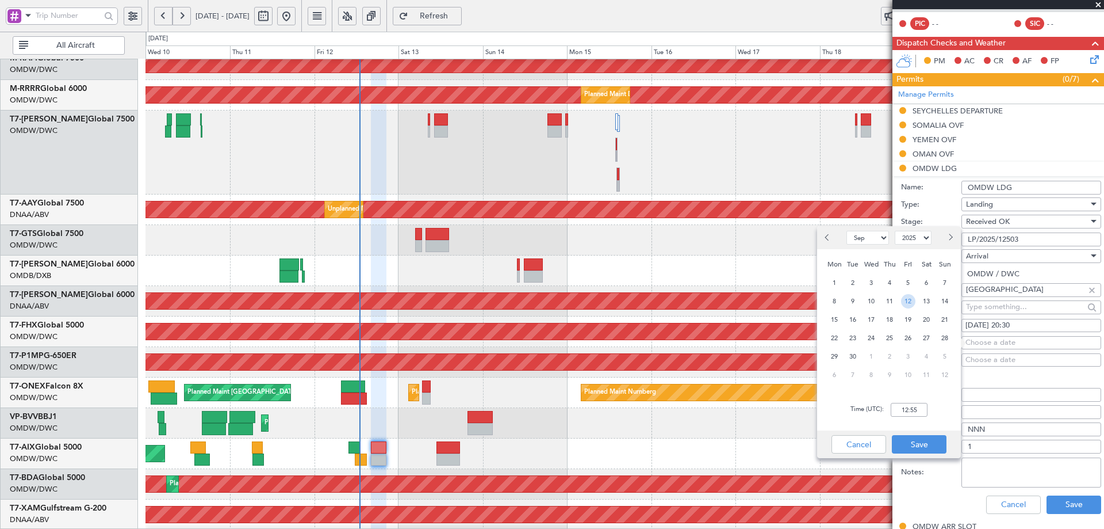
click at [912, 301] on span "12" at bounding box center [908, 301] width 14 height 14
click at [920, 412] on input "00:00" at bounding box center [909, 410] width 37 height 14
type input "20:30"
drag, startPoint x: 912, startPoint y: 448, endPoint x: 925, endPoint y: 455, distance: 15.4
click at [913, 448] on button "Save" at bounding box center [919, 444] width 55 height 18
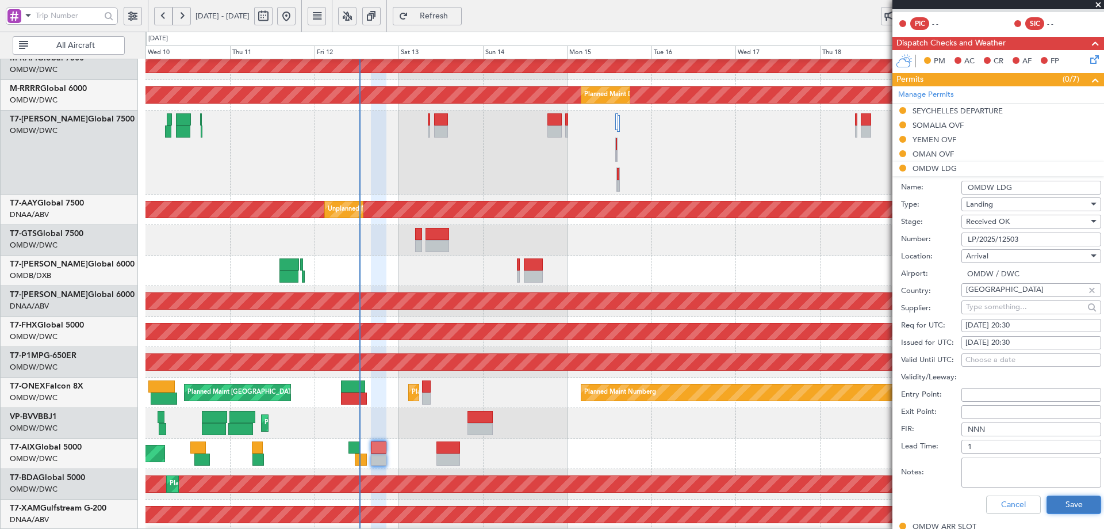
click at [1067, 502] on button "Save" at bounding box center [1074, 504] width 55 height 18
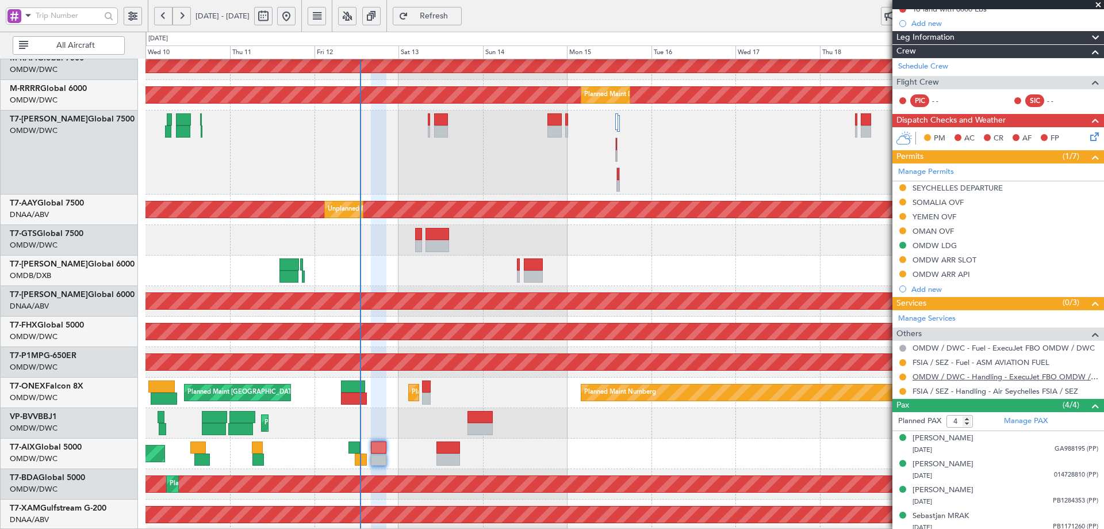
scroll to position [154, 0]
click at [932, 262] on div "OMDW ARR SLOT" at bounding box center [945, 259] width 64 height 10
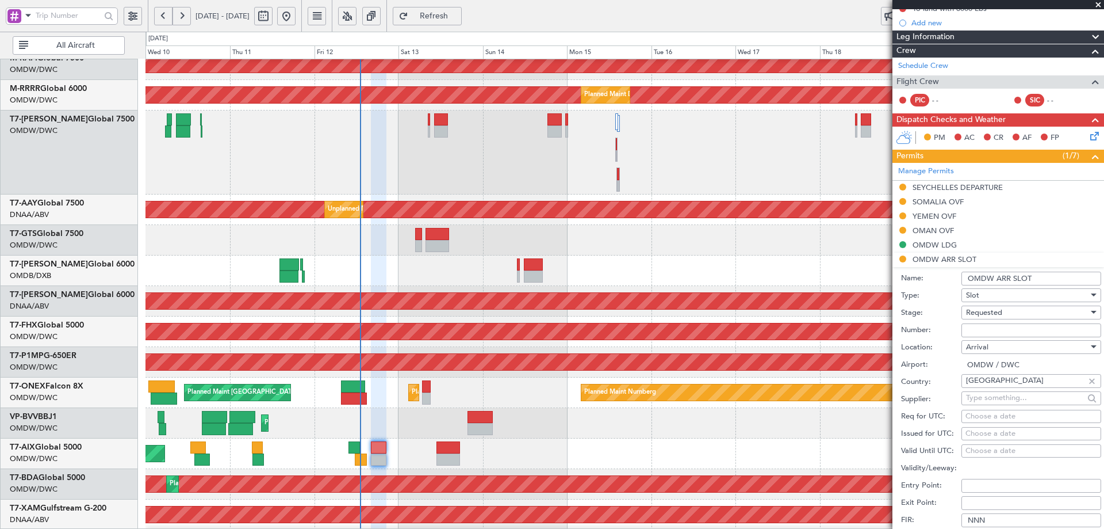
paste input "KEJF168"
type input "KEJF168"
click at [1028, 310] on div "Requested" at bounding box center [1027, 312] width 123 height 17
click at [982, 400] on span "Received OK" at bounding box center [1027, 399] width 121 height 17
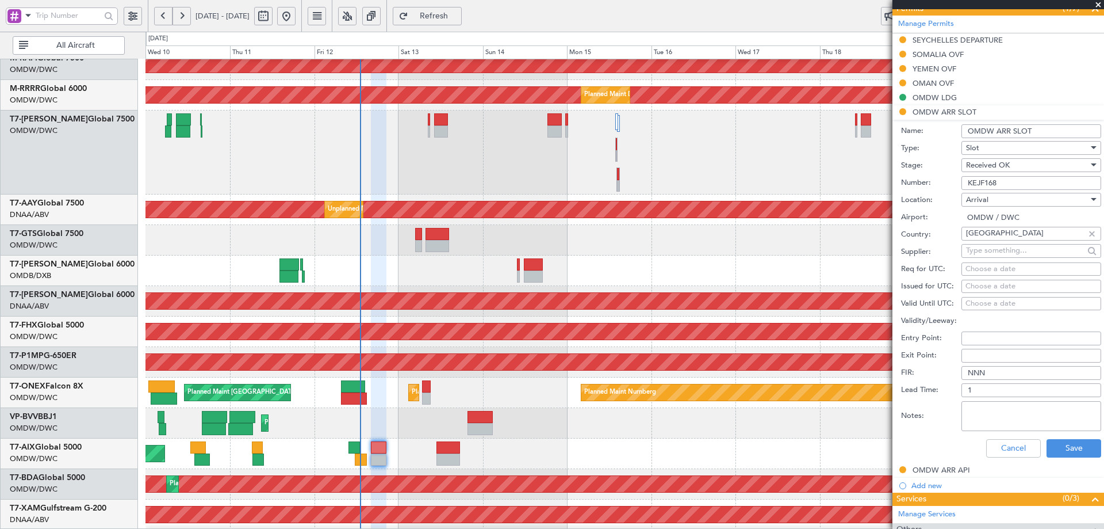
scroll to position [307, 0]
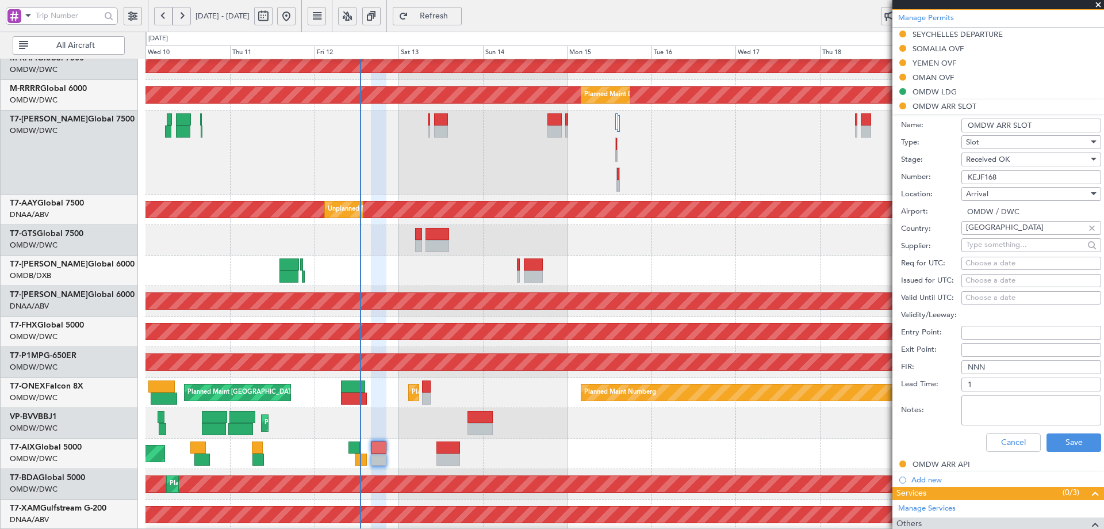
click at [982, 263] on div "Choose a date" at bounding box center [1032, 264] width 132 height 12
select select "9"
select select "2025"
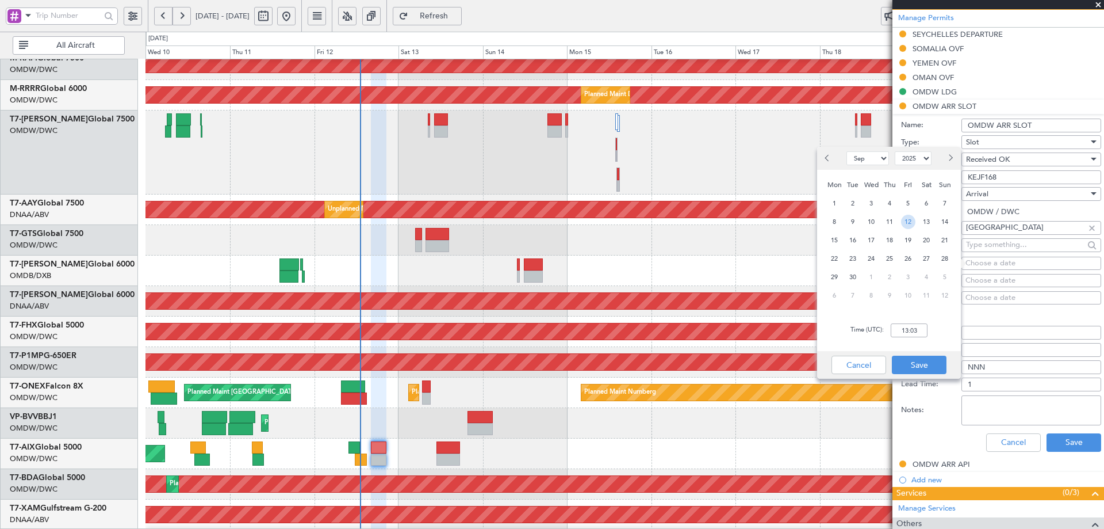
click at [909, 225] on span "12" at bounding box center [908, 222] width 14 height 14
click at [901, 332] on input "00:00" at bounding box center [909, 330] width 37 height 14
type input "20:30"
drag, startPoint x: 915, startPoint y: 362, endPoint x: 922, endPoint y: 351, distance: 12.8
click at [915, 361] on button "Save" at bounding box center [919, 364] width 55 height 18
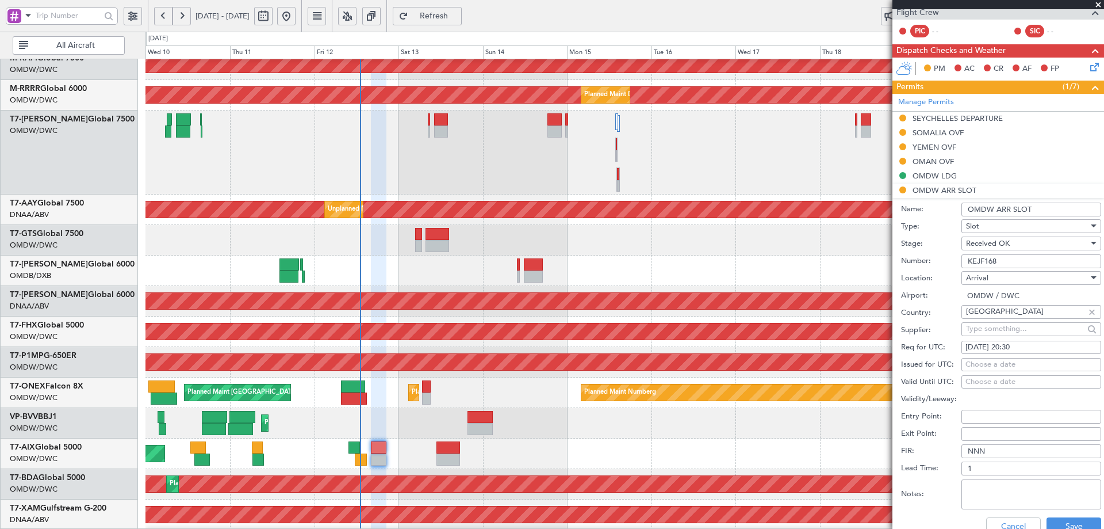
scroll to position [269, 0]
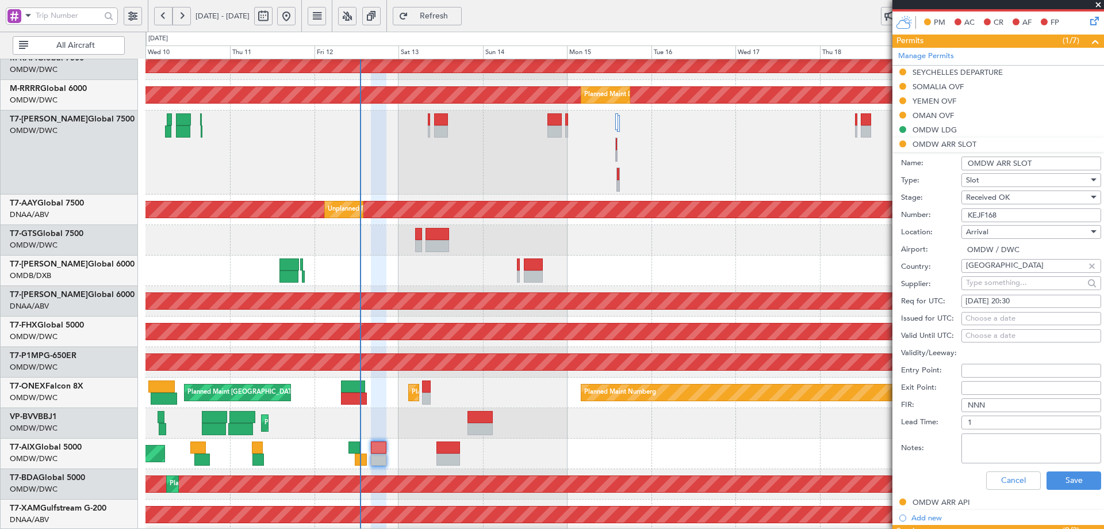
click at [971, 315] on div "Choose a date" at bounding box center [1032, 319] width 132 height 12
select select "9"
select select "2025"
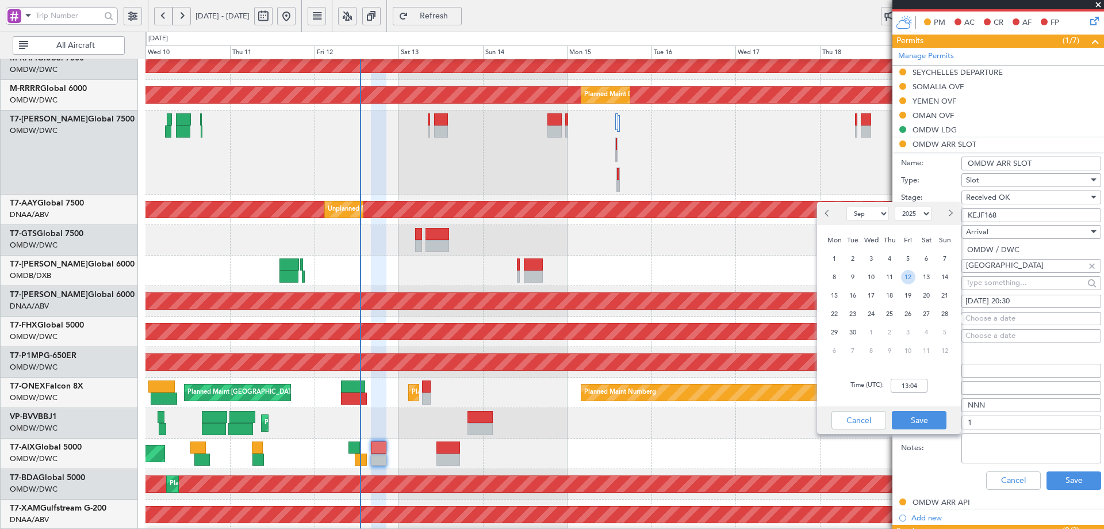
click at [914, 278] on span "12" at bounding box center [908, 277] width 14 height 14
click at [906, 378] on input "00:00" at bounding box center [909, 385] width 37 height 14
type input "20:30"
click at [909, 422] on button "Save" at bounding box center [919, 420] width 55 height 18
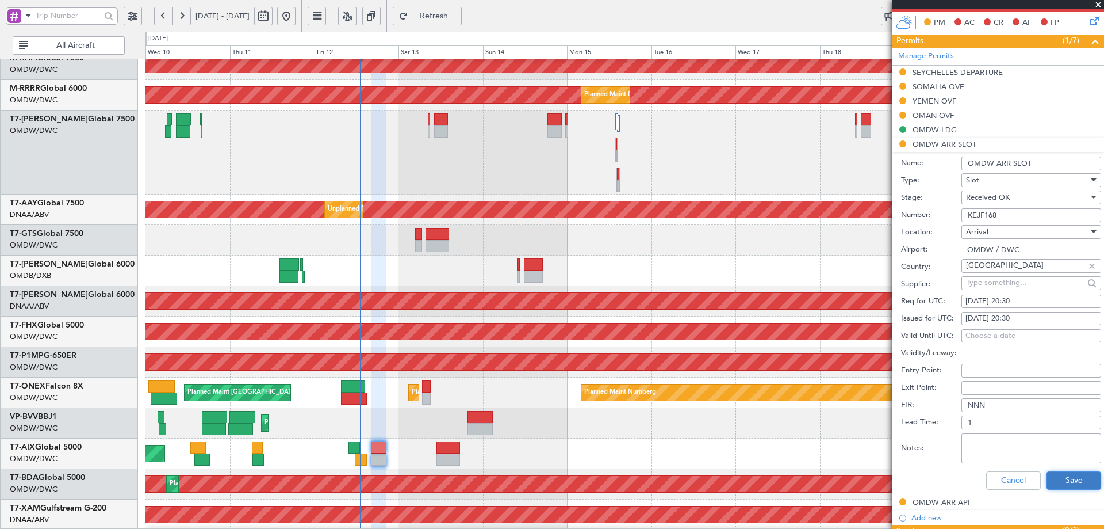
click at [1085, 480] on button "Save" at bounding box center [1074, 480] width 55 height 18
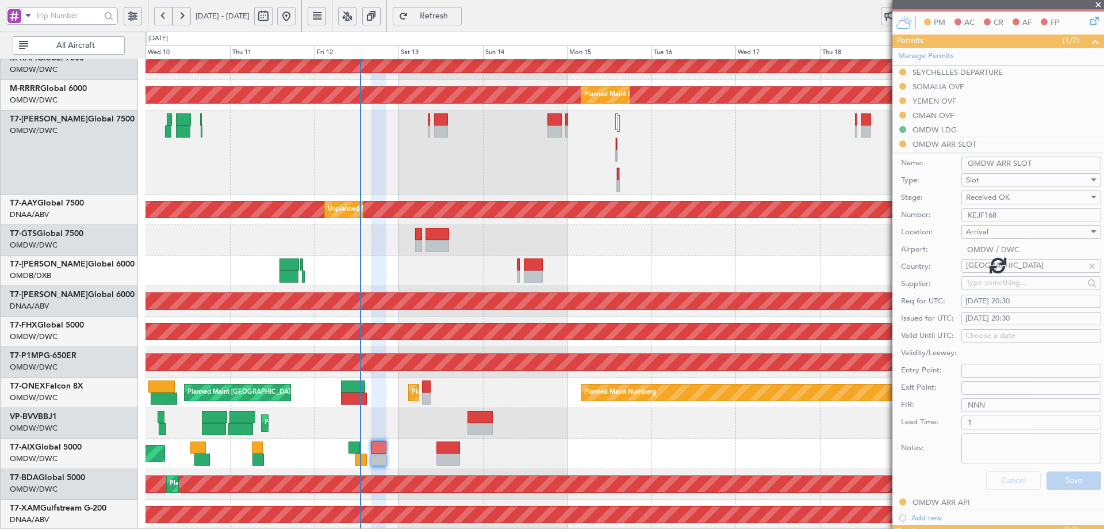
scroll to position [158, 0]
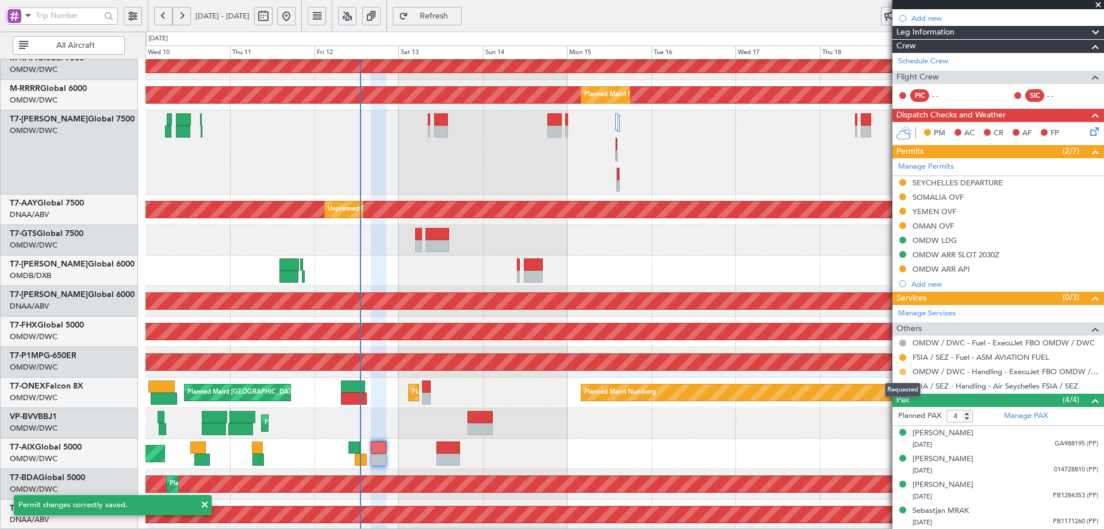
click at [902, 374] on mat-tooltip-component "Requested" at bounding box center [903, 389] width 52 height 30
click at [903, 370] on button at bounding box center [903, 371] width 7 height 7
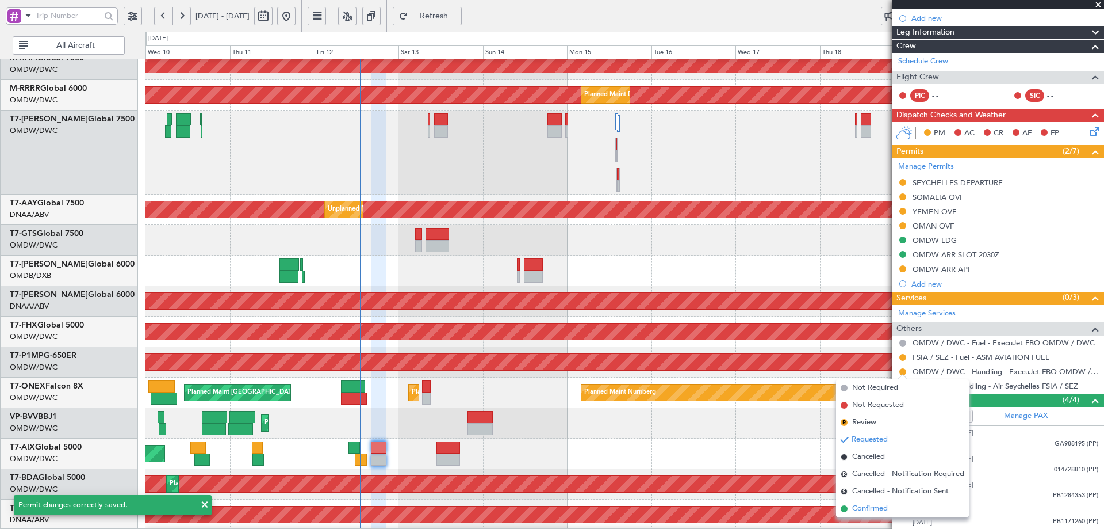
click at [855, 506] on span "Confirmed" at bounding box center [870, 509] width 36 height 12
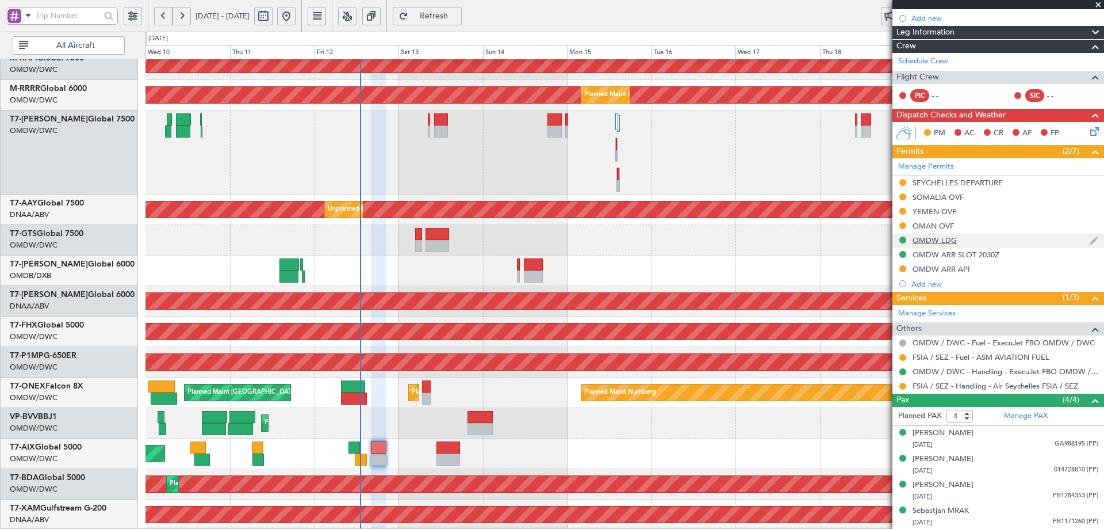
click at [937, 243] on div "OMDW LDG" at bounding box center [935, 240] width 44 height 10
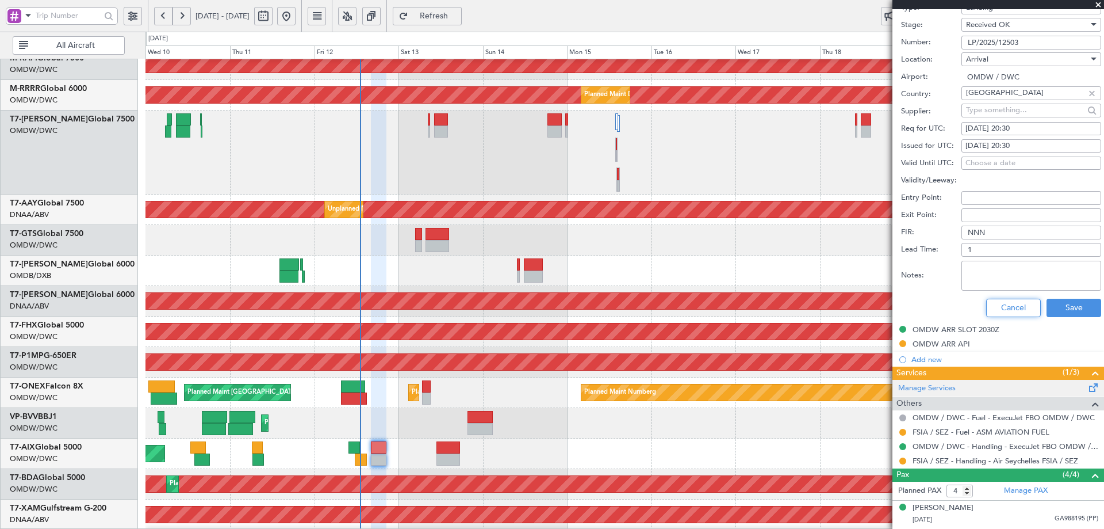
click at [987, 309] on button "Cancel" at bounding box center [1013, 308] width 55 height 18
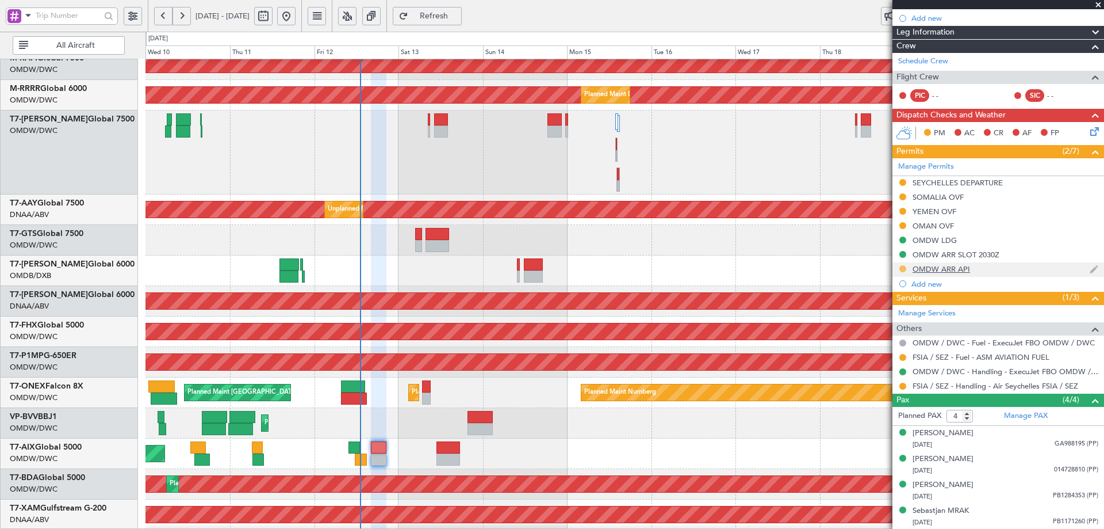
click at [902, 268] on button at bounding box center [903, 268] width 7 height 7
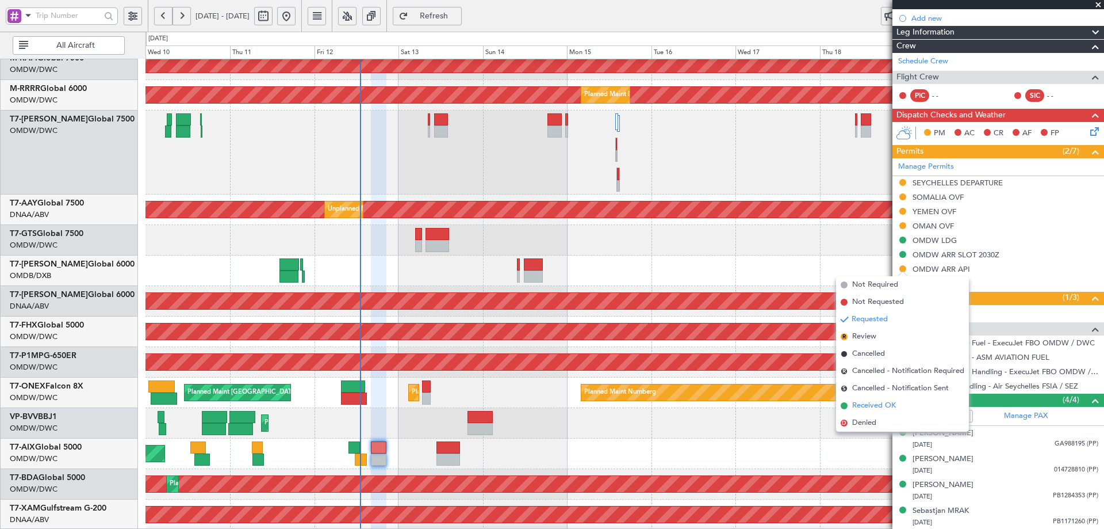
click at [867, 405] on span "Received OK" at bounding box center [874, 406] width 44 height 12
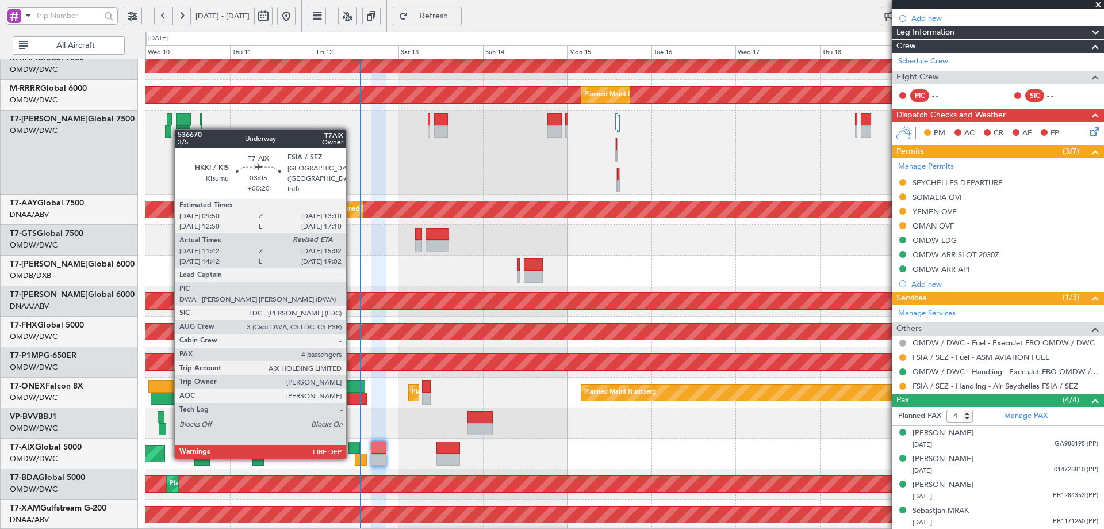
click at [351, 446] on div at bounding box center [355, 447] width 12 height 12
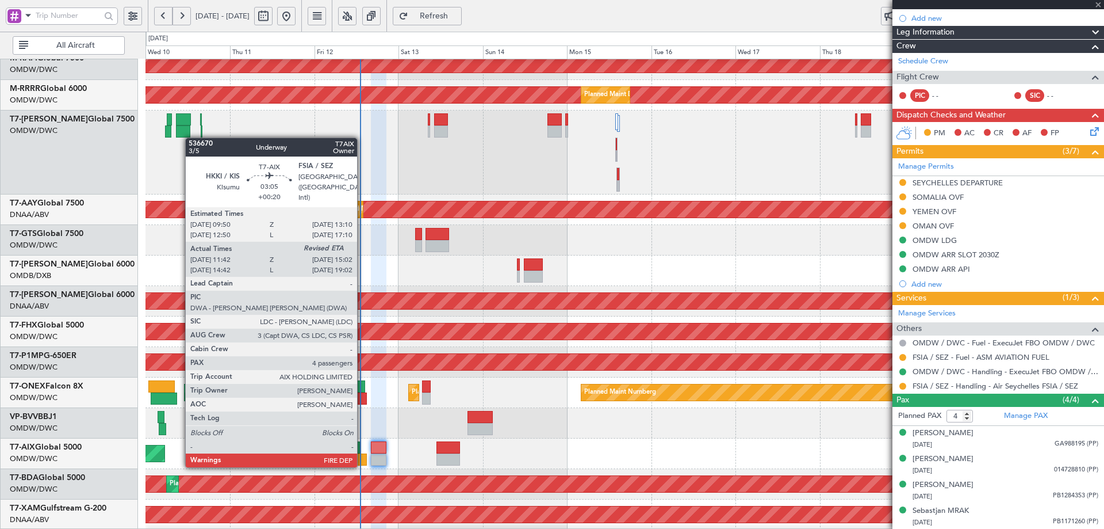
type input "+00:20"
type input "11:52"
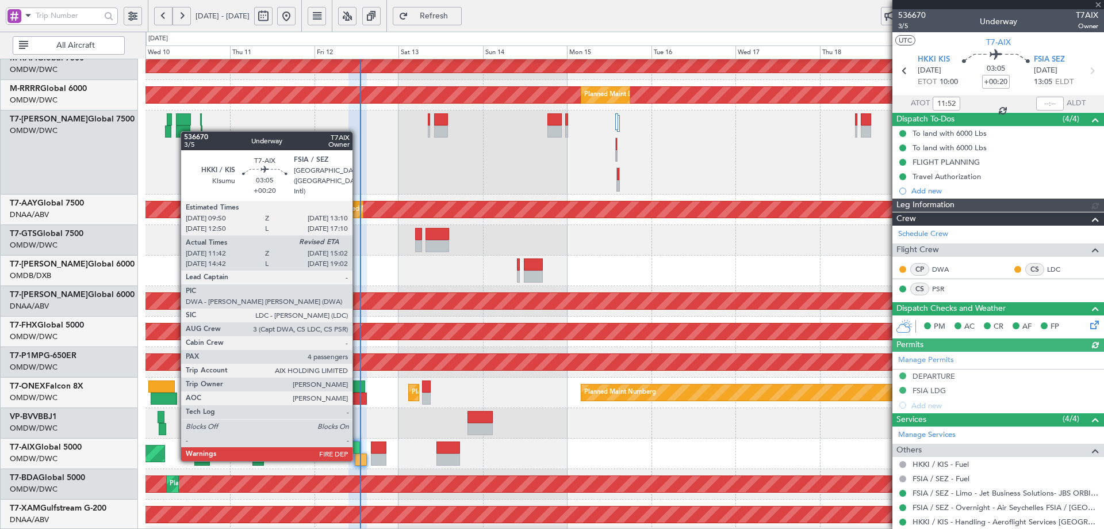
type input "Dherander Fithani (DHF)"
type input "7267"
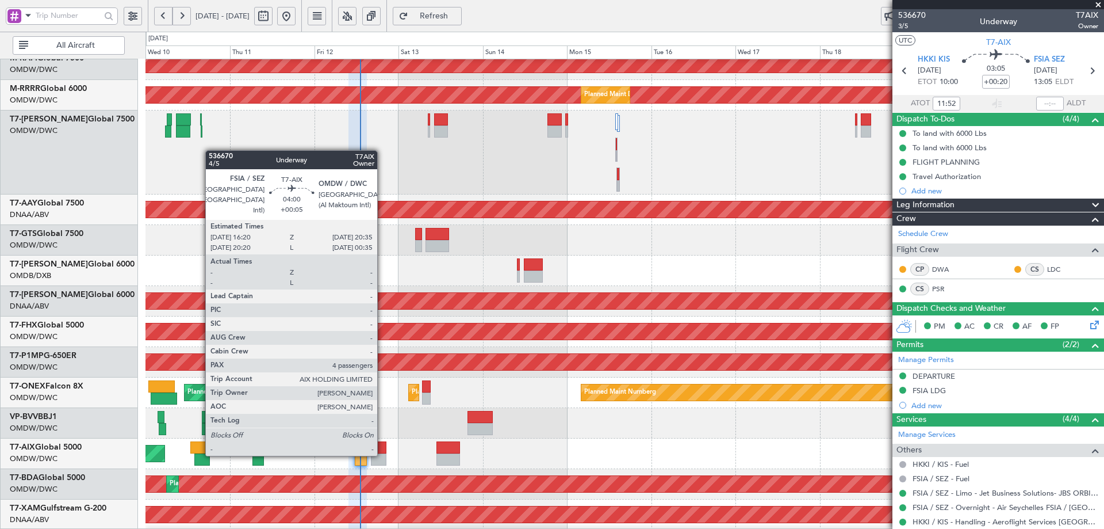
click at [381, 450] on div at bounding box center [378, 447] width 15 height 12
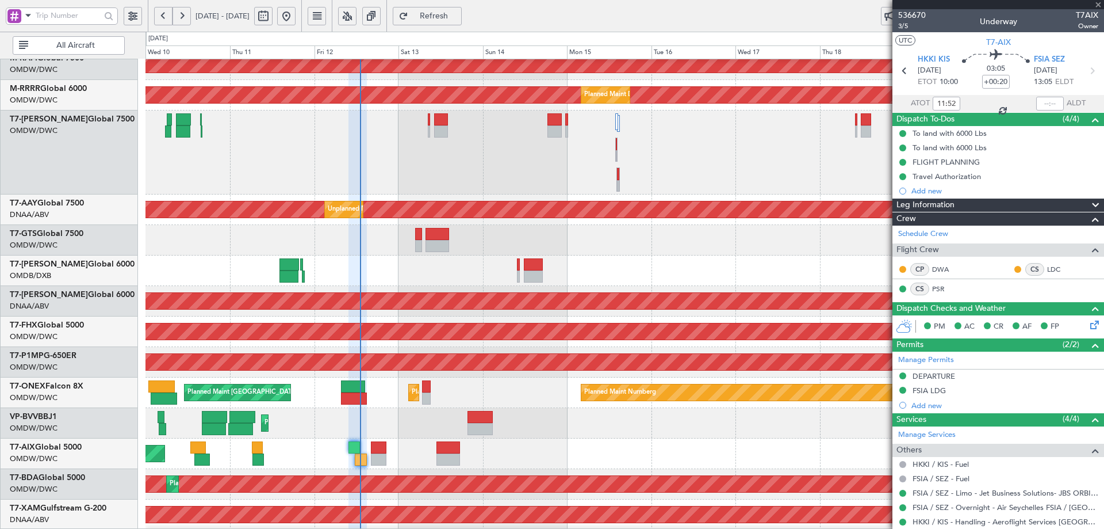
type input "+00:05"
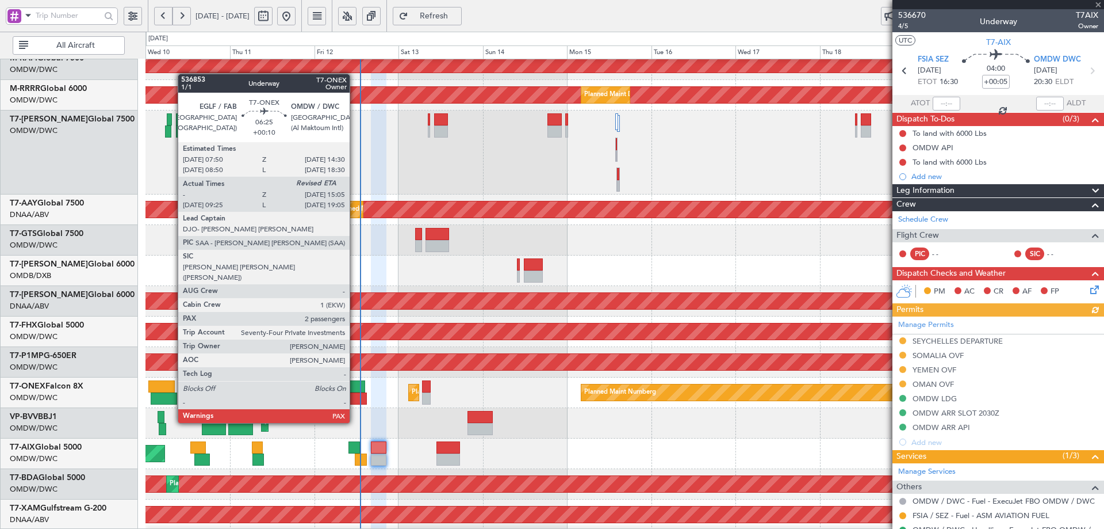
click at [355, 390] on div at bounding box center [353, 386] width 24 height 12
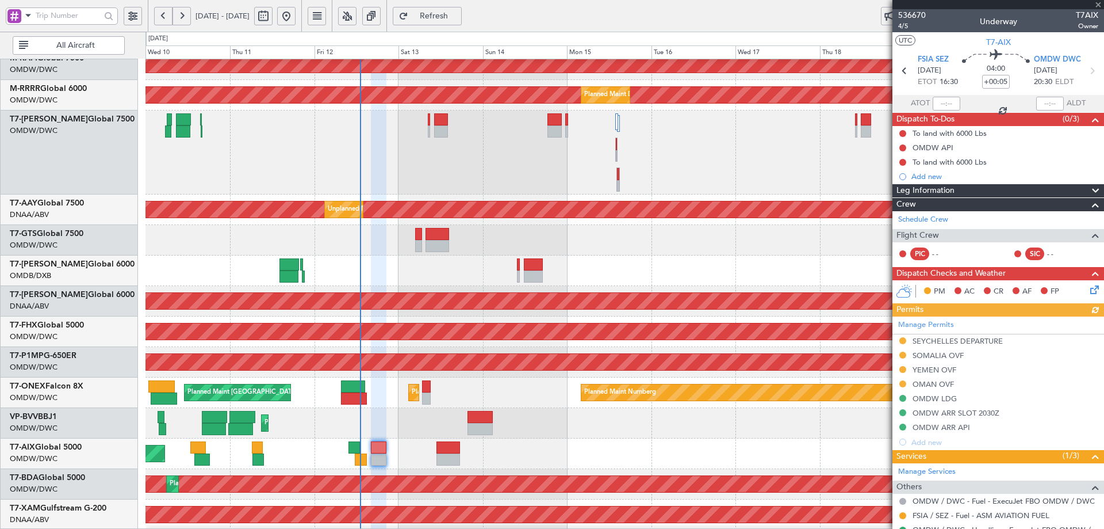
type input "+00:10"
type input "08:35"
type input "2"
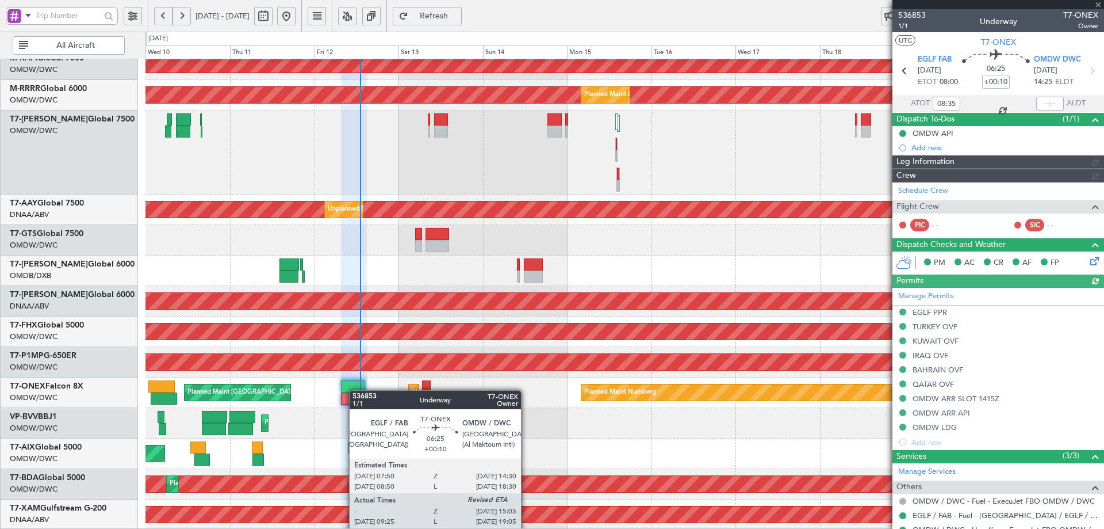
type input "[PERSON_NAME] (ANI)"
type input "7211"
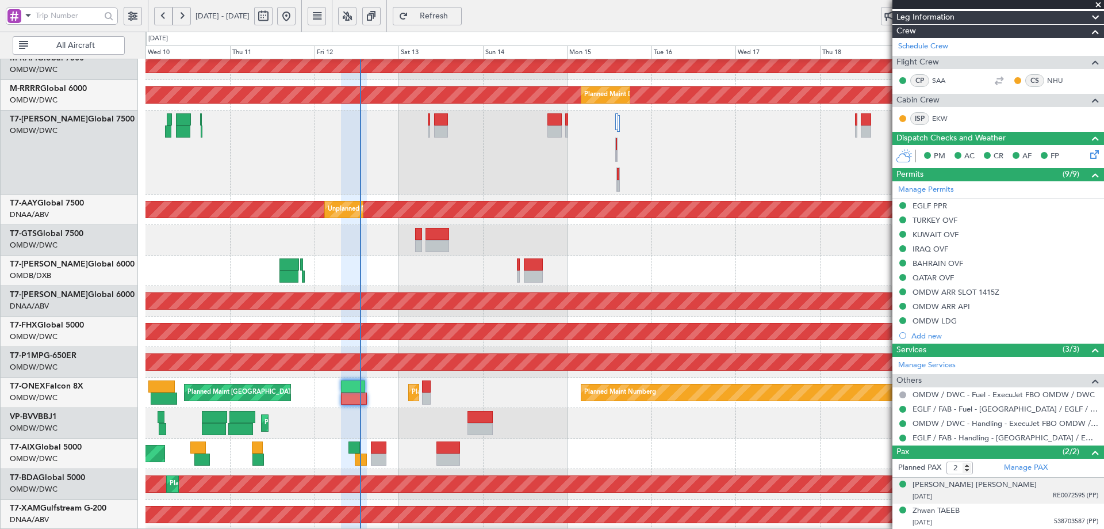
scroll to position [106, 0]
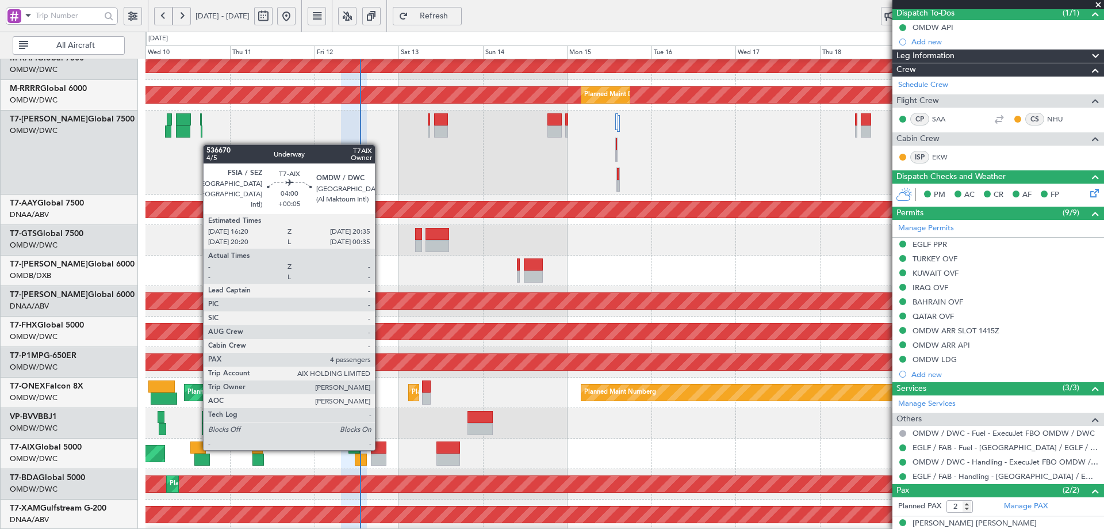
click at [380, 447] on div at bounding box center [378, 447] width 15 height 12
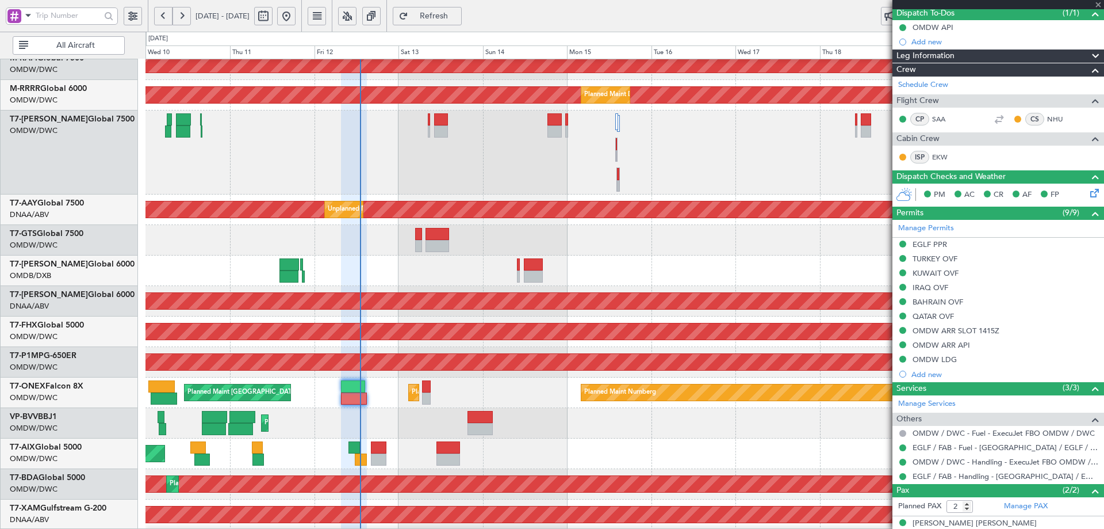
type input "+00:05"
type input "4"
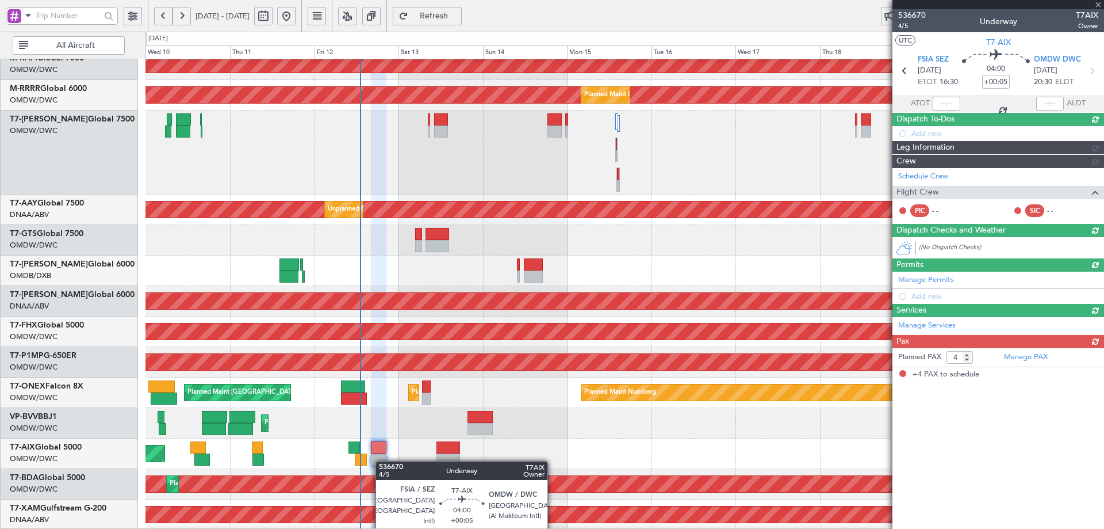
scroll to position [0, 0]
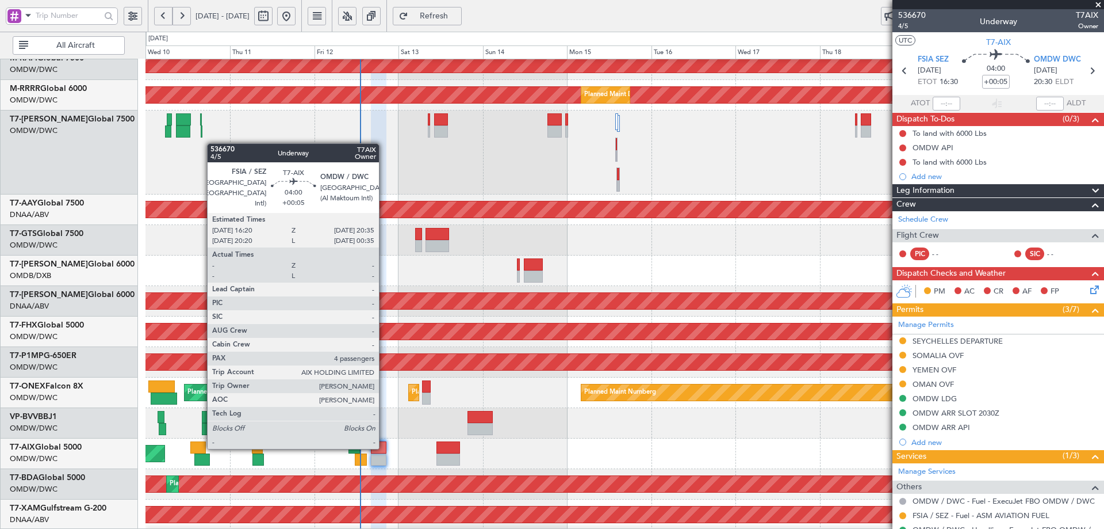
click at [384, 447] on div at bounding box center [378, 447] width 15 height 12
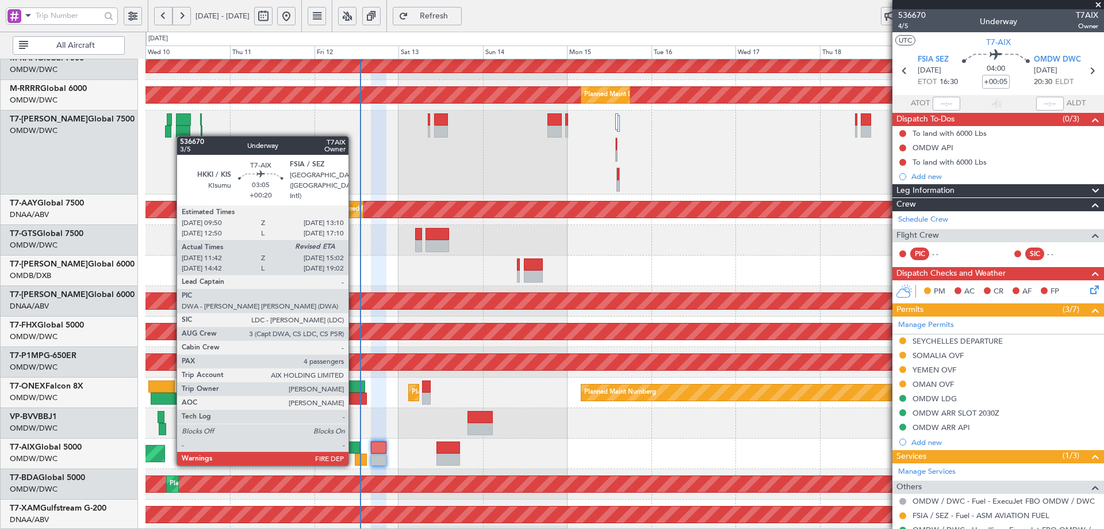
click at [354, 453] on div at bounding box center [355, 447] width 12 height 12
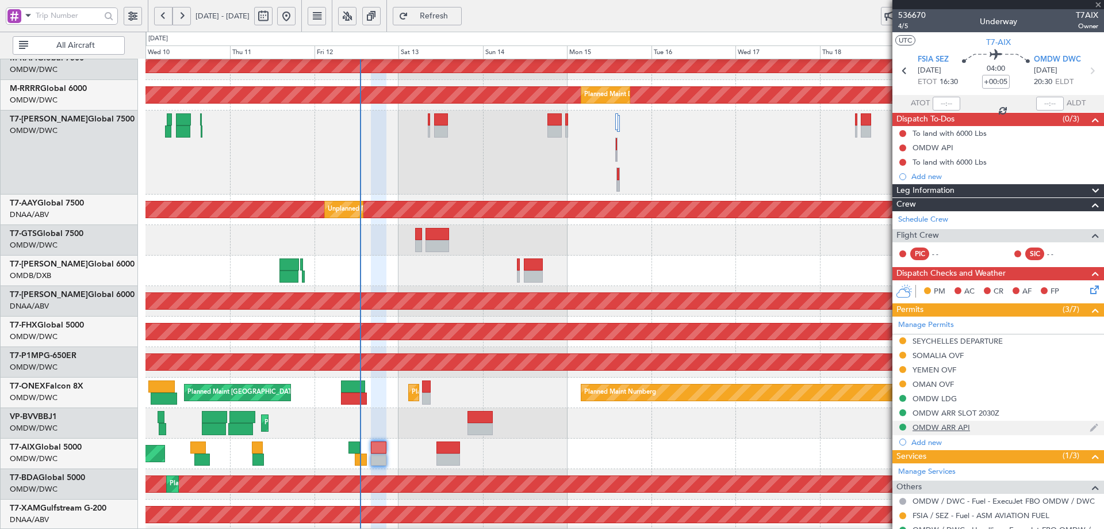
type input "+00:20"
type input "11:52"
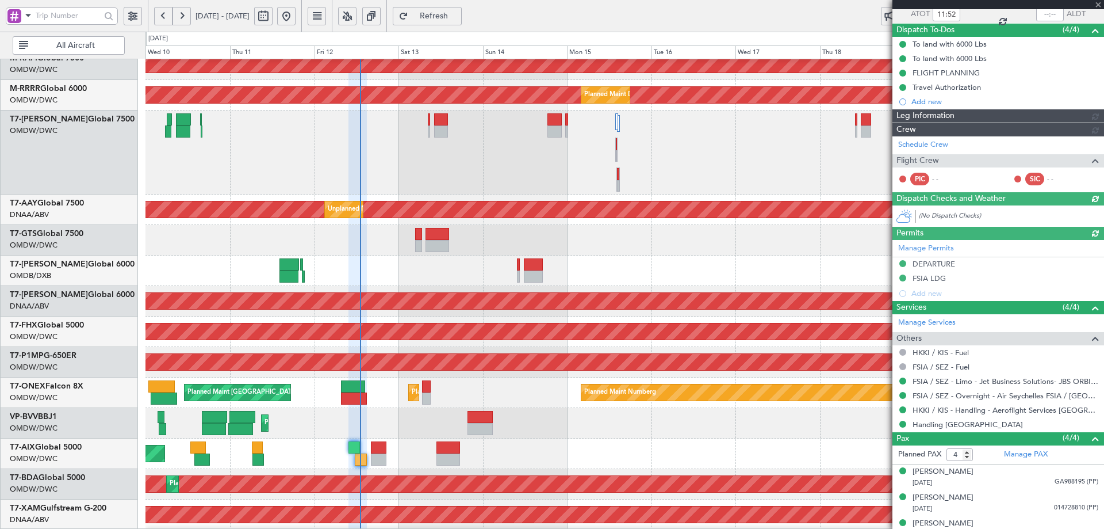
type input "Dherander Fithani (DHF)"
type input "7267"
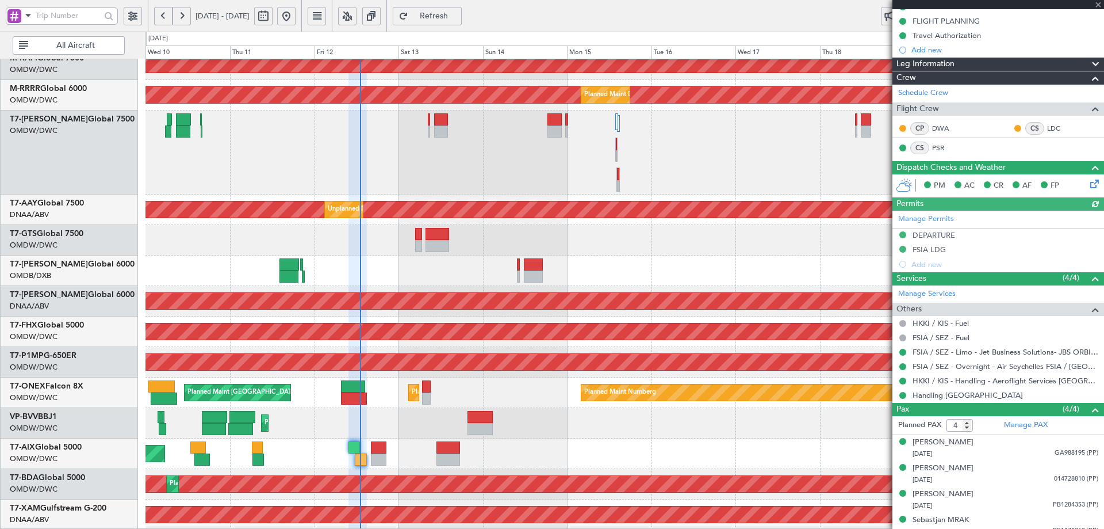
scroll to position [150, 0]
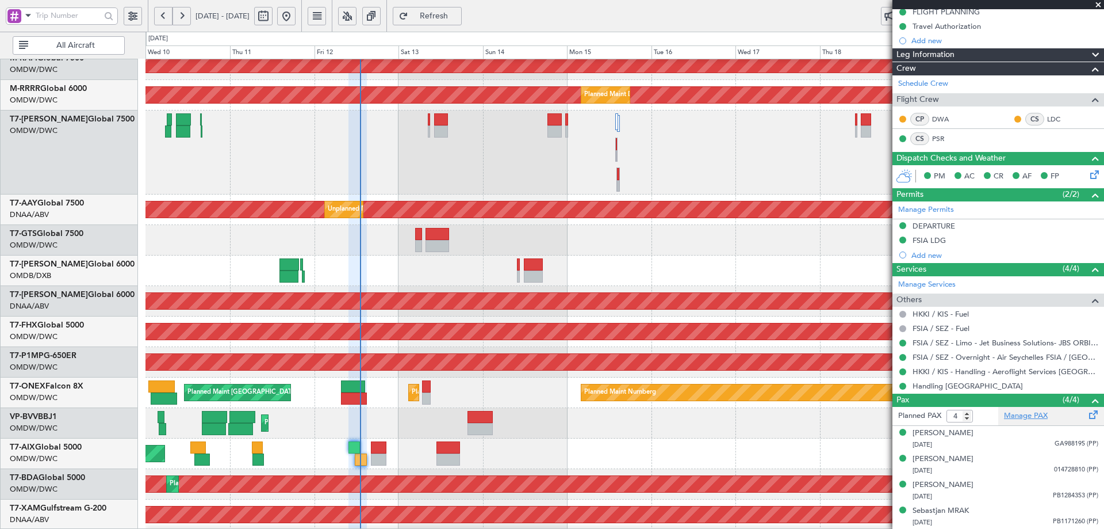
click at [1008, 412] on link "Manage PAX" at bounding box center [1026, 416] width 44 height 12
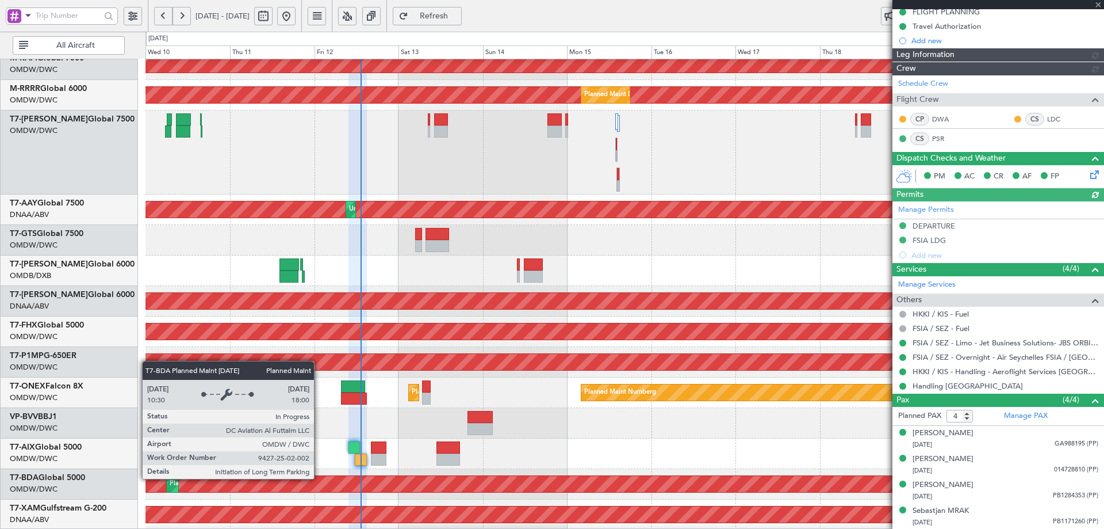
type input "Dherander Fithani (DHF)"
type input "7267"
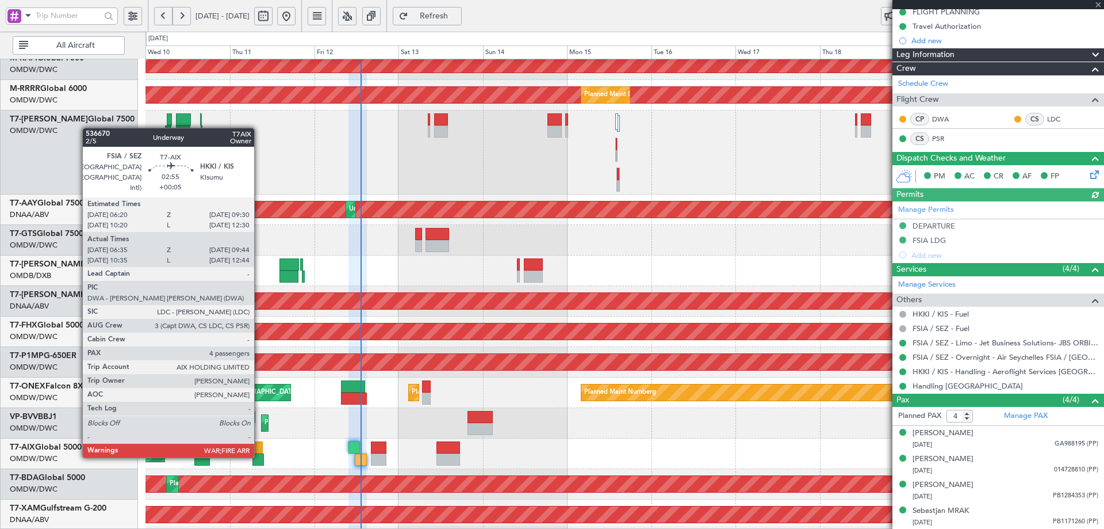
click at [259, 445] on div at bounding box center [258, 447] width 12 height 12
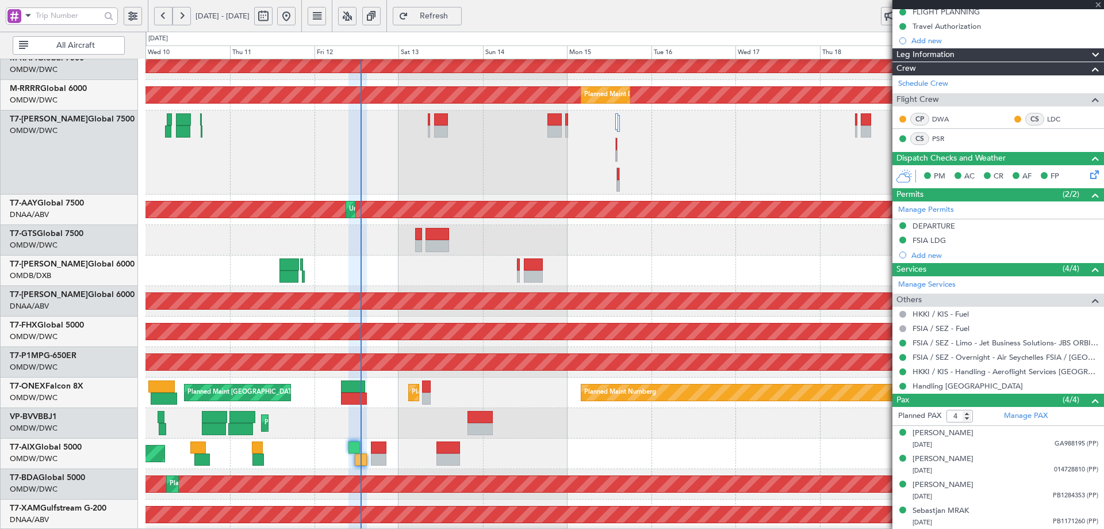
type input "+00:05"
type input "06:45"
type input "09:39"
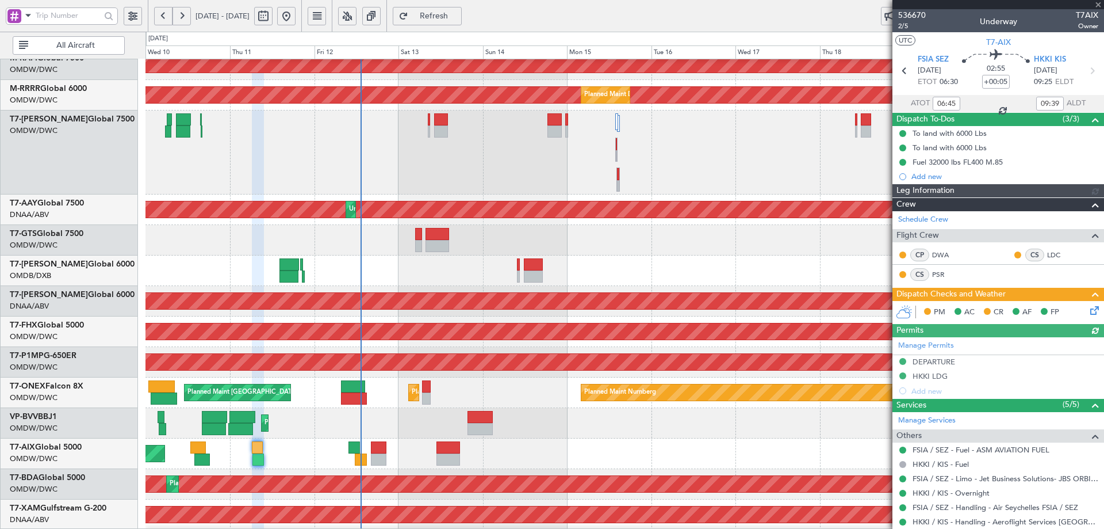
type input "[PERSON_NAME] ([PERSON_NAME])"
type input "7266"
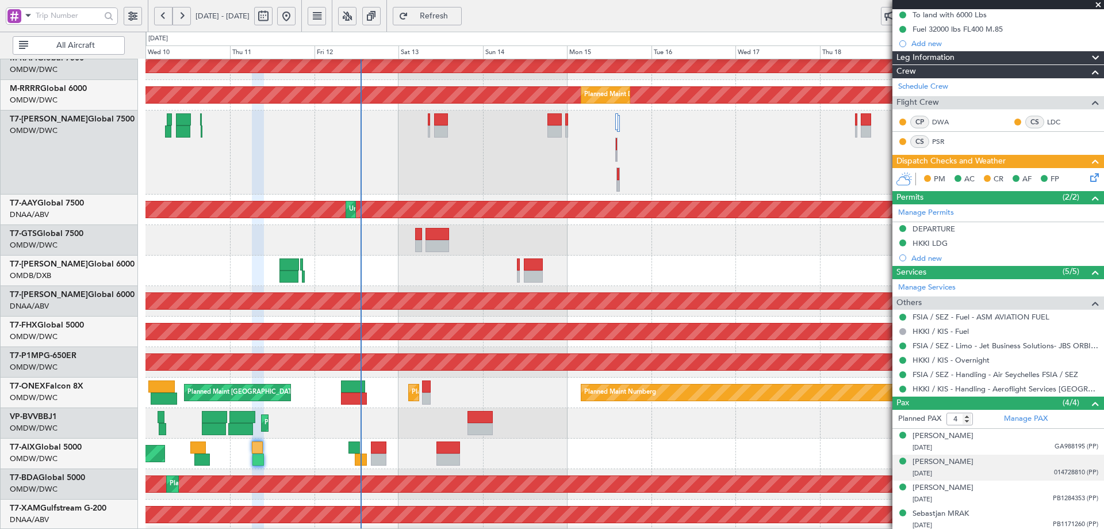
scroll to position [136, 0]
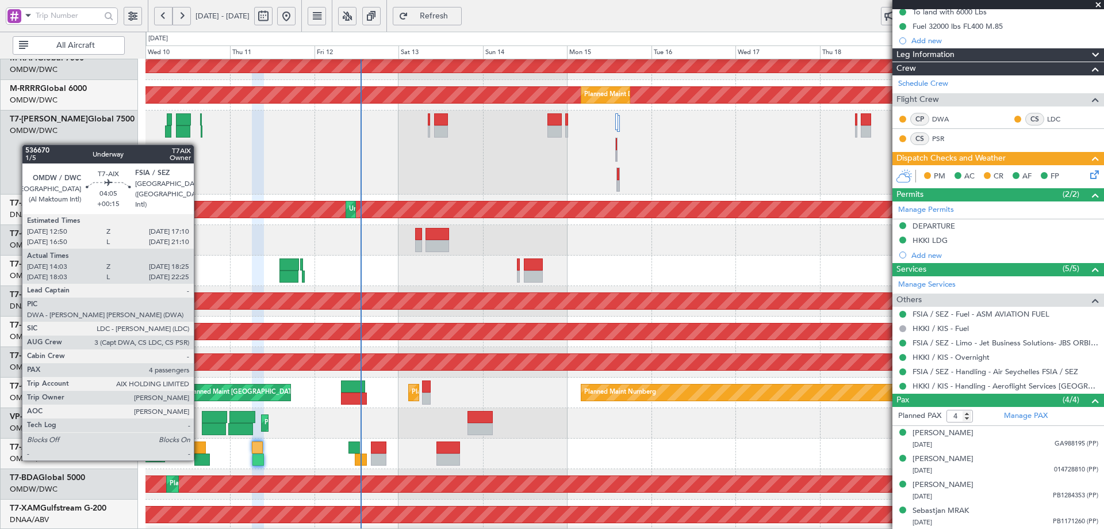
click at [197, 448] on div at bounding box center [198, 447] width 16 height 12
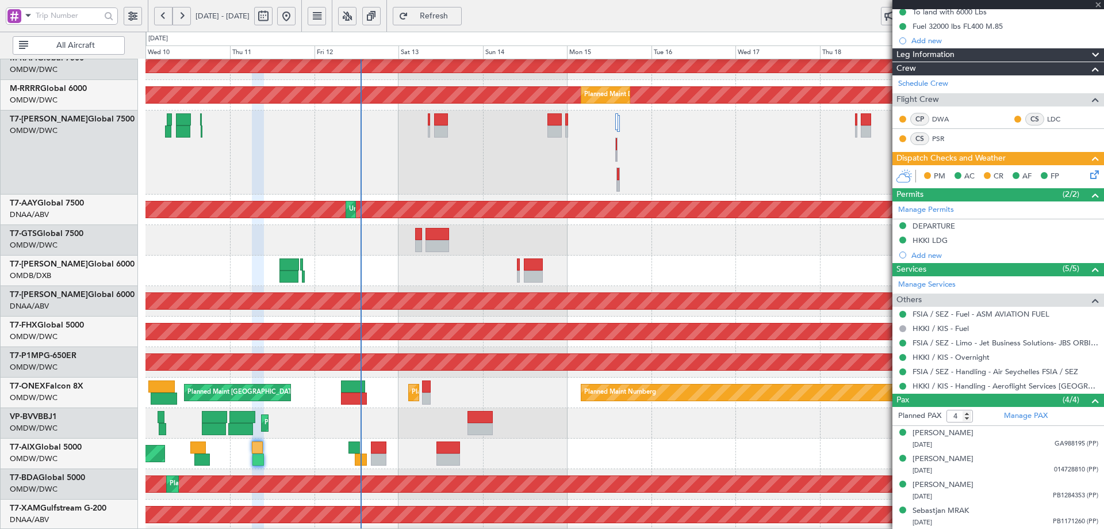
type input "+00:15"
type input "14:13"
type input "18:20"
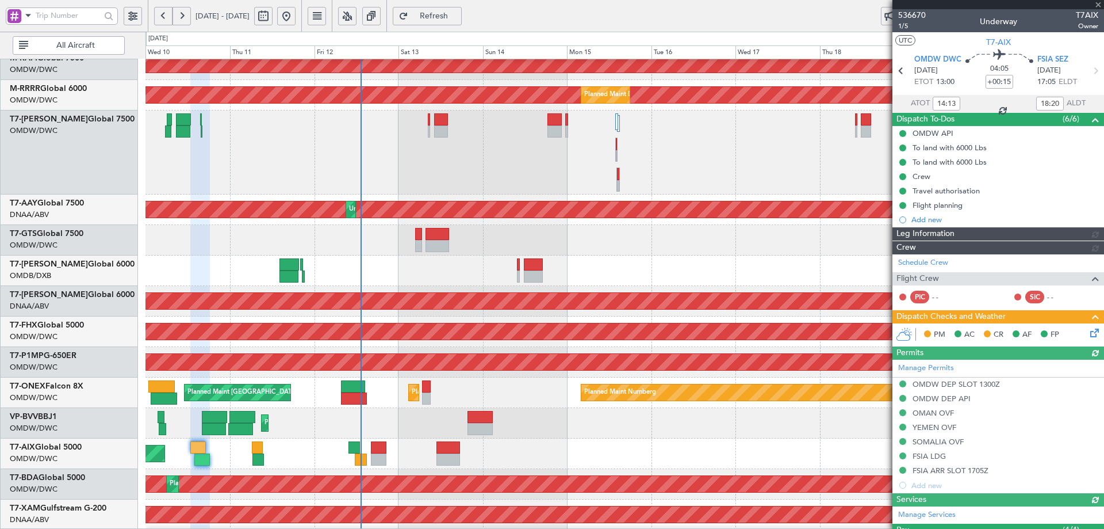
type input "[PERSON_NAME] (ANI)"
type input "7254"
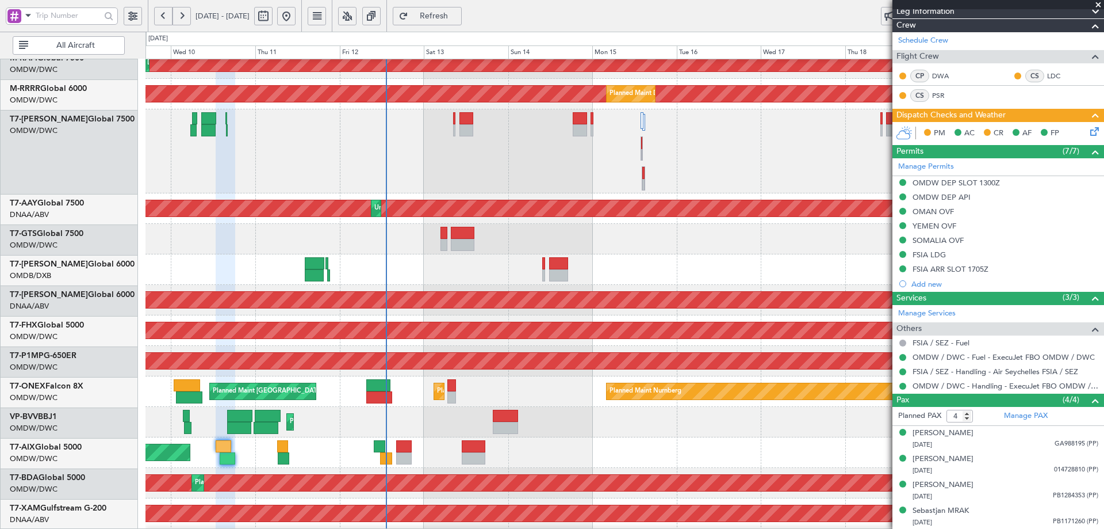
scroll to position [163, 0]
click at [394, 473] on div "Planned Maint Dubai (Al Maktoum Intl) Planned Maint [GEOGRAPHIC_DATA] (Al Makto…" at bounding box center [625, 483] width 958 height 30
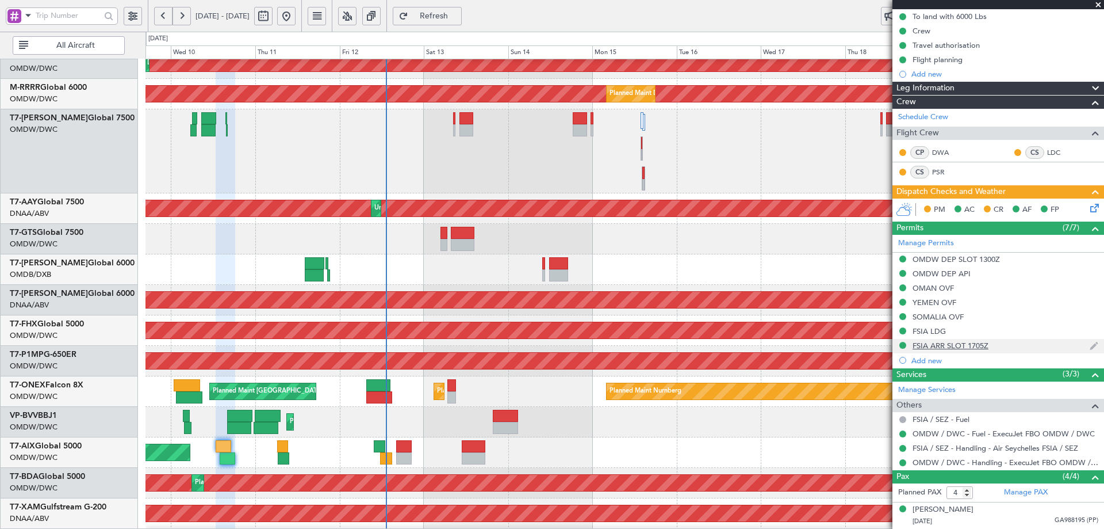
scroll to position [0, 0]
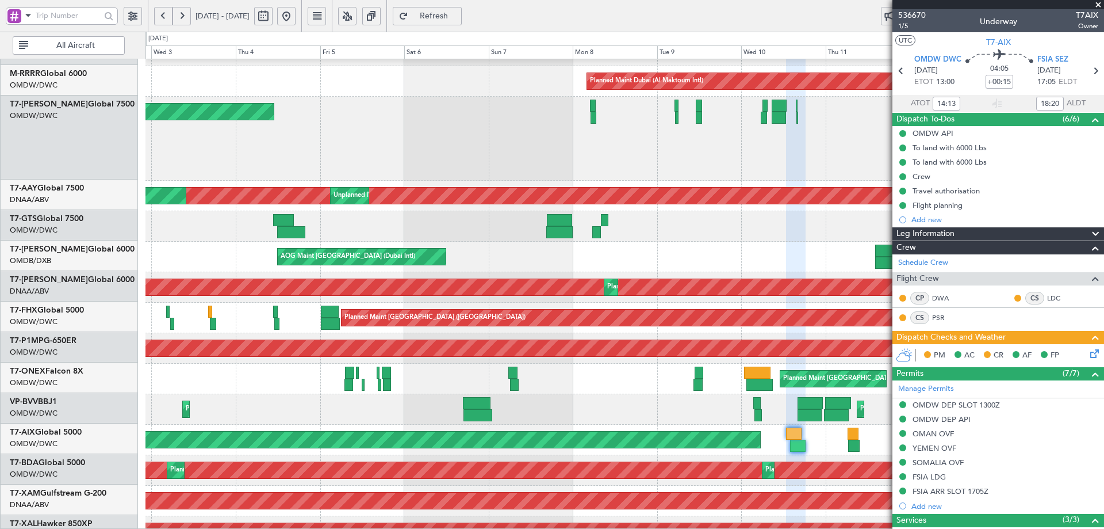
click at [797, 438] on div "AOG Maint" at bounding box center [625, 439] width 958 height 30
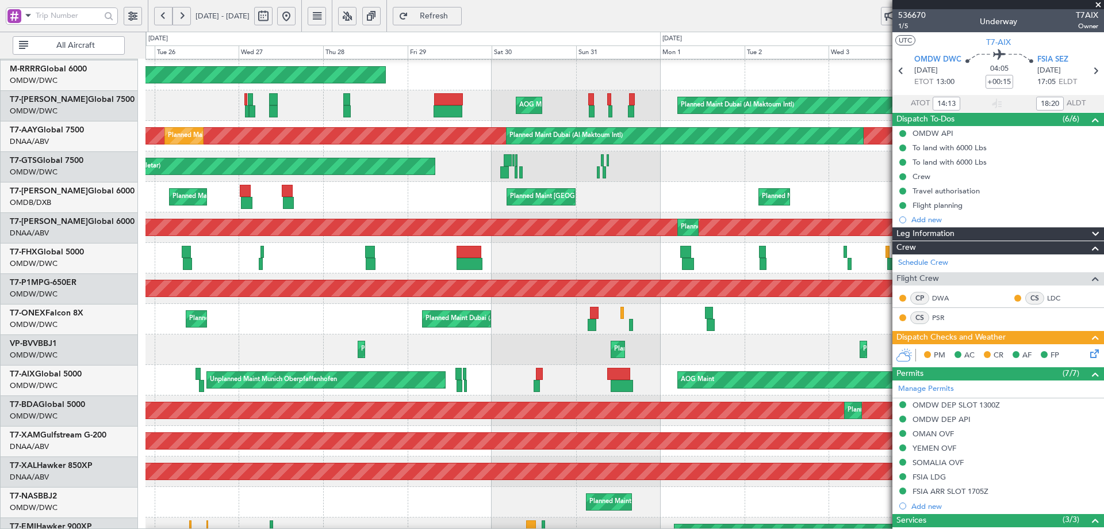
click at [1056, 466] on fb-app "[DATE] - [DATE] Refresh Quick Links All Aircraft Planned Maint [GEOGRAPHIC_DATA…" at bounding box center [552, 271] width 1104 height 515
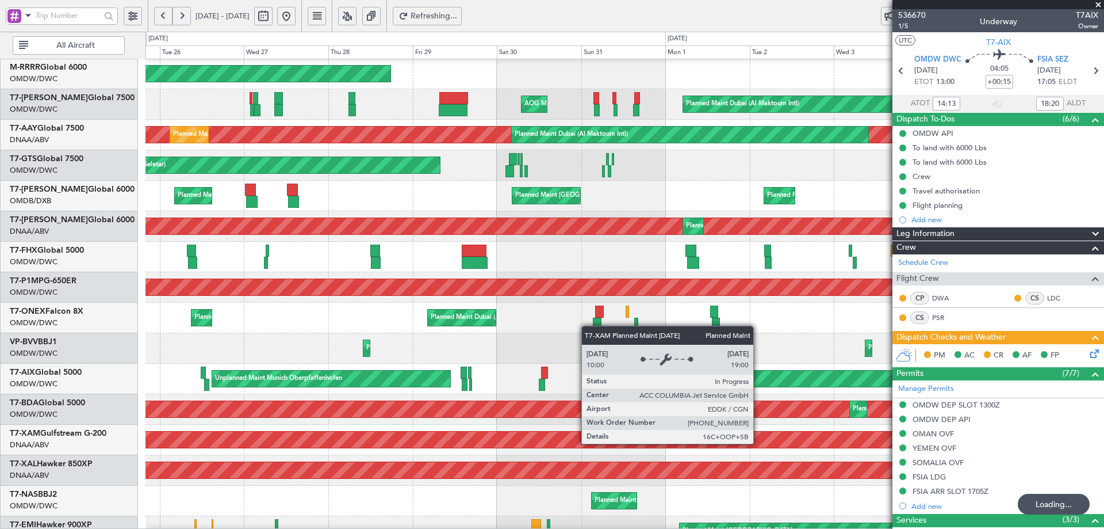
scroll to position [172, 0]
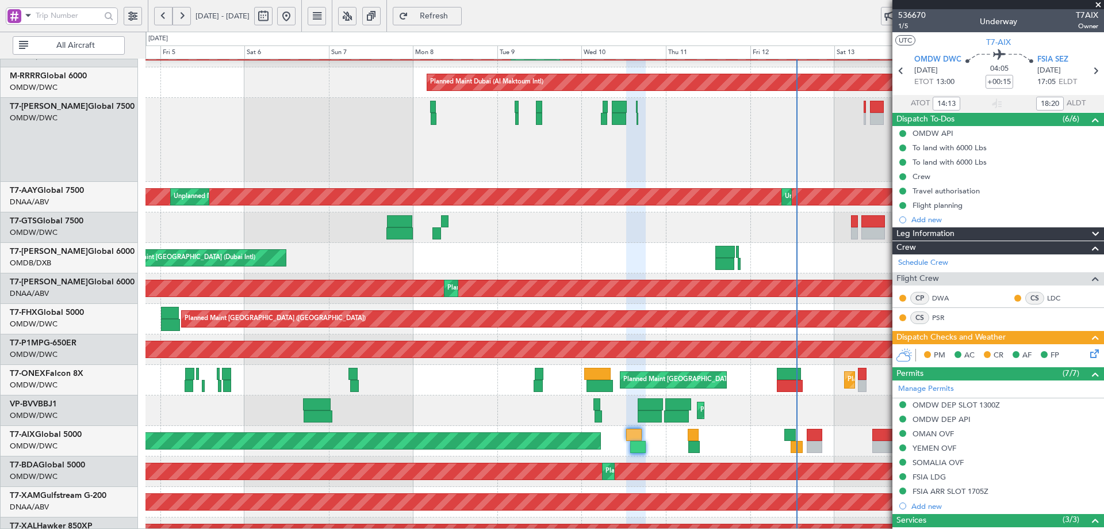
click at [45, 434] on div "Planned Maint Dubai (Al Maktoum Intl) Planned Maint [GEOGRAPHIC_DATA] (Al Makto…" at bounding box center [552, 280] width 1104 height 497
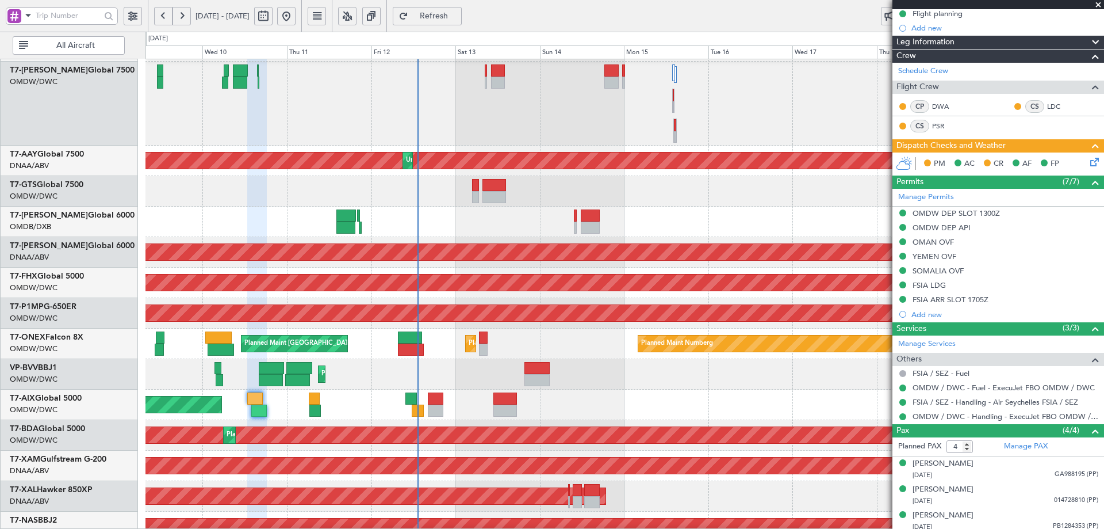
scroll to position [222, 0]
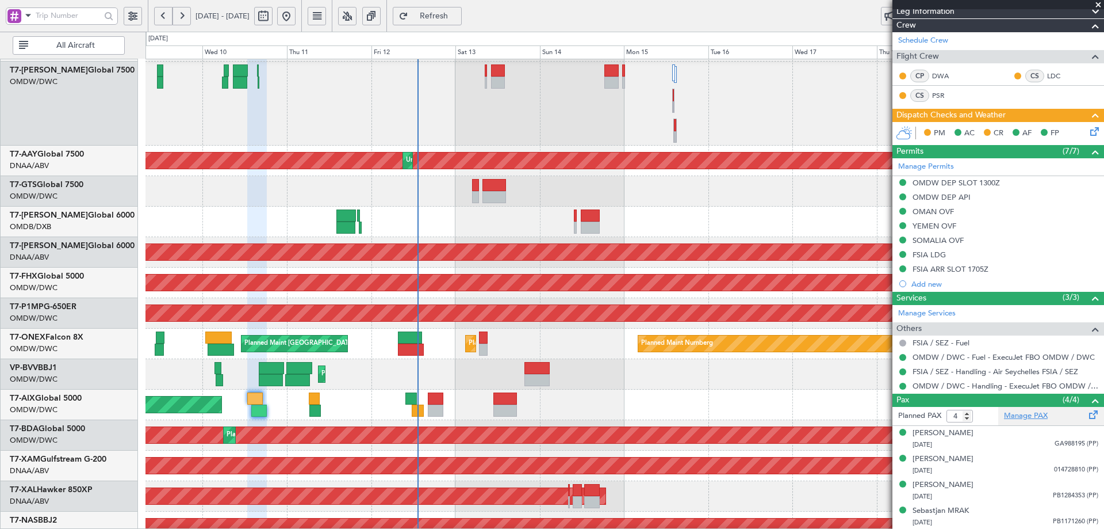
click at [1016, 415] on link "Manage PAX" at bounding box center [1026, 416] width 44 height 12
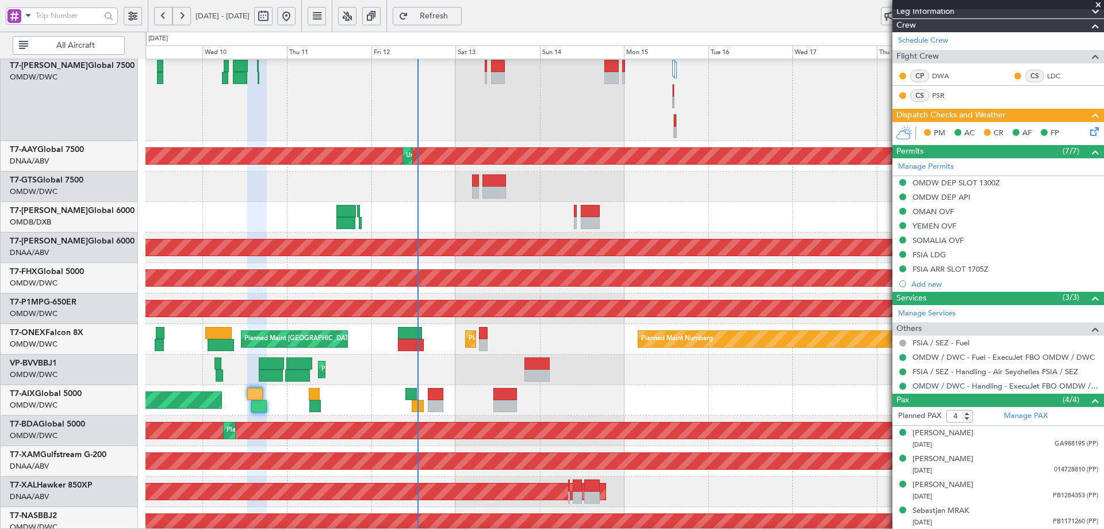
scroll to position [216, 0]
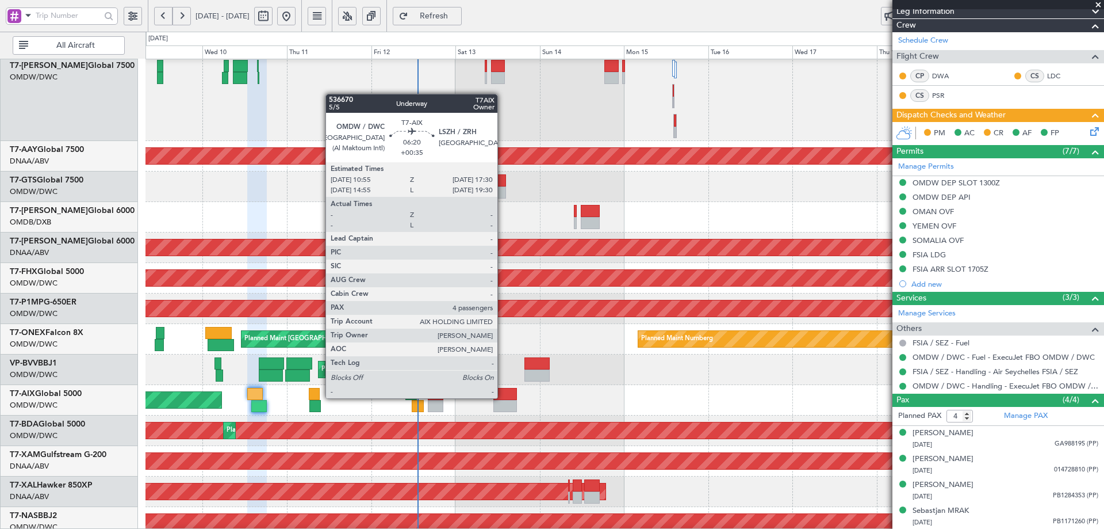
click at [503, 396] on div at bounding box center [505, 394] width 24 height 12
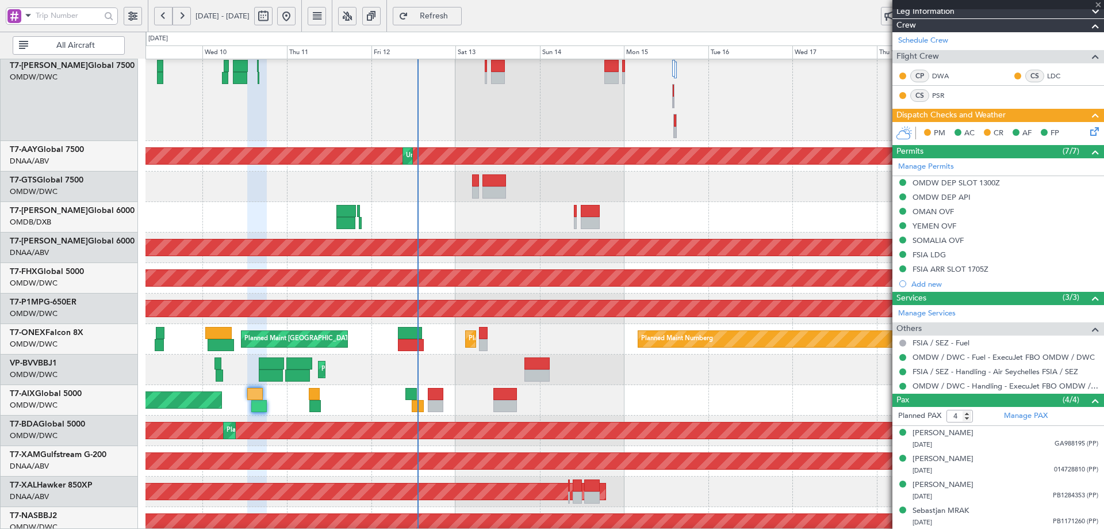
type input "+00:35"
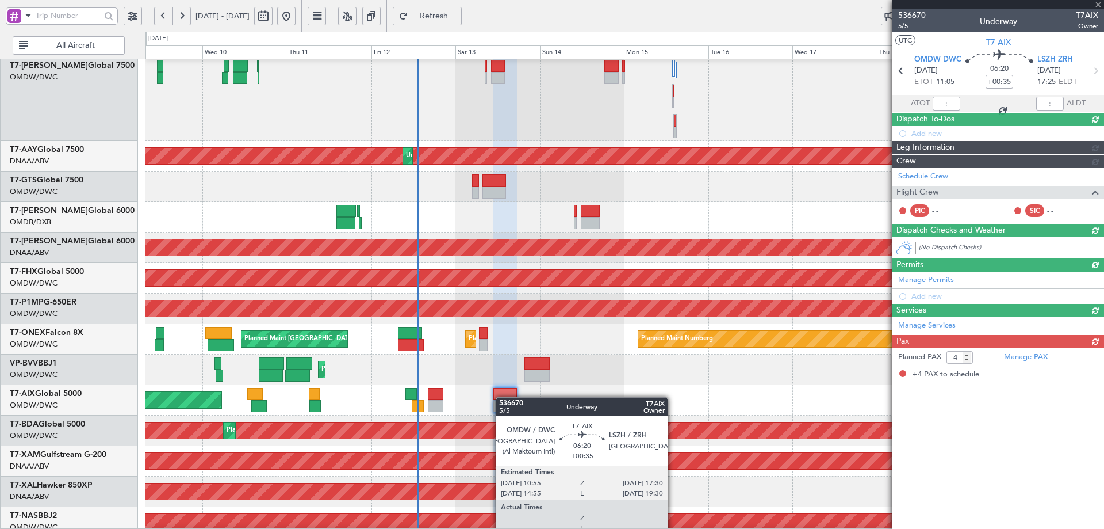
scroll to position [0, 0]
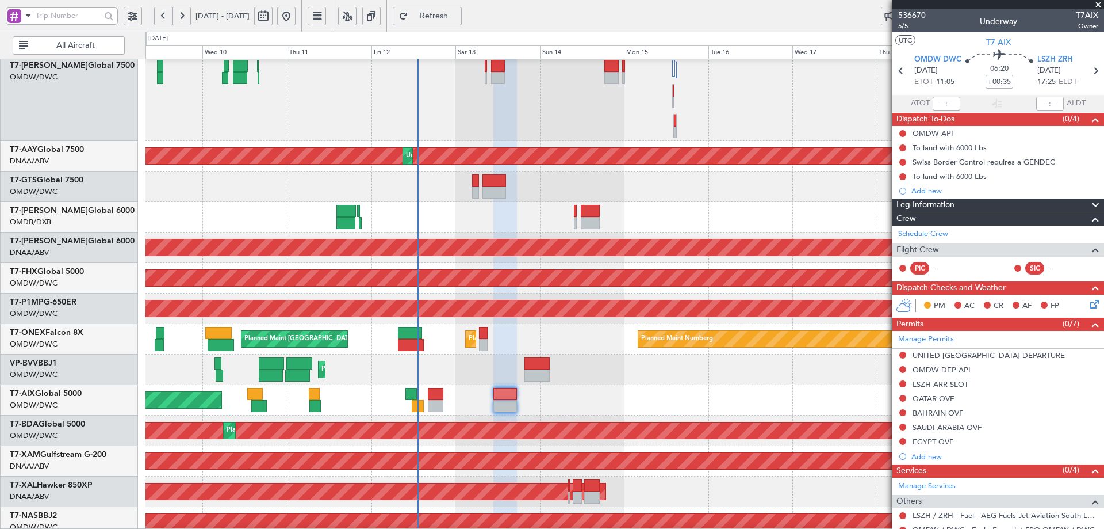
drag, startPoint x: 465, startPoint y: 16, endPoint x: 412, endPoint y: 118, distance: 115.5
click at [458, 16] on span "Refresh" at bounding box center [434, 16] width 47 height 8
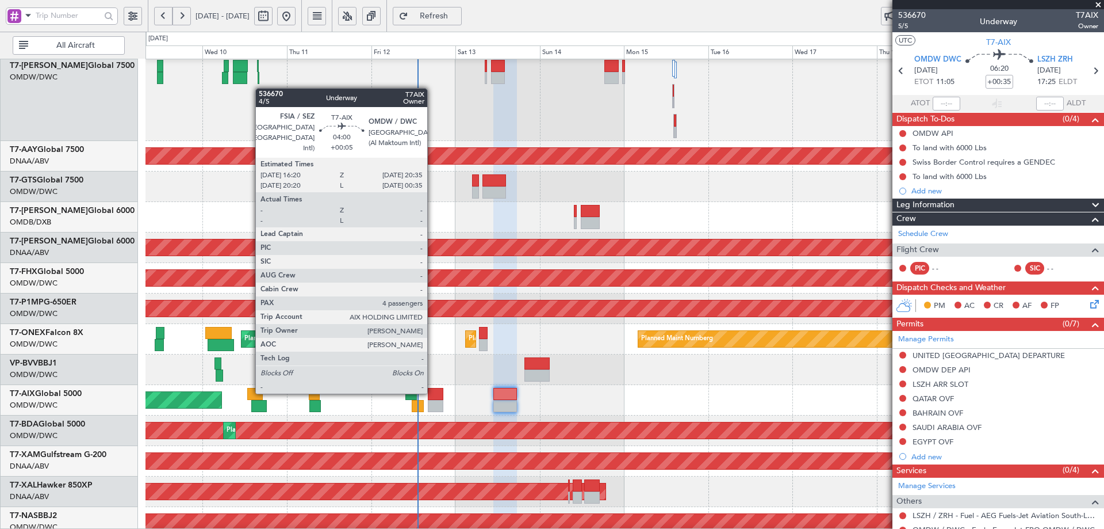
click at [433, 391] on div at bounding box center [435, 394] width 15 height 12
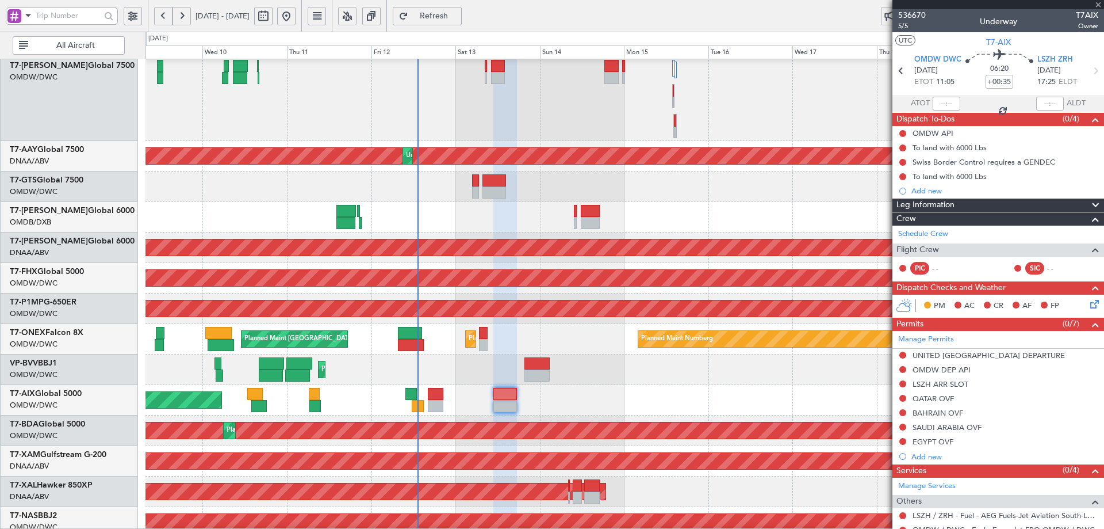
type input "+00:05"
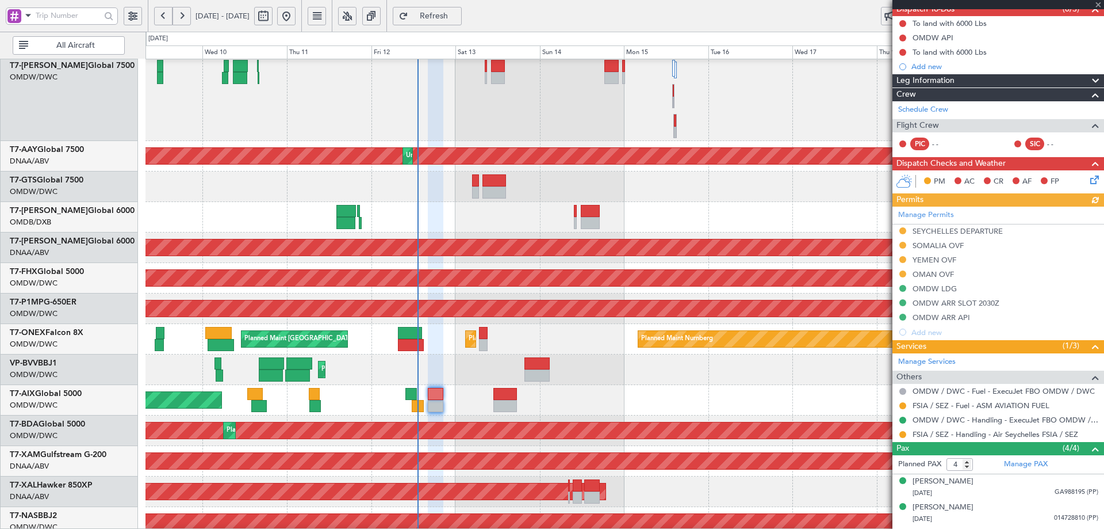
scroll to position [115, 0]
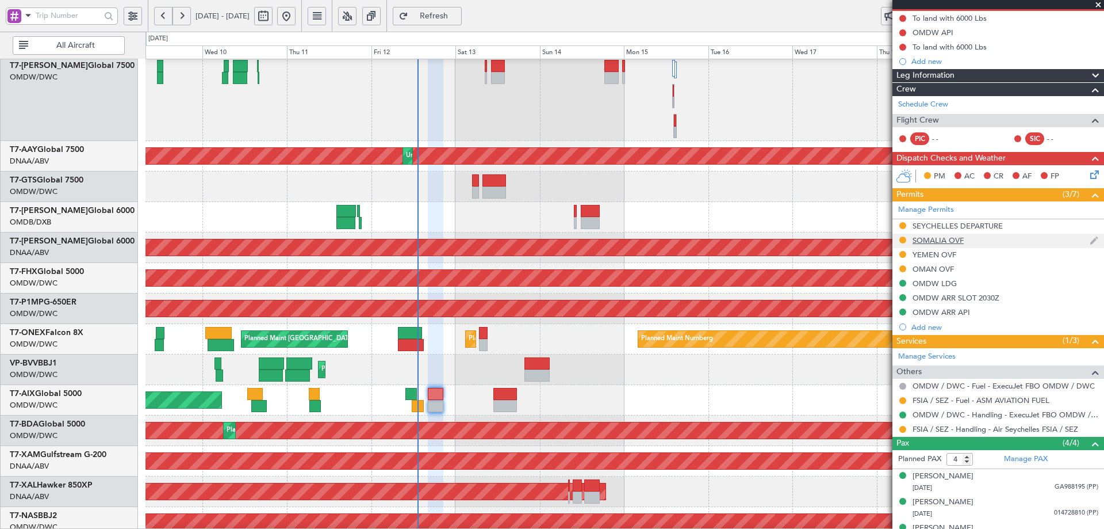
click at [938, 242] on div "SOMALIA OVF" at bounding box center [938, 240] width 51 height 10
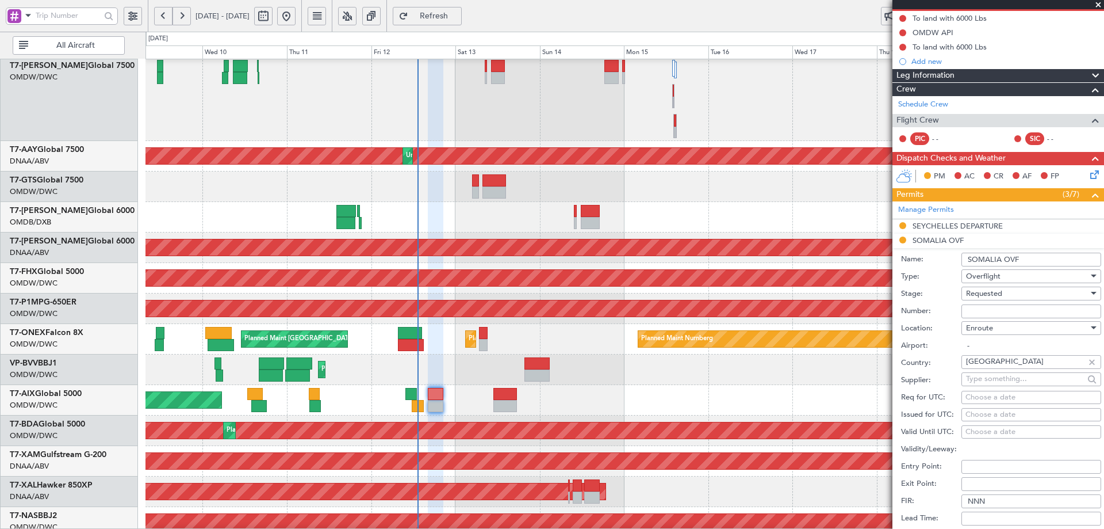
click at [997, 306] on input "Number:" at bounding box center [1032, 311] width 140 height 14
paste input "SCAA/FOPS/2104/25"
type input "SCAA/FOPS/2104/25"
click at [1002, 297] on span "Requested" at bounding box center [984, 293] width 36 height 10
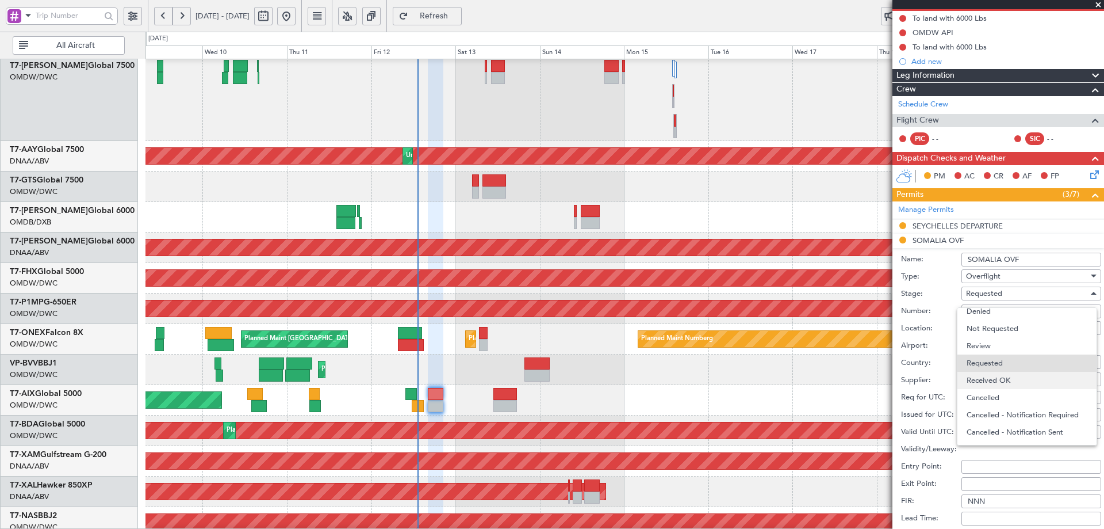
click at [1006, 377] on span "Received OK" at bounding box center [1027, 380] width 121 height 17
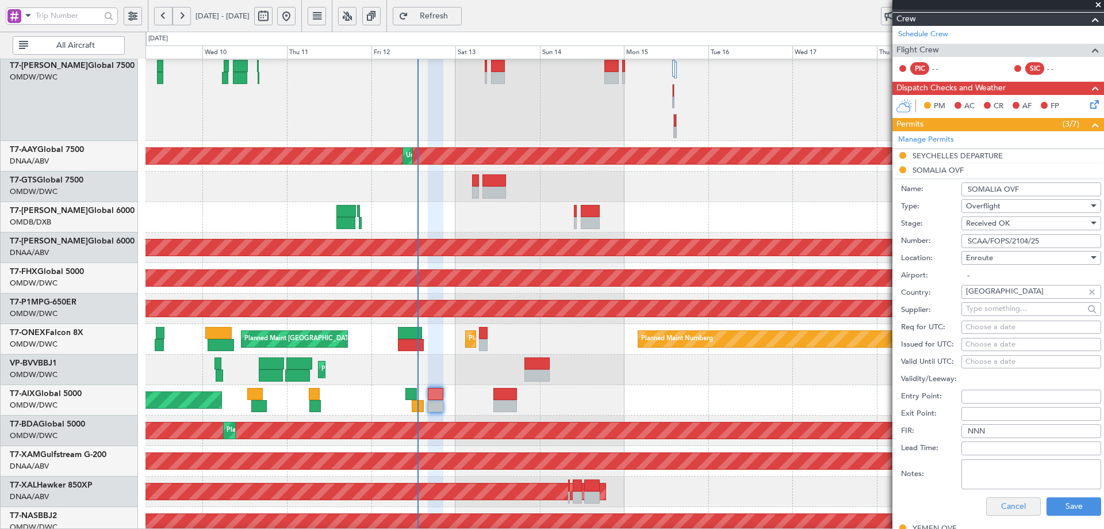
scroll to position [269, 0]
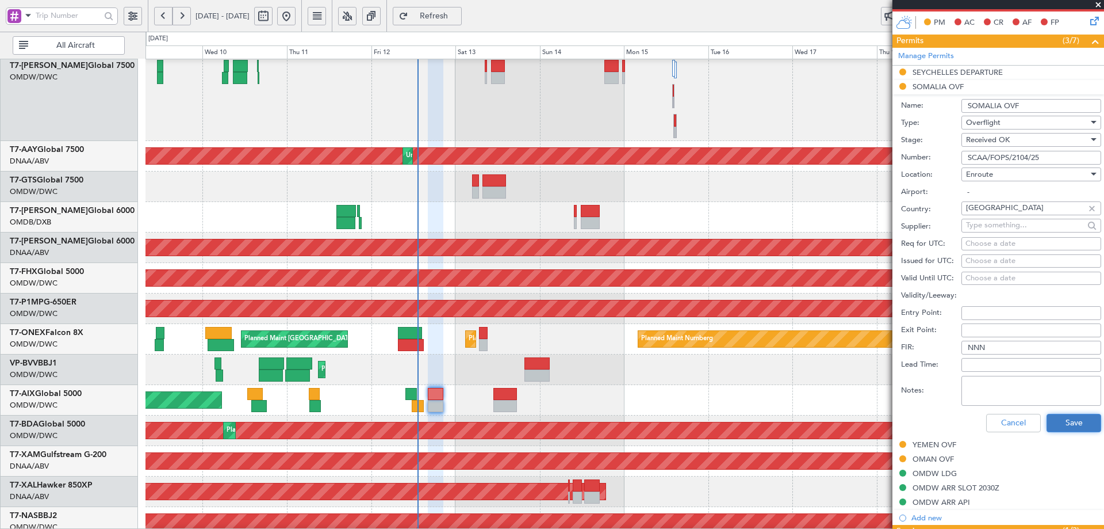
click at [1058, 423] on button "Save" at bounding box center [1074, 423] width 55 height 18
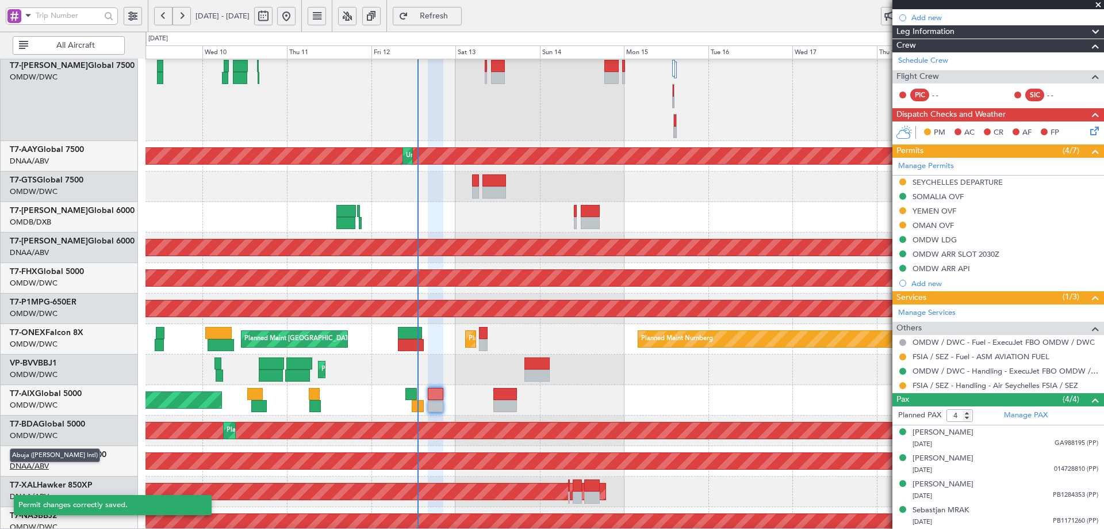
scroll to position [158, 0]
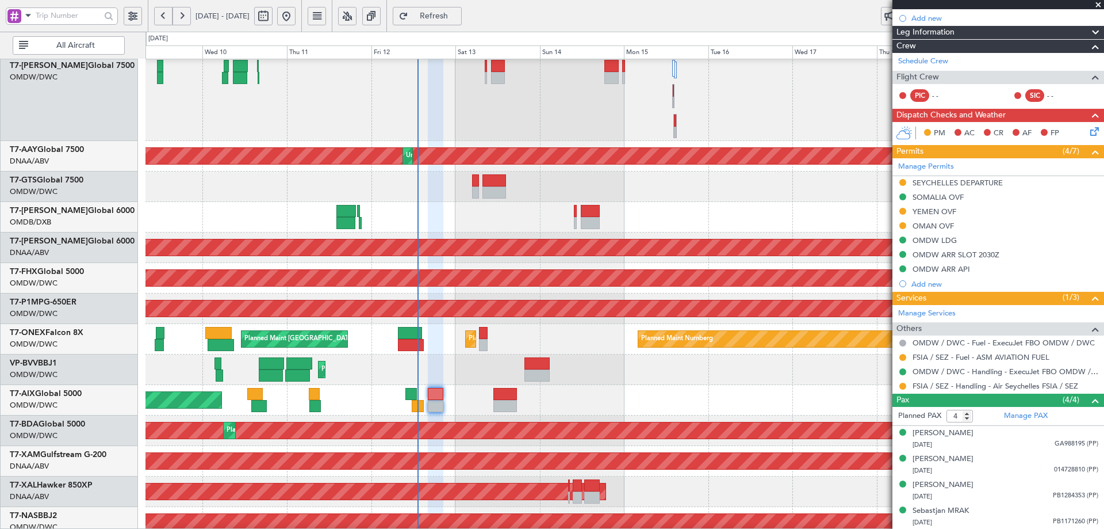
drag, startPoint x: 904, startPoint y: 385, endPoint x: 891, endPoint y: 388, distance: 13.1
click at [904, 385] on button at bounding box center [903, 385] width 7 height 7
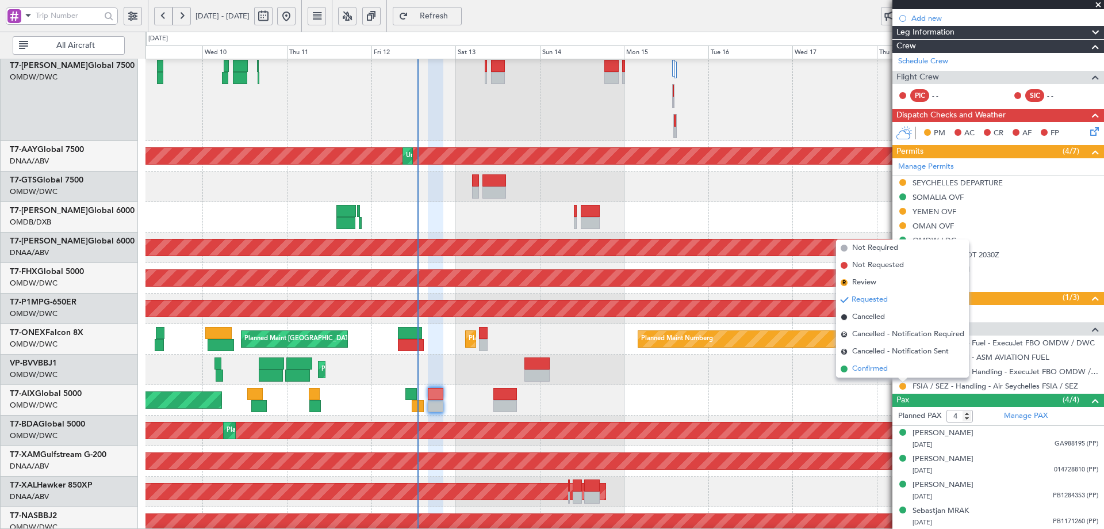
click at [869, 372] on span "Confirmed" at bounding box center [870, 369] width 36 height 12
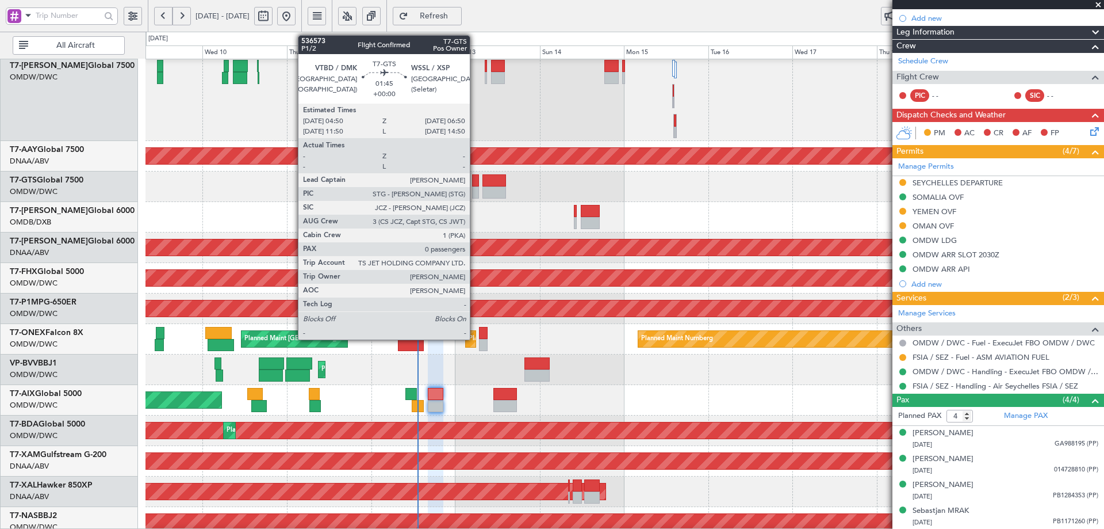
click at [475, 180] on div at bounding box center [475, 180] width 7 height 12
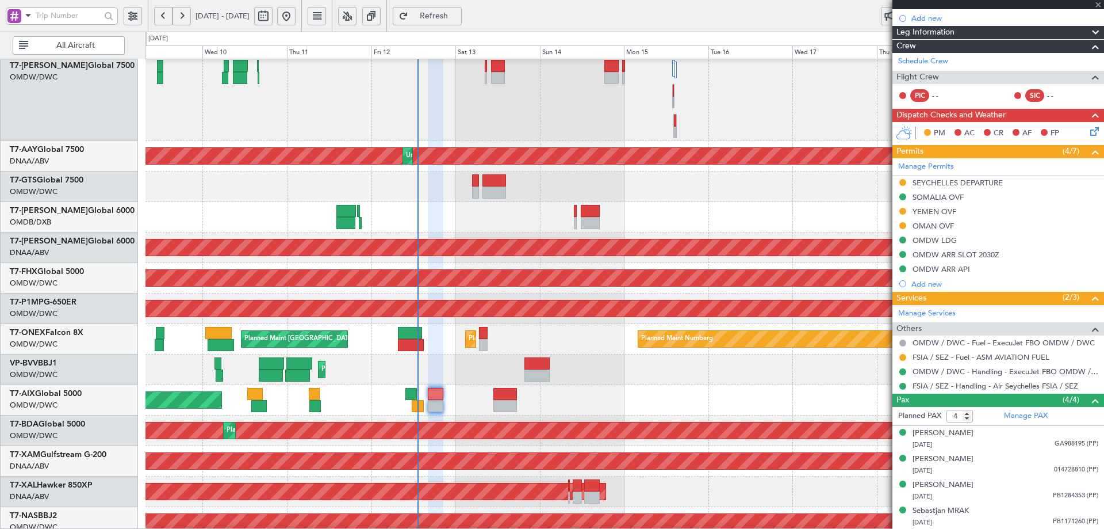
type input "0"
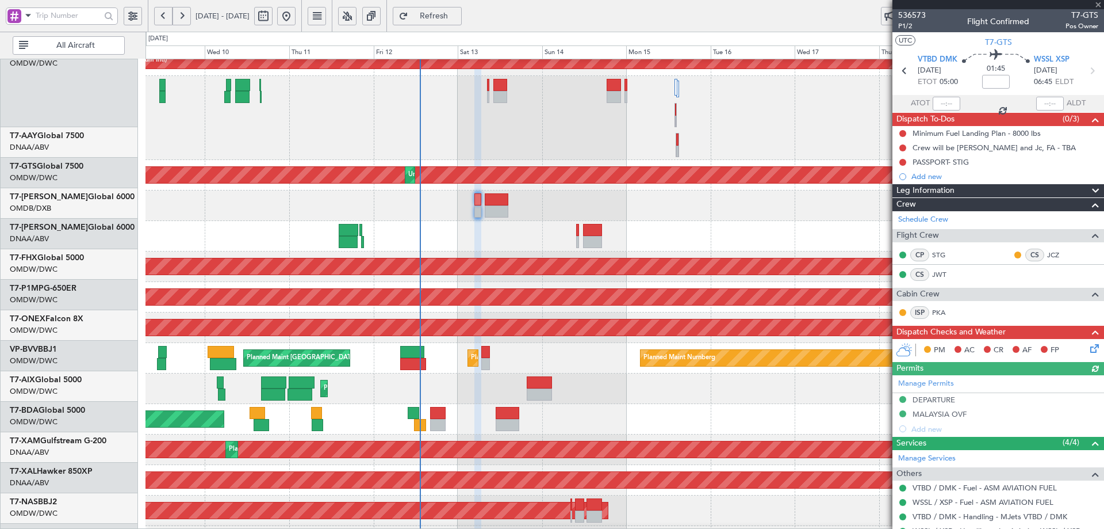
scroll to position [231, 0]
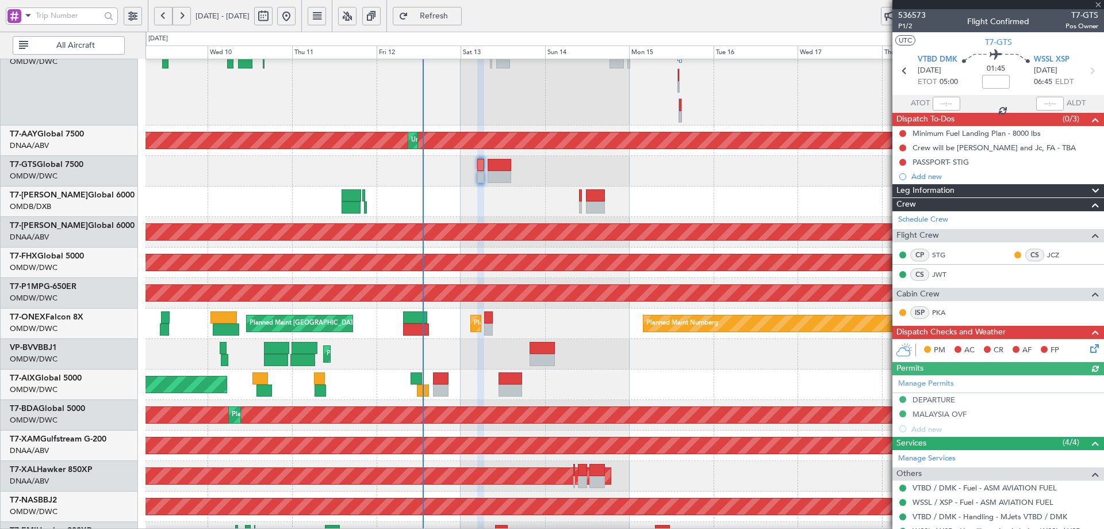
click at [461, 93] on div "Planned Maint Dubai (Al Maktoum Intl)" at bounding box center [625, 83] width 958 height 84
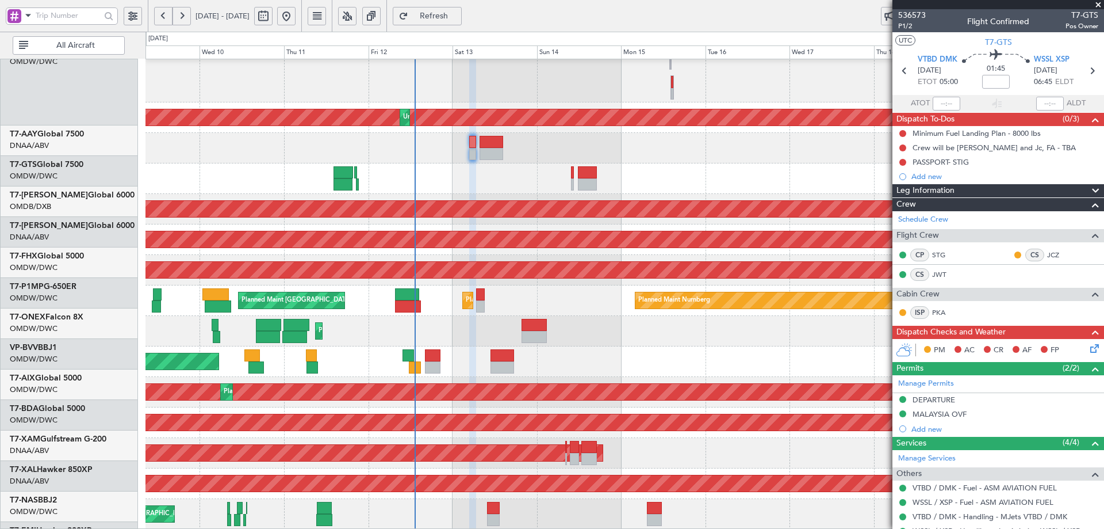
scroll to position [254, 0]
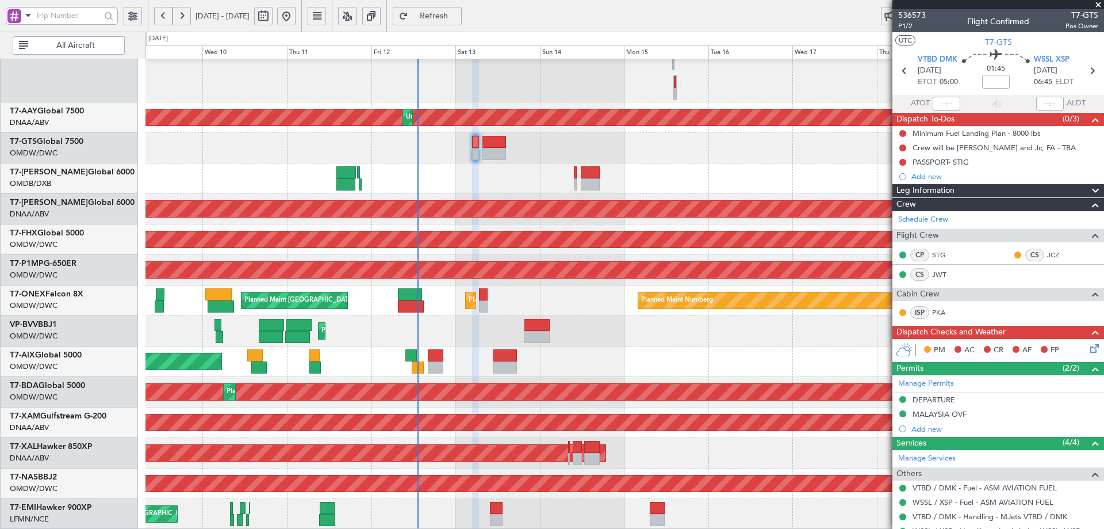
click at [488, 288] on div "Planned Maint Dubai (Al Maktoum Intl) Unplanned Maint [GEOGRAPHIC_DATA] (Al Mak…" at bounding box center [625, 167] width 958 height 724
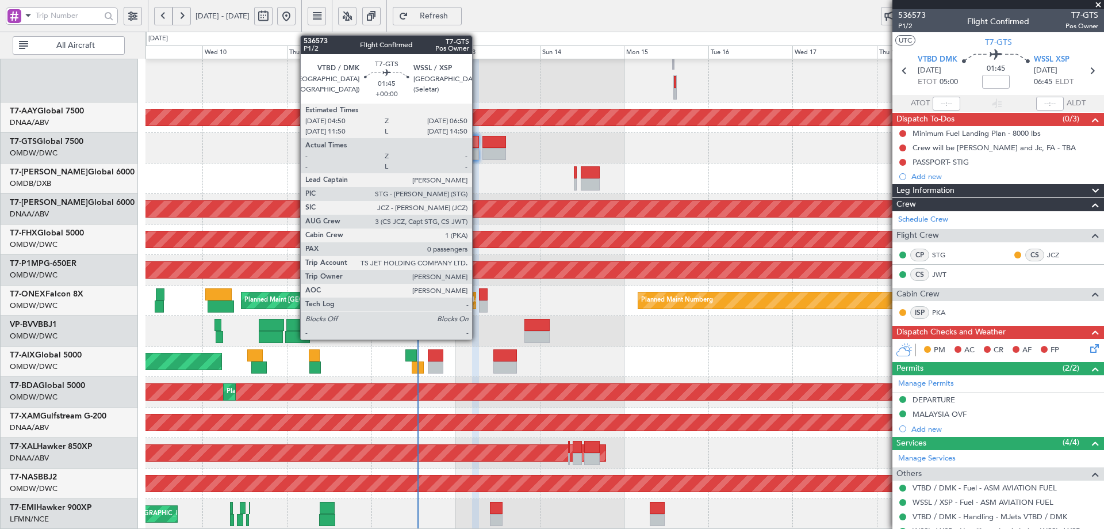
click at [477, 142] on div at bounding box center [475, 142] width 7 height 12
